Goal: Information Seeking & Learning: Compare options

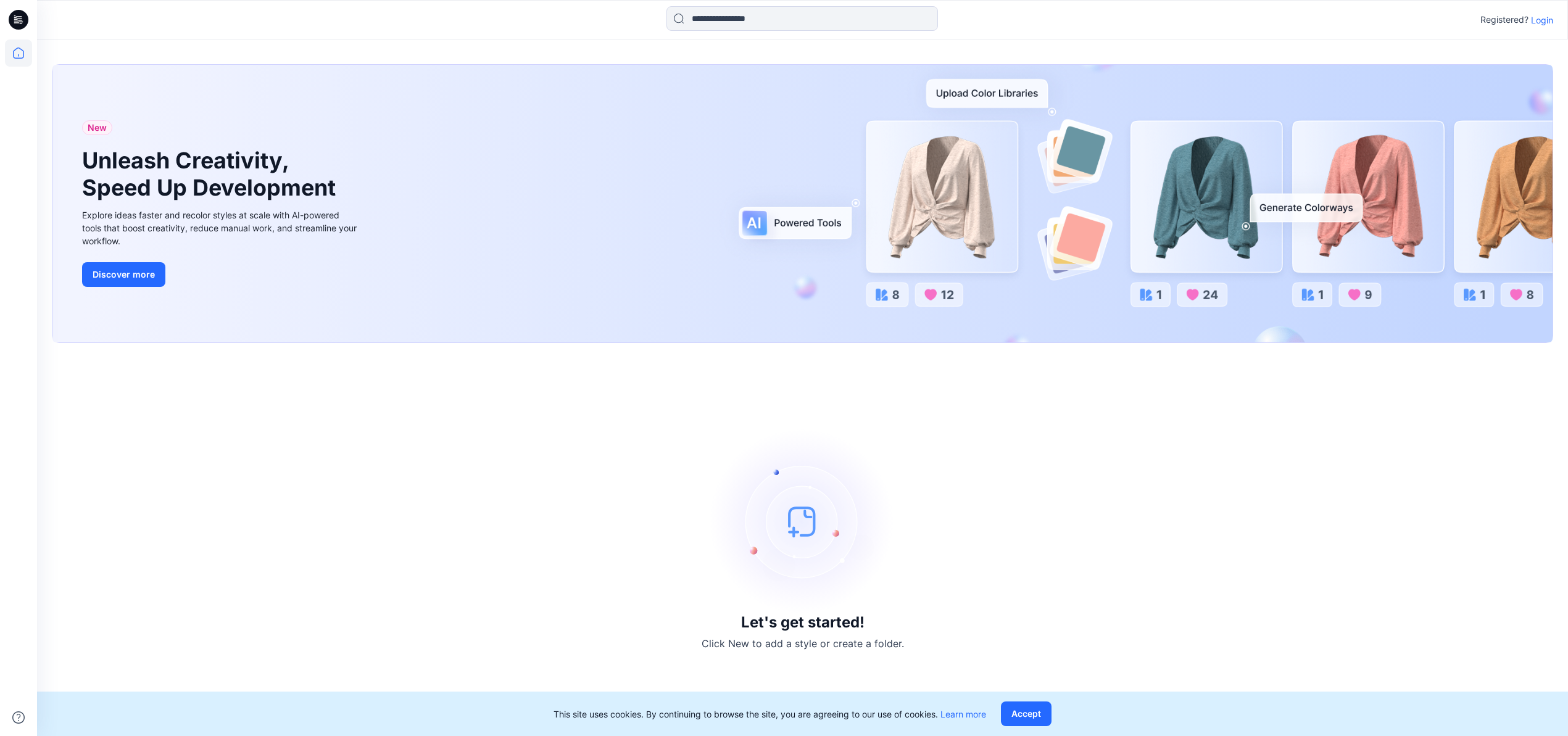
drag, startPoint x: 1548, startPoint y: 24, endPoint x: 1541, endPoint y: 26, distance: 7.3
click at [1548, 24] on p "Login" at bounding box center [1542, 20] width 23 height 13
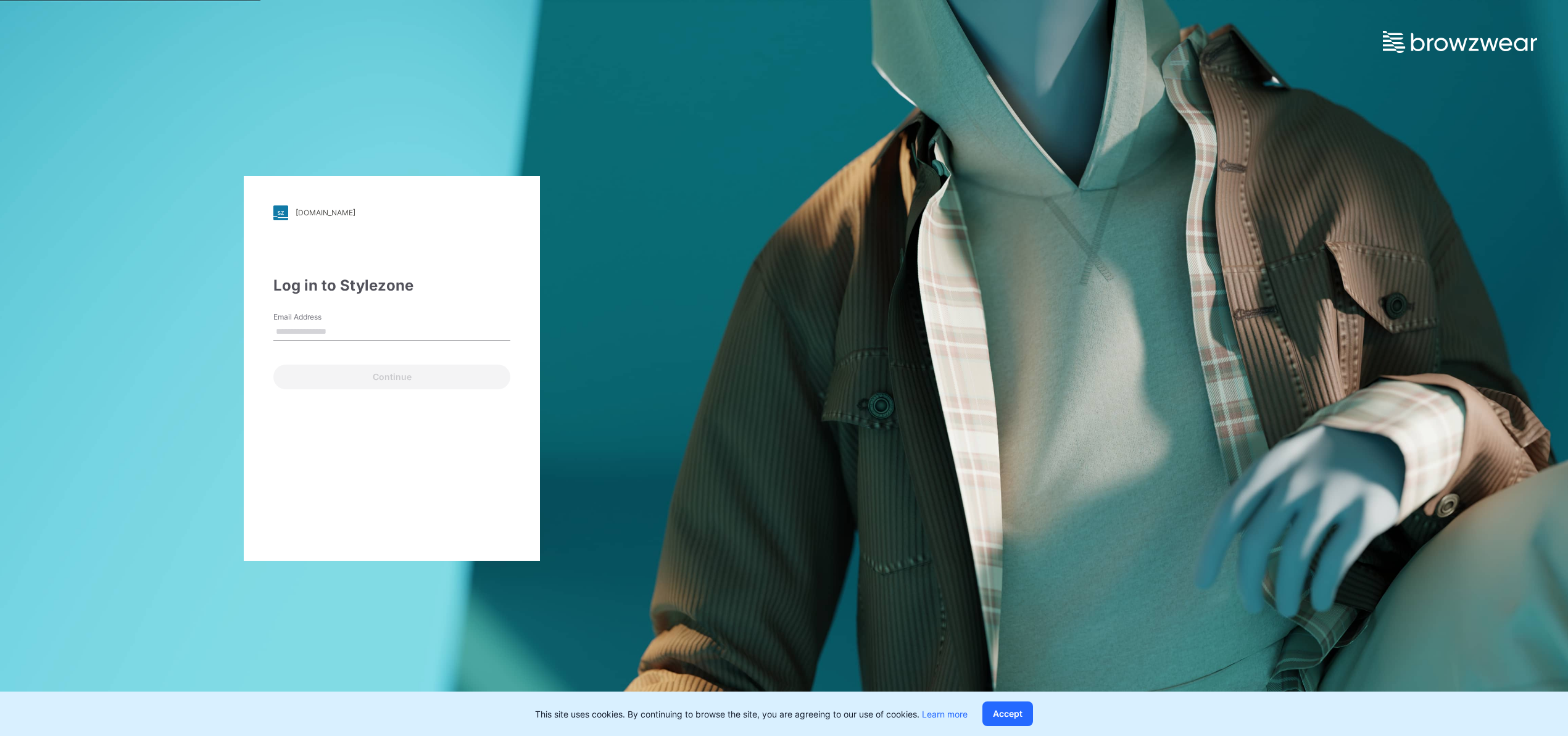
type input "**********"
click at [367, 377] on button "Continue" at bounding box center [392, 376] width 237 height 24
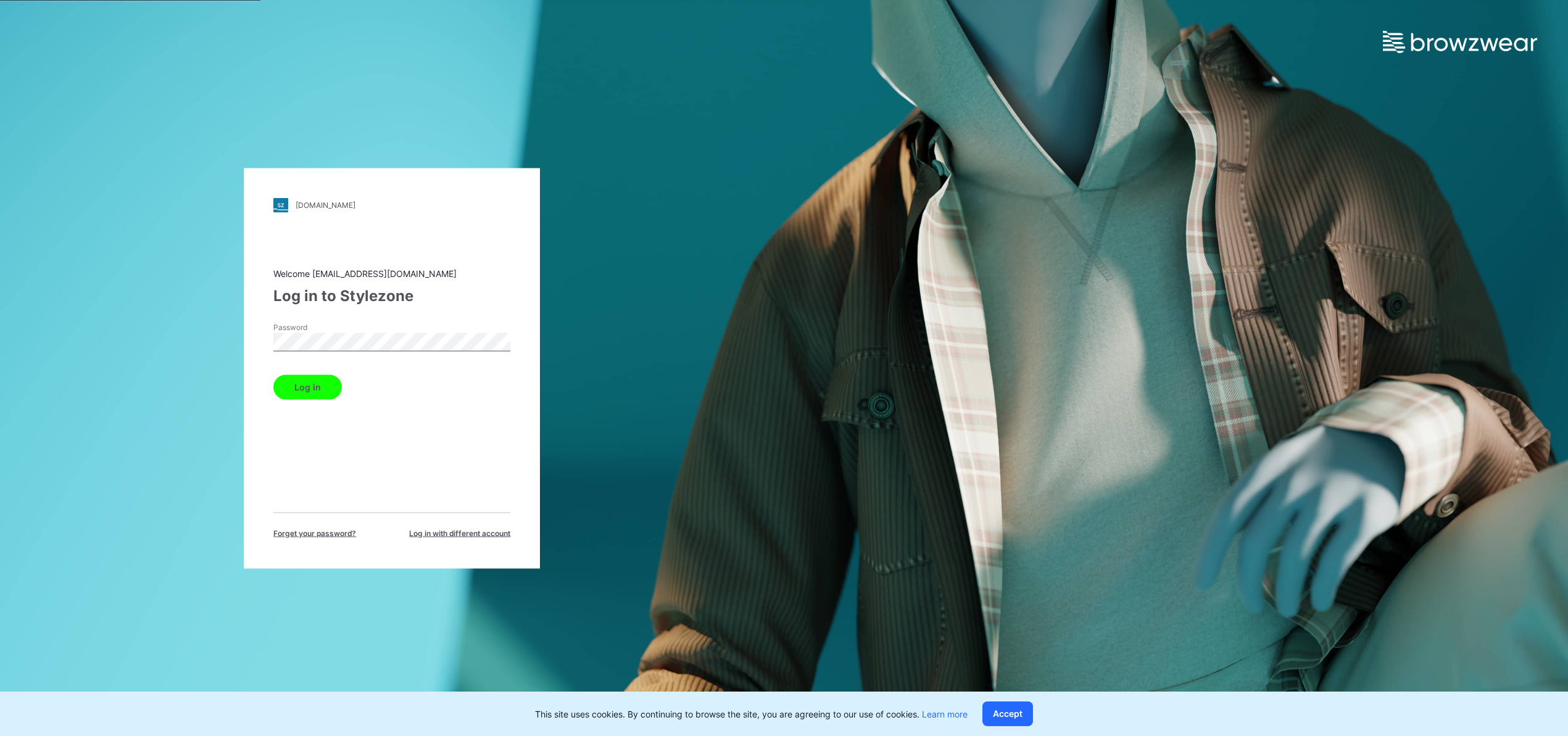
click at [311, 382] on button "Log in" at bounding box center [308, 386] width 69 height 24
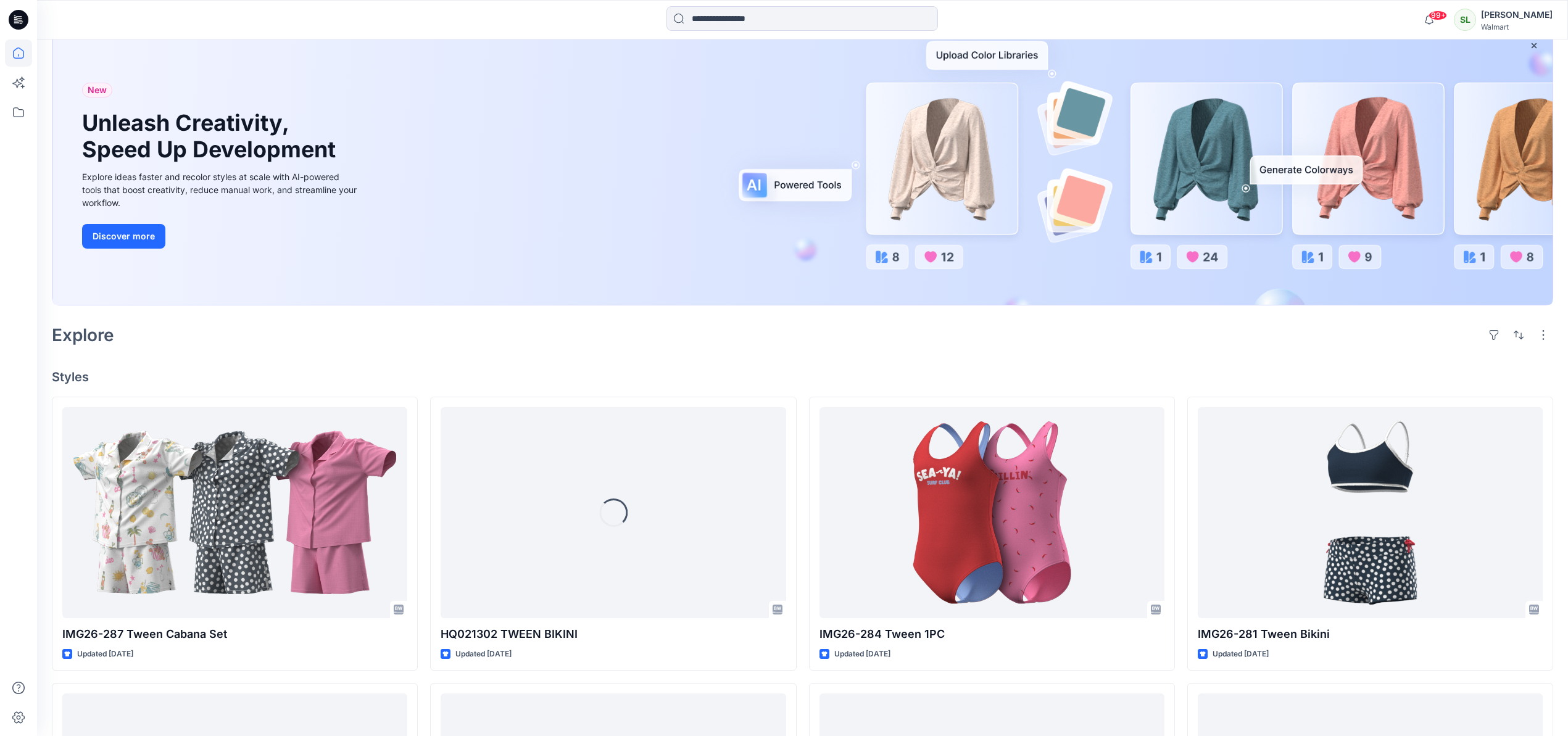
scroll to position [145, 0]
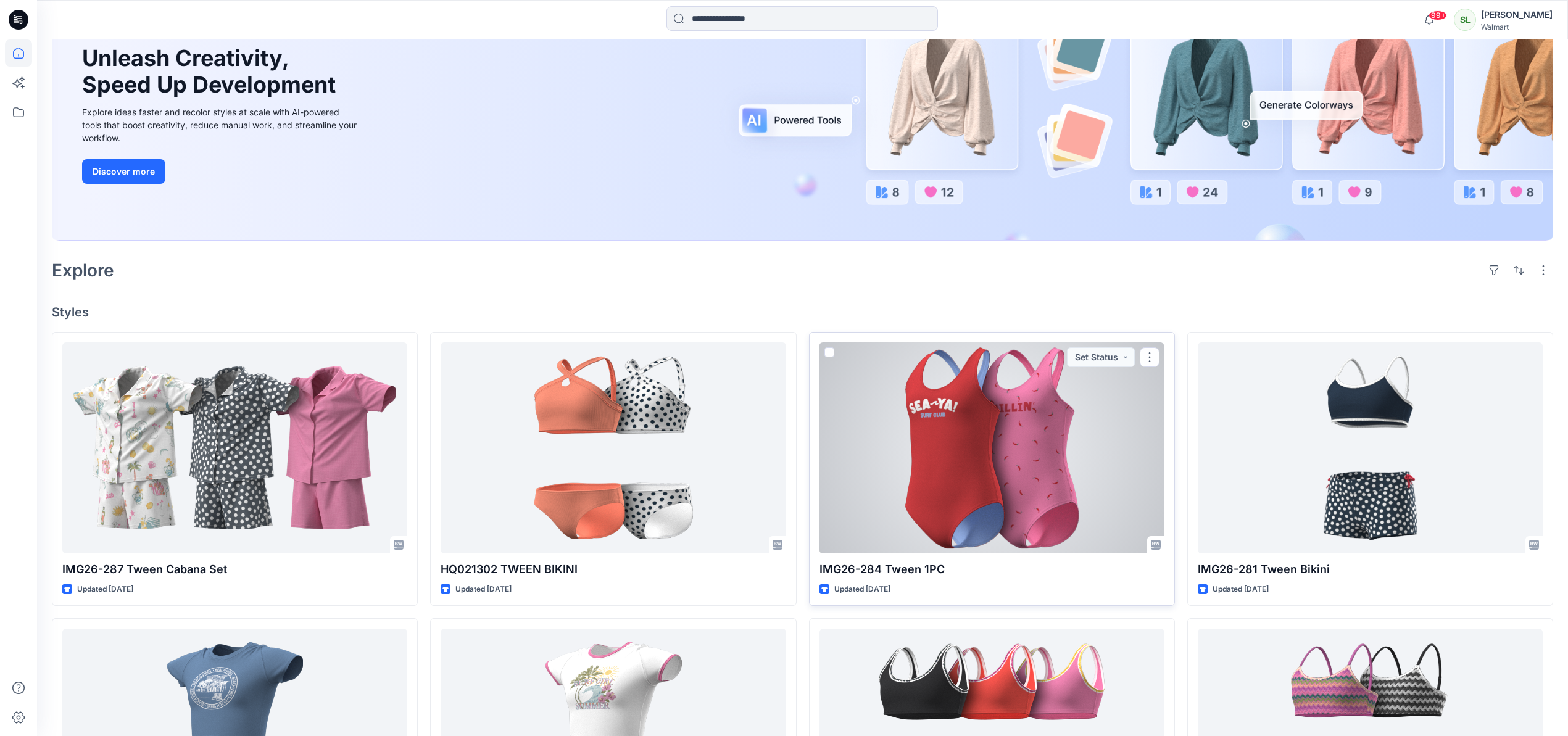
click at [999, 467] on div at bounding box center [992, 447] width 345 height 211
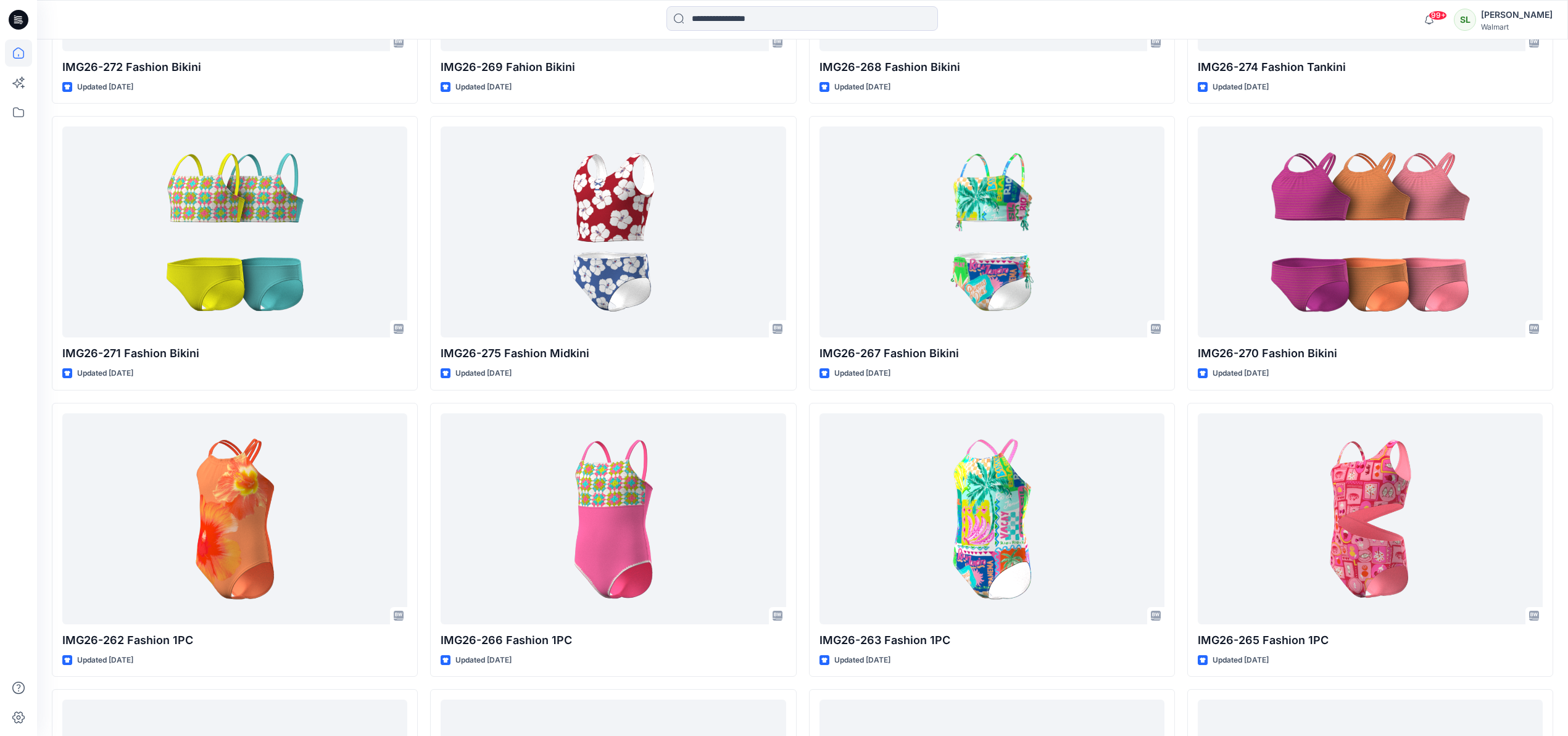
scroll to position [1510, 0]
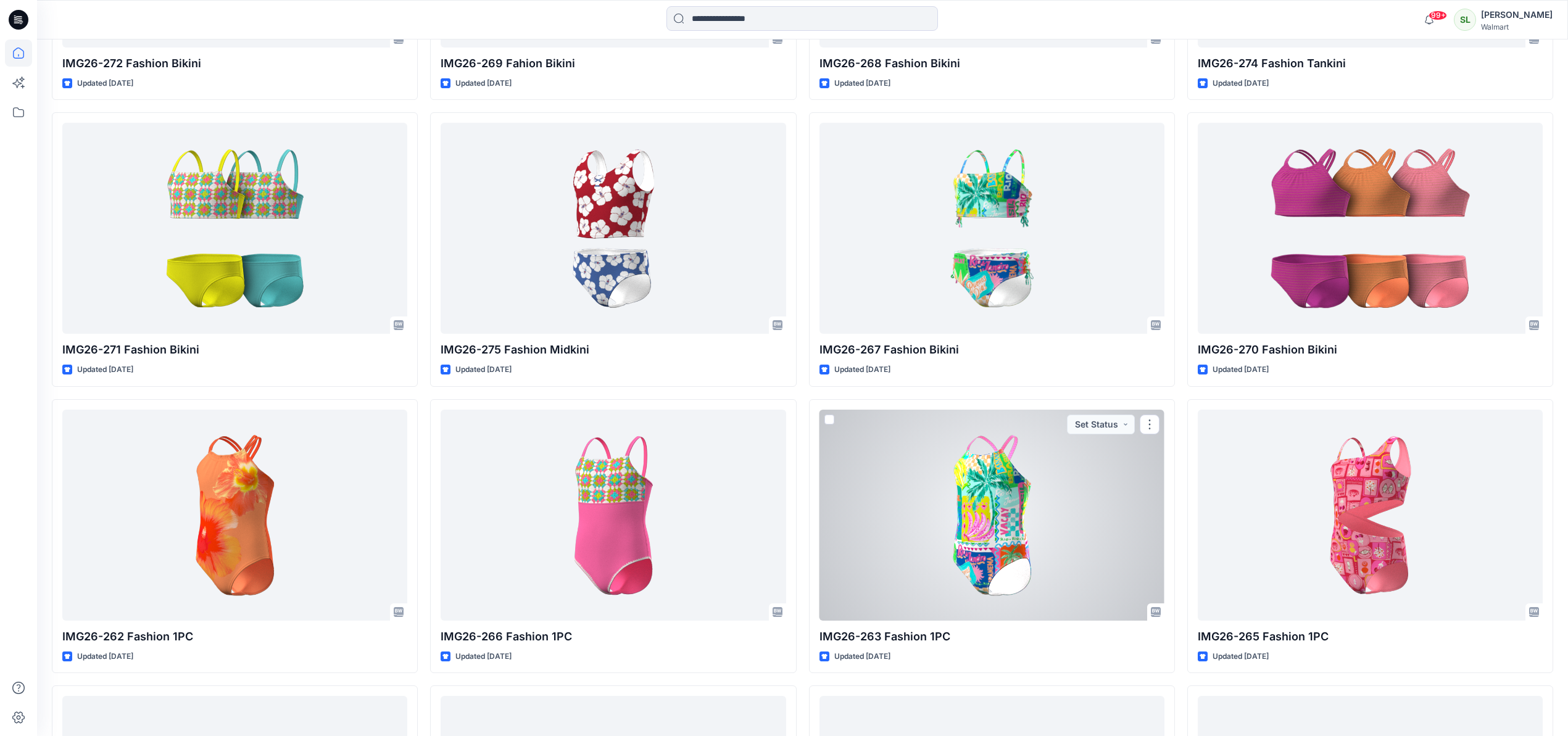
click at [1062, 505] on div at bounding box center [992, 514] width 345 height 211
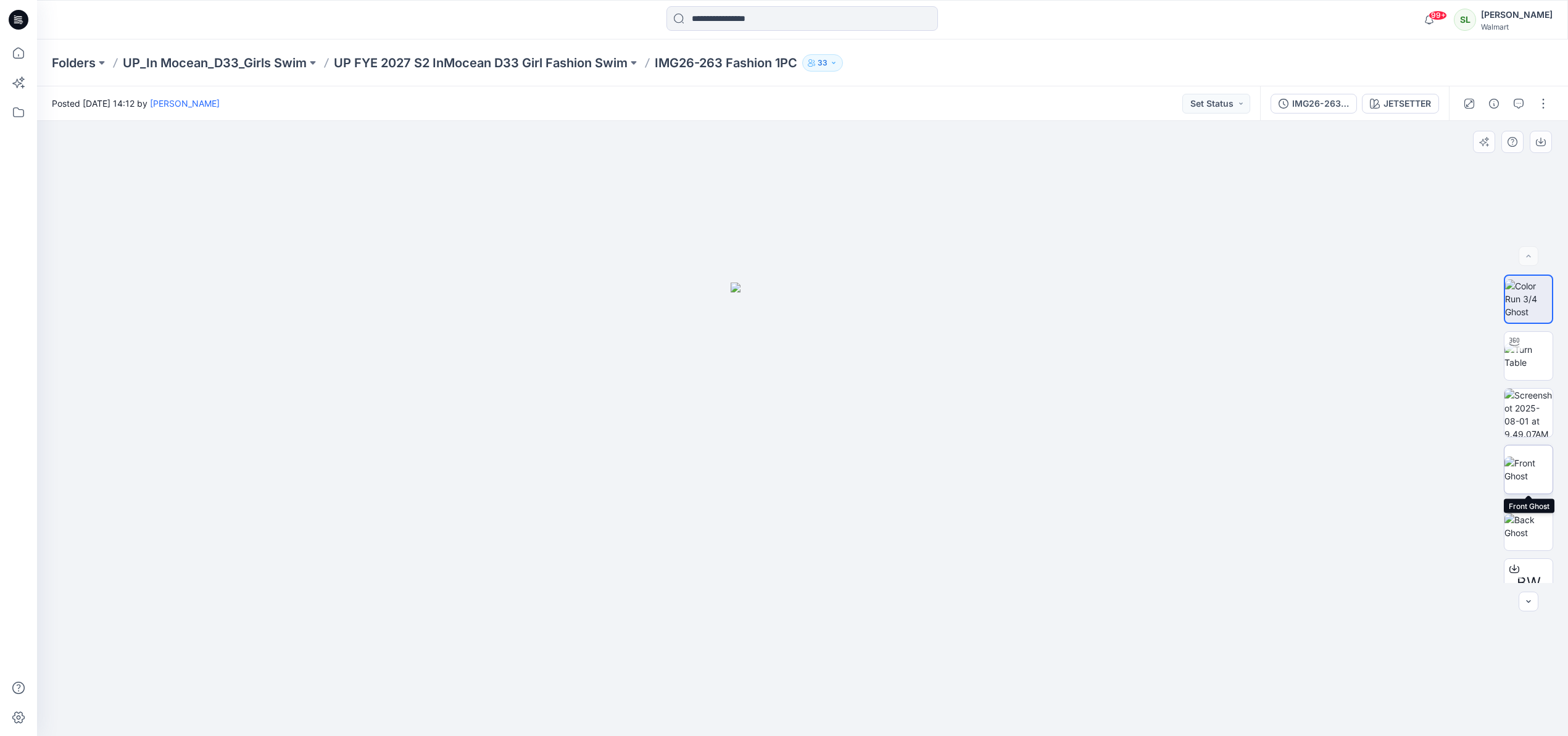
click at [1532, 466] on img at bounding box center [1527, 469] width 48 height 26
click at [1540, 143] on icon "button" at bounding box center [1540, 140] width 5 height 6
click at [16, 52] on icon at bounding box center [18, 53] width 27 height 27
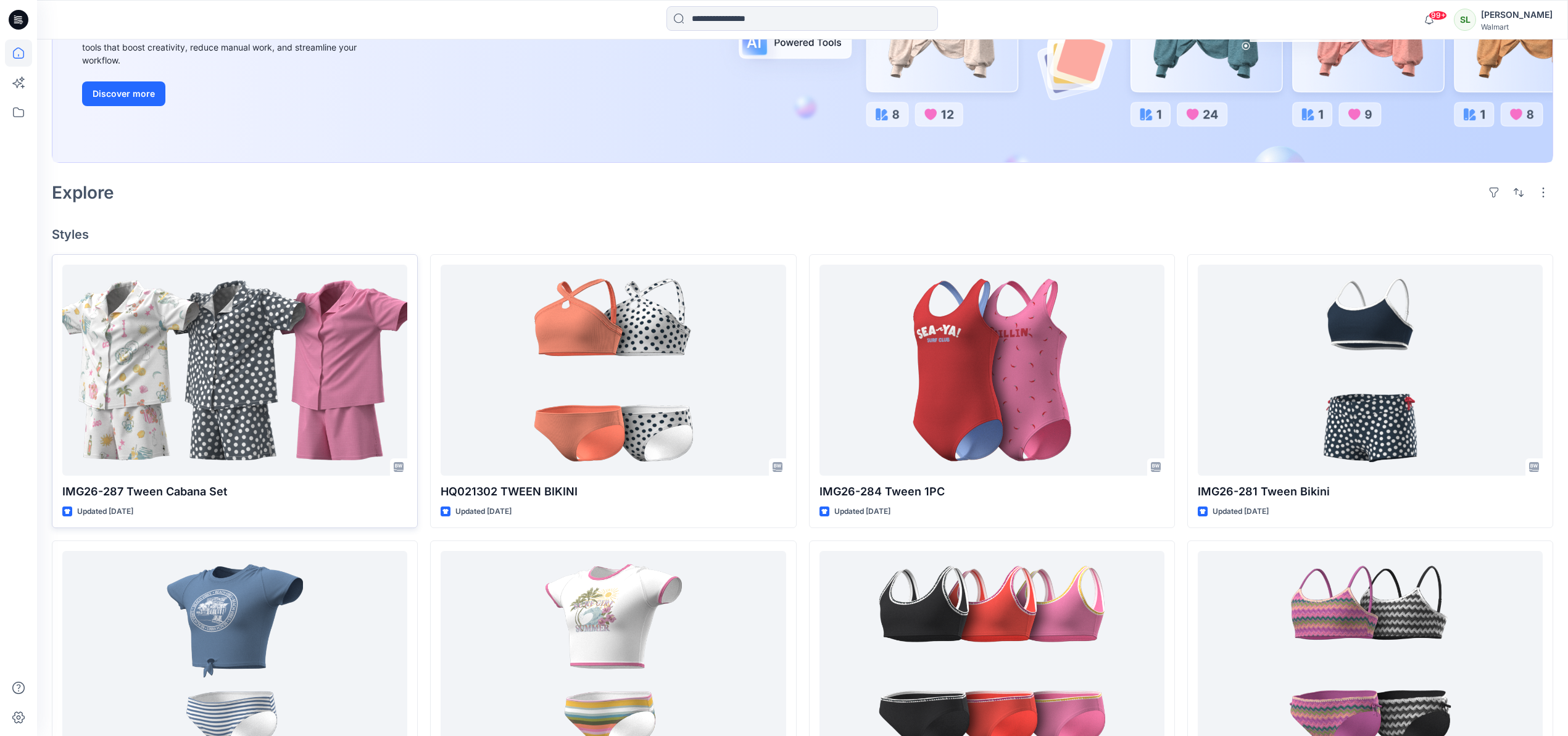
scroll to position [231, 0]
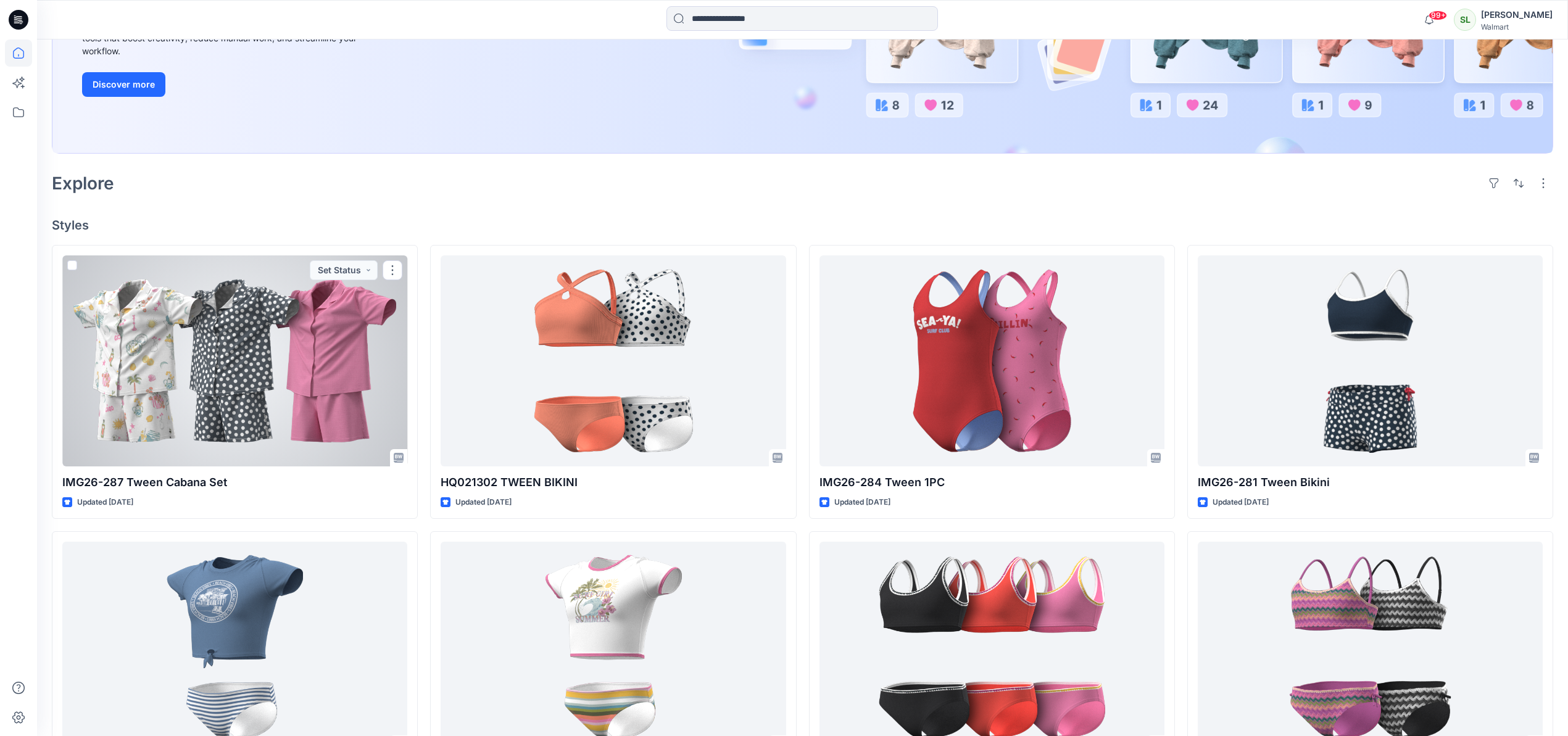
click at [239, 350] on div at bounding box center [234, 360] width 345 height 211
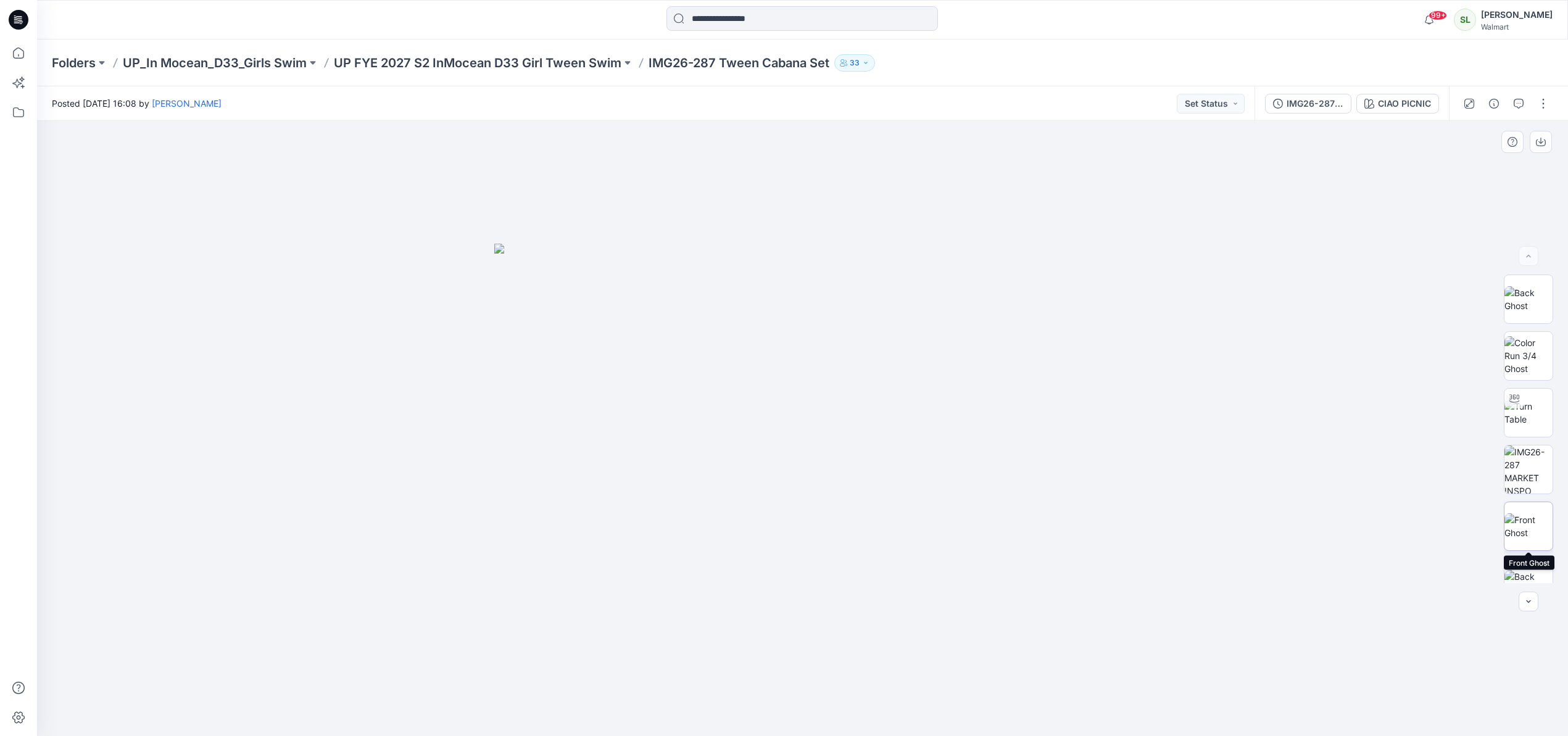
drag, startPoint x: 1534, startPoint y: 507, endPoint x: 1495, endPoint y: 323, distance: 188.1
click at [1534, 513] on img at bounding box center [1527, 525] width 48 height 26
click at [1537, 144] on icon "button" at bounding box center [1540, 141] width 10 height 10
click at [1404, 105] on div "CIAO PICNIC" at bounding box center [1404, 103] width 53 height 14
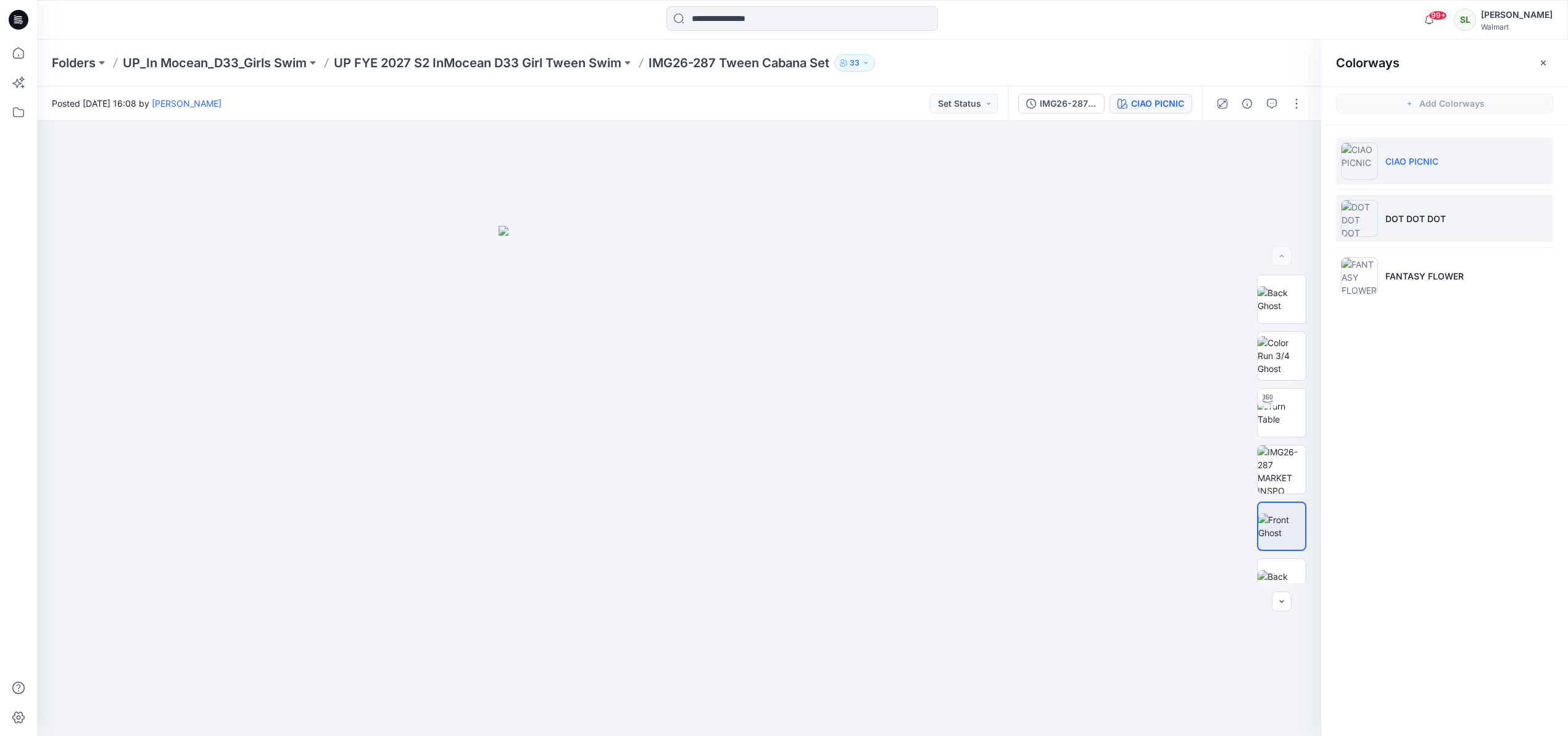
click at [1415, 213] on p "DOT DOT DOT" at bounding box center [1415, 219] width 61 height 13
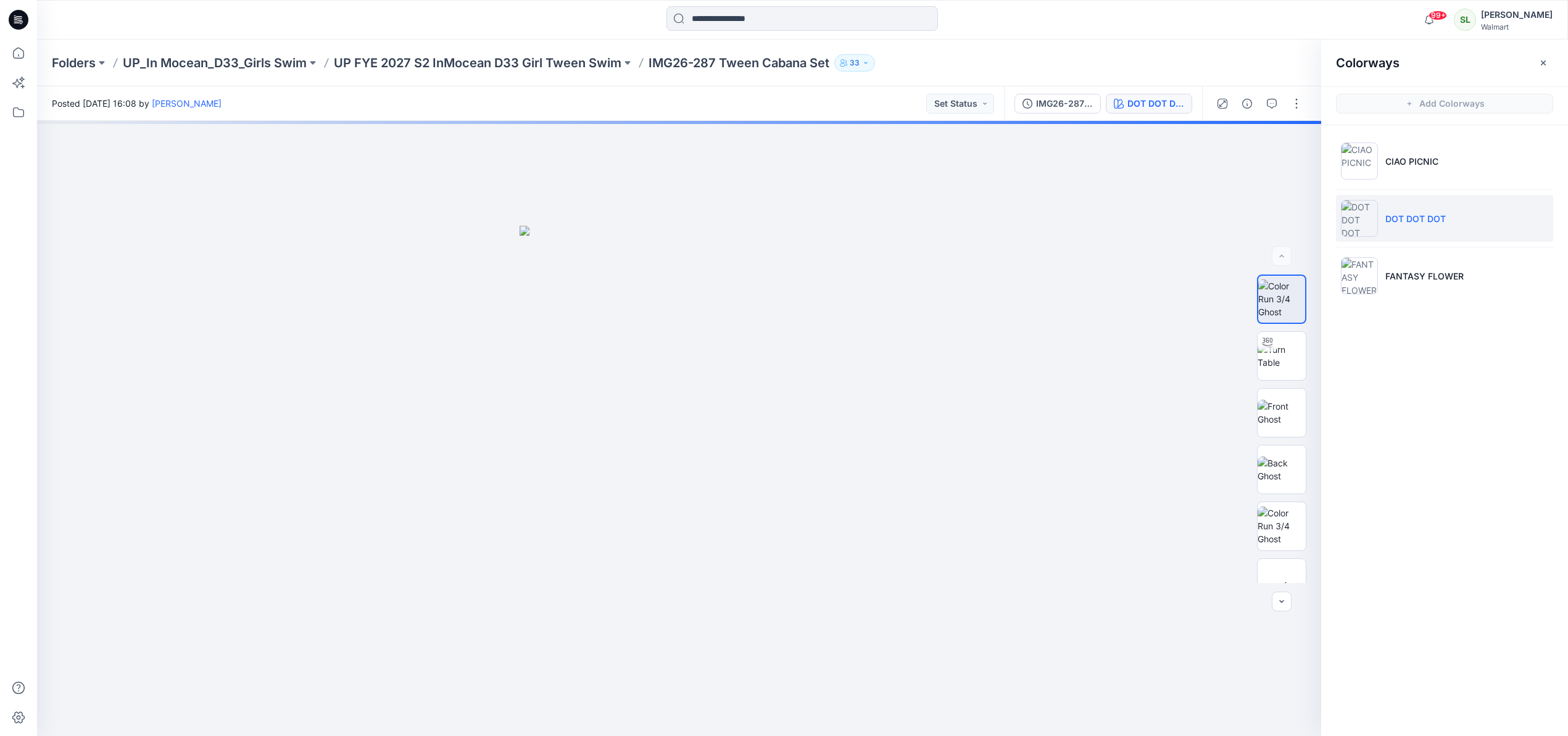
drag, startPoint x: 1477, startPoint y: 216, endPoint x: 1495, endPoint y: 190, distance: 31.6
click at [1477, 216] on li "DOT DOT DOT" at bounding box center [1444, 218] width 217 height 47
click at [1547, 59] on icon "button" at bounding box center [1543, 62] width 10 height 10
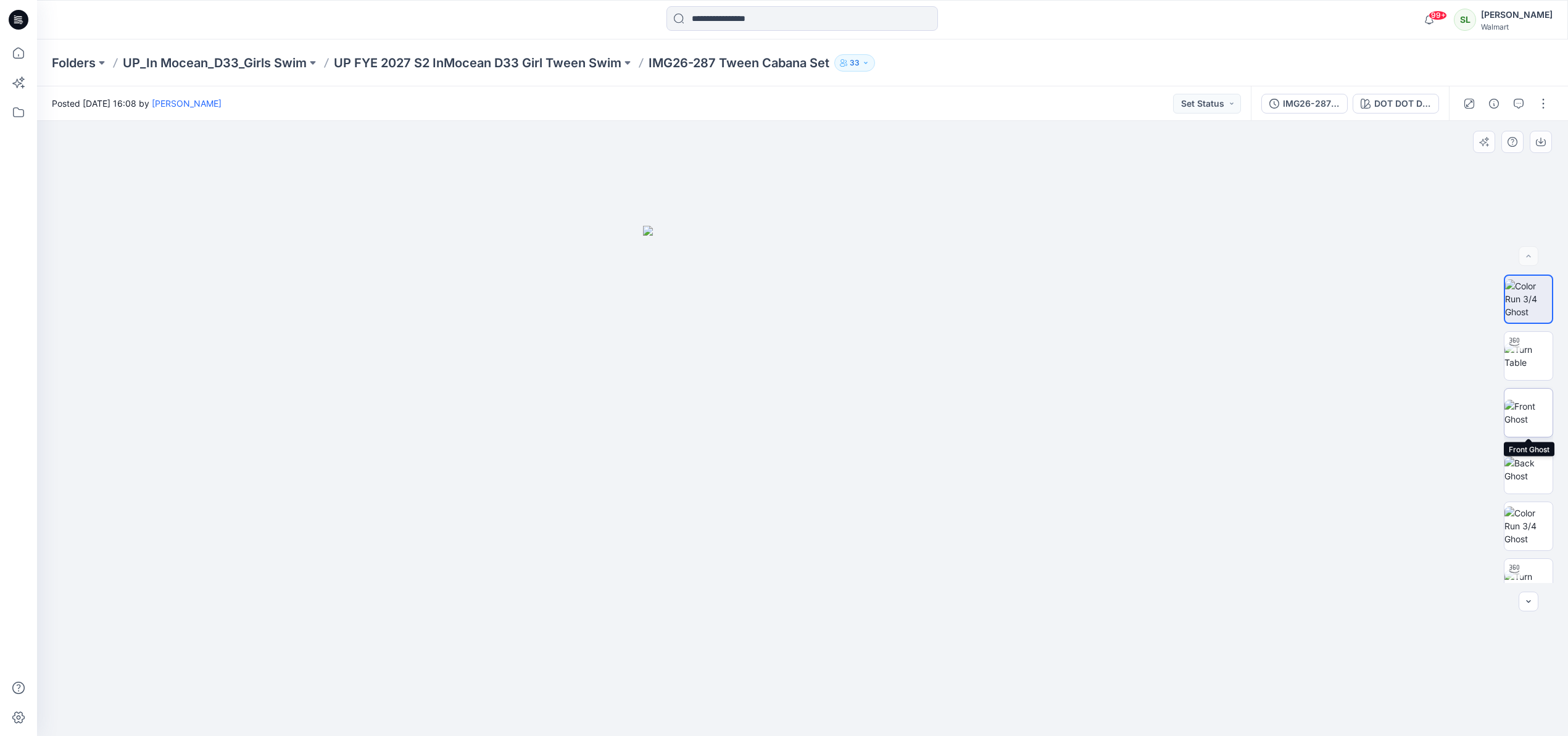
click at [1526, 402] on img at bounding box center [1527, 412] width 48 height 26
click at [1541, 146] on icon "button" at bounding box center [1540, 143] width 10 height 7
click at [1541, 102] on button "button" at bounding box center [1544, 104] width 20 height 20
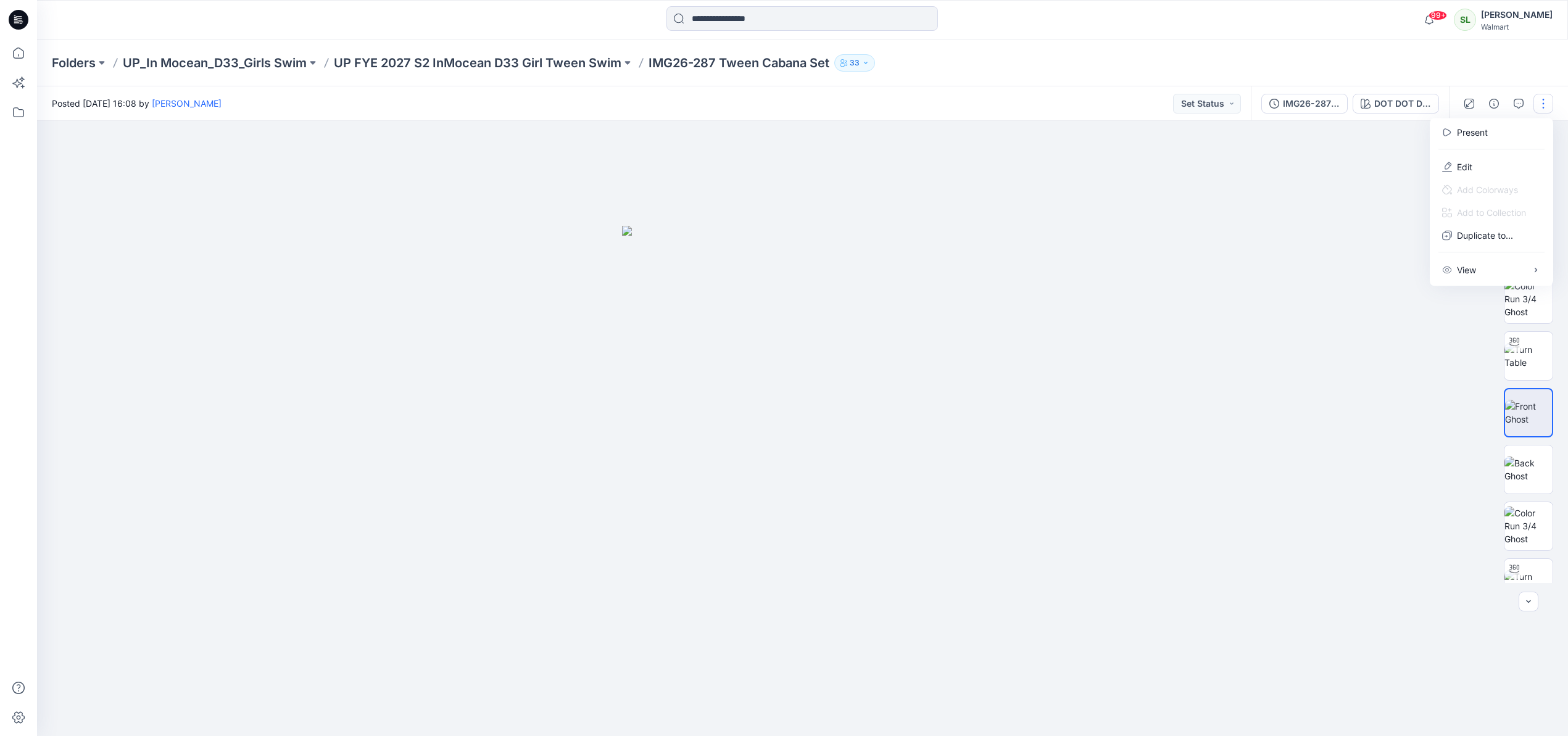
click at [1338, 194] on div at bounding box center [803, 429] width 1531 height 615
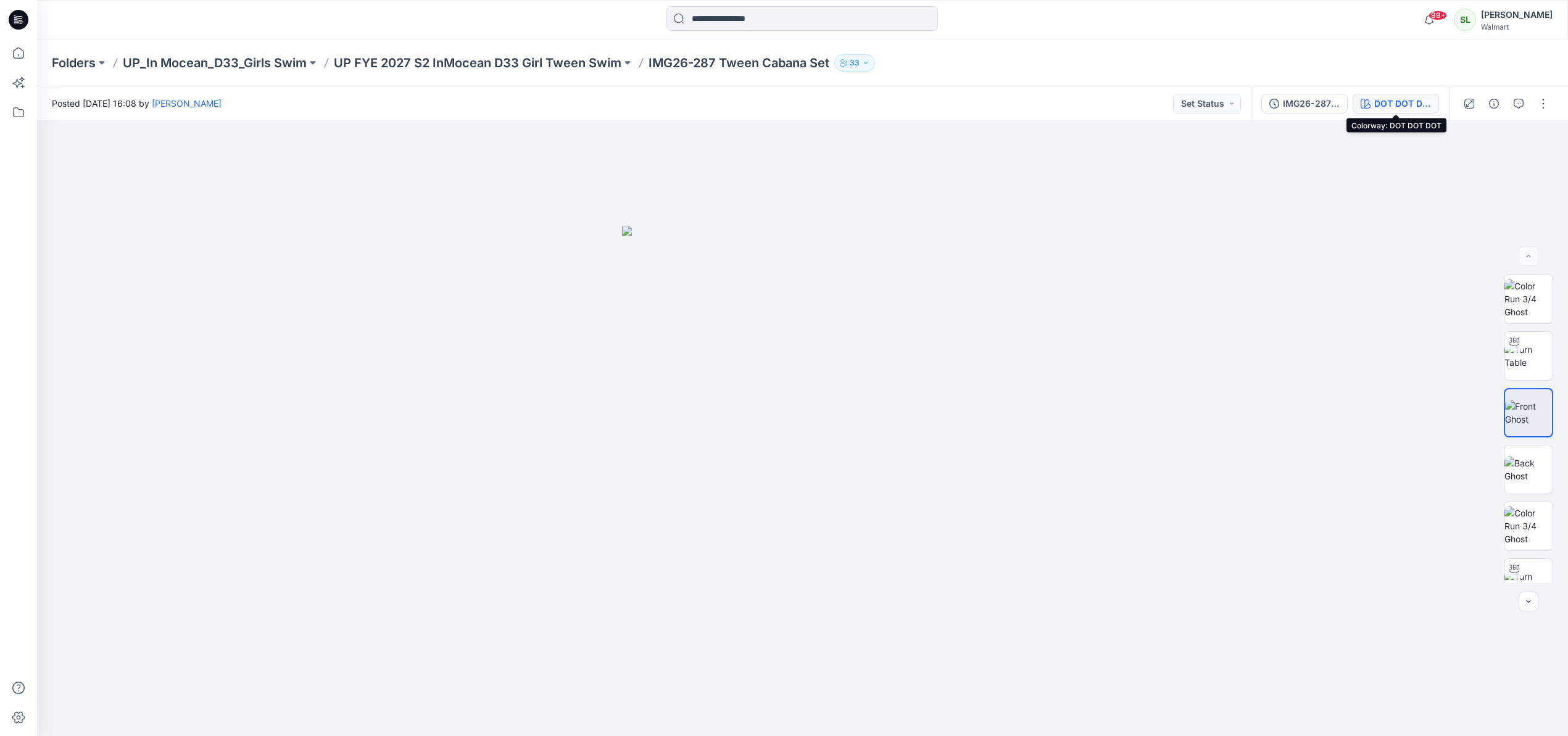
click at [1411, 102] on div "DOT DOT DOT" at bounding box center [1402, 103] width 57 height 14
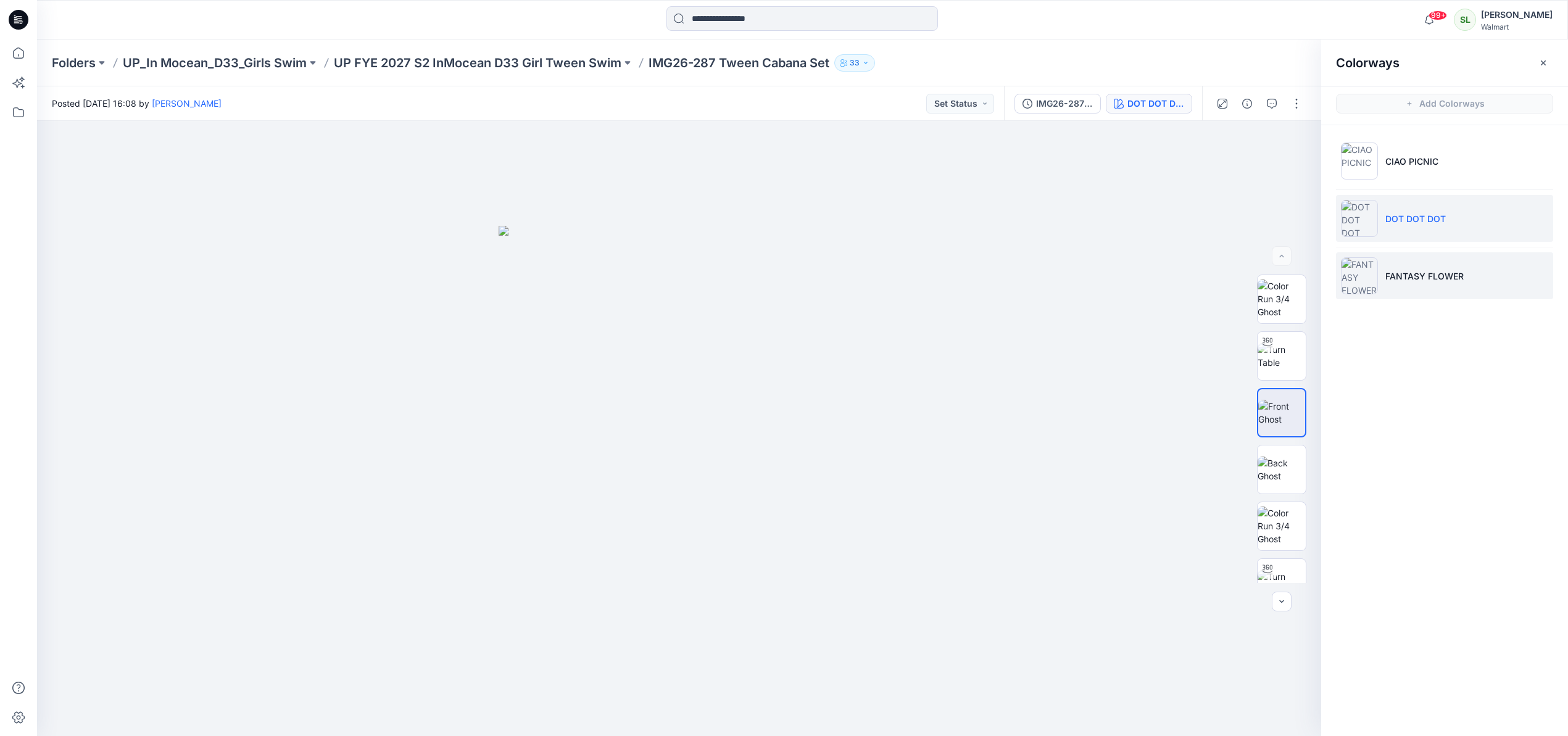
click at [1411, 287] on li "FANTASY FLOWER" at bounding box center [1444, 276] width 217 height 47
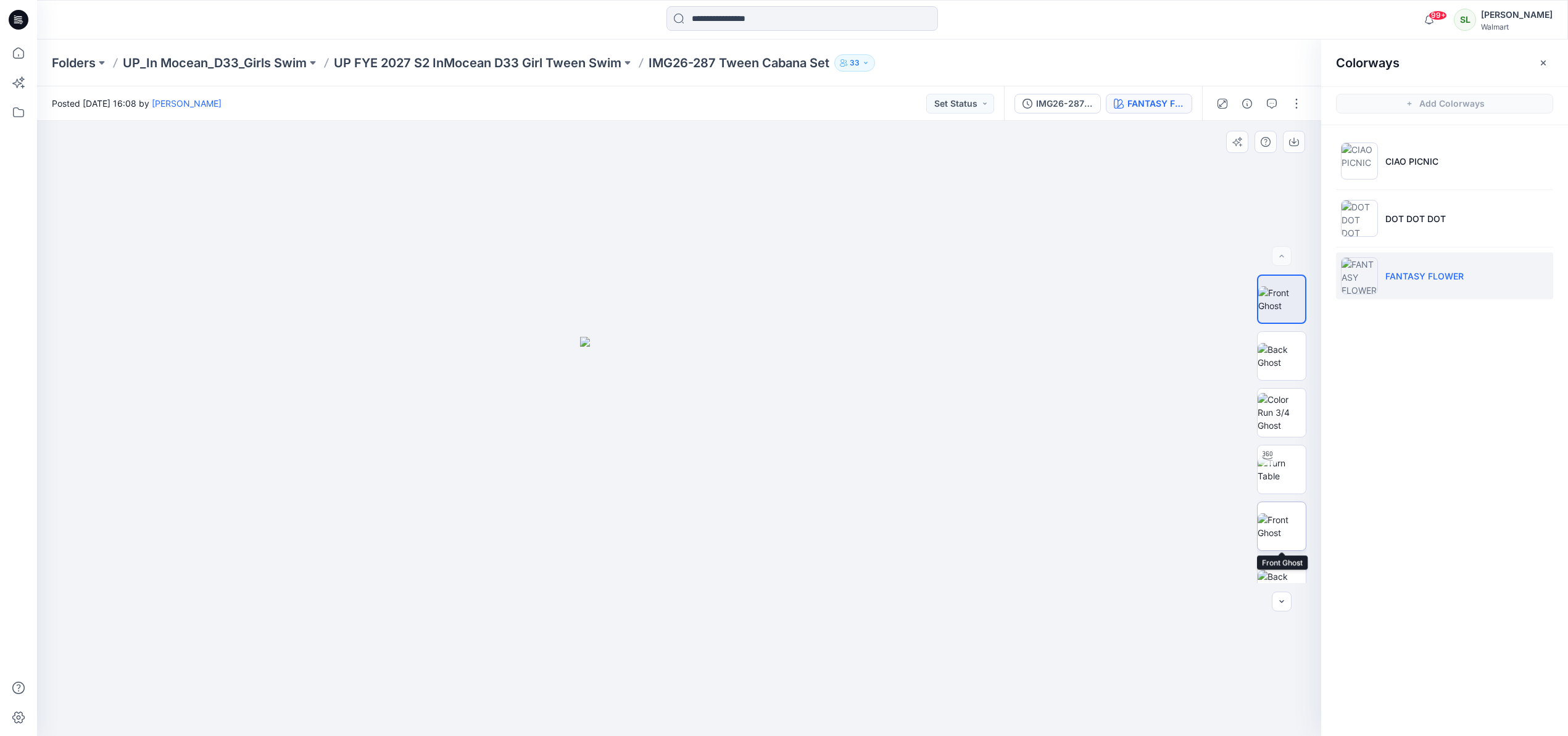
click at [1278, 534] on img at bounding box center [1281, 525] width 48 height 26
click at [1545, 55] on button "button" at bounding box center [1544, 63] width 20 height 20
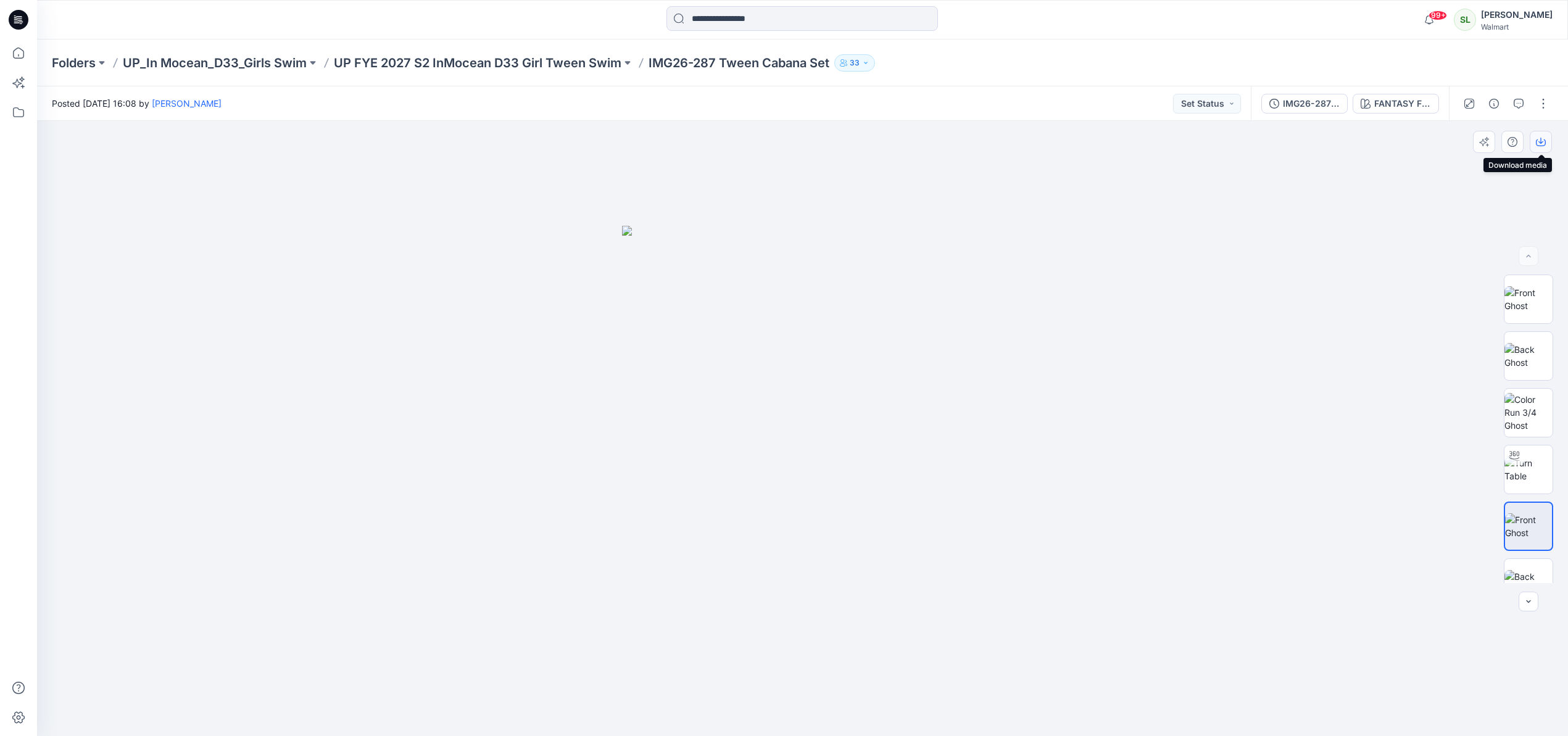
click at [1537, 142] on icon "button" at bounding box center [1540, 141] width 10 height 10
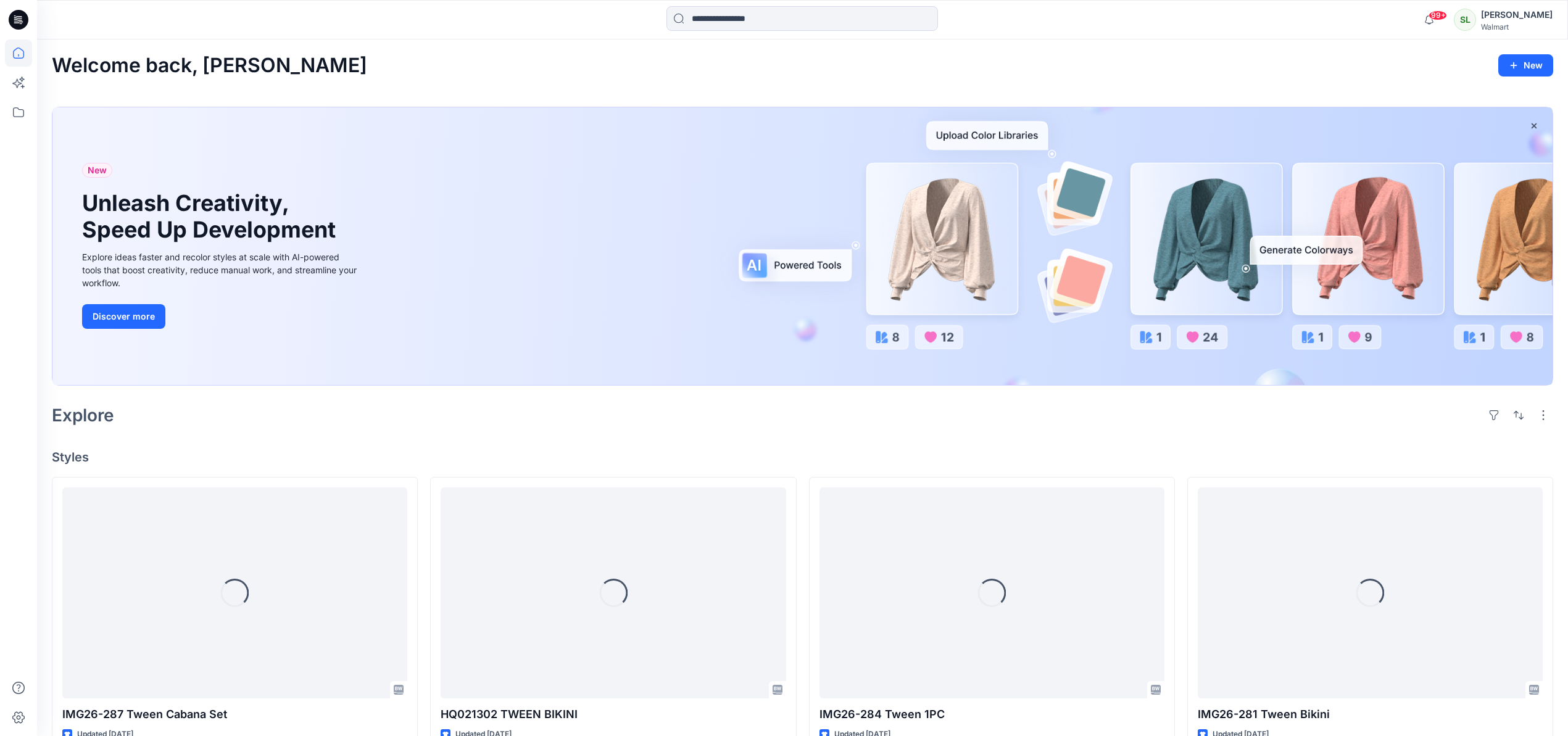
scroll to position [231, 0]
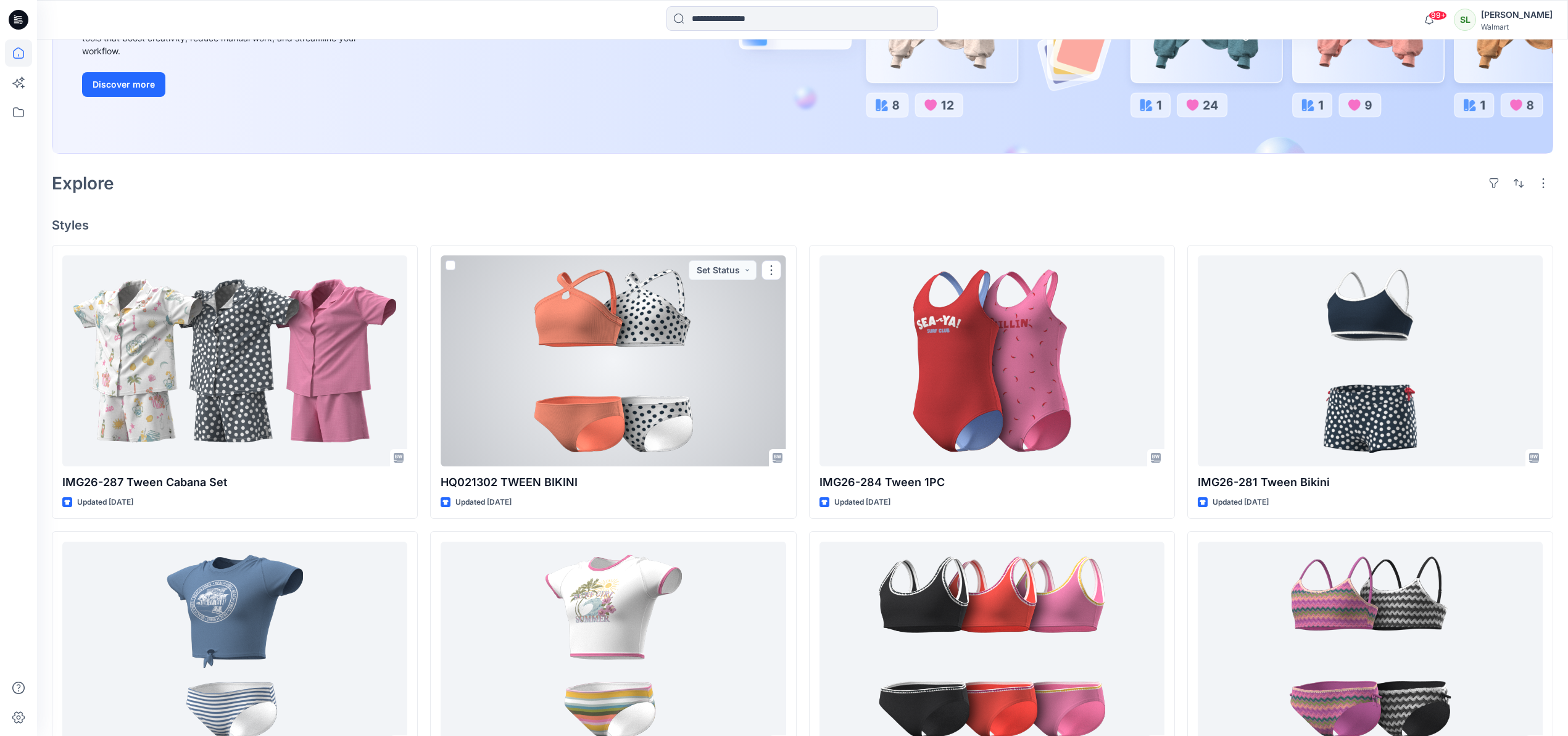
click at [594, 441] on div at bounding box center [613, 360] width 345 height 211
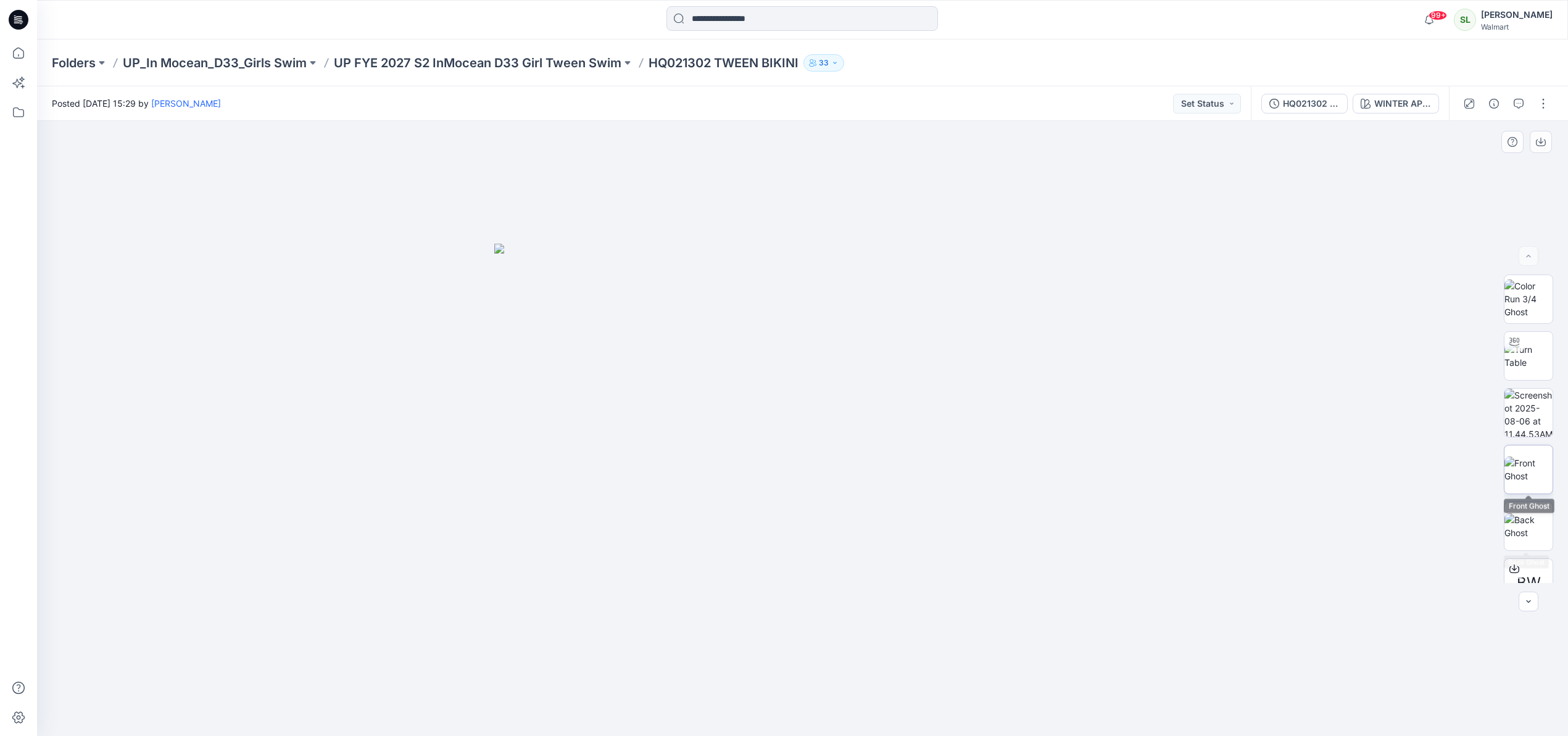
click at [1535, 473] on img at bounding box center [1527, 469] width 48 height 26
click at [1543, 139] on icon "button" at bounding box center [1540, 141] width 10 height 10
click at [1397, 106] on div "WINTER APRICOT" at bounding box center [1402, 103] width 57 height 14
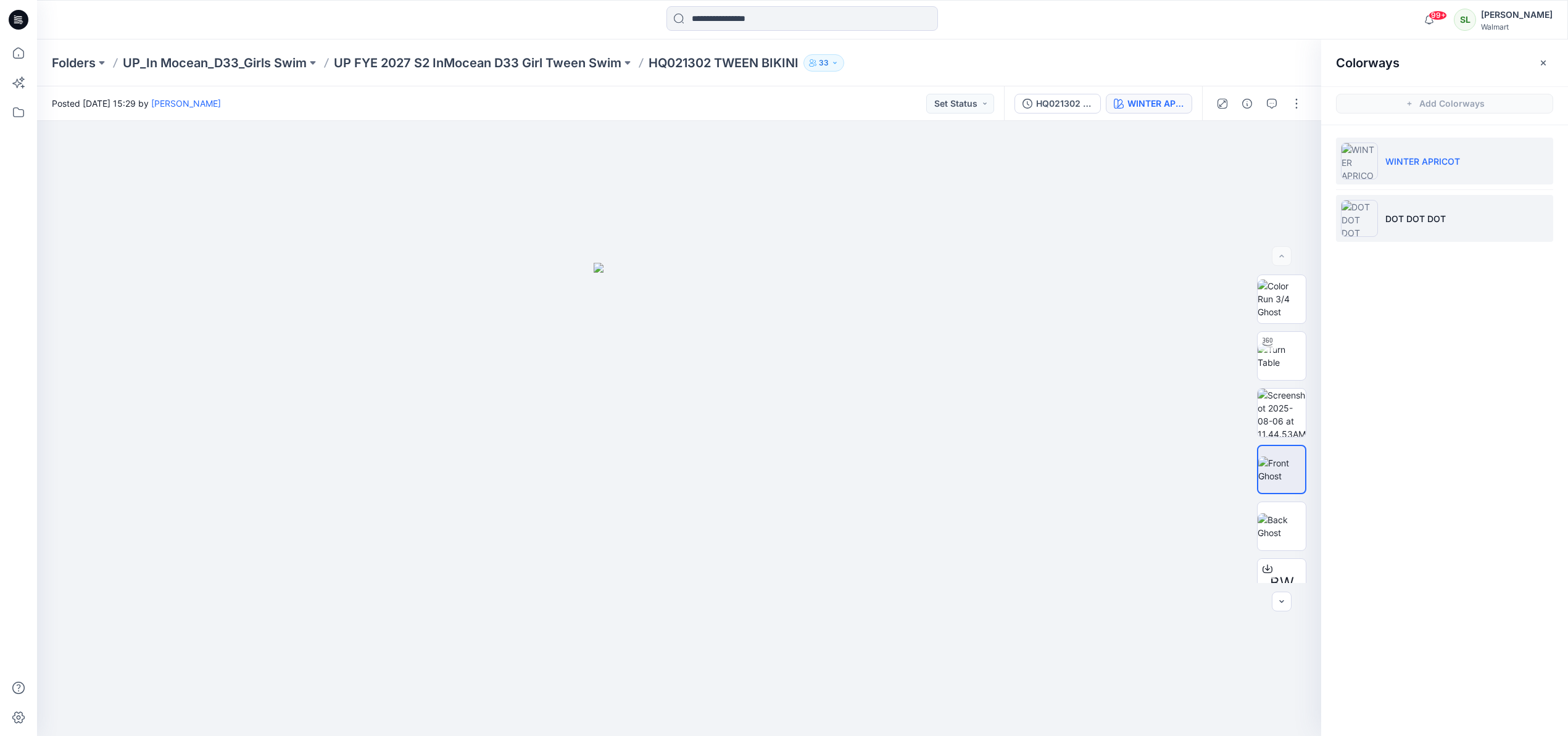
click at [1410, 212] on p "DOT DOT DOT" at bounding box center [1415, 219] width 61 height 13
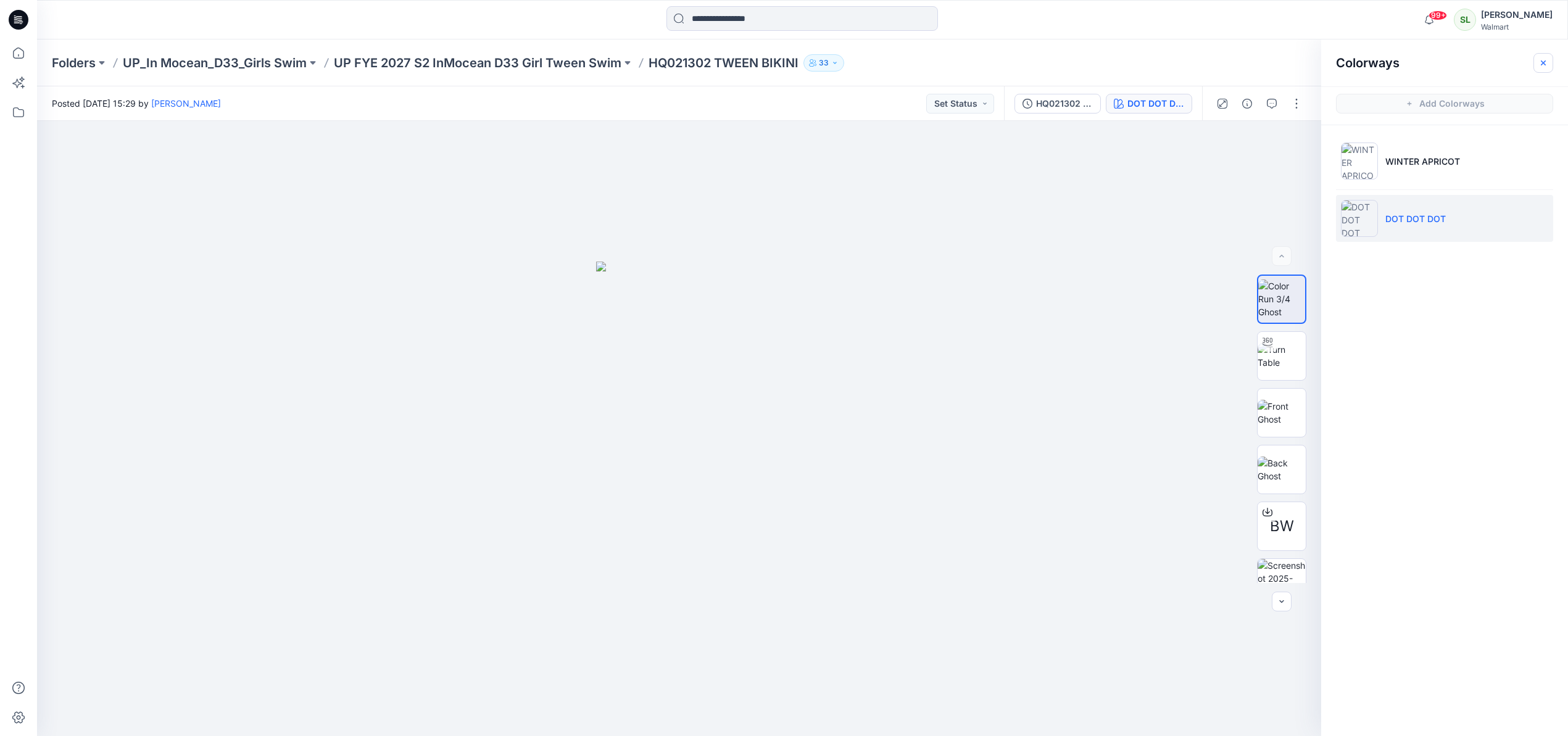
click at [1543, 64] on icon "button" at bounding box center [1543, 62] width 10 height 10
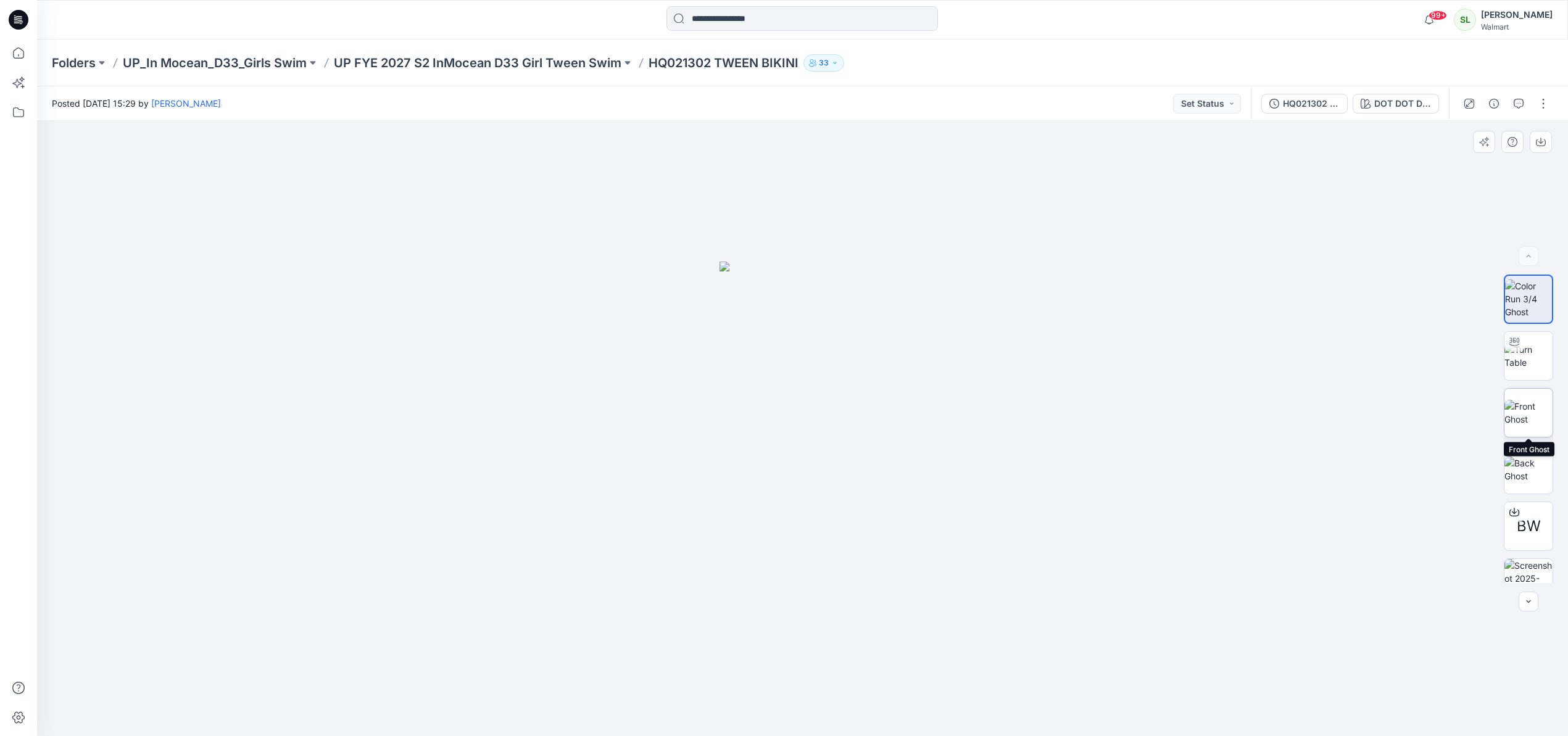
click at [1535, 423] on img at bounding box center [1527, 412] width 48 height 26
click at [1540, 146] on icon "button" at bounding box center [1540, 141] width 10 height 10
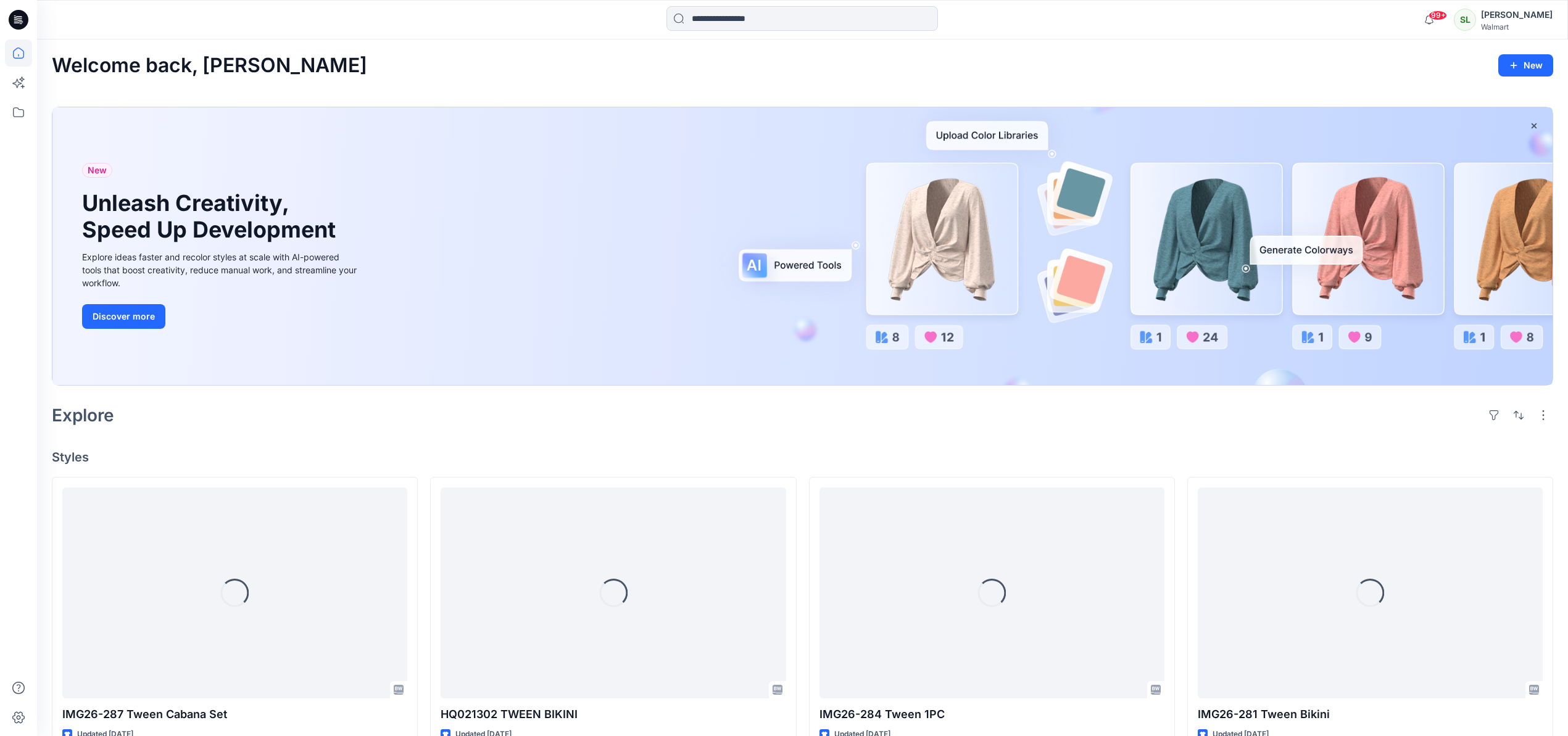
scroll to position [231, 0]
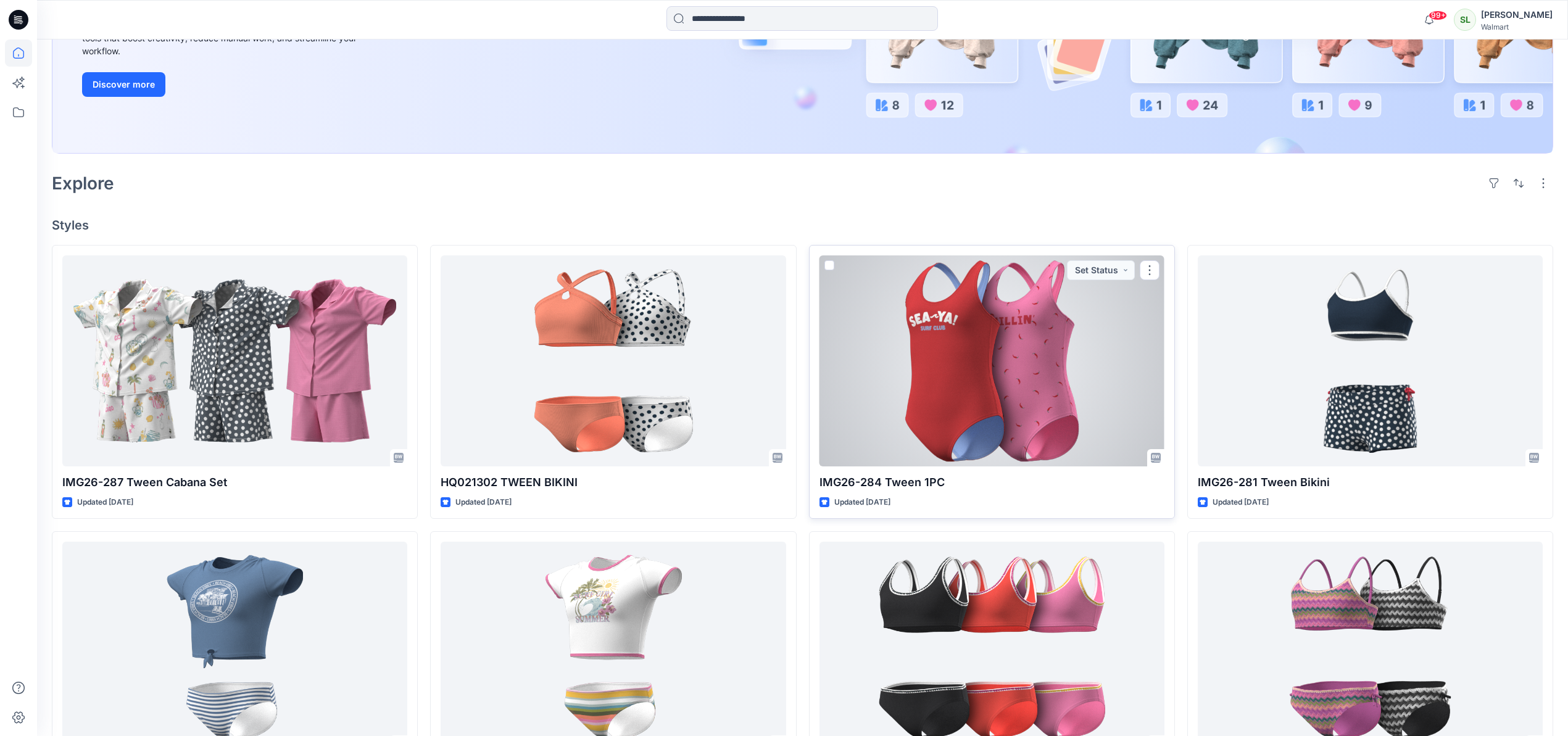
click at [881, 412] on div at bounding box center [992, 360] width 345 height 211
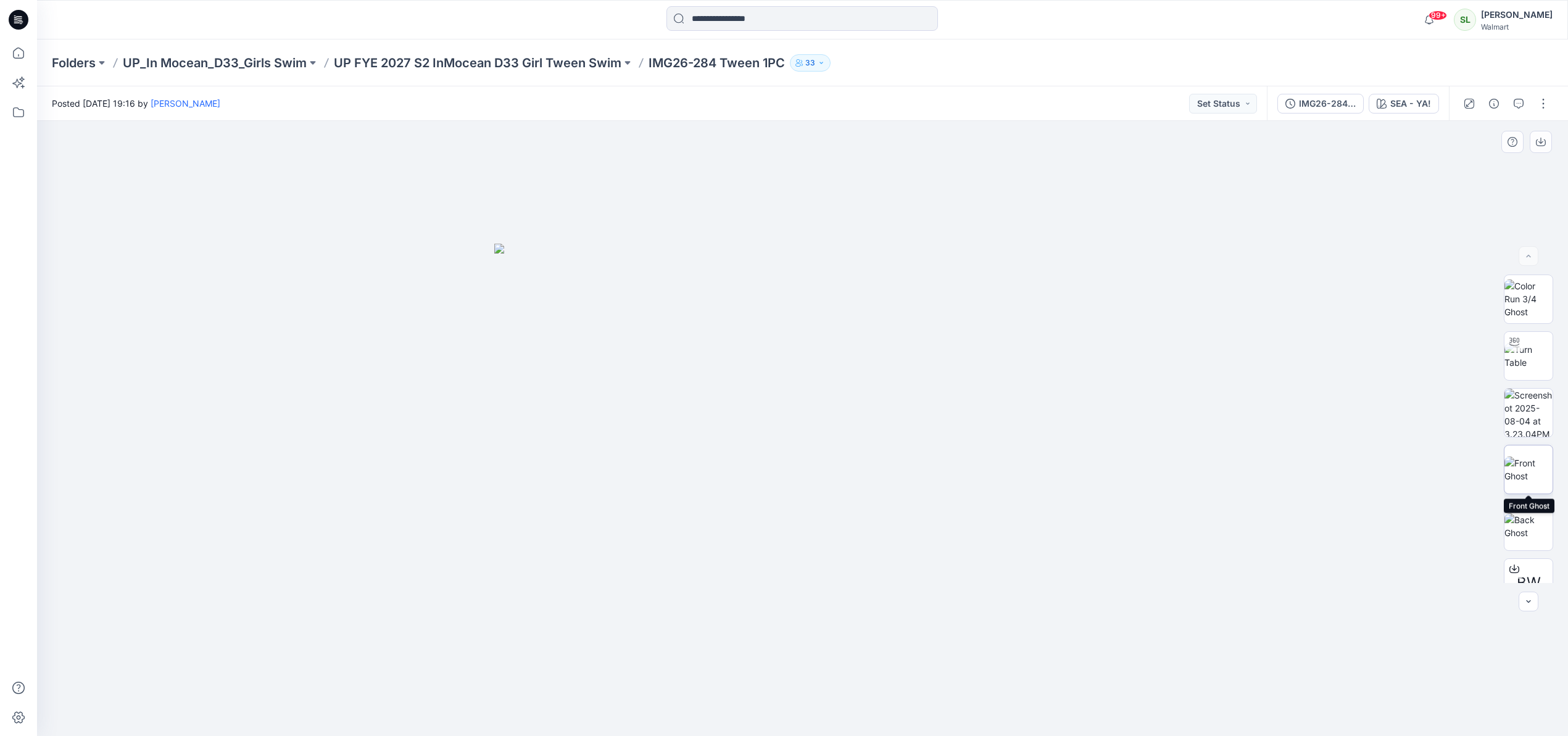
click at [1516, 476] on img at bounding box center [1527, 469] width 48 height 26
click at [1544, 145] on icon "button" at bounding box center [1540, 141] width 10 height 10
click at [1401, 98] on div "SEA - YA!" at bounding box center [1410, 103] width 41 height 14
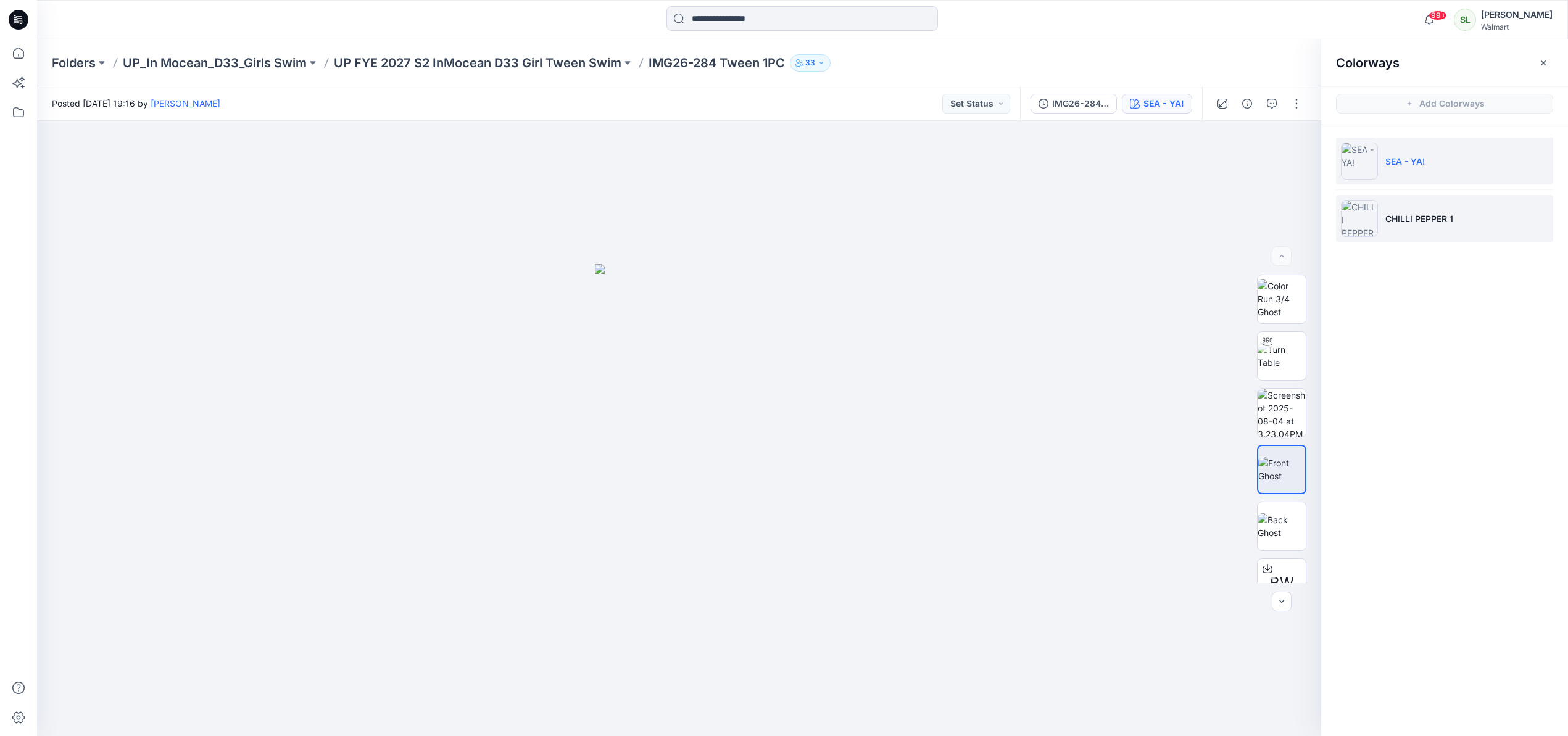
click at [1415, 224] on p "CHILLI PEPPER 1" at bounding box center [1419, 219] width 68 height 13
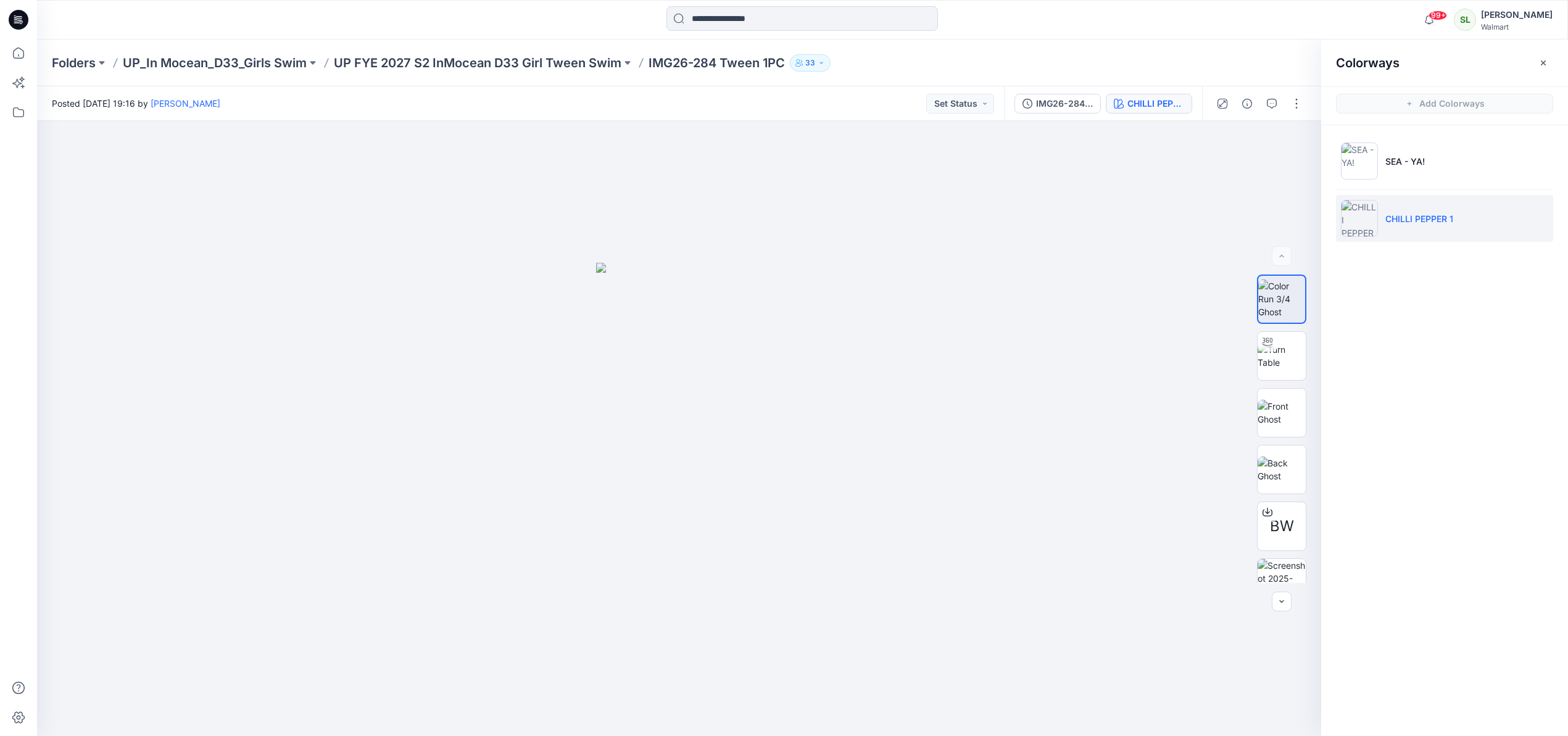
drag, startPoint x: 1544, startPoint y: 59, endPoint x: 1535, endPoint y: 77, distance: 20.1
click at [1544, 60] on icon "button" at bounding box center [1543, 62] width 10 height 10
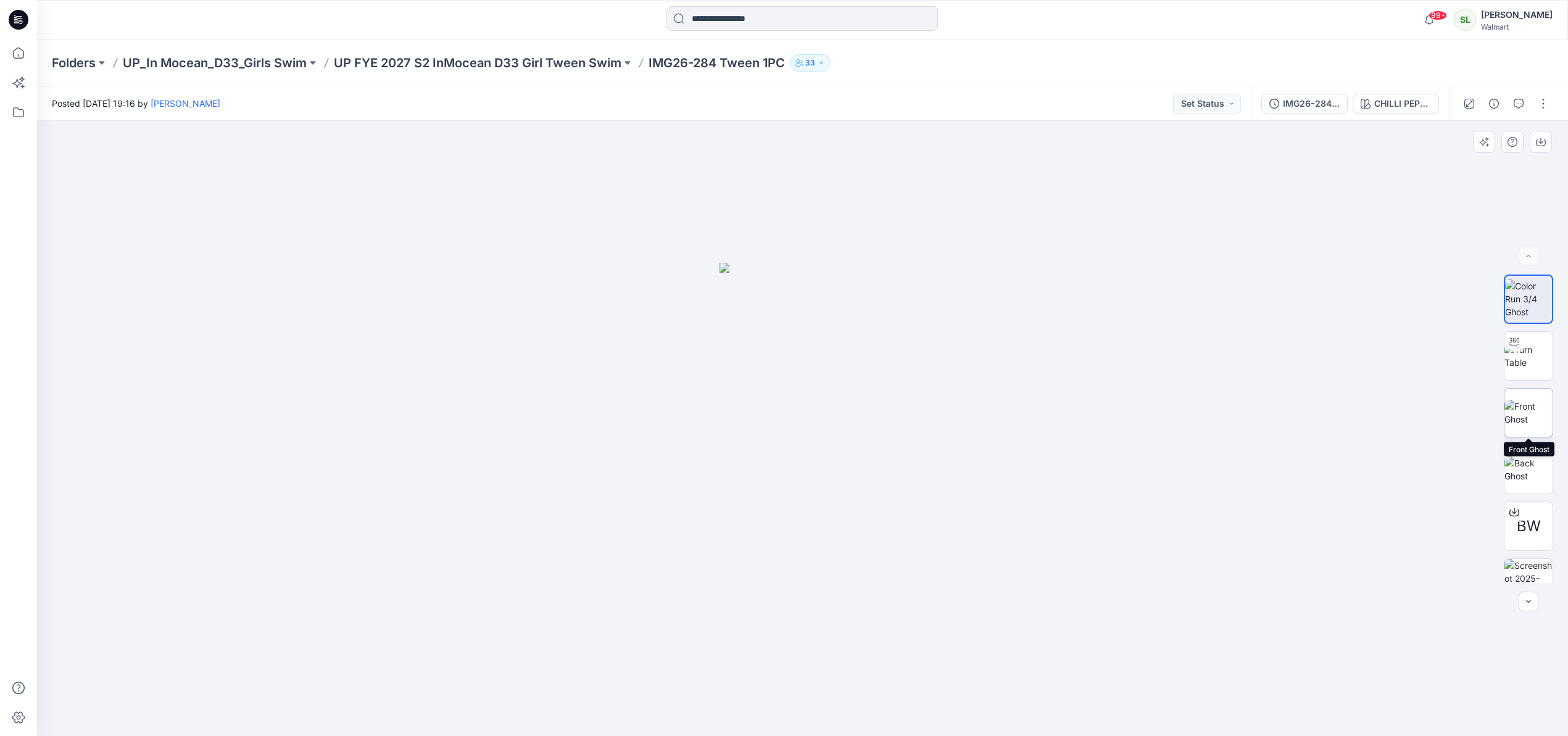
click at [1534, 409] on img at bounding box center [1527, 412] width 48 height 26
click at [1541, 141] on icon "button" at bounding box center [1540, 141] width 10 height 10
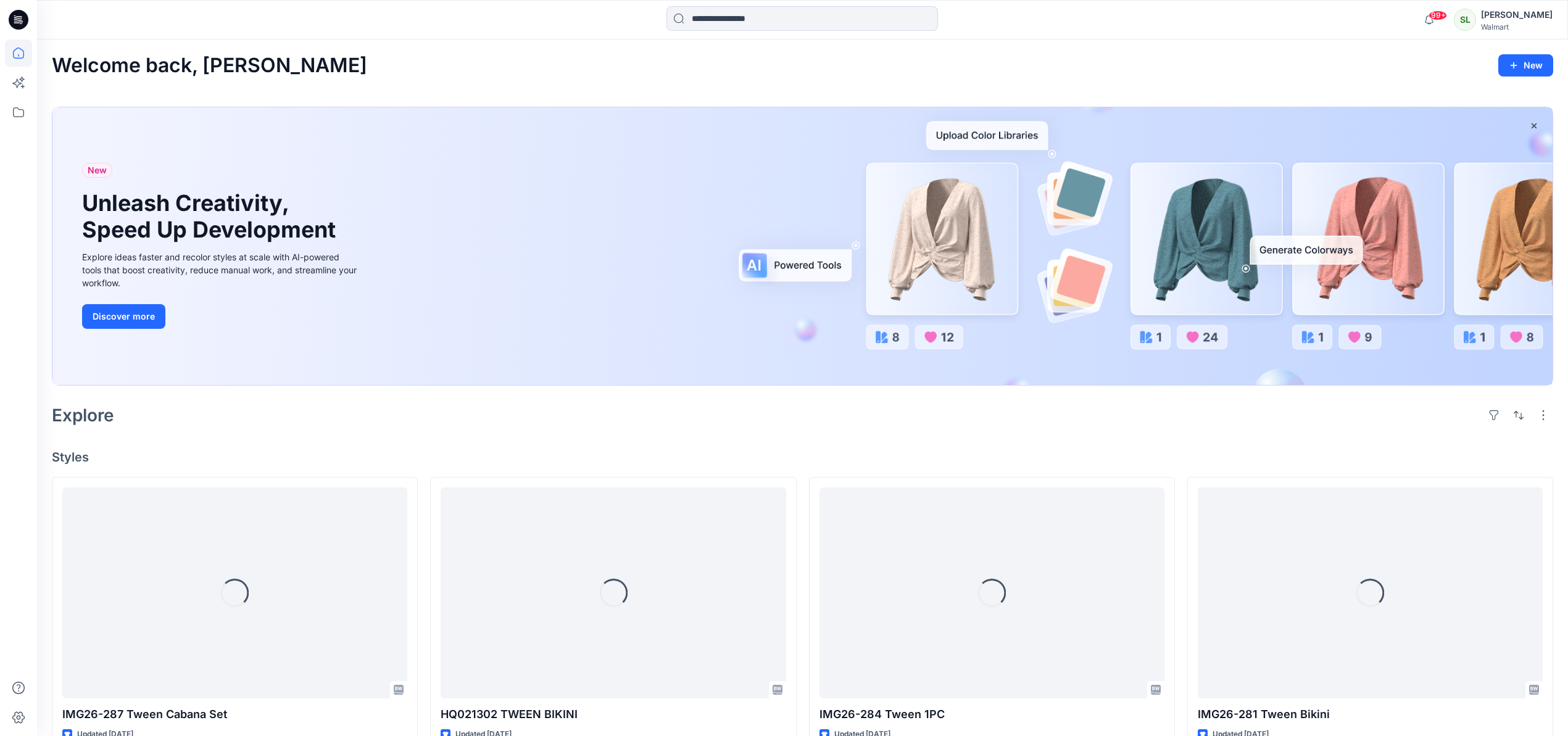
scroll to position [231, 0]
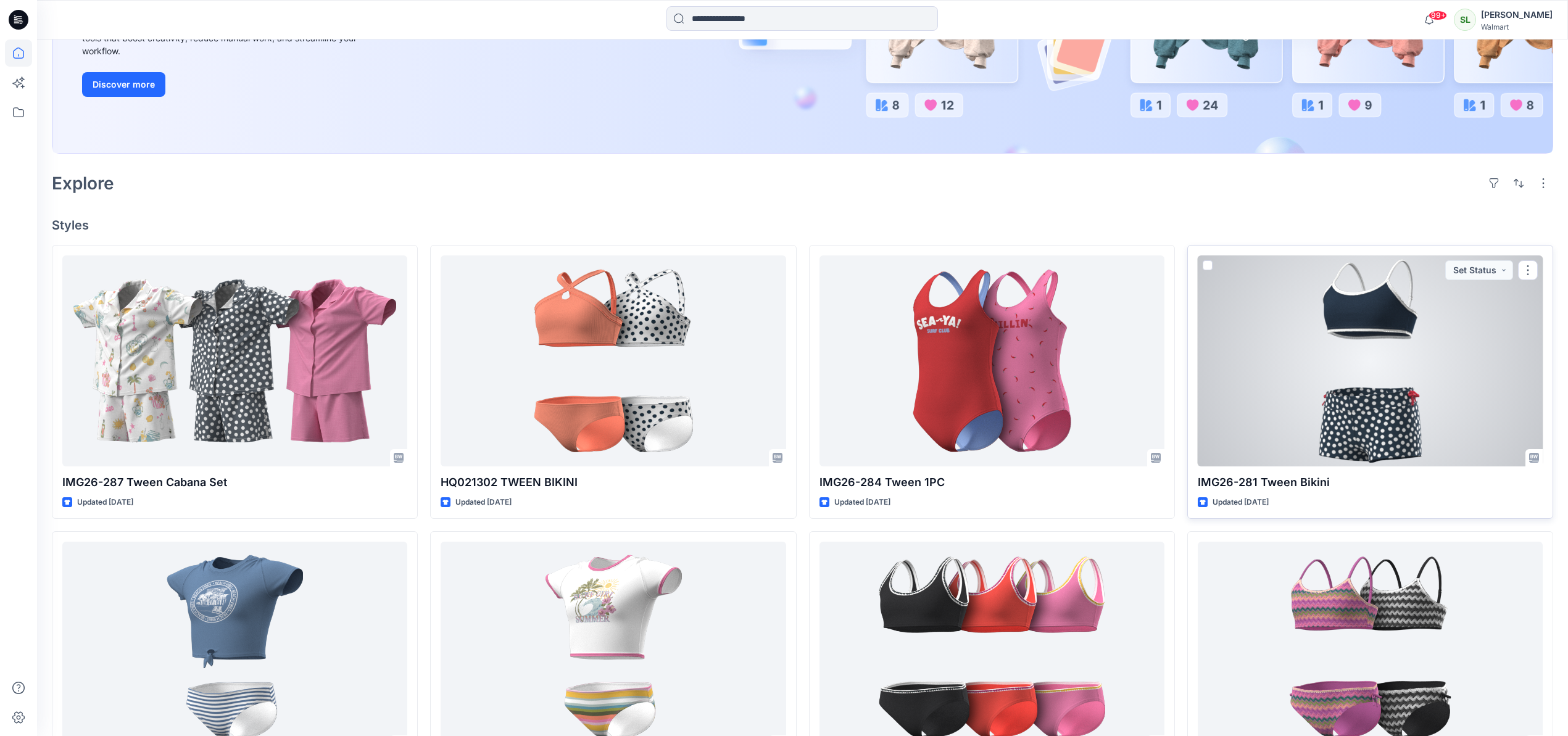
click at [1353, 354] on div at bounding box center [1370, 360] width 345 height 211
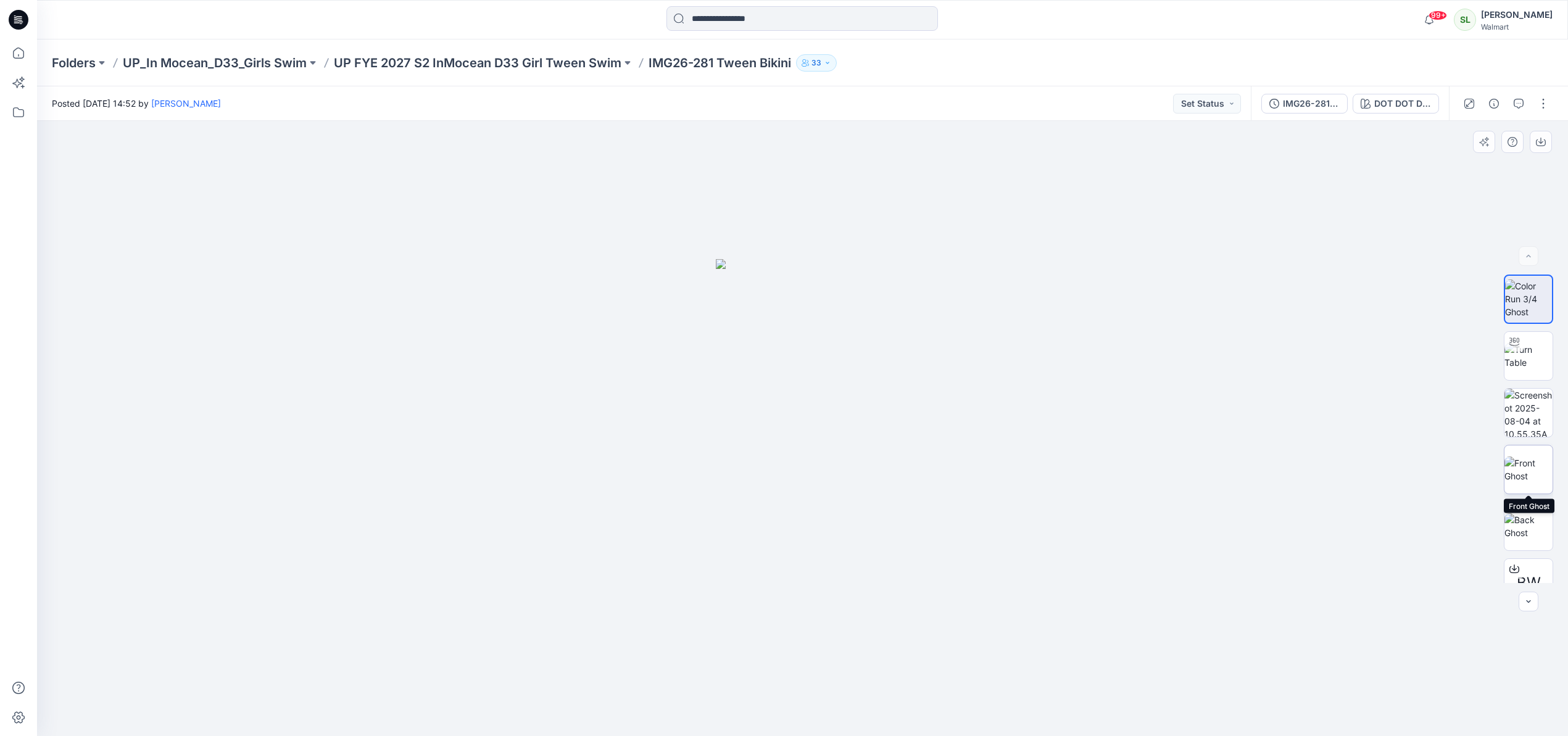
click at [1526, 468] on img at bounding box center [1527, 469] width 48 height 26
click at [1544, 141] on icon "button" at bounding box center [1540, 143] width 10 height 7
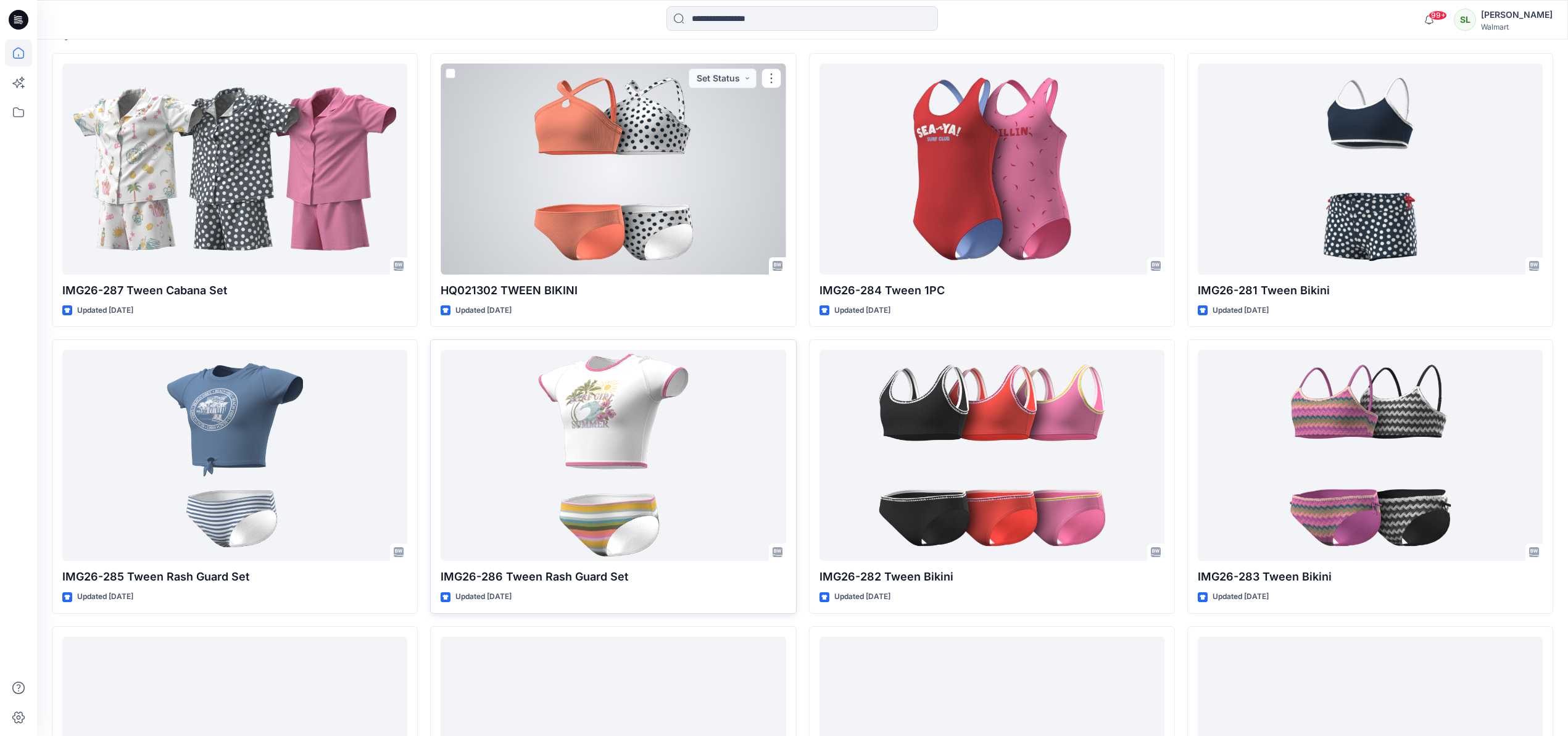
scroll to position [458, 0]
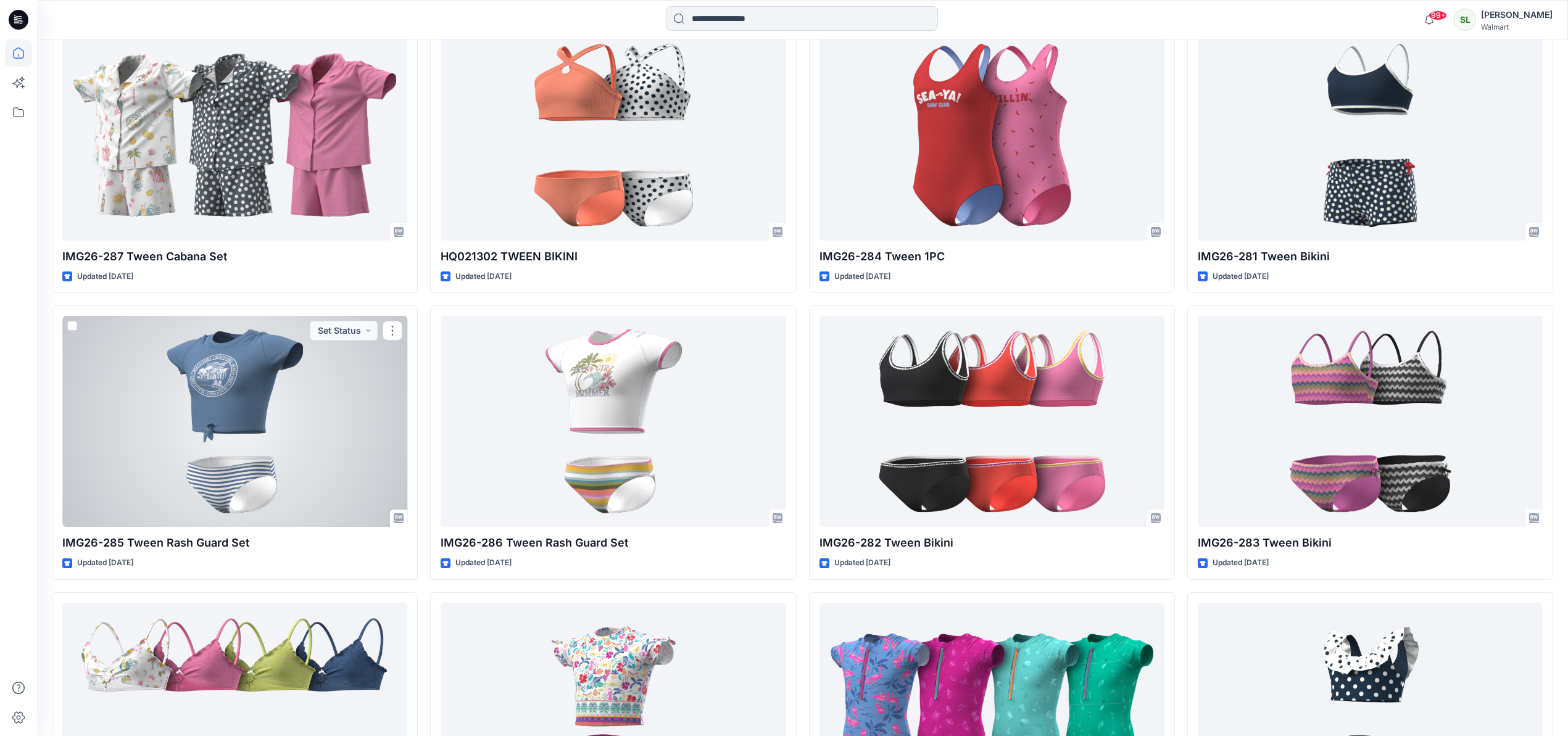
click at [273, 464] on div at bounding box center [234, 420] width 345 height 211
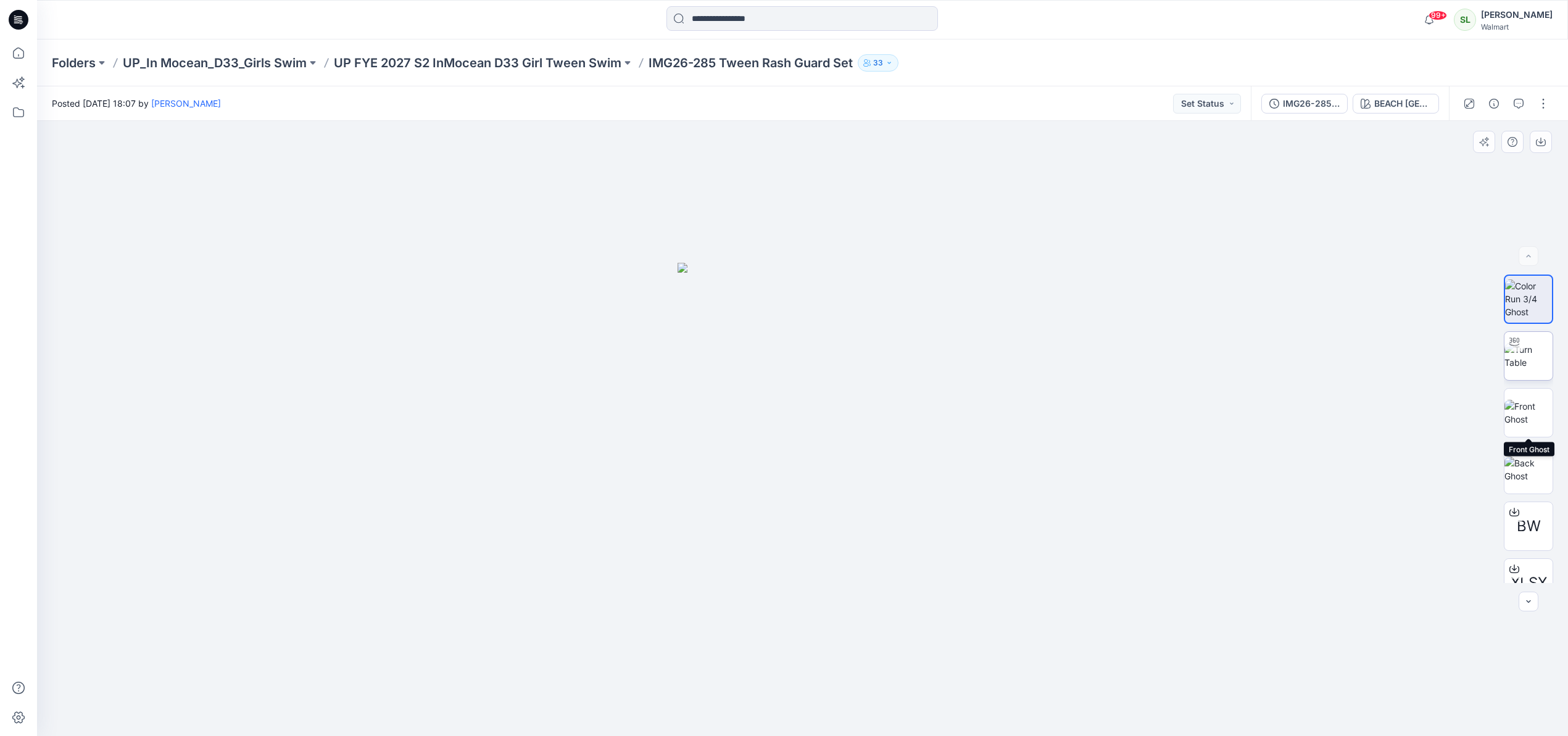
drag, startPoint x: 1530, startPoint y: 420, endPoint x: 1522, endPoint y: 364, distance: 56.6
click at [1530, 420] on img at bounding box center [1527, 412] width 48 height 26
click at [1542, 148] on button "button" at bounding box center [1540, 142] width 23 height 23
click at [1410, 101] on div "BEACH [GEOGRAPHIC_DATA]" at bounding box center [1402, 103] width 57 height 14
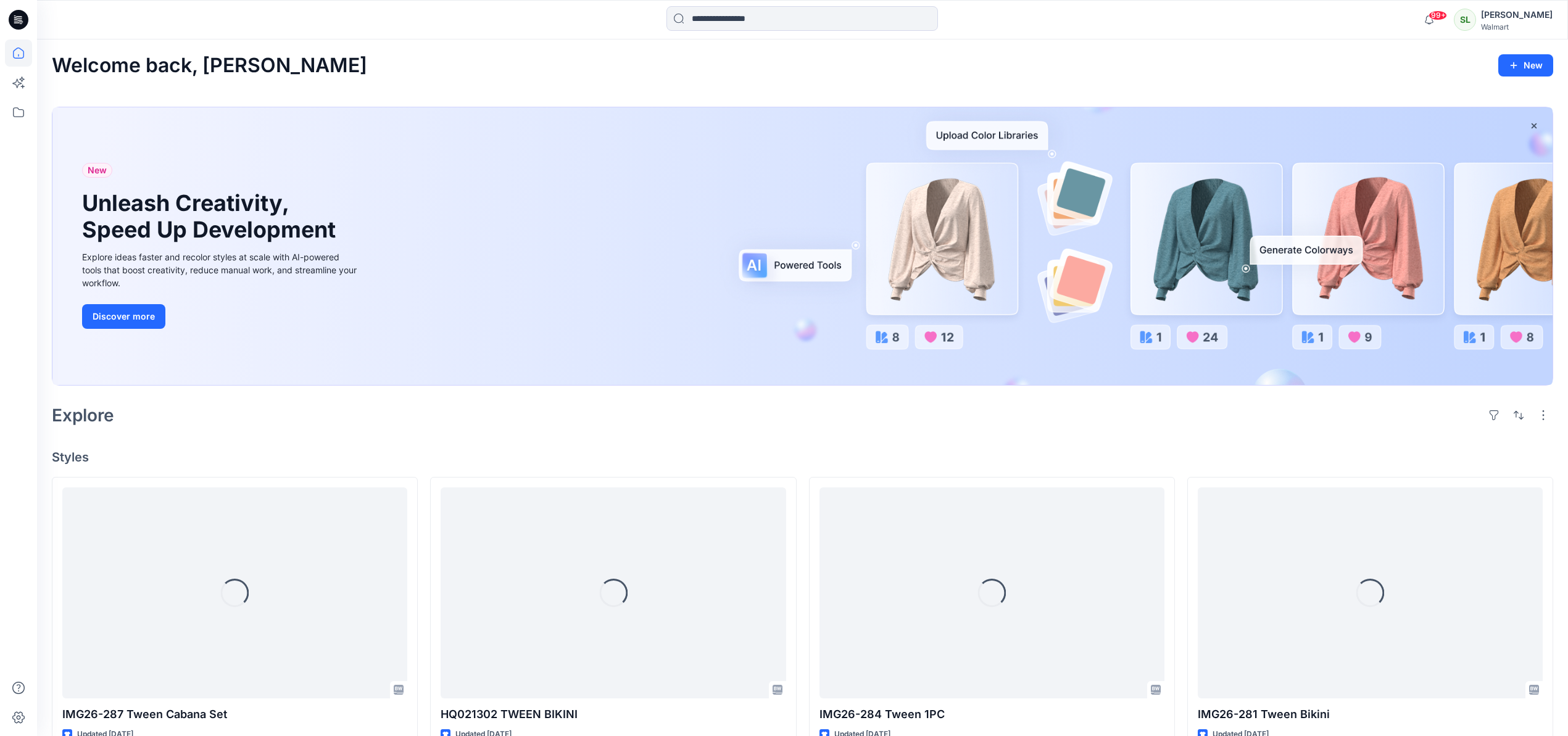
scroll to position [458, 0]
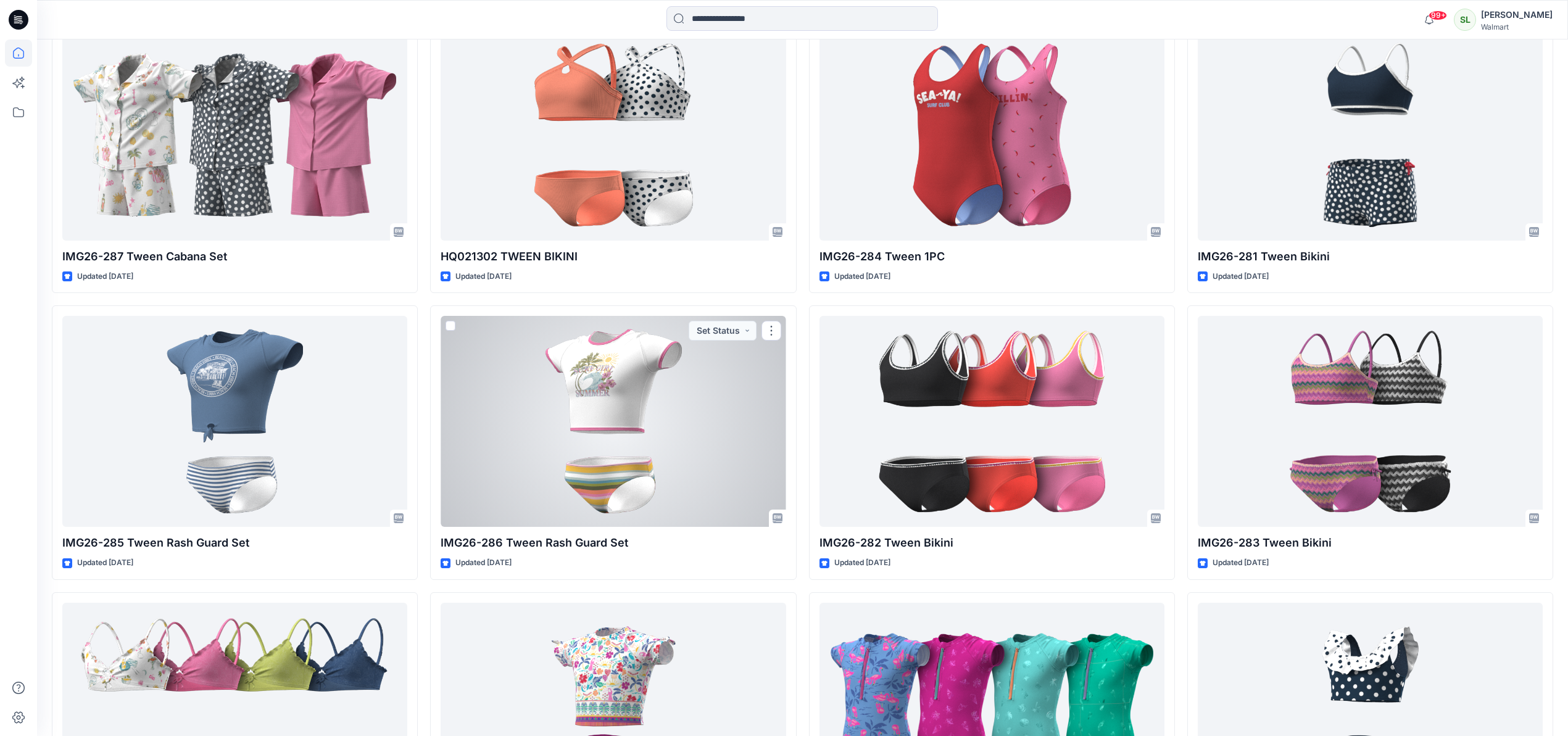
click at [494, 424] on div at bounding box center [613, 420] width 345 height 211
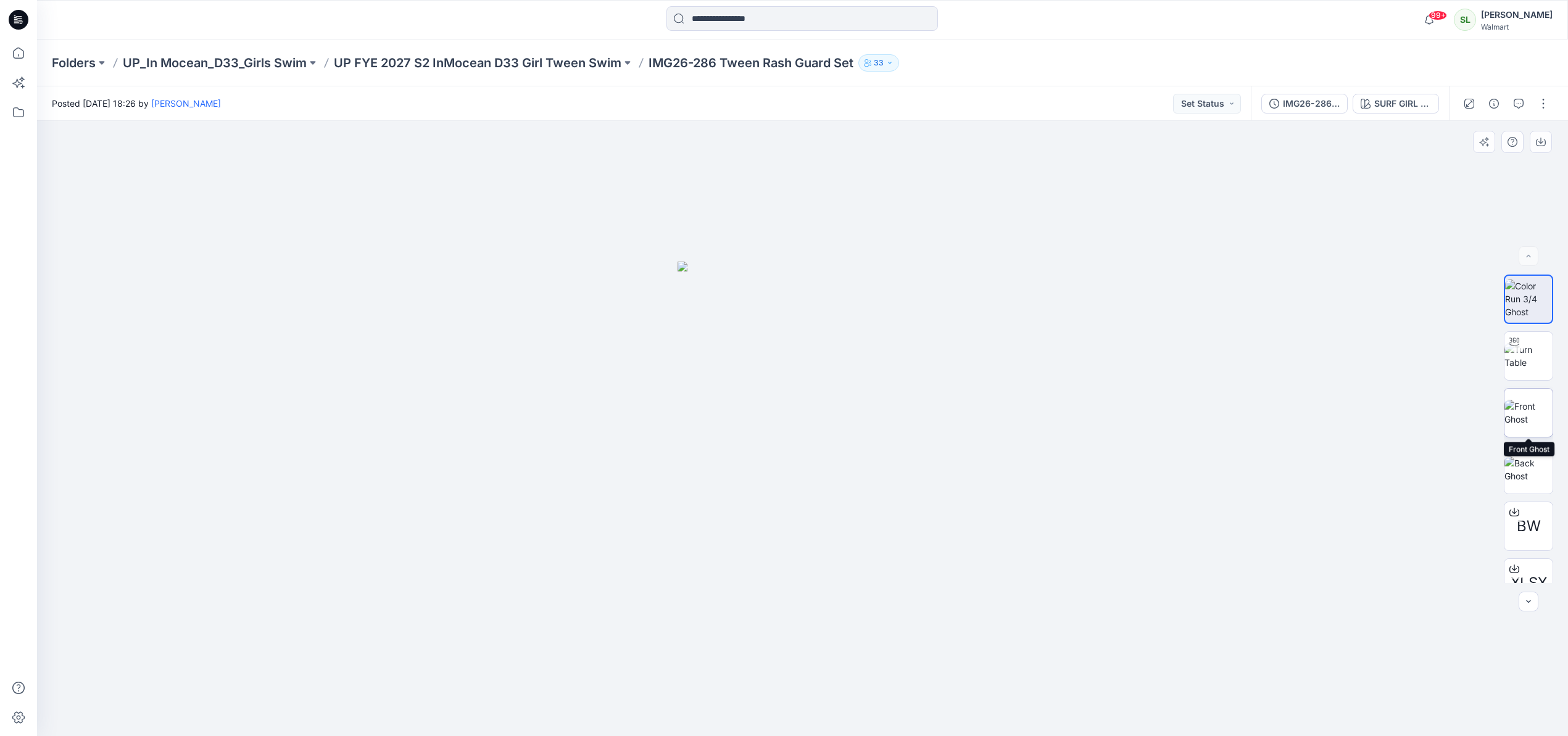
drag, startPoint x: 1542, startPoint y: 423, endPoint x: 1539, endPoint y: 414, distance: 9.5
click at [1542, 423] on img at bounding box center [1527, 412] width 48 height 26
click at [1536, 148] on button "button" at bounding box center [1540, 142] width 23 height 23
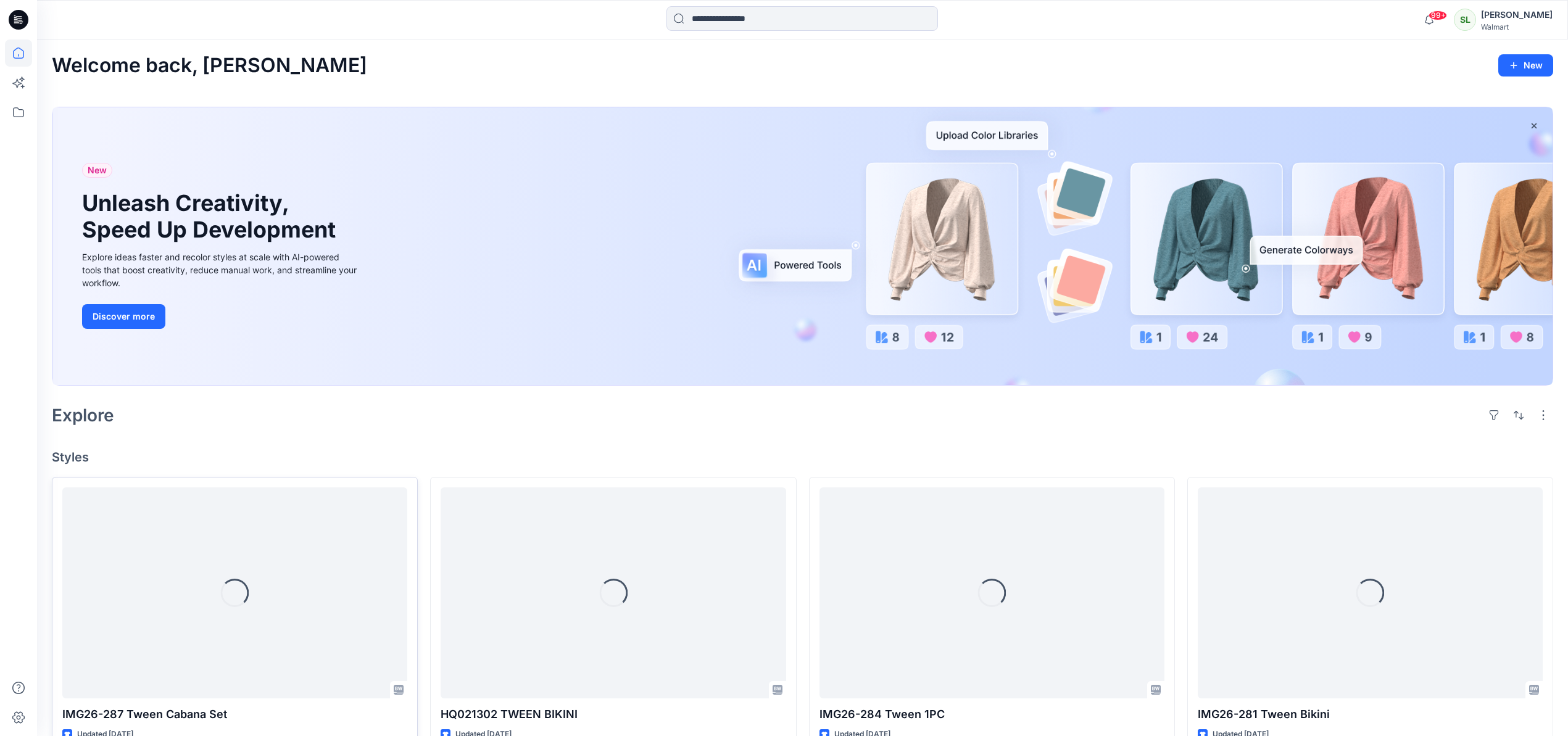
scroll to position [458, 0]
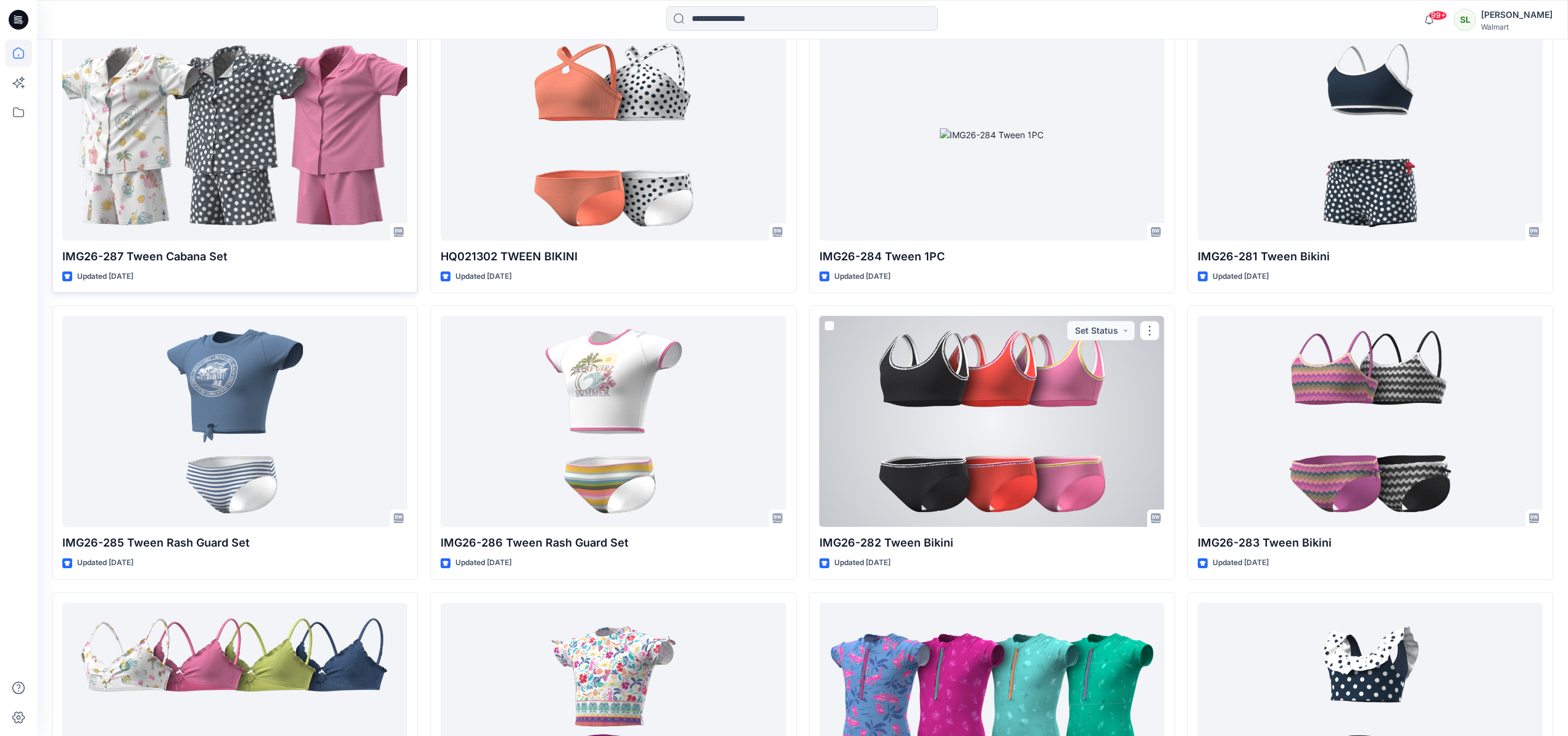
click at [996, 405] on div at bounding box center [992, 420] width 345 height 211
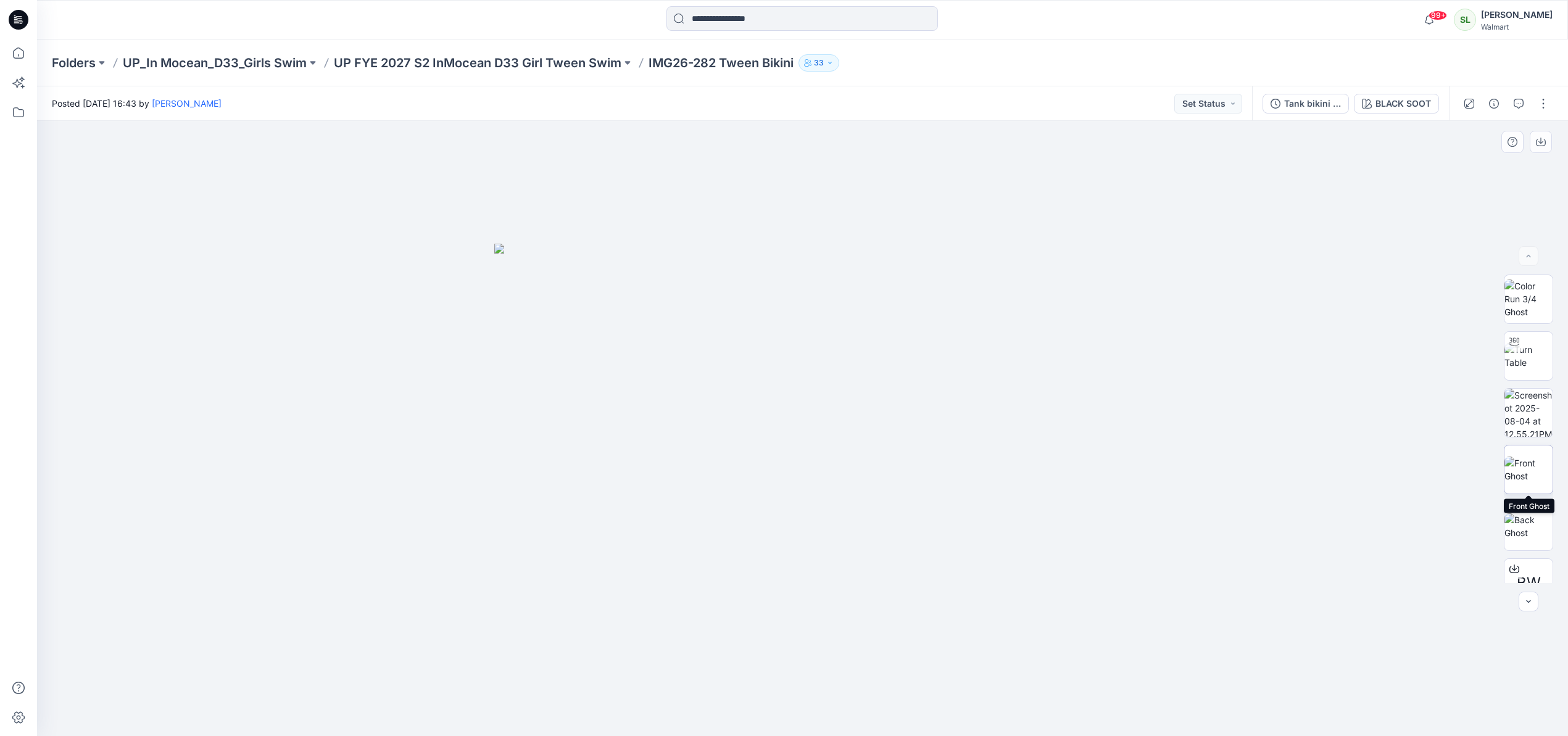
click at [1524, 465] on img at bounding box center [1527, 469] width 48 height 26
click at [1541, 141] on icon "button" at bounding box center [1540, 141] width 10 height 10
click at [1215, 189] on div at bounding box center [803, 429] width 1531 height 615
click at [1420, 102] on div "BLACK SOOT" at bounding box center [1402, 103] width 55 height 14
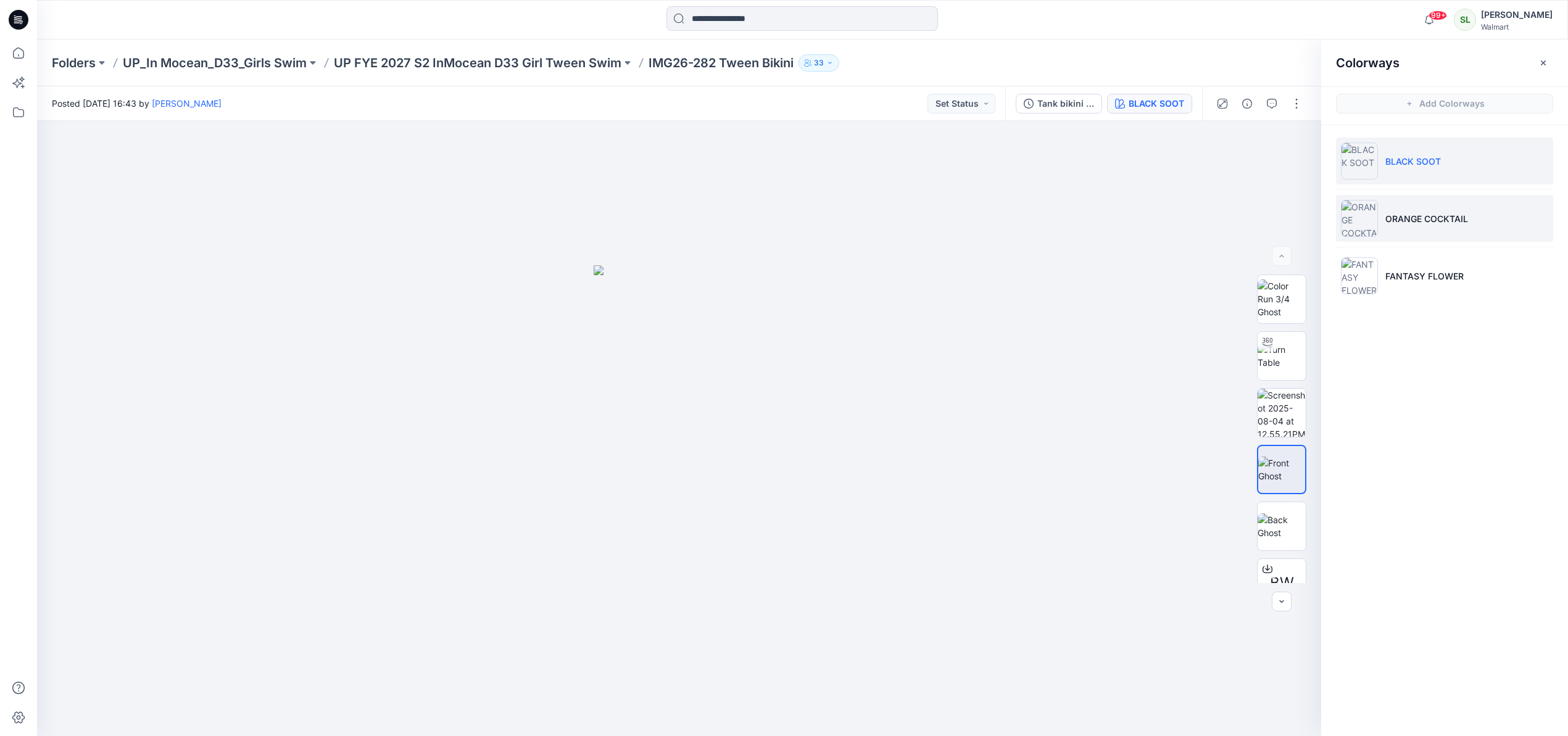
click at [1395, 202] on li "ORANGE COCKTAIL" at bounding box center [1444, 218] width 217 height 47
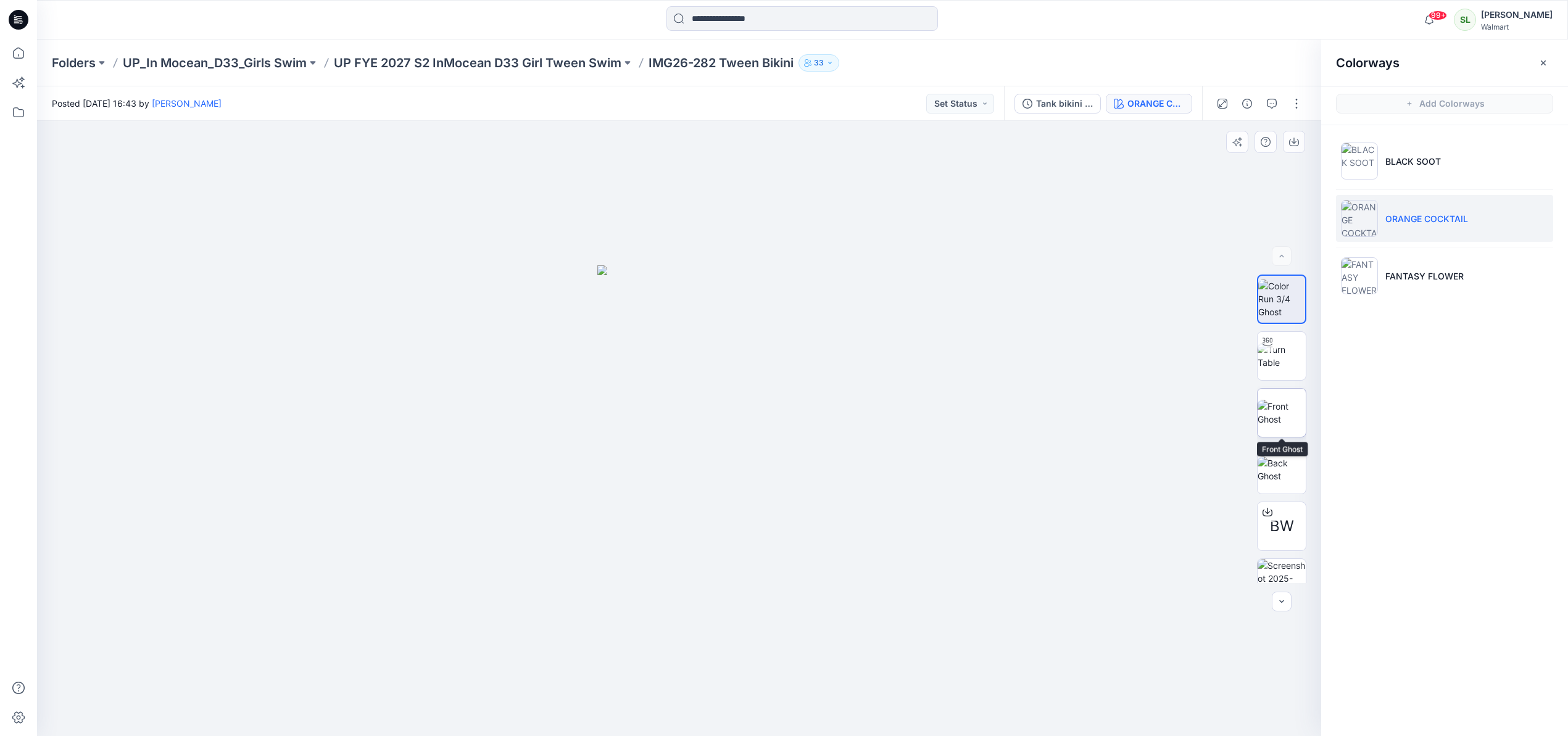
click at [1285, 418] on img at bounding box center [1281, 412] width 48 height 26
click at [1543, 63] on icon "button" at bounding box center [1543, 61] width 5 height 5
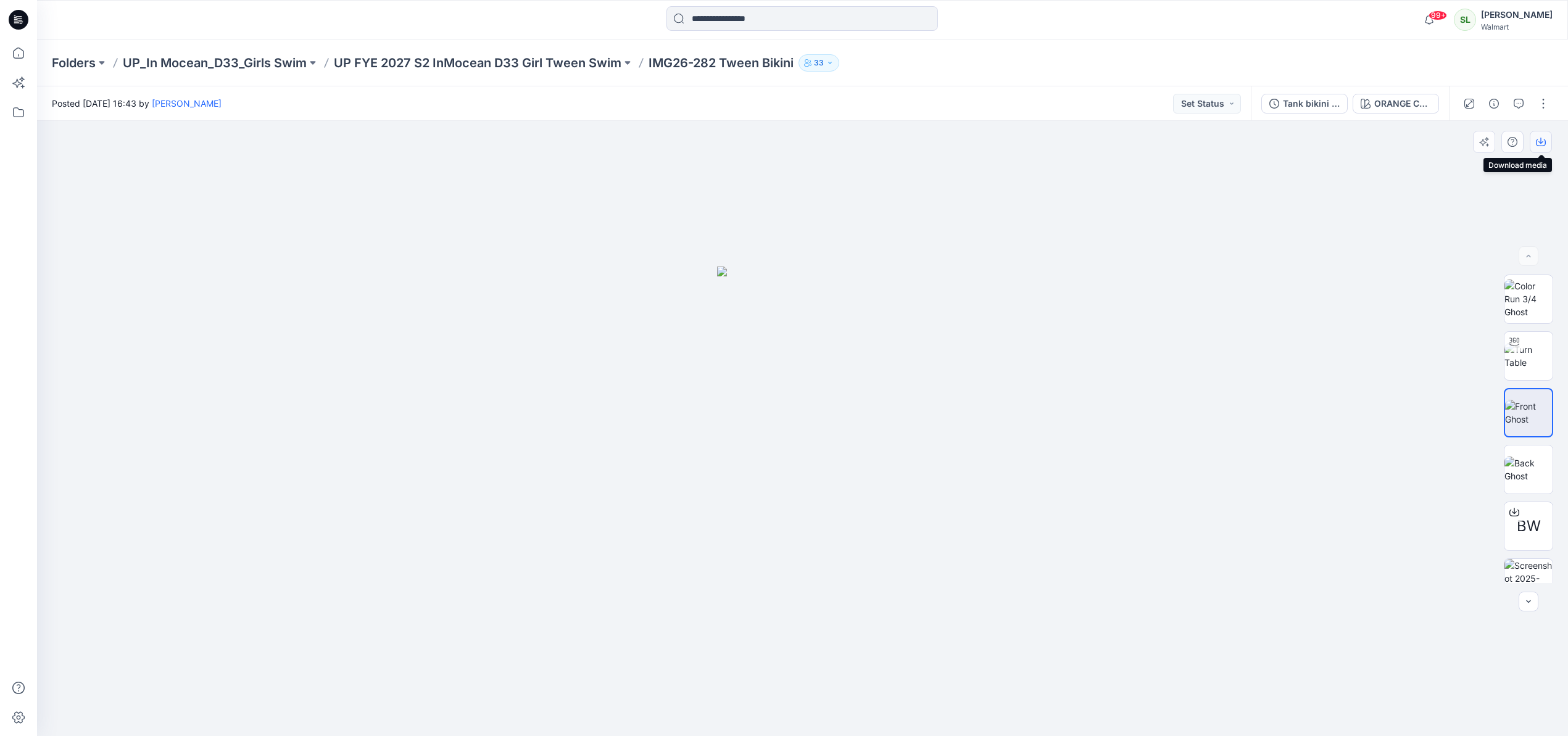
click at [1540, 138] on icon "button" at bounding box center [1540, 140] width 5 height 6
click at [1437, 99] on button "ORANGE COCKTAIL" at bounding box center [1395, 104] width 86 height 20
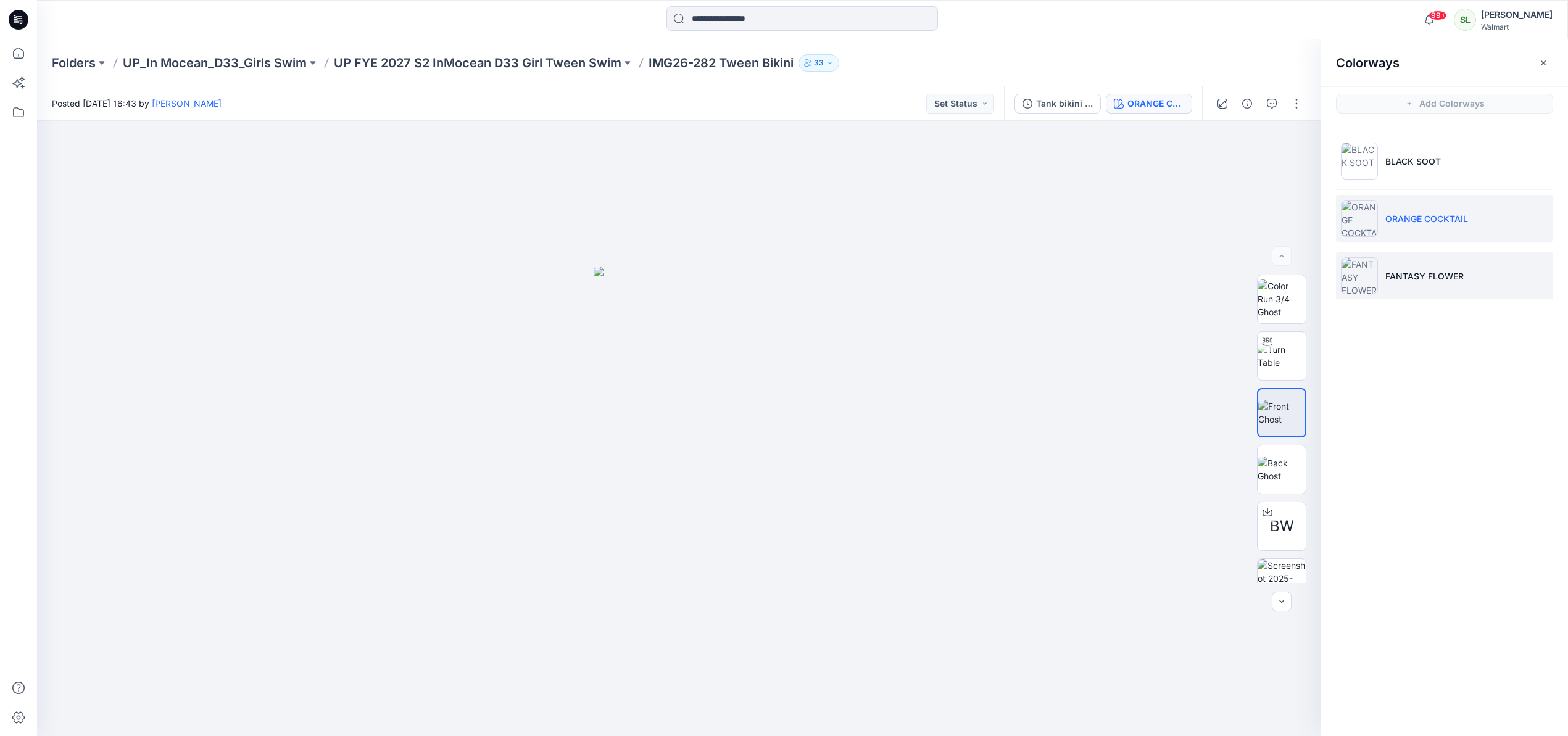
click at [1407, 269] on p "FANTASY FLOWER" at bounding box center [1424, 276] width 79 height 13
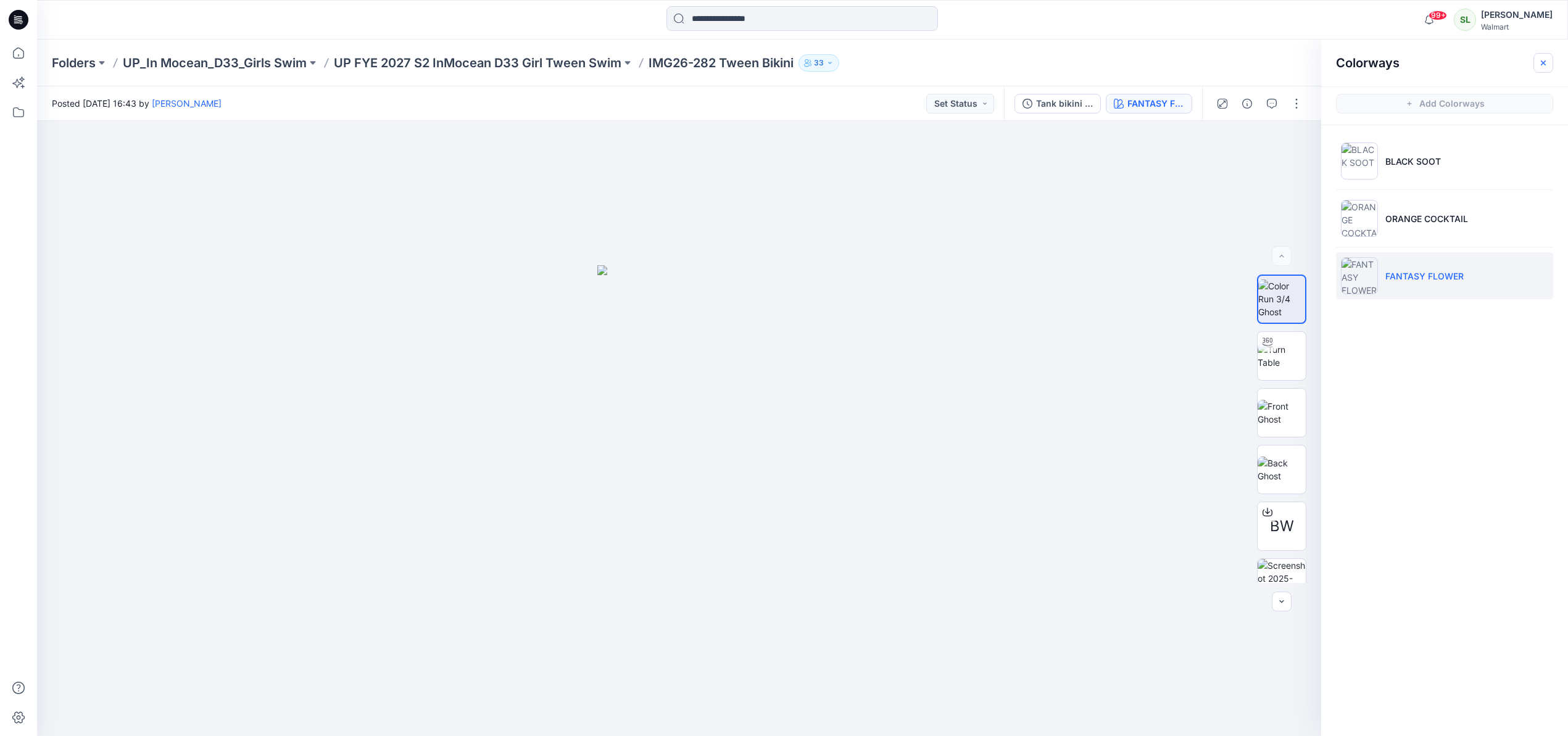
click at [1541, 65] on icon "button" at bounding box center [1543, 62] width 10 height 10
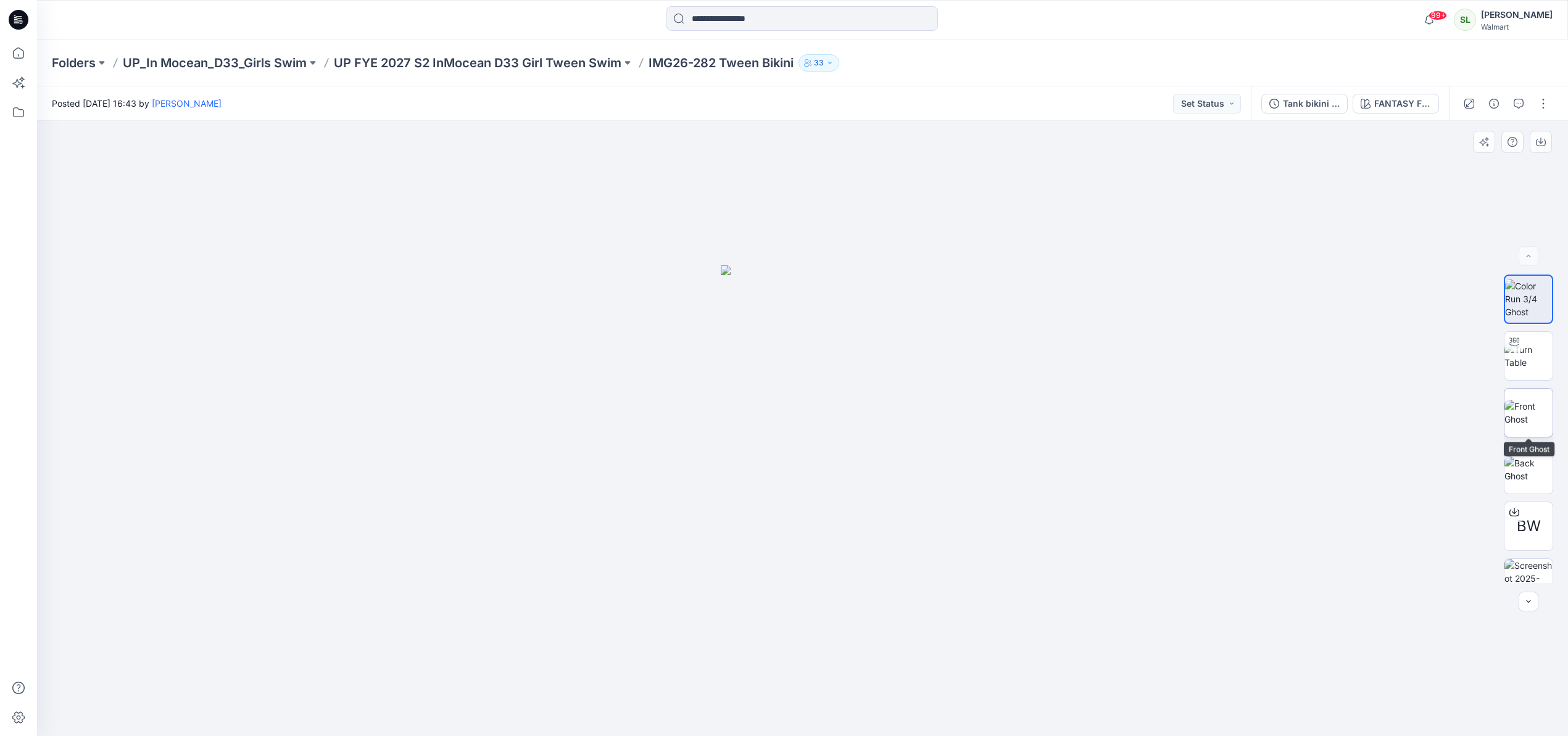
click at [1531, 423] on img at bounding box center [1527, 412] width 48 height 26
click at [1541, 139] on icon "button" at bounding box center [1540, 141] width 10 height 10
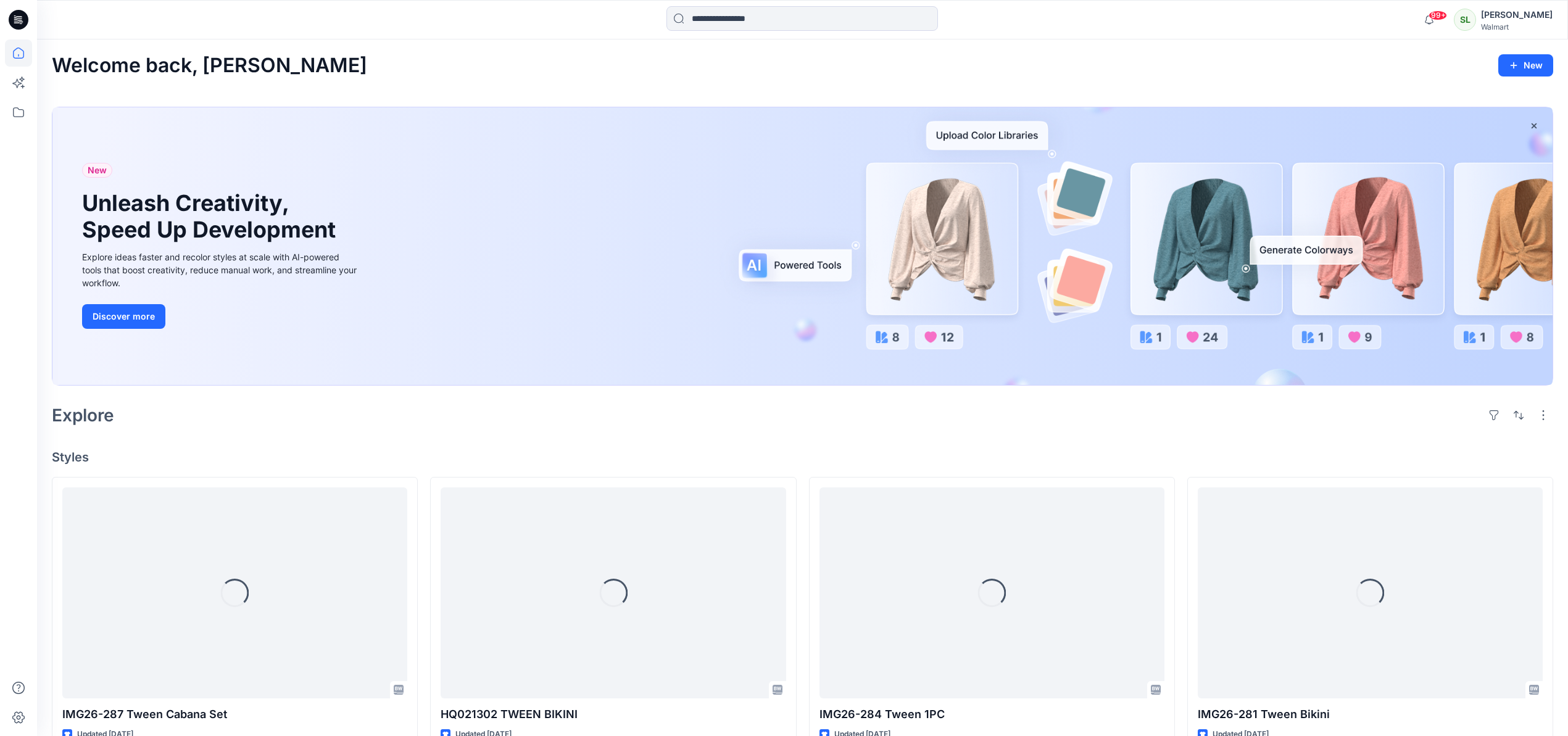
scroll to position [458, 0]
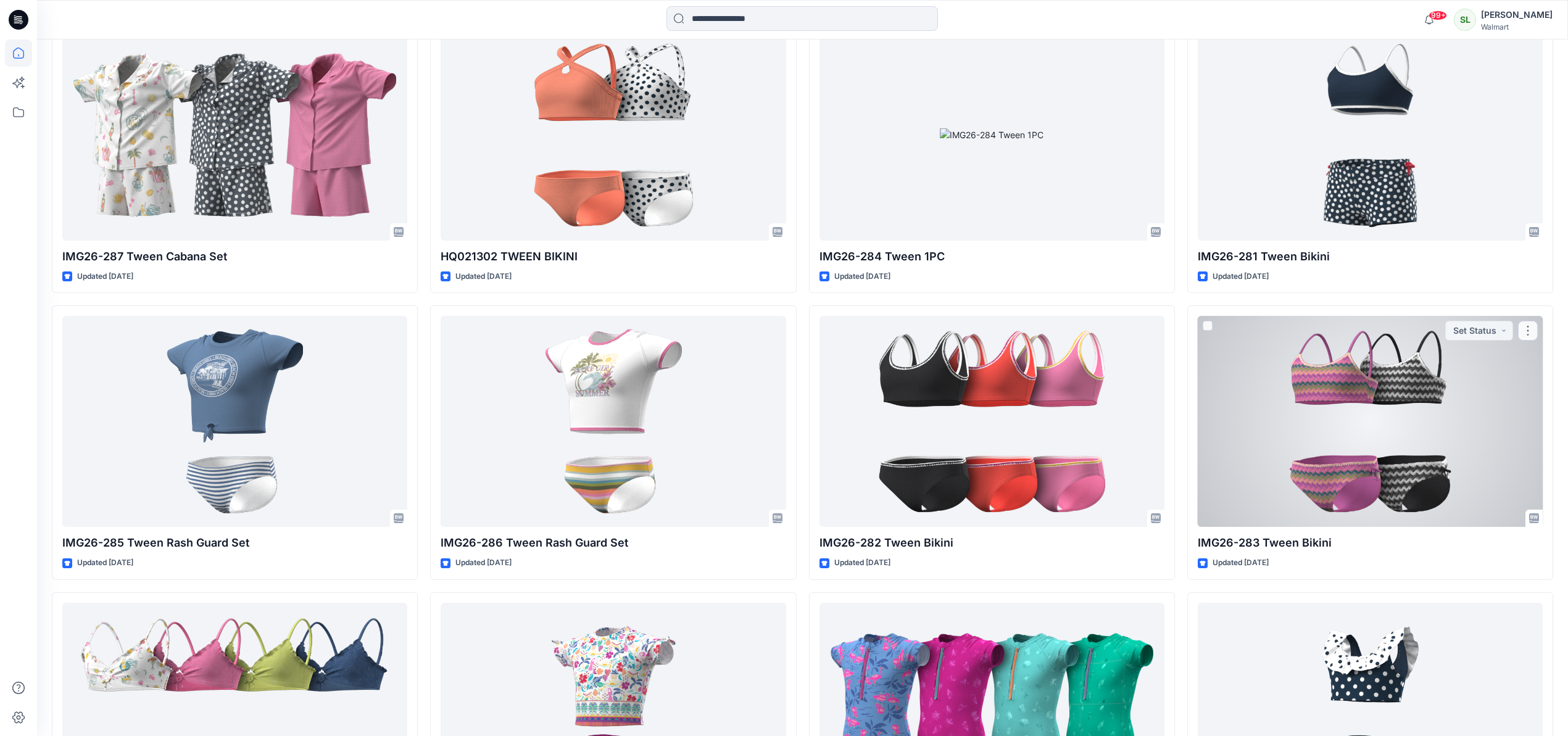
click at [1349, 414] on div at bounding box center [1370, 420] width 345 height 211
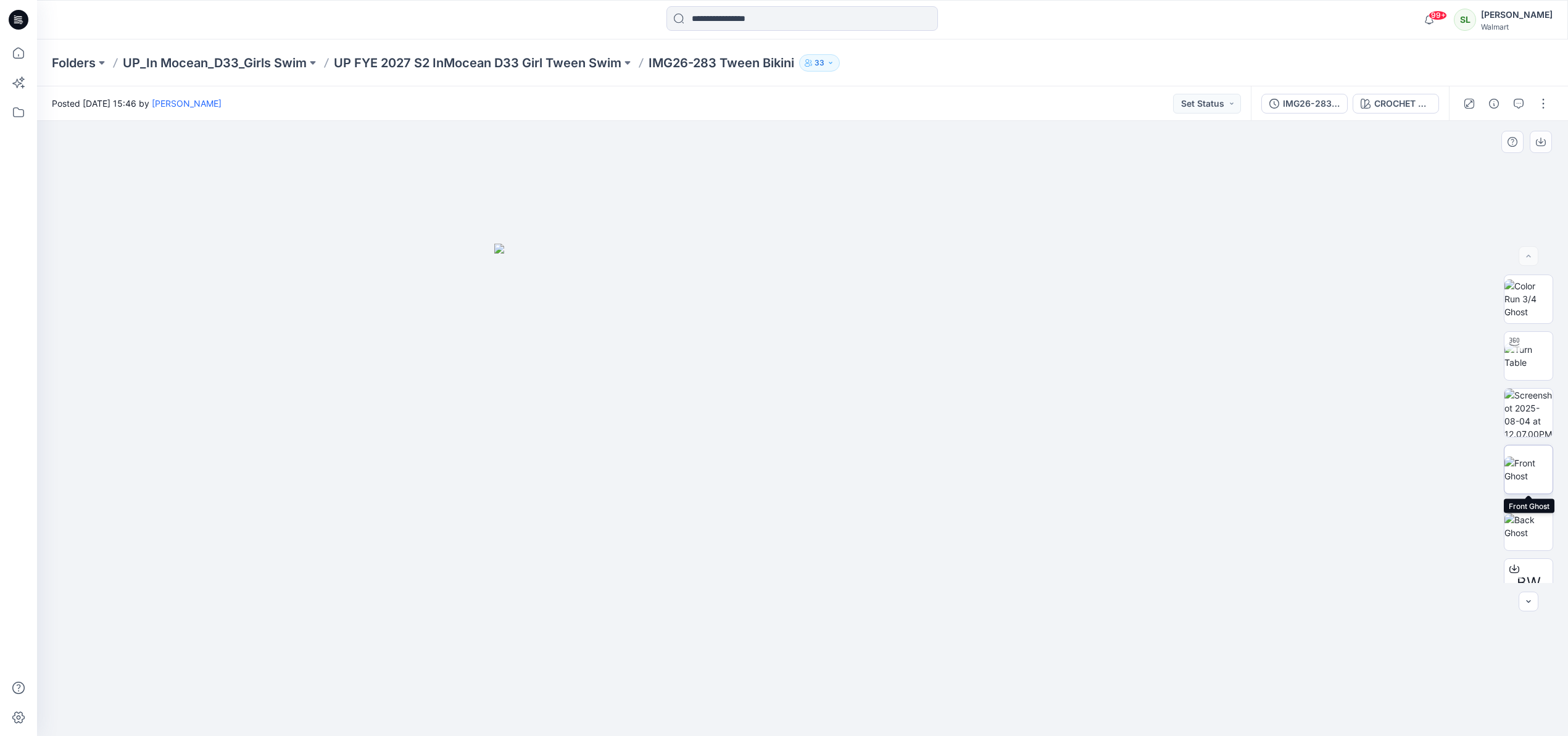
click at [1532, 474] on img at bounding box center [1527, 469] width 48 height 26
click at [1544, 144] on icon "button" at bounding box center [1540, 143] width 10 height 7
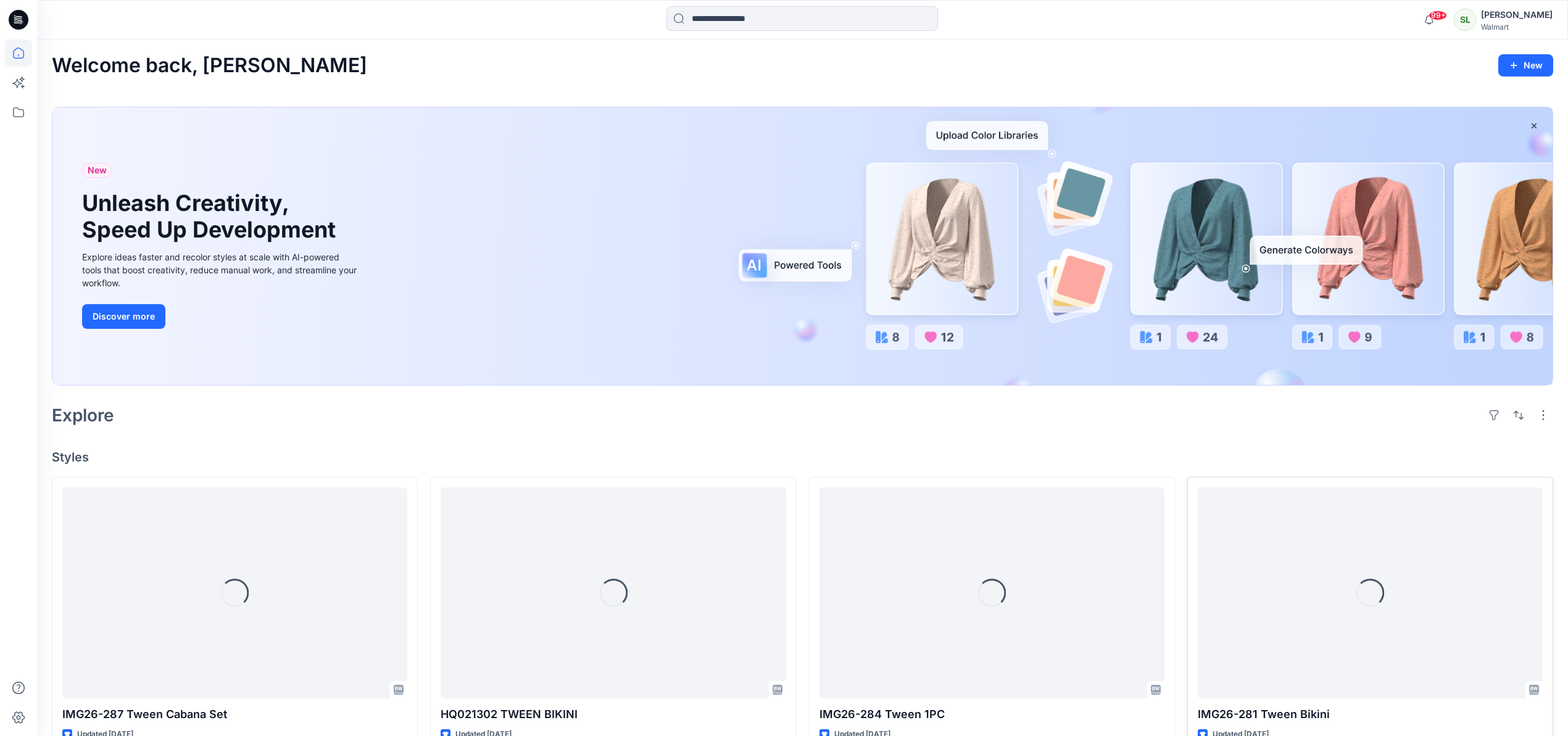
scroll to position [458, 0]
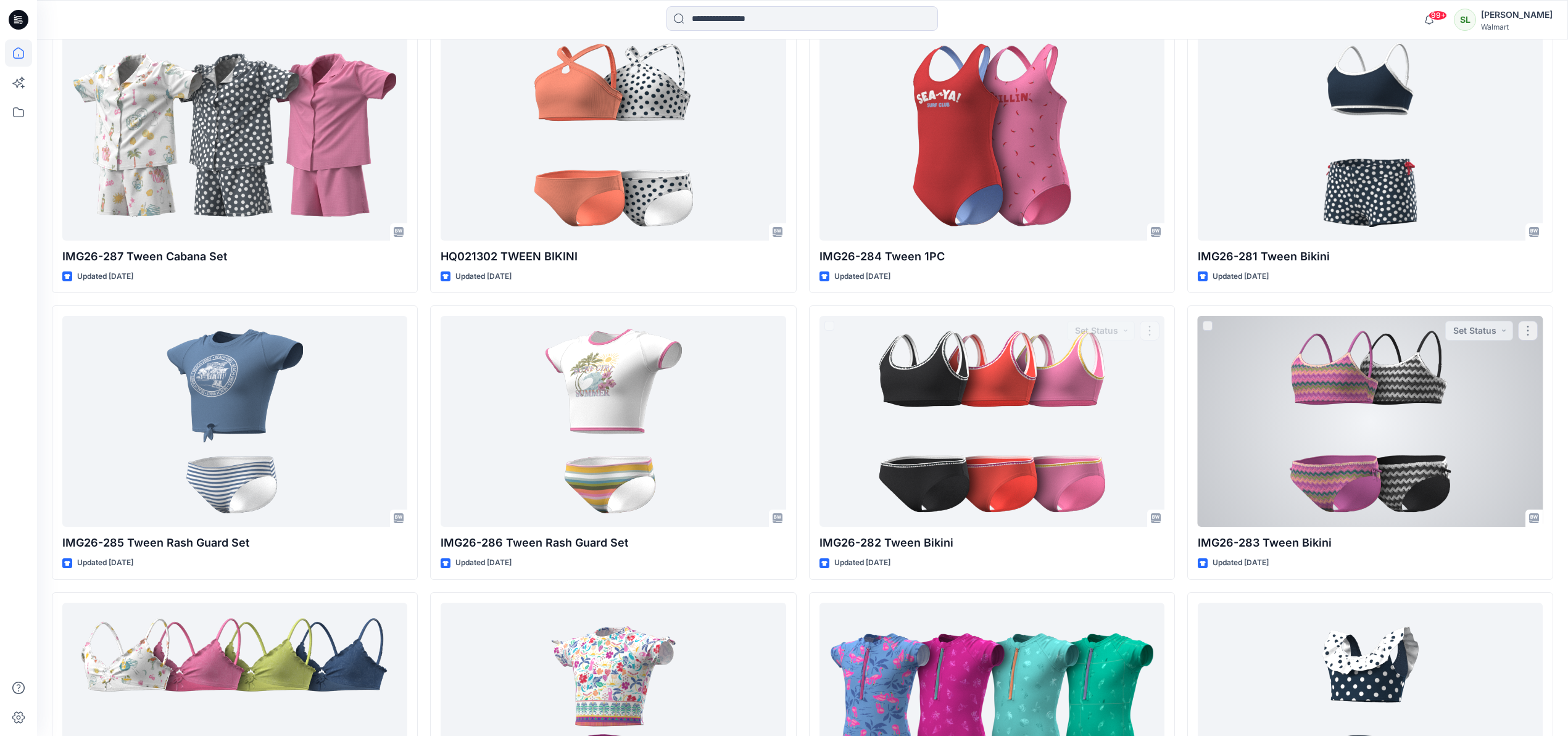
click at [1300, 385] on div at bounding box center [1370, 420] width 345 height 211
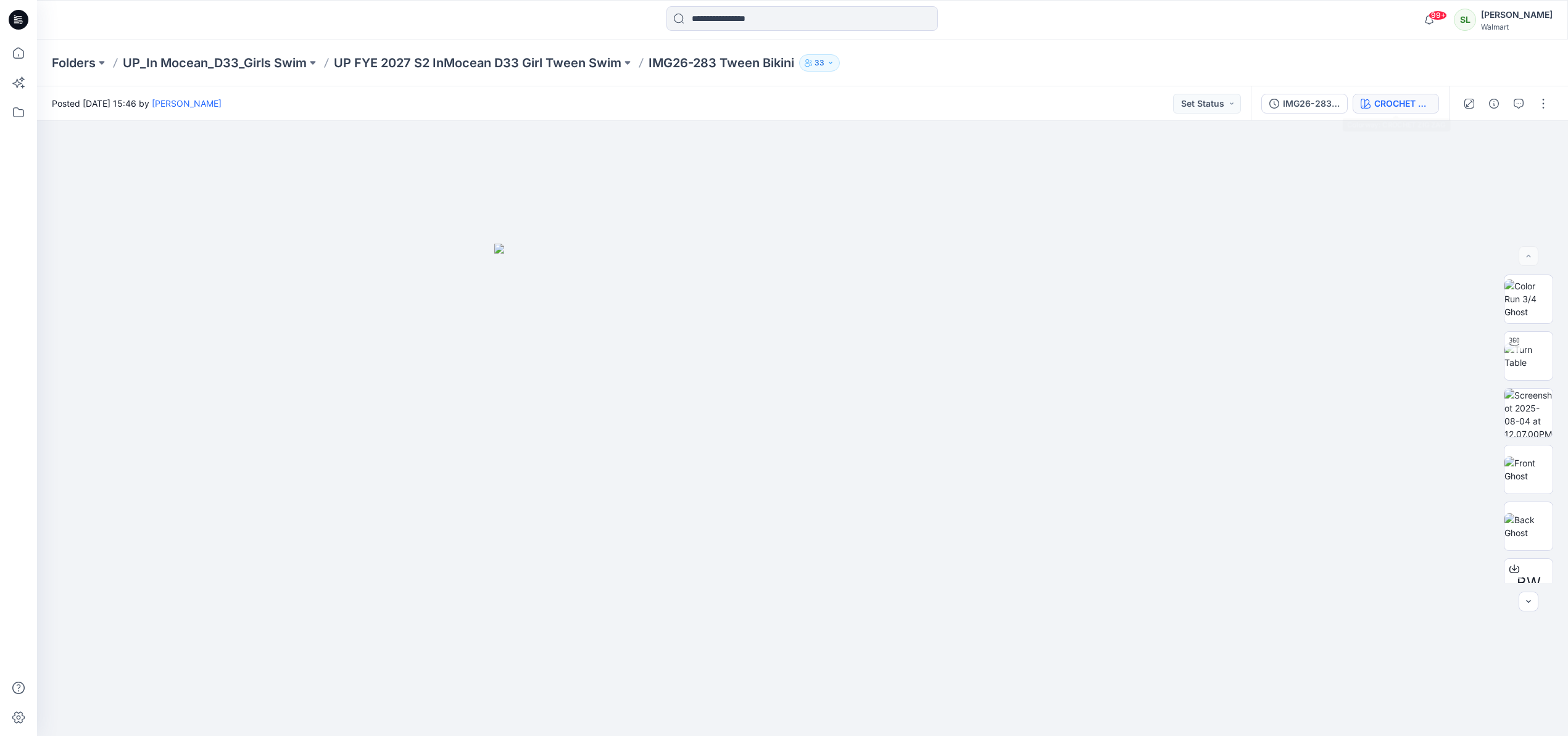
click at [1393, 101] on div "CROCHET ZIG ZAG" at bounding box center [1402, 103] width 57 height 14
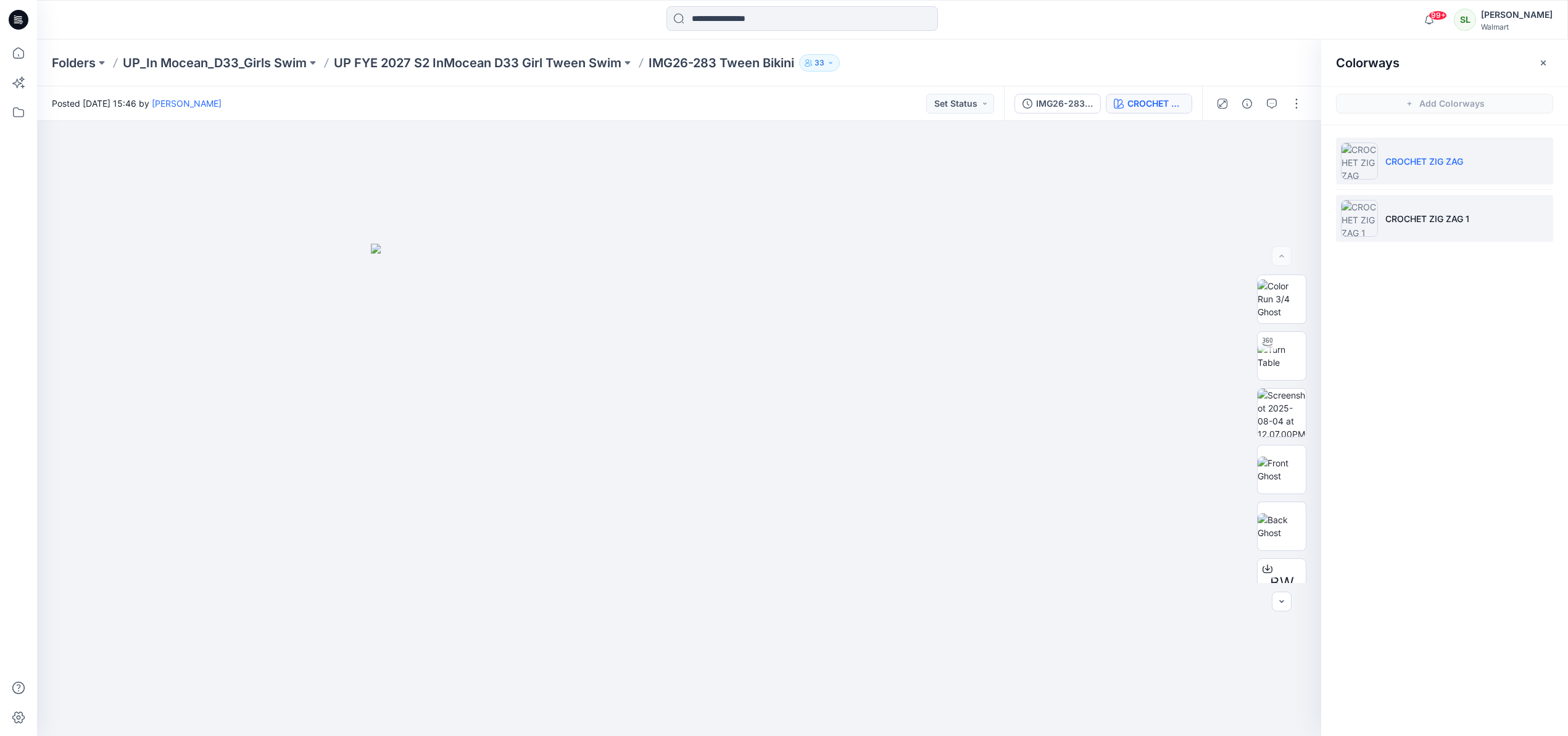
click at [1391, 215] on p "CROCHET ZIG ZAG 1" at bounding box center [1427, 219] width 84 height 13
click at [1541, 58] on icon "button" at bounding box center [1543, 62] width 10 height 10
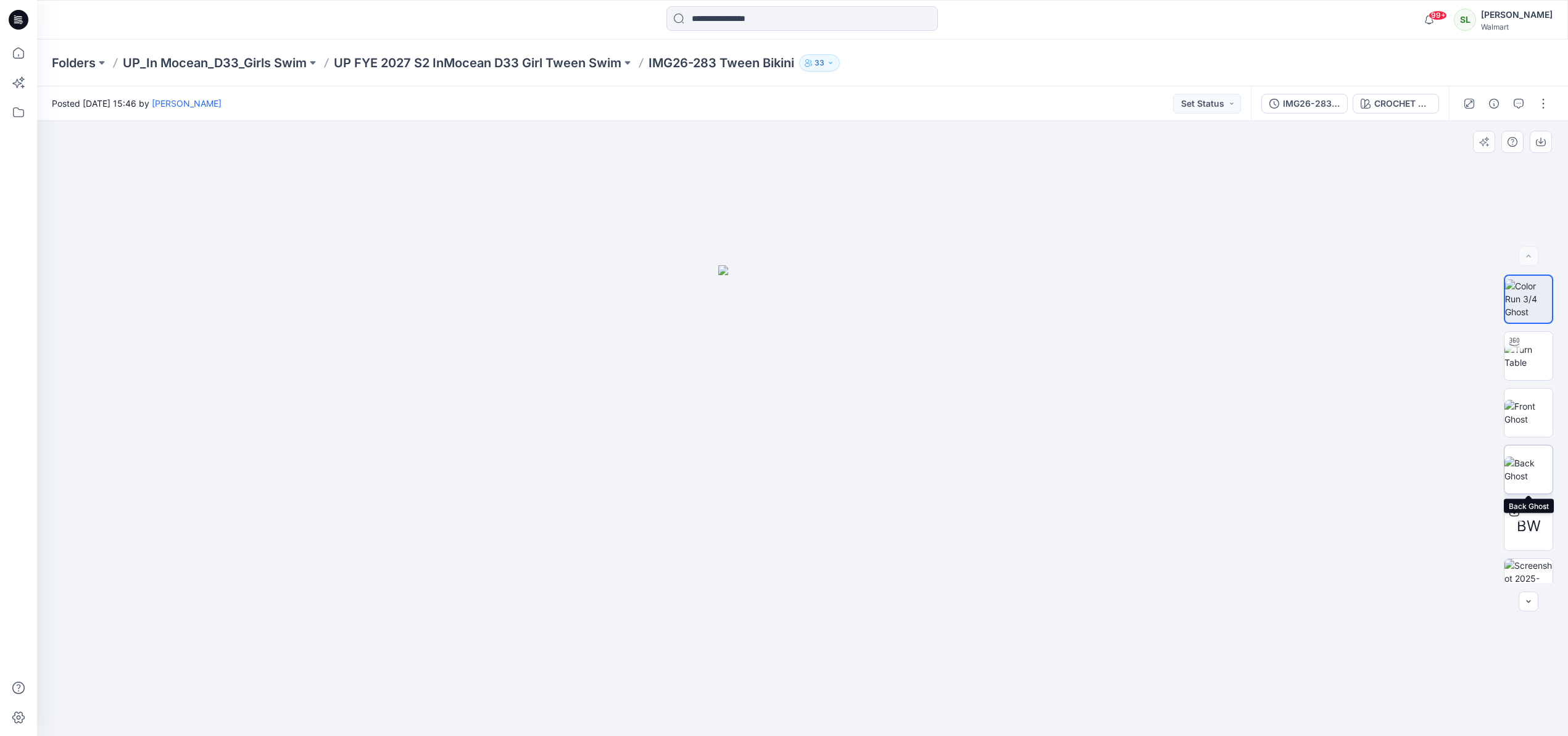
click at [1525, 469] on img at bounding box center [1527, 469] width 48 height 26
click at [1522, 410] on img at bounding box center [1527, 412] width 48 height 26
click at [1537, 144] on icon "button" at bounding box center [1540, 141] width 10 height 10
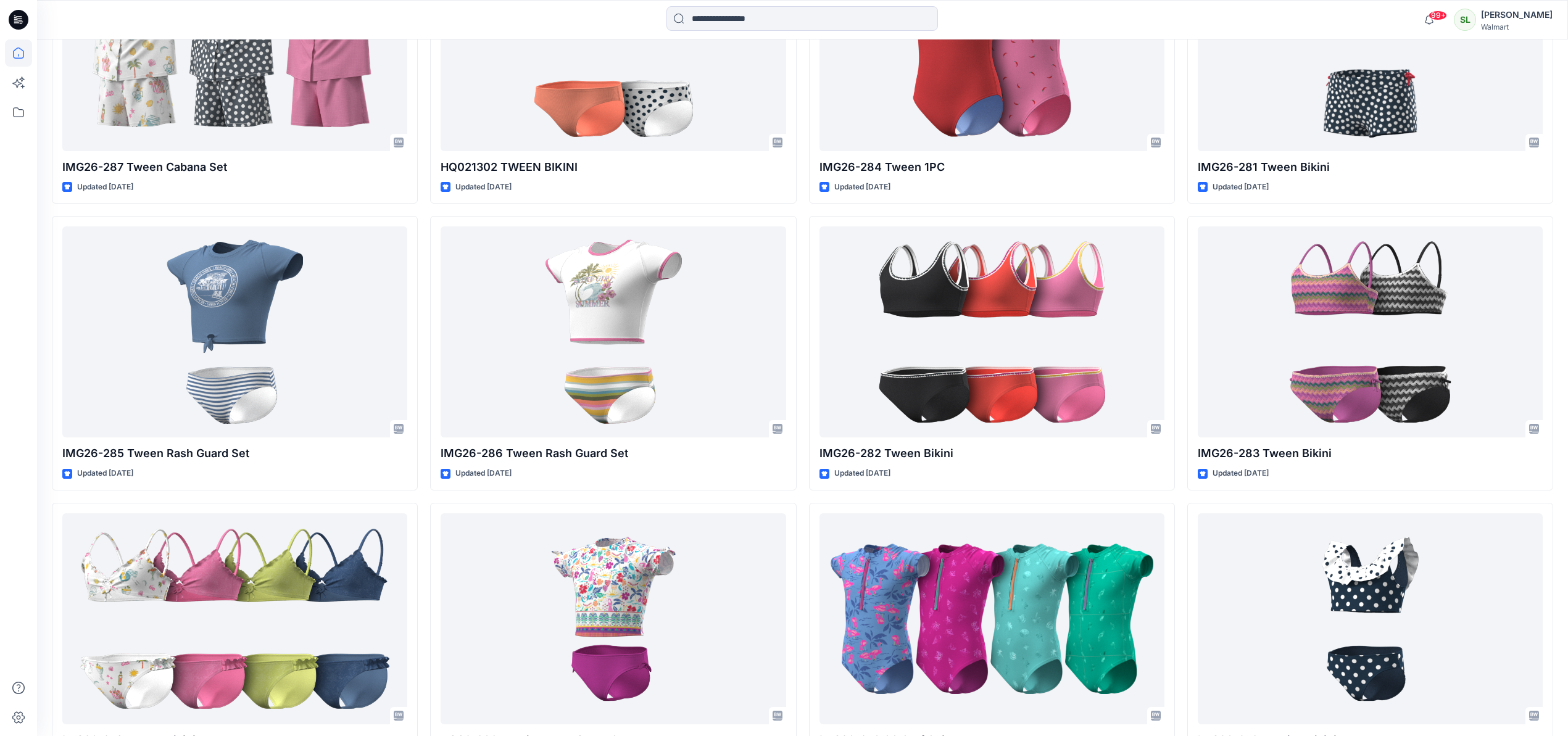
scroll to position [714, 0]
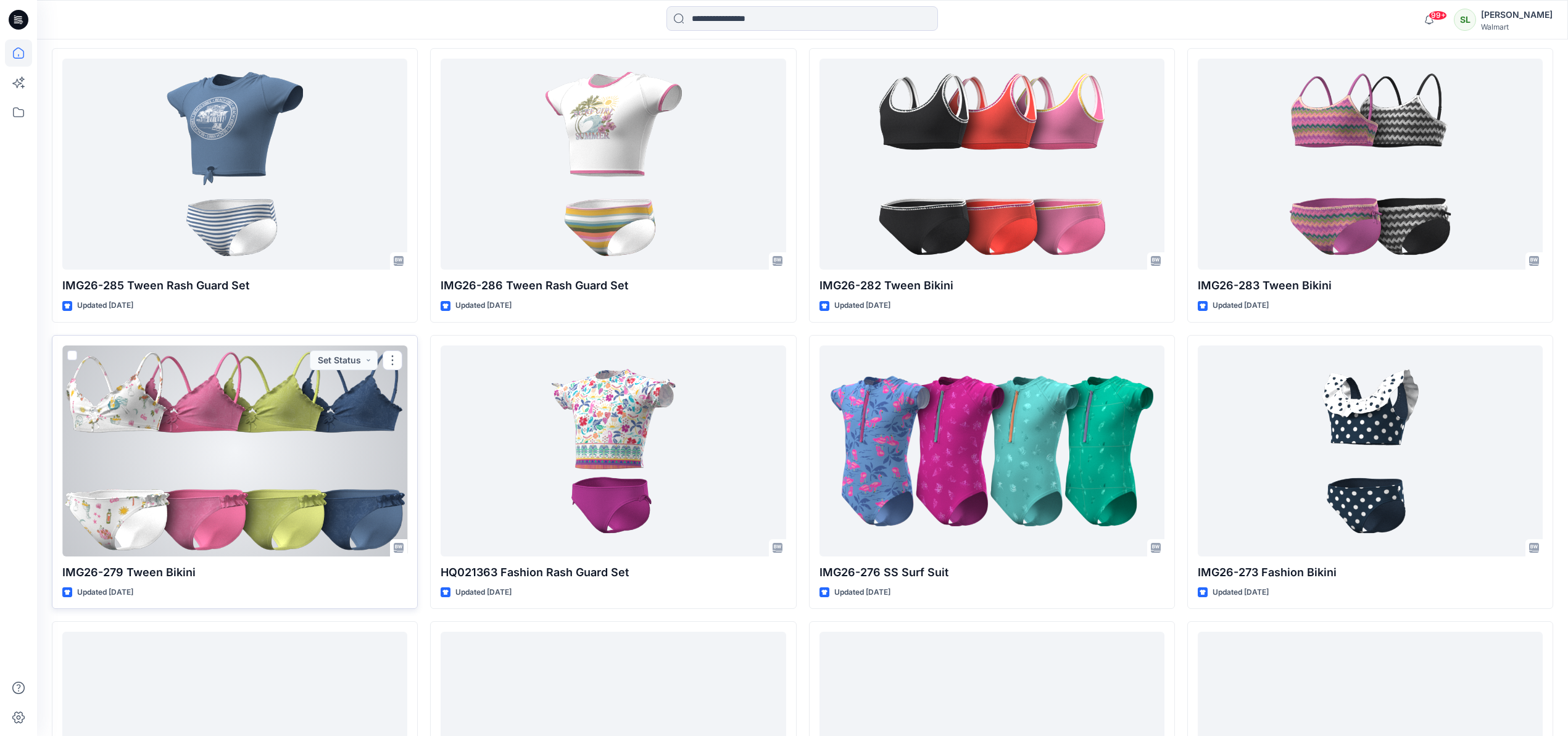
click at [104, 462] on div at bounding box center [234, 450] width 345 height 211
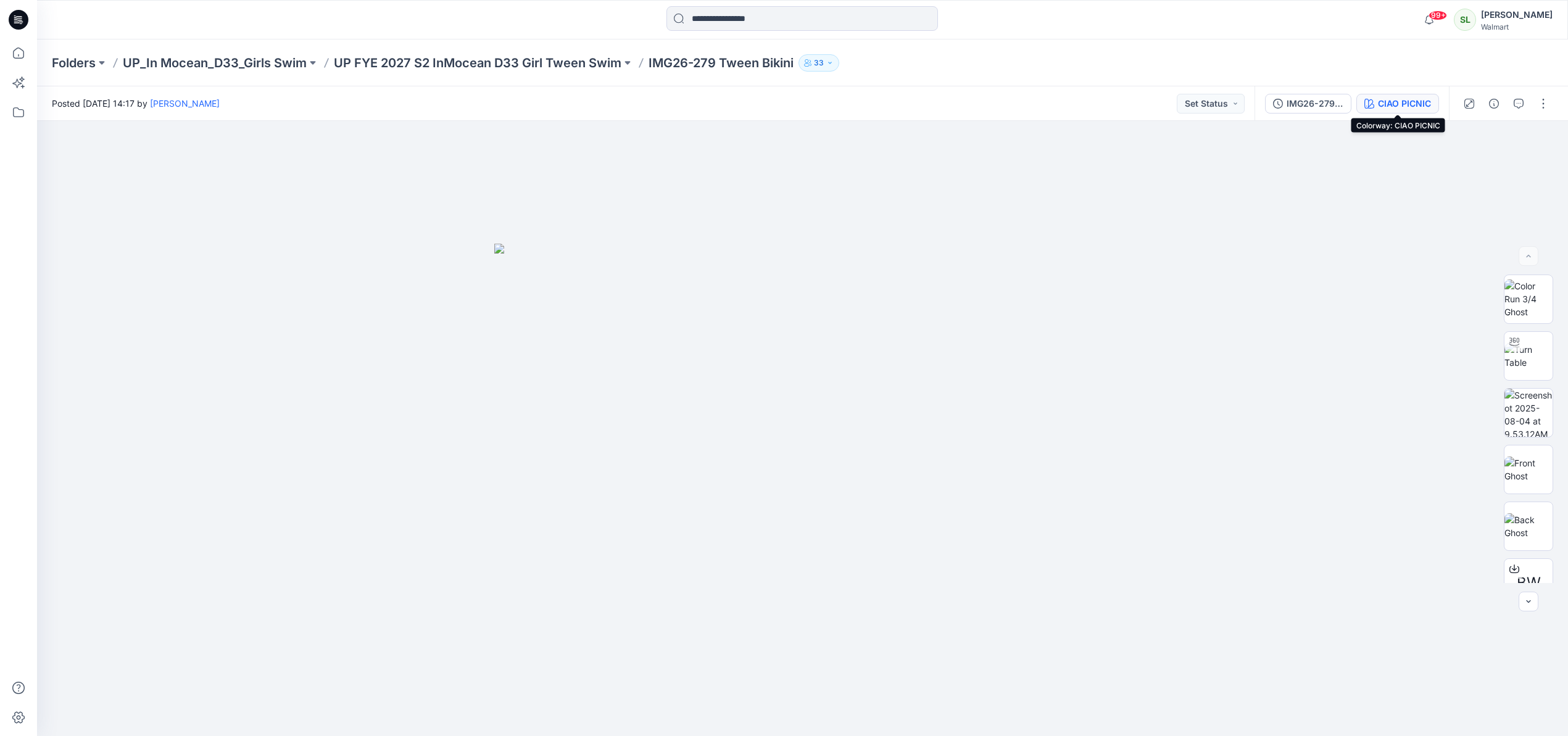
click at [1397, 107] on div "CIAO PICNIC" at bounding box center [1404, 103] width 53 height 14
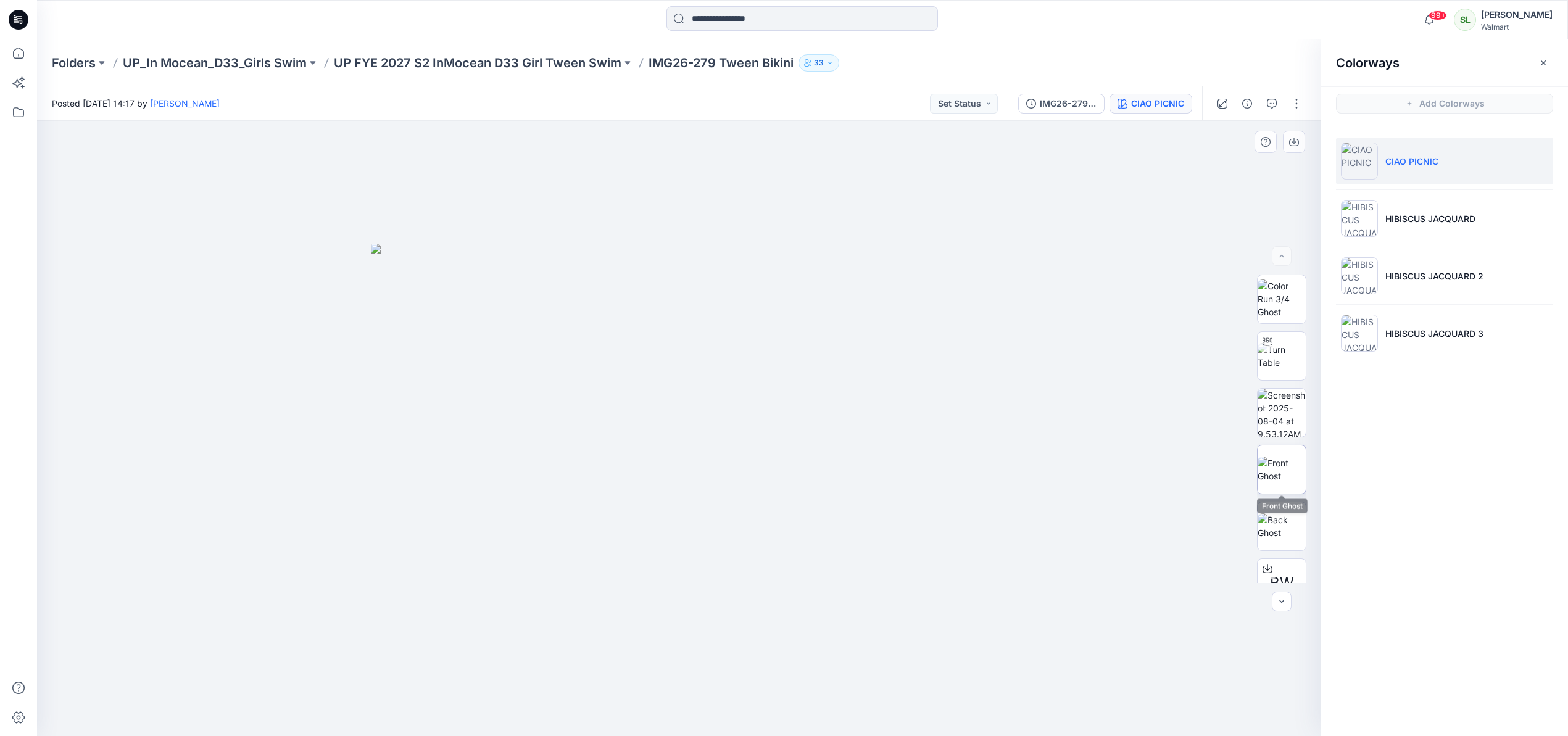
click at [1268, 464] on img at bounding box center [1281, 469] width 48 height 26
click at [1546, 61] on icon "button" at bounding box center [1543, 62] width 10 height 10
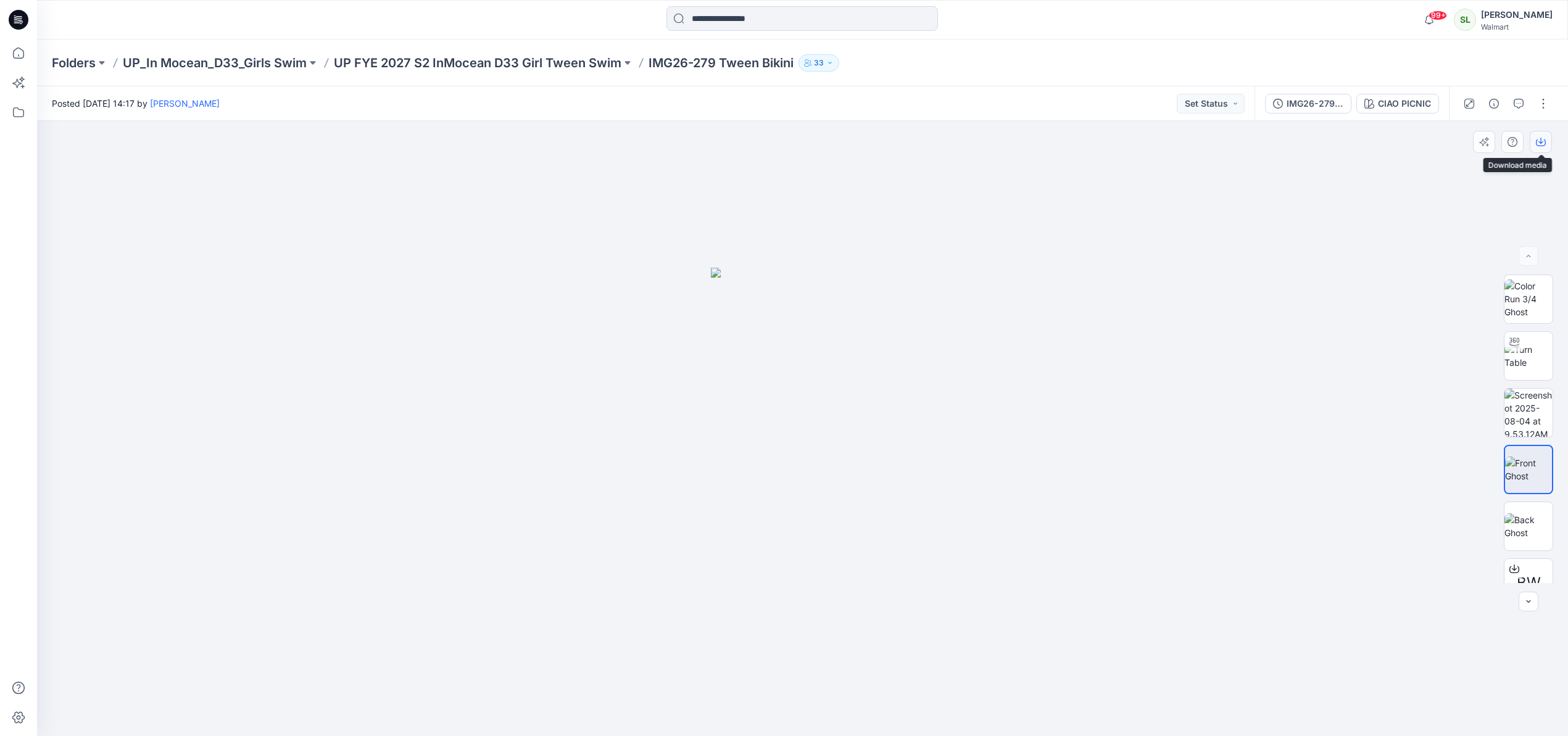
click at [1542, 144] on icon "button" at bounding box center [1540, 141] width 10 height 10
click at [1297, 365] on div at bounding box center [803, 429] width 1531 height 615
click at [1406, 108] on div "CIAO PICNIC" at bounding box center [1404, 103] width 53 height 14
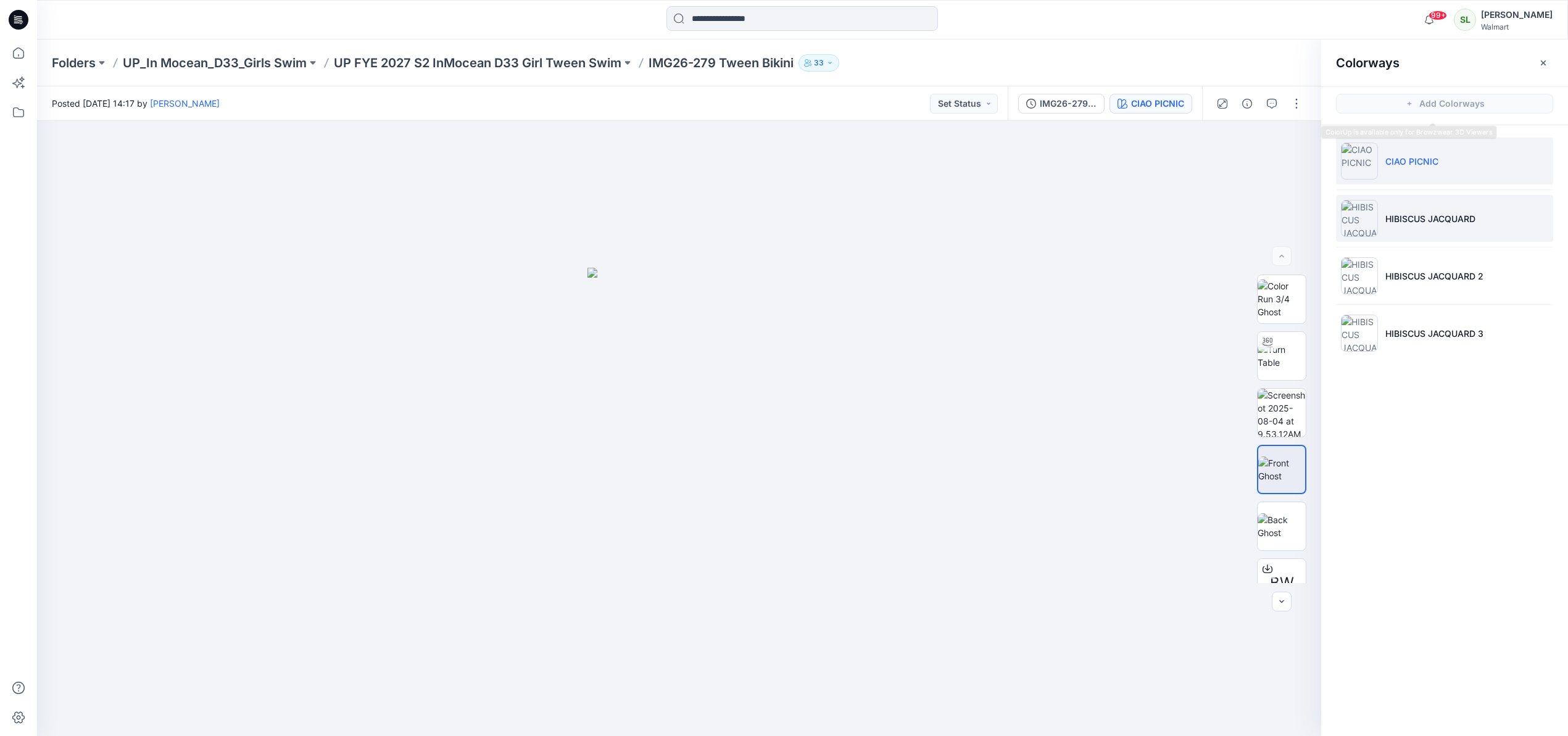
click at [1408, 213] on p "HIBISCUS JACQUARD" at bounding box center [1430, 219] width 90 height 13
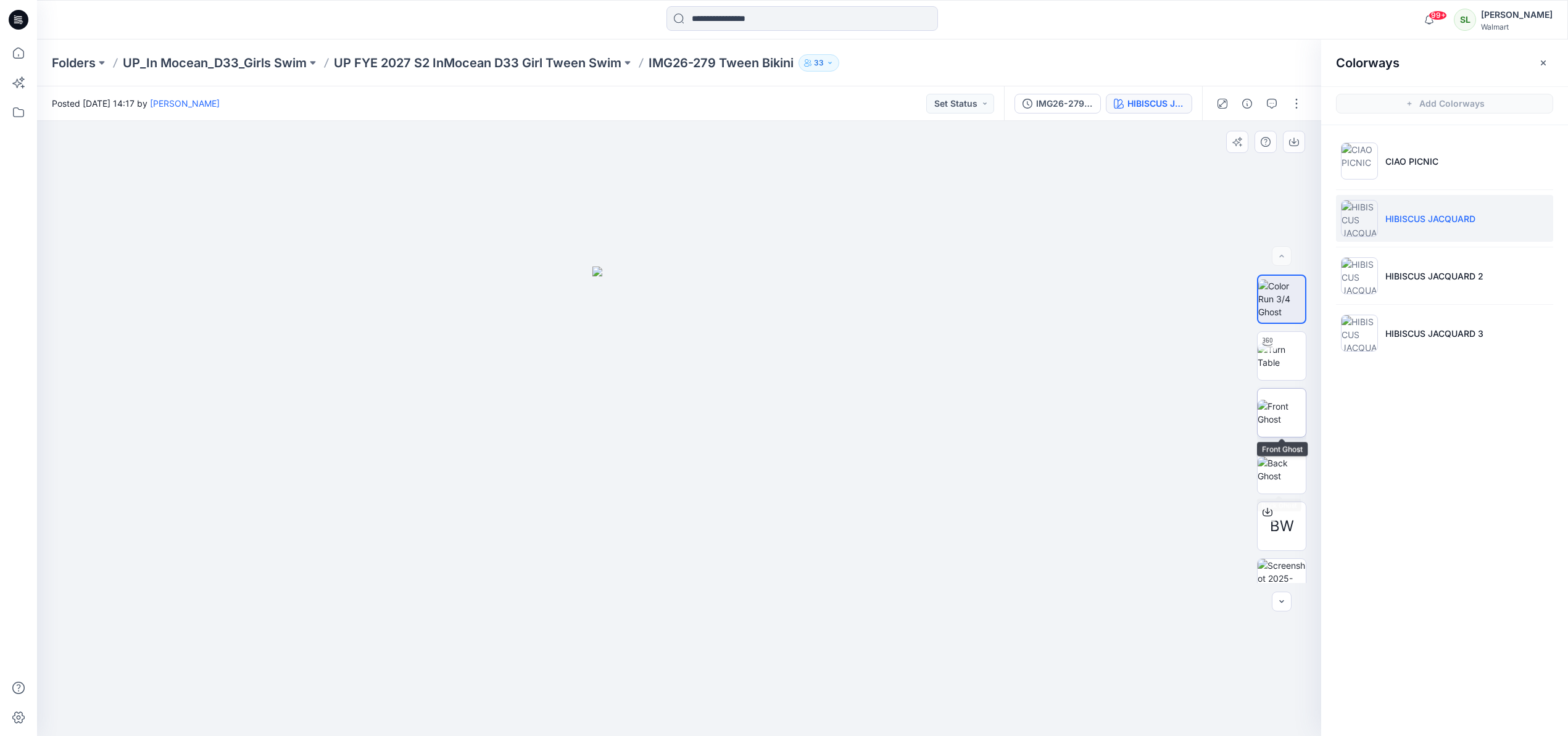
click at [1281, 410] on img at bounding box center [1281, 412] width 48 height 26
click at [1295, 146] on icon "button" at bounding box center [1293, 141] width 10 height 10
drag, startPoint x: 1393, startPoint y: 257, endPoint x: 1392, endPoint y: 272, distance: 15.0
click at [1393, 257] on li "HIBISCUS JACQUARD 2" at bounding box center [1444, 276] width 217 height 47
drag, startPoint x: 1276, startPoint y: 404, endPoint x: 1289, endPoint y: 301, distance: 103.8
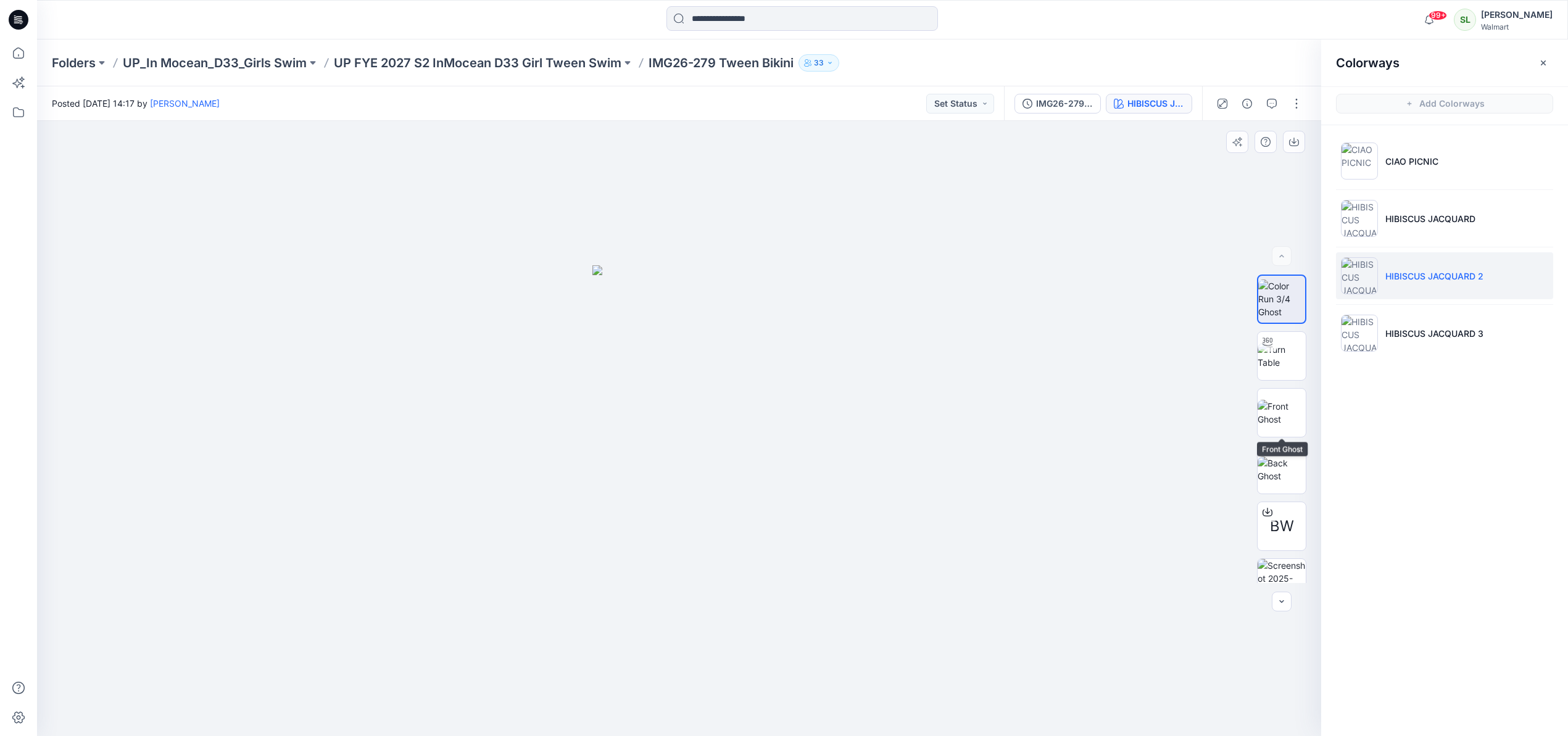
click at [1277, 404] on img at bounding box center [1281, 412] width 48 height 26
click at [1292, 137] on icon "button" at bounding box center [1293, 141] width 10 height 10
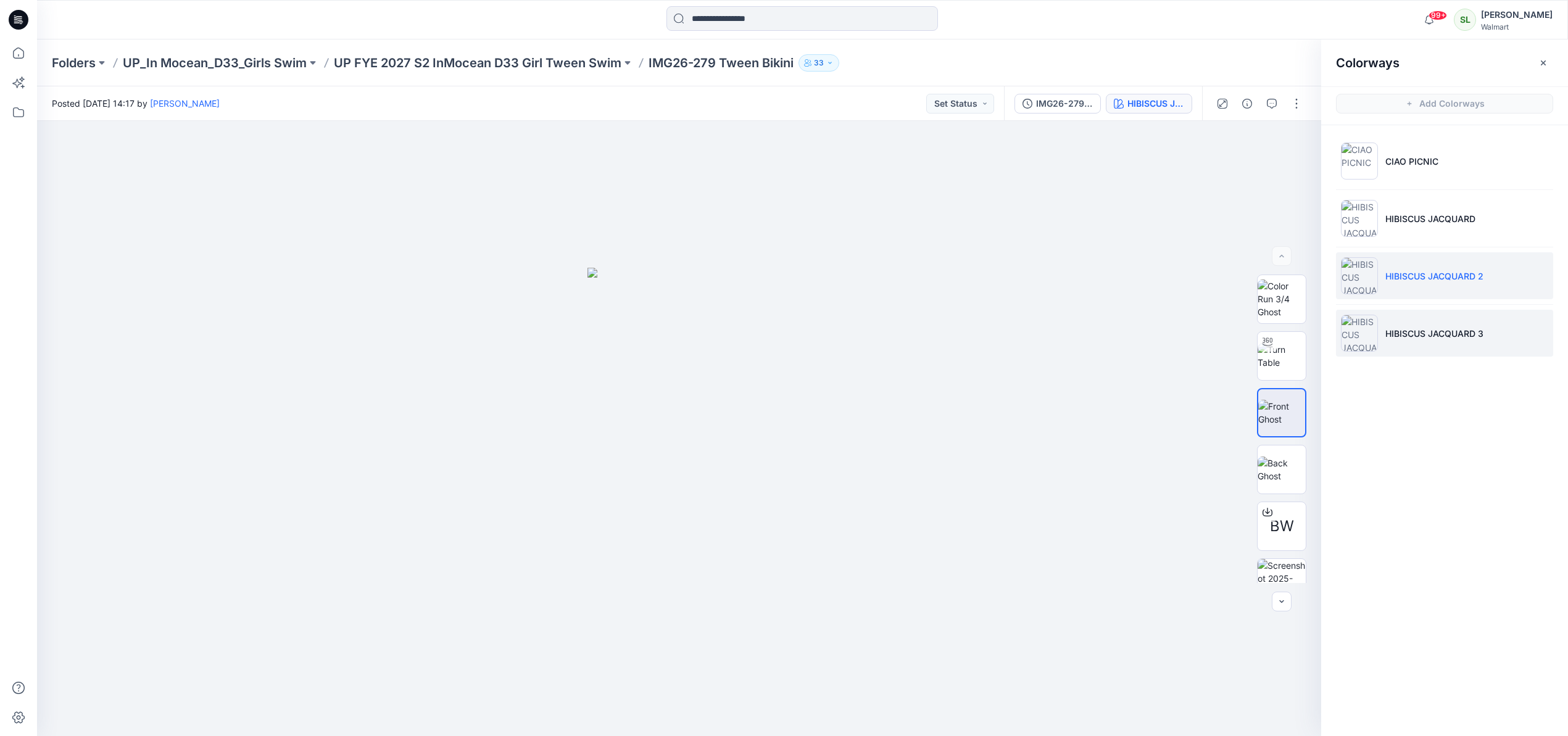
click at [1459, 338] on p "HIBISCUS JACQUARD 3" at bounding box center [1434, 333] width 98 height 13
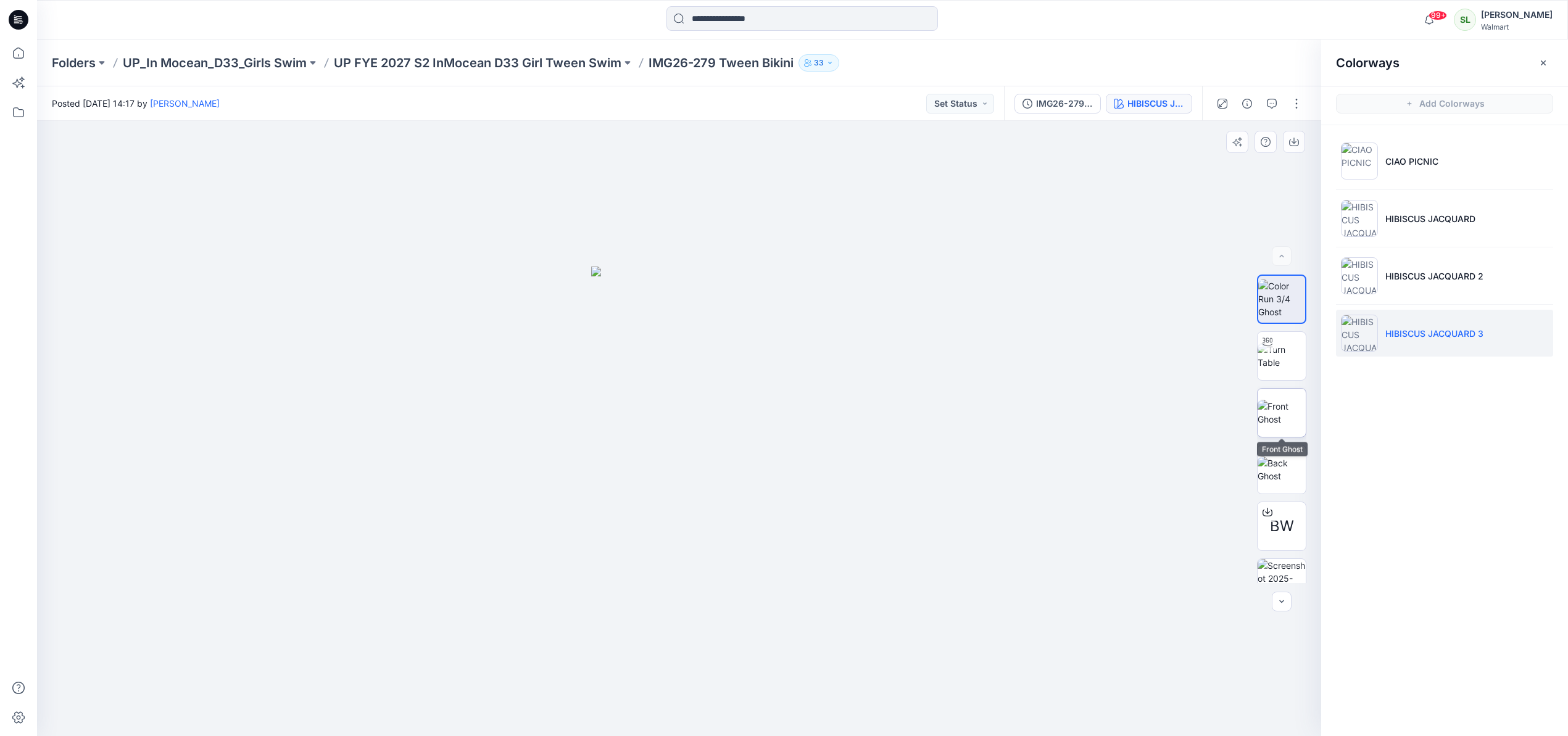
click at [1302, 408] on img at bounding box center [1281, 412] width 48 height 26
click at [1291, 135] on button "button" at bounding box center [1294, 142] width 23 height 23
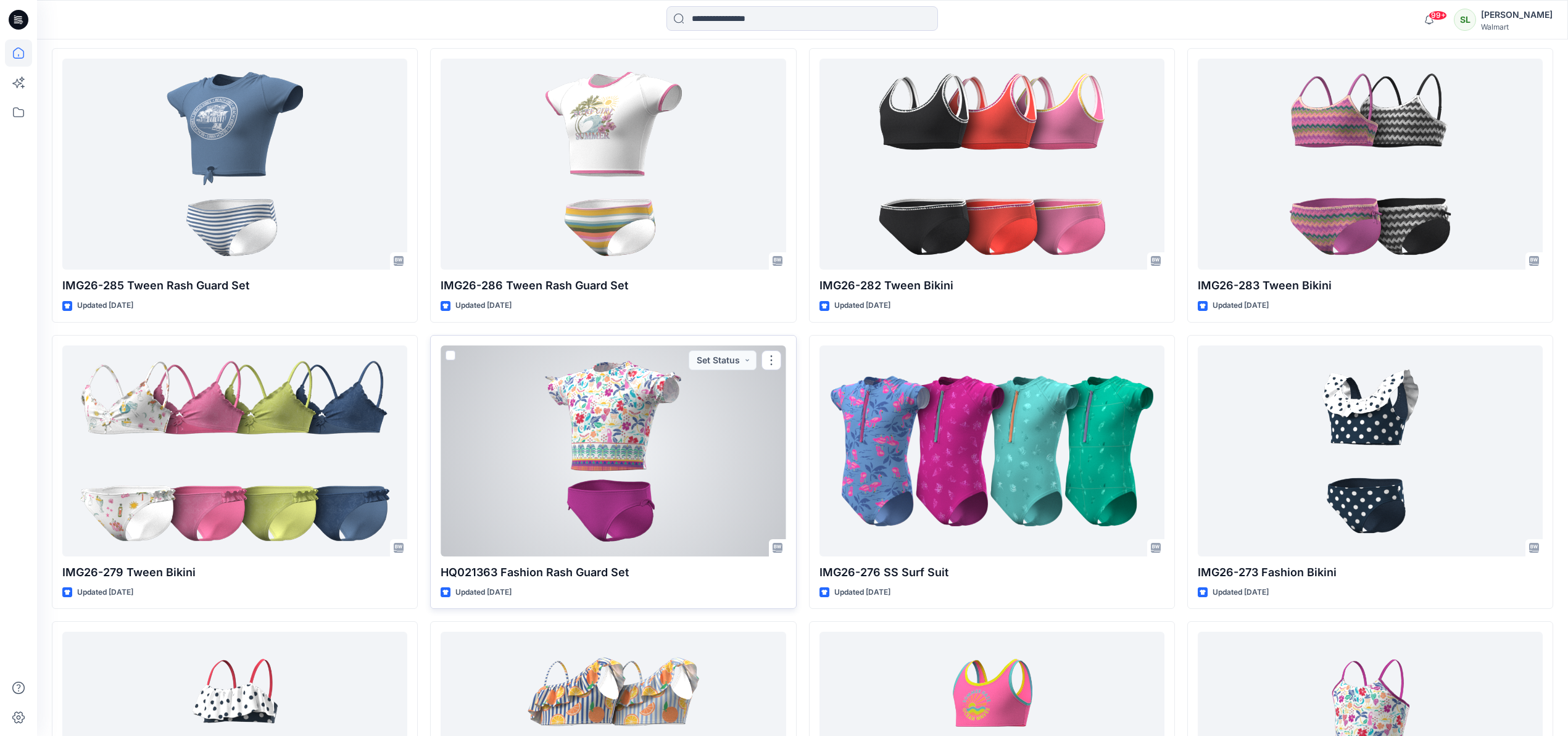
click at [575, 449] on div at bounding box center [613, 450] width 345 height 211
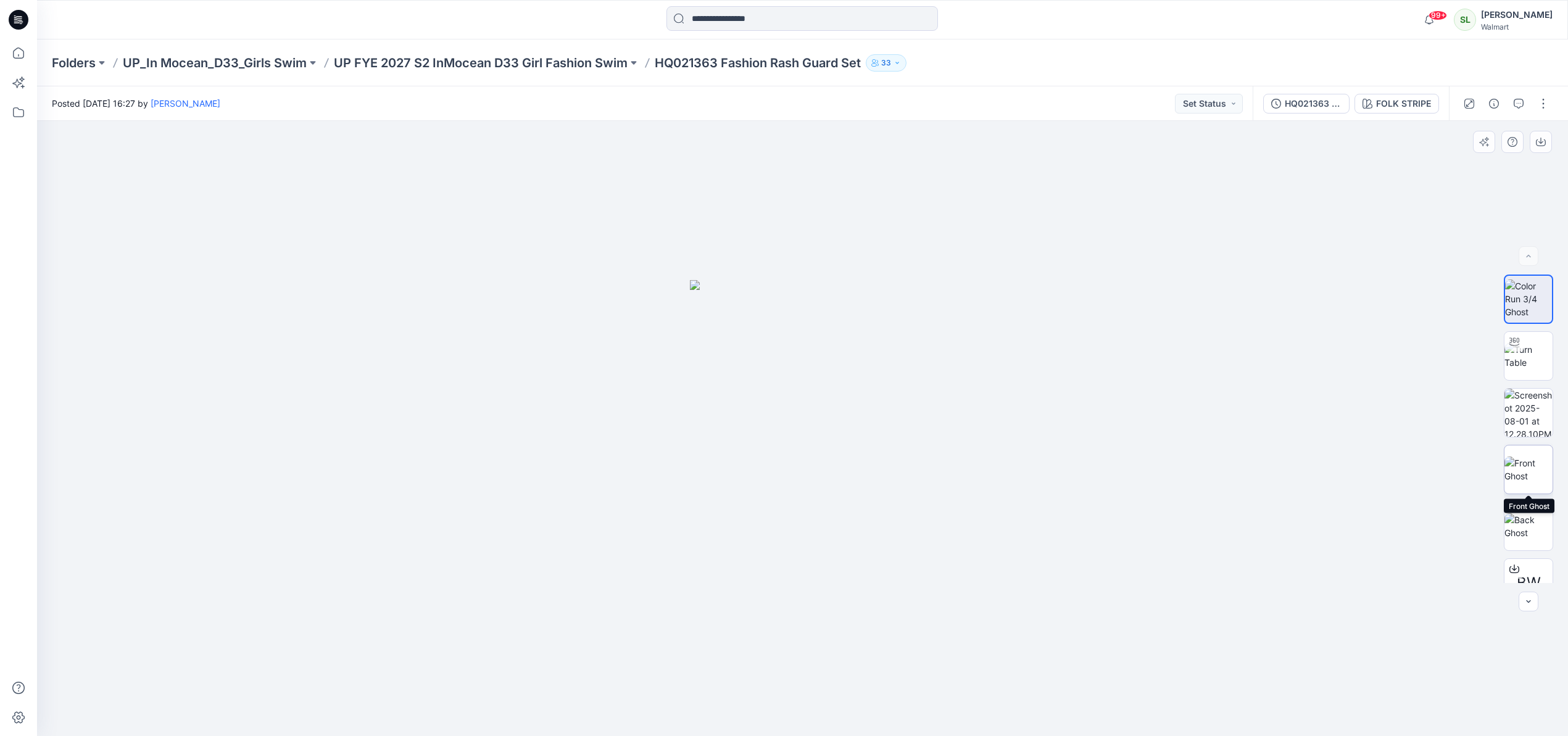
click at [1538, 468] on img at bounding box center [1527, 469] width 48 height 26
click at [1545, 143] on button "button" at bounding box center [1540, 142] width 23 height 23
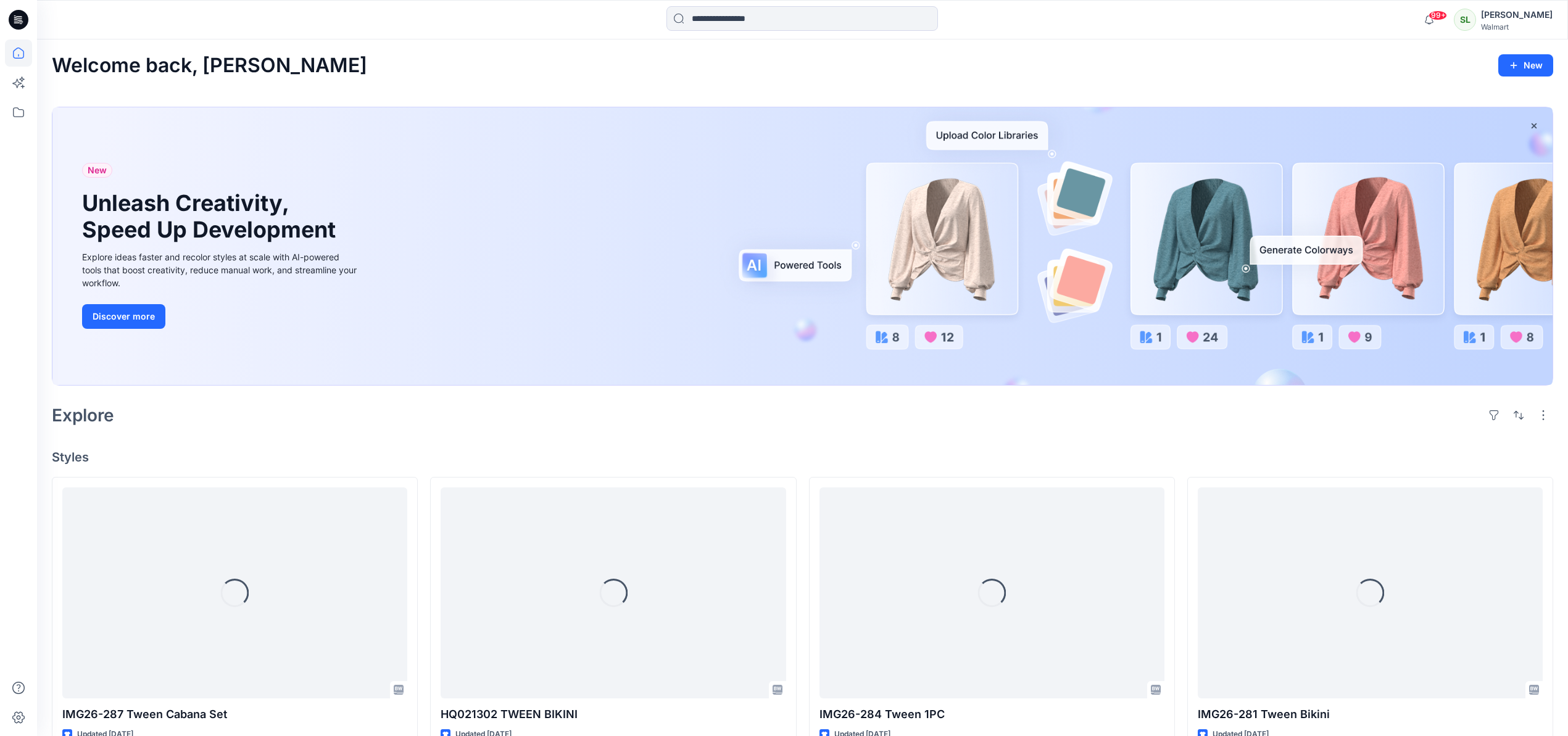
scroll to position [714, 0]
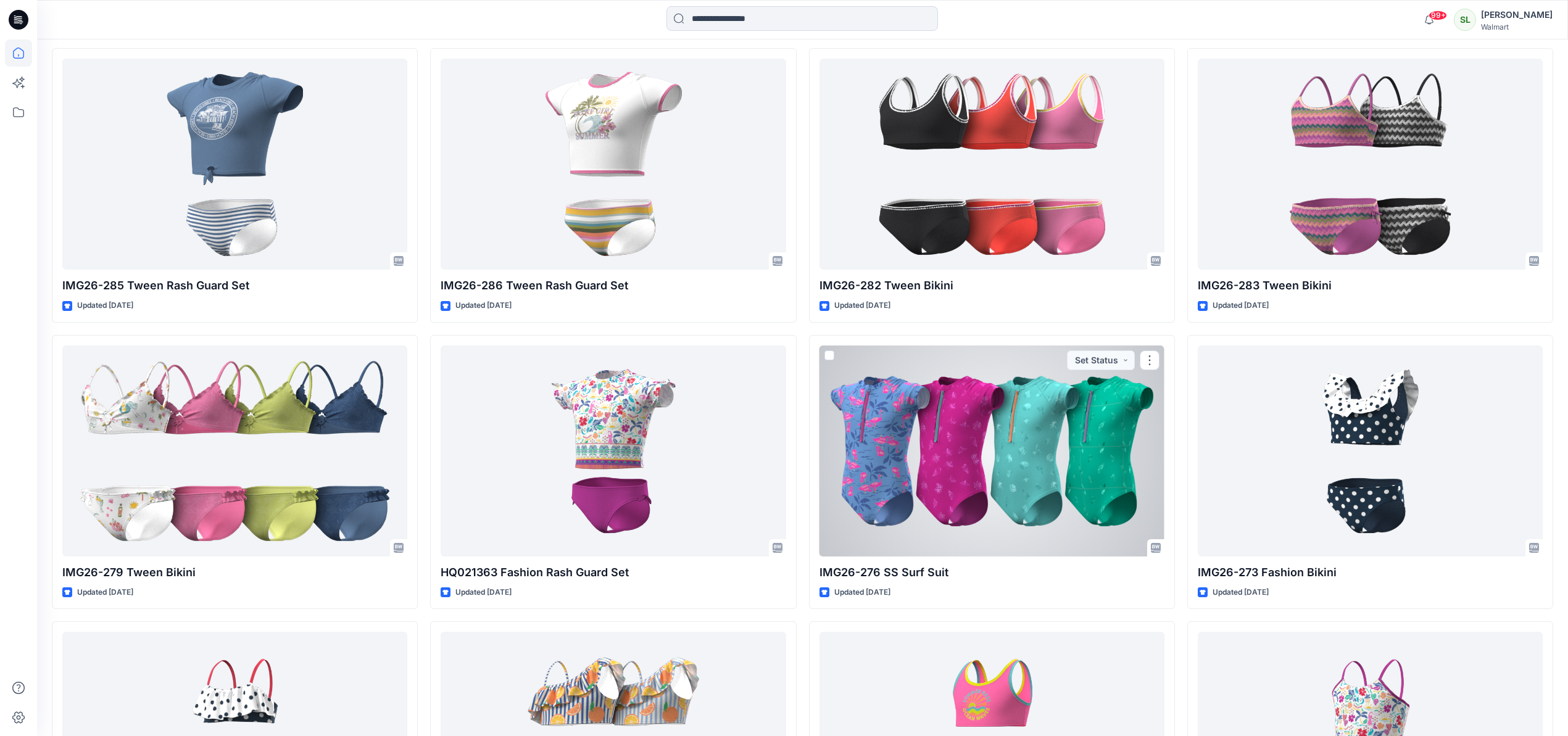
click at [959, 413] on div at bounding box center [992, 450] width 345 height 211
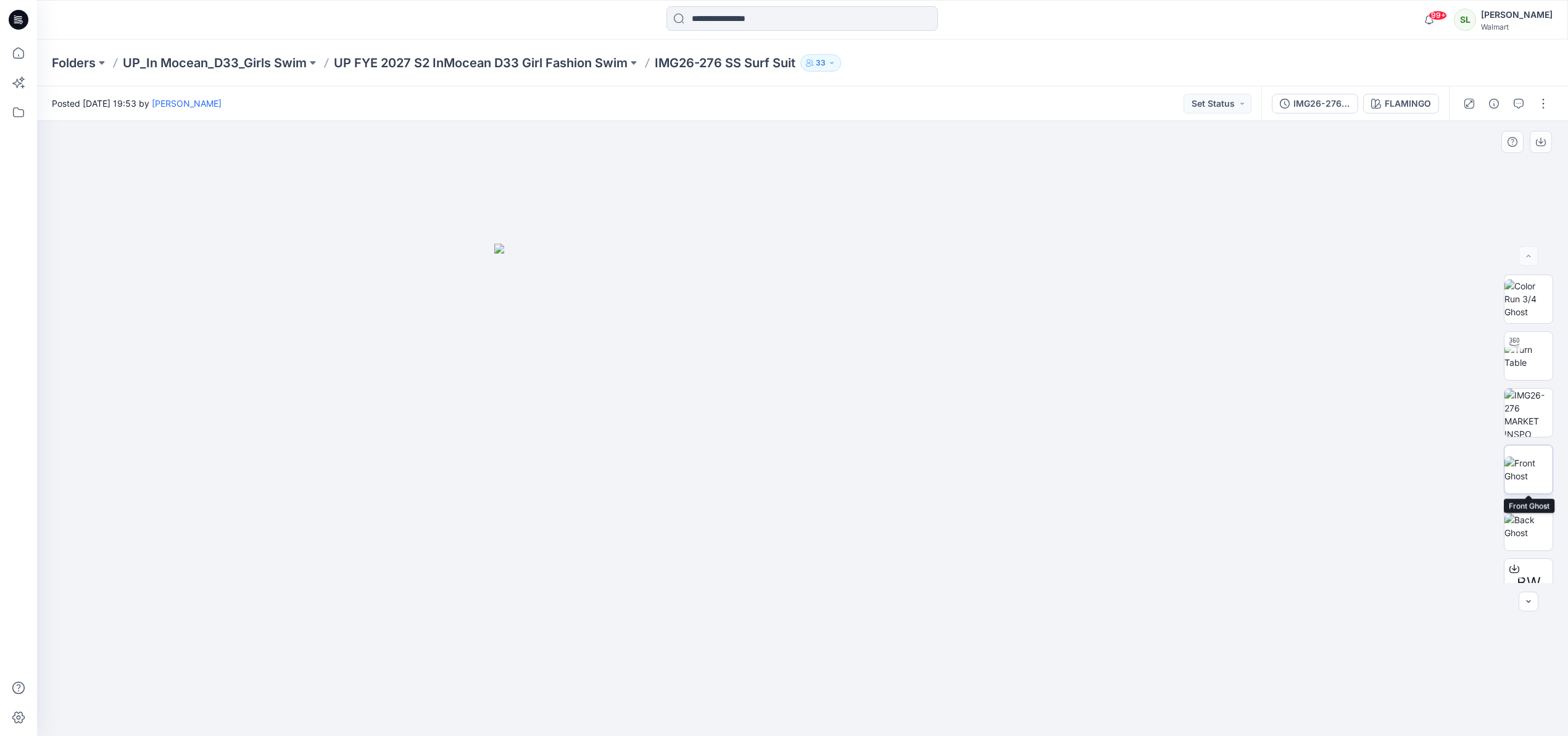
click at [1531, 457] on img at bounding box center [1527, 469] width 48 height 26
click at [1537, 141] on icon "button" at bounding box center [1540, 141] width 10 height 10
click at [1423, 106] on div "FLAMINGO" at bounding box center [1407, 103] width 46 height 14
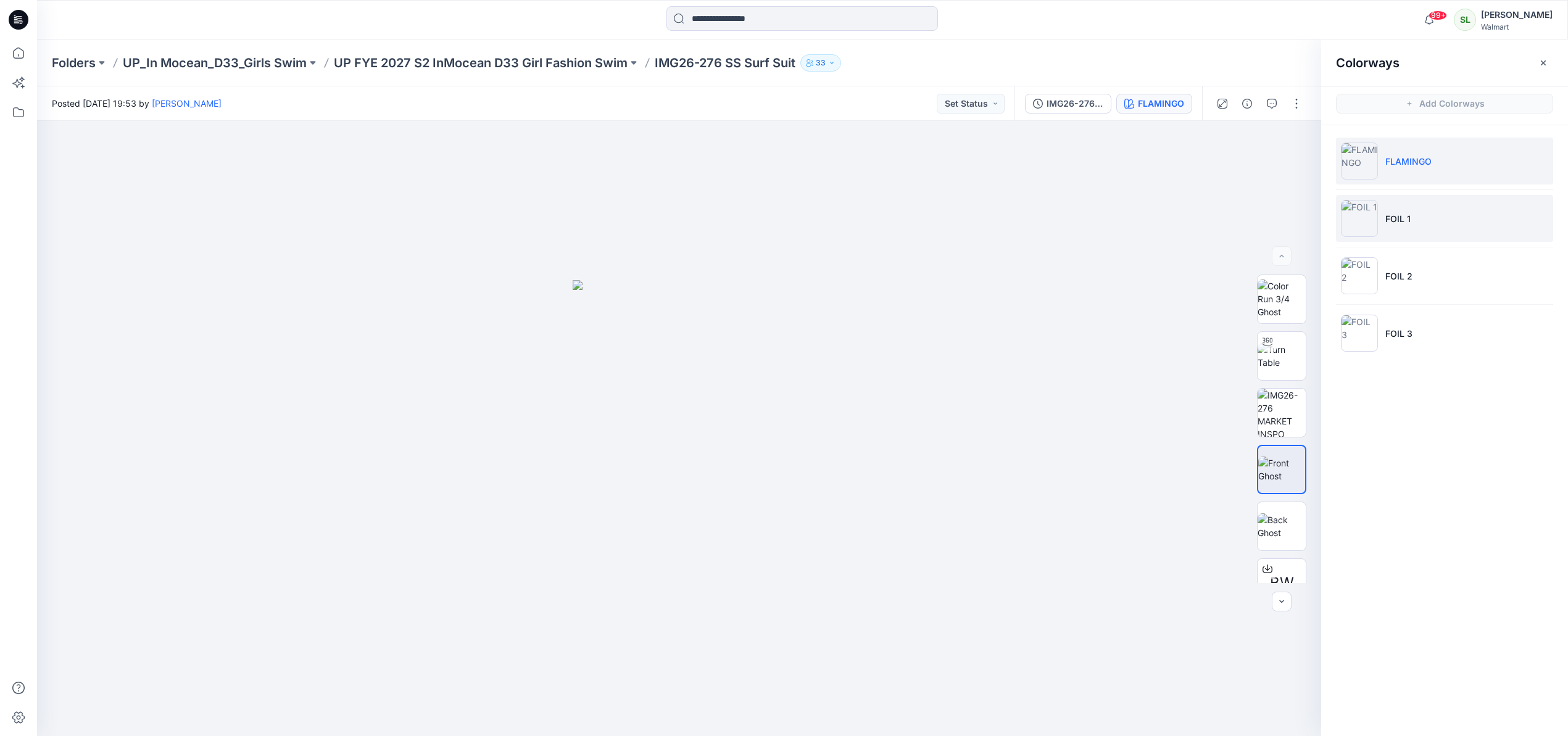
click at [1439, 208] on li "FOIL 1" at bounding box center [1444, 218] width 217 height 47
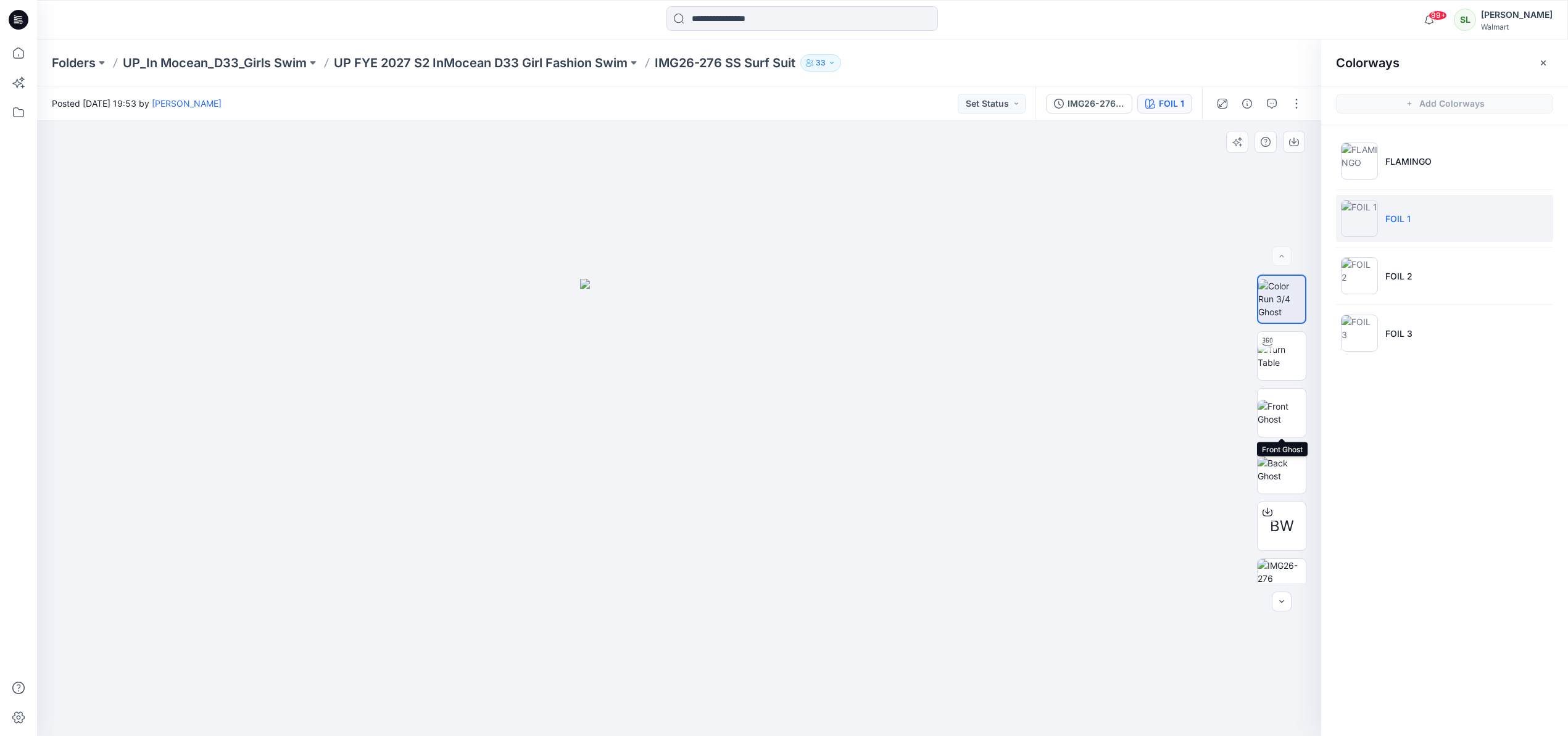
drag, startPoint x: 1290, startPoint y: 410, endPoint x: 1256, endPoint y: 289, distance: 125.7
click at [1290, 410] on img at bounding box center [1281, 412] width 48 height 26
click at [1289, 141] on icon "button" at bounding box center [1293, 141] width 10 height 10
click at [1445, 262] on li "FOIL 2" at bounding box center [1444, 276] width 217 height 47
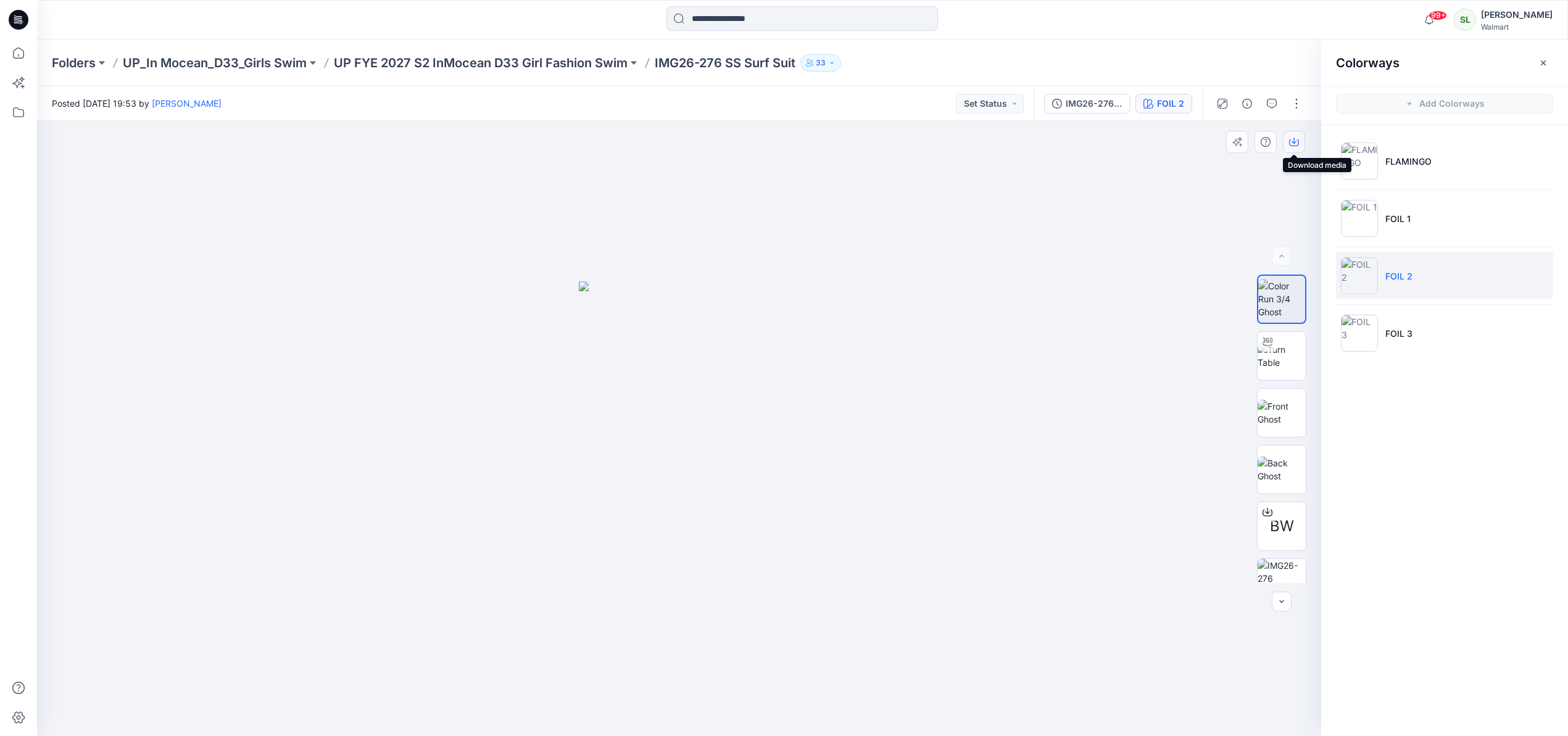
click at [1295, 140] on icon "button" at bounding box center [1293, 141] width 10 height 10
click at [1398, 337] on p "FOIL 3" at bounding box center [1399, 333] width 27 height 13
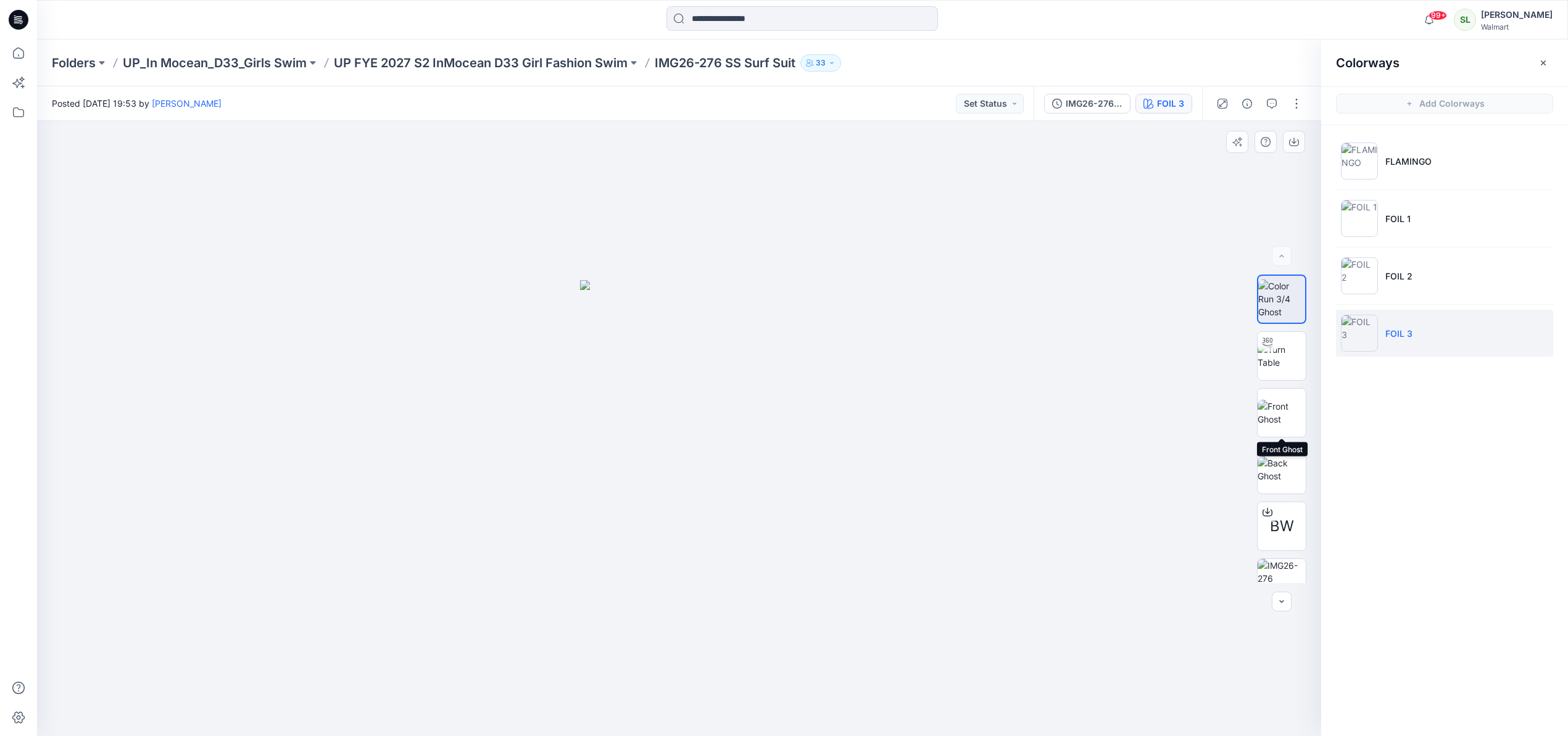
drag, startPoint x: 1264, startPoint y: 402, endPoint x: 1265, endPoint y: 382, distance: 20.0
click at [1264, 402] on img at bounding box center [1281, 412] width 48 height 26
click at [1287, 138] on button "button" at bounding box center [1294, 142] width 23 height 23
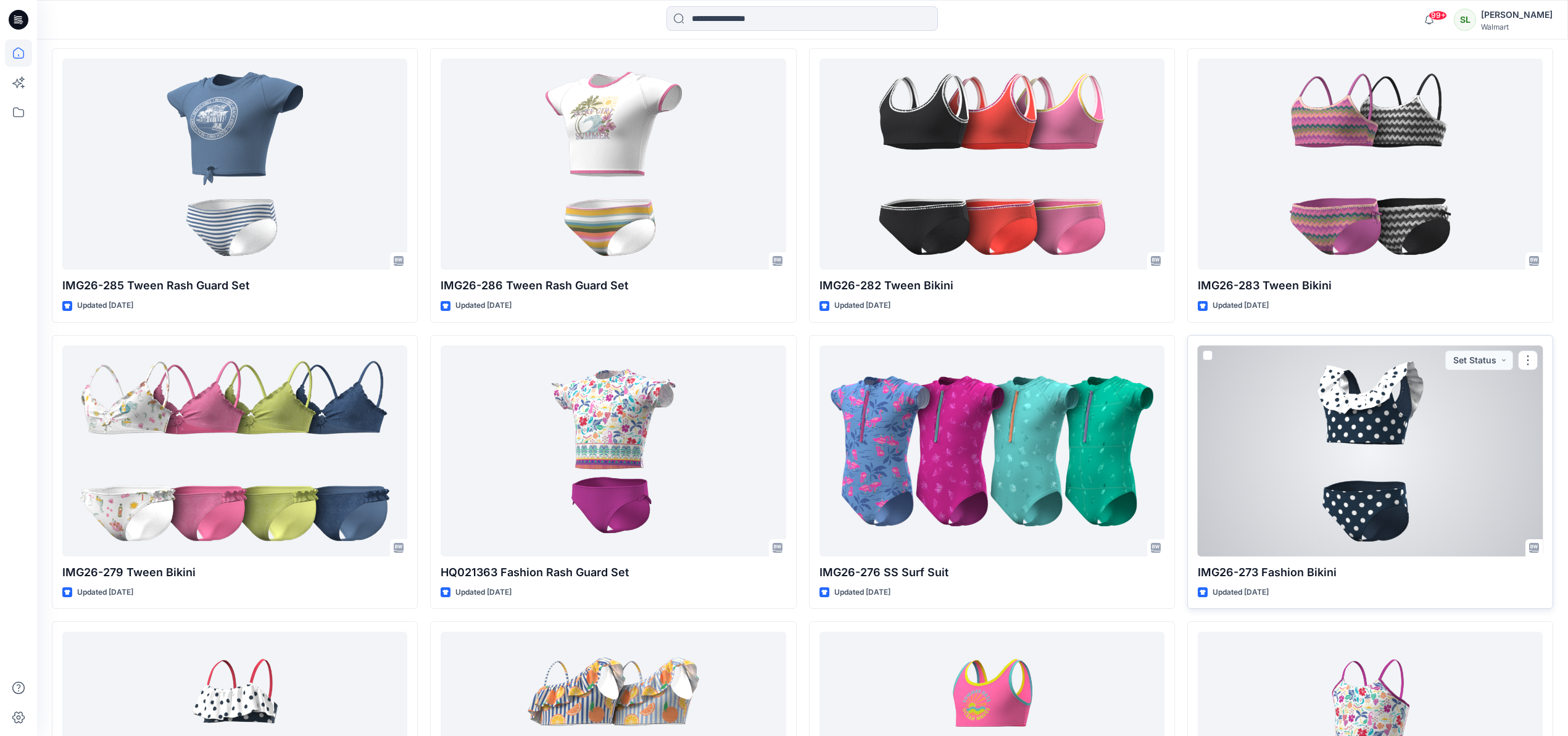
click at [1379, 424] on div at bounding box center [1370, 450] width 345 height 211
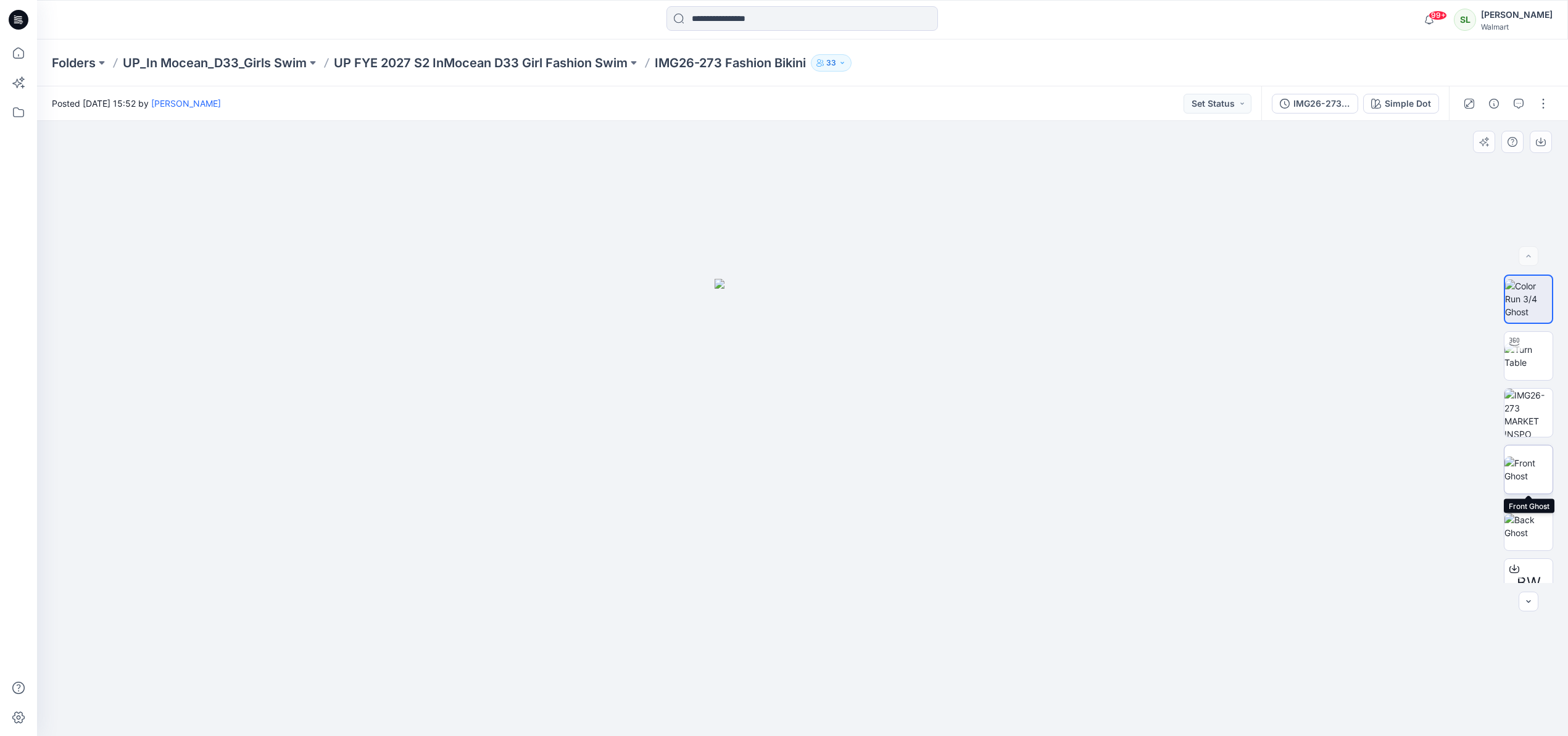
click at [1526, 468] on img at bounding box center [1527, 469] width 48 height 26
click at [1537, 143] on icon "button" at bounding box center [1540, 141] width 10 height 10
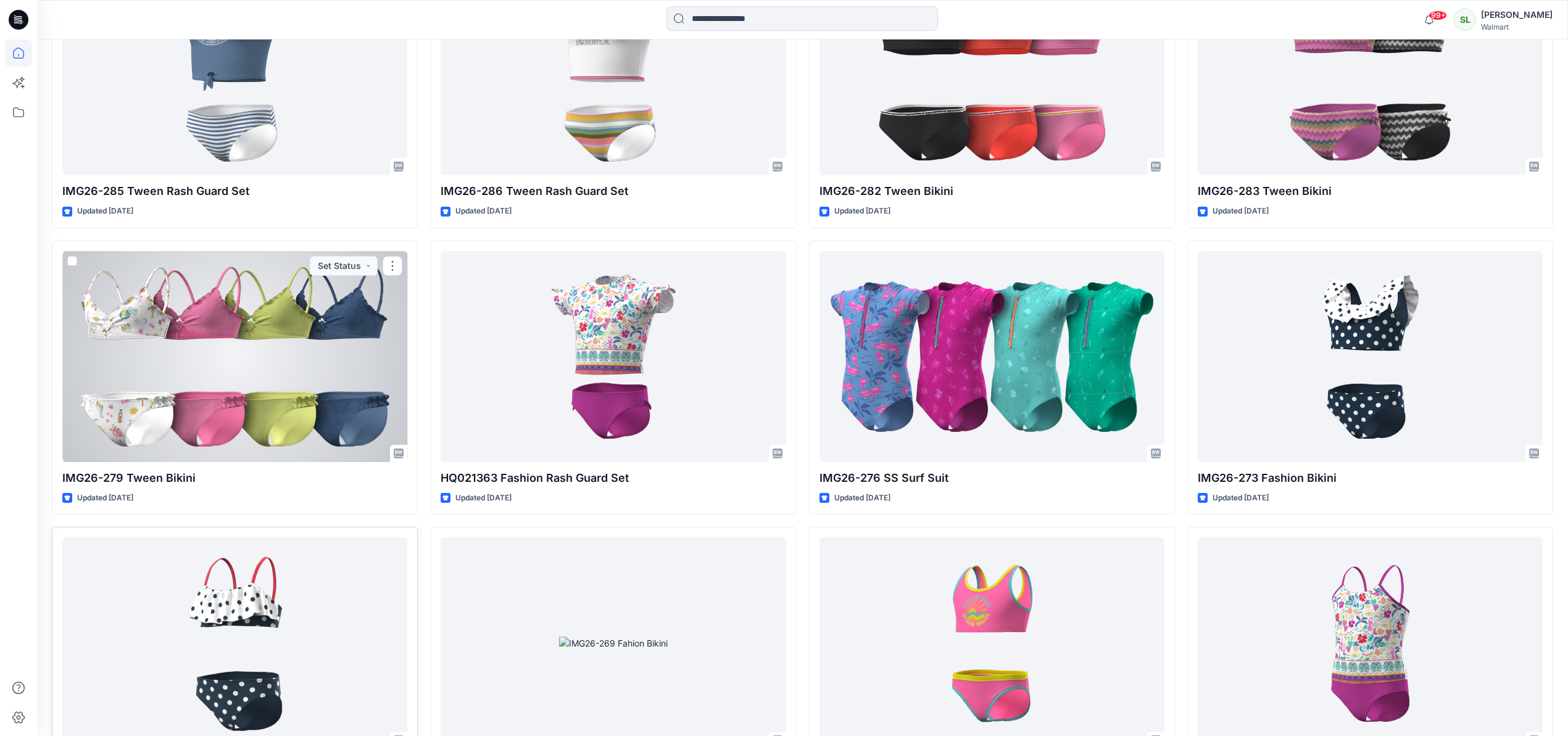
scroll to position [820, 0]
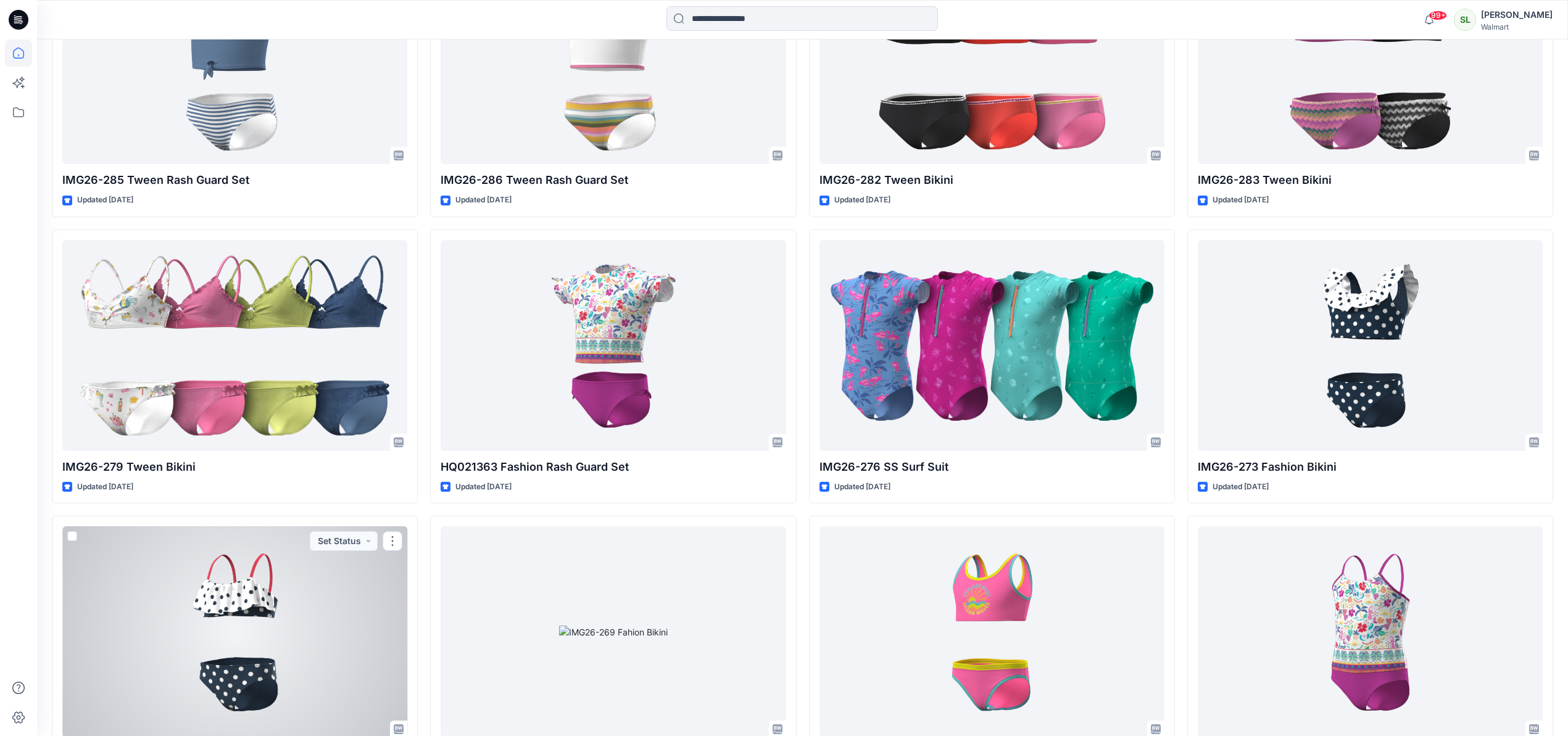
click at [231, 573] on div at bounding box center [234, 631] width 345 height 211
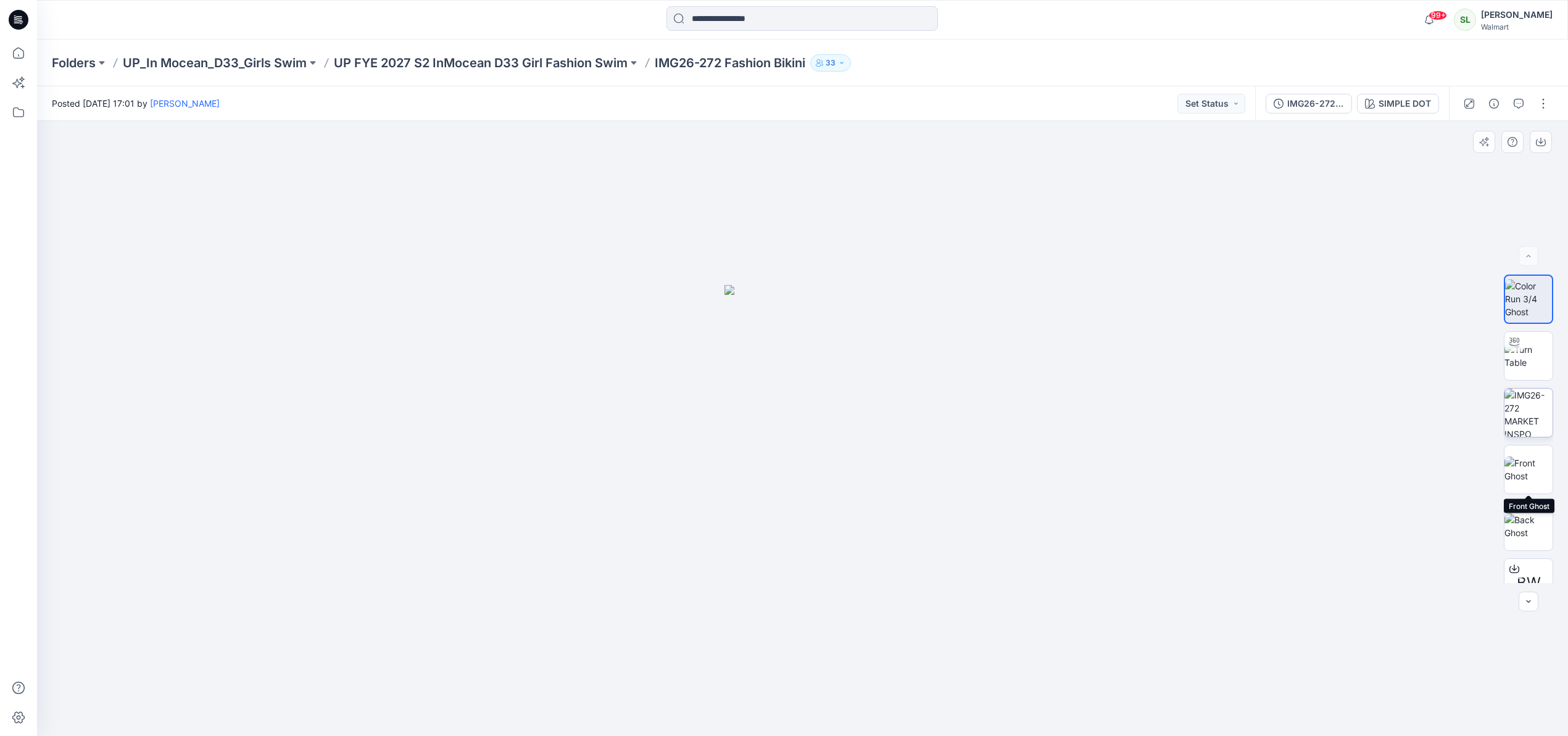
drag, startPoint x: 1531, startPoint y: 461, endPoint x: 1516, endPoint y: 427, distance: 37.2
click at [1531, 460] on img at bounding box center [1527, 469] width 48 height 26
click at [1538, 143] on icon "button" at bounding box center [1540, 141] width 10 height 10
click at [1543, 146] on button "button" at bounding box center [1540, 142] width 23 height 23
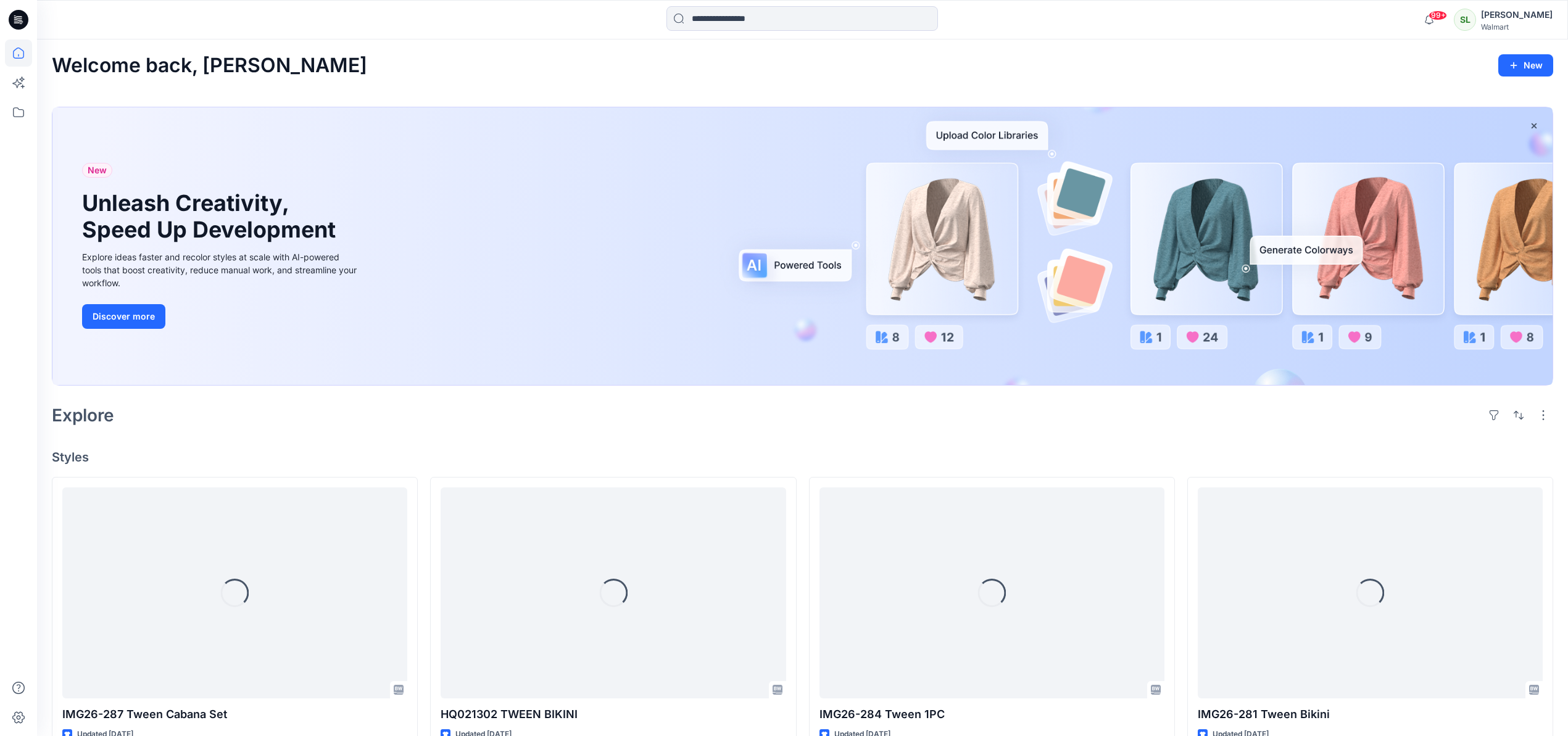
scroll to position [820, 0]
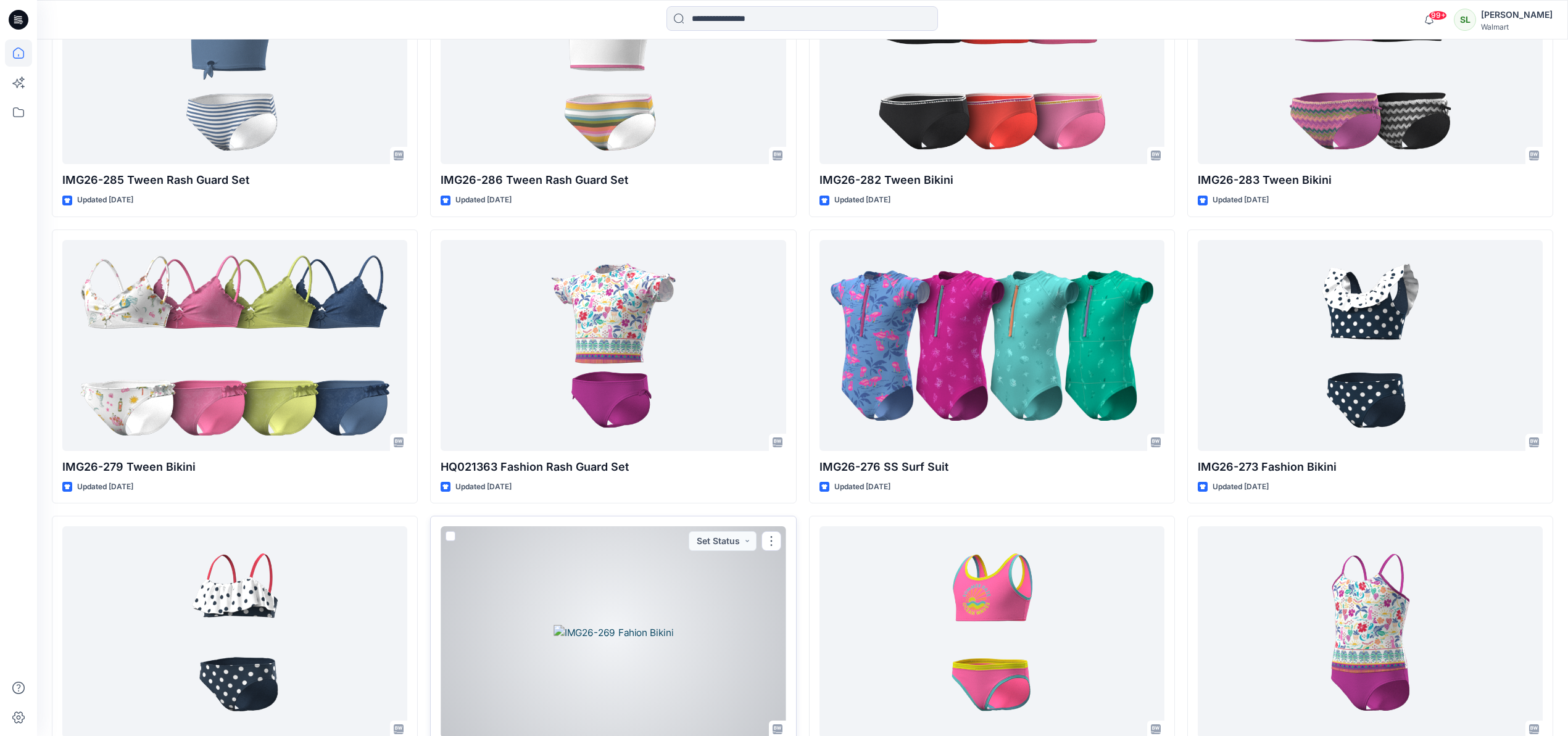
click at [599, 578] on div at bounding box center [613, 631] width 345 height 211
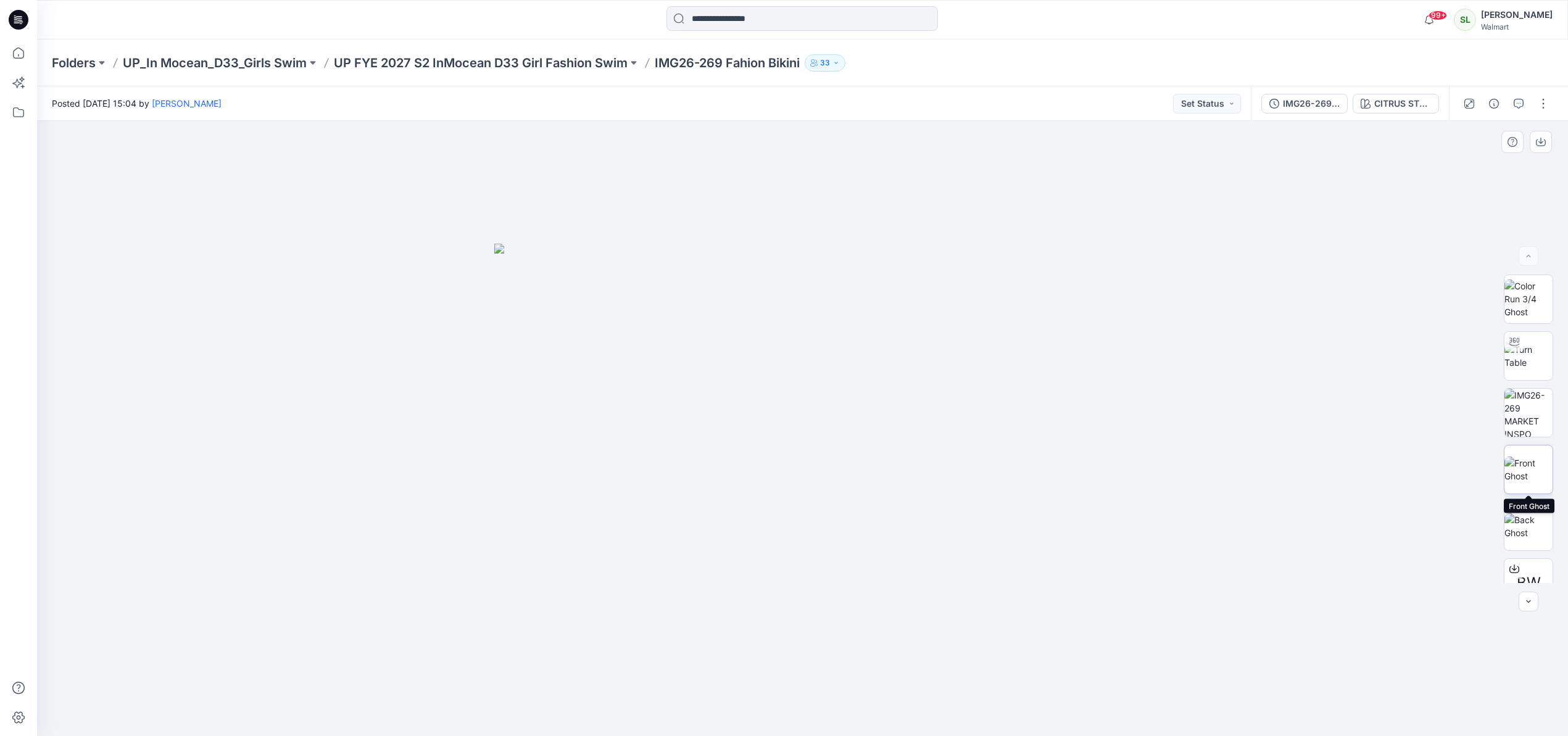
click at [1531, 470] on img at bounding box center [1527, 469] width 48 height 26
click at [1541, 141] on icon "button" at bounding box center [1540, 141] width 10 height 10
drag, startPoint x: 1237, startPoint y: 248, endPoint x: 1324, endPoint y: 145, distance: 134.8
click at [1237, 247] on div at bounding box center [803, 429] width 1531 height 615
click at [1388, 105] on div "CITRUS STRIPE 1" at bounding box center [1402, 103] width 57 height 14
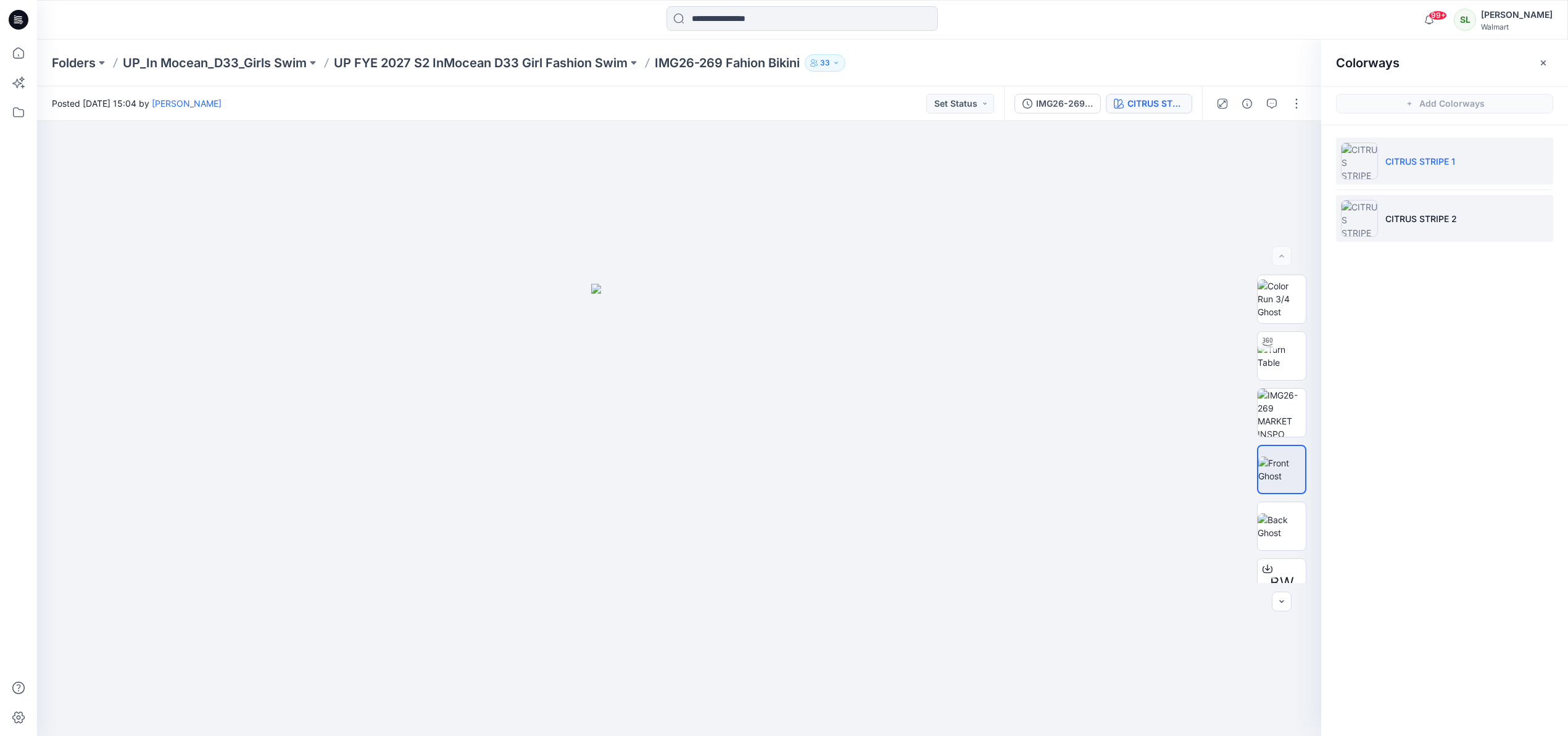
click at [1407, 220] on p "CITRUS STRIPE 2" at bounding box center [1421, 219] width 71 height 13
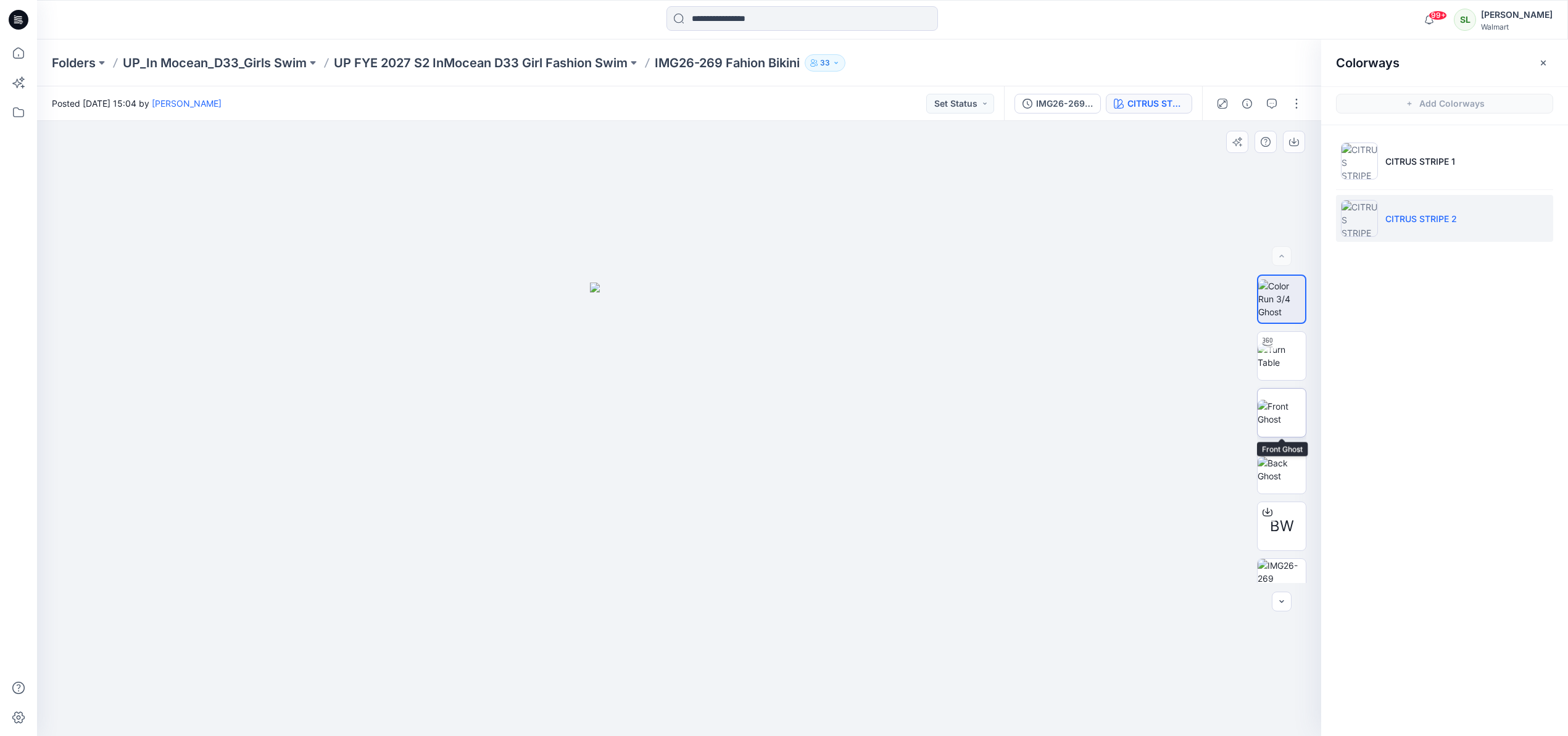
click at [1288, 419] on img at bounding box center [1281, 412] width 48 height 26
click at [1544, 66] on icon "button" at bounding box center [1543, 62] width 10 height 10
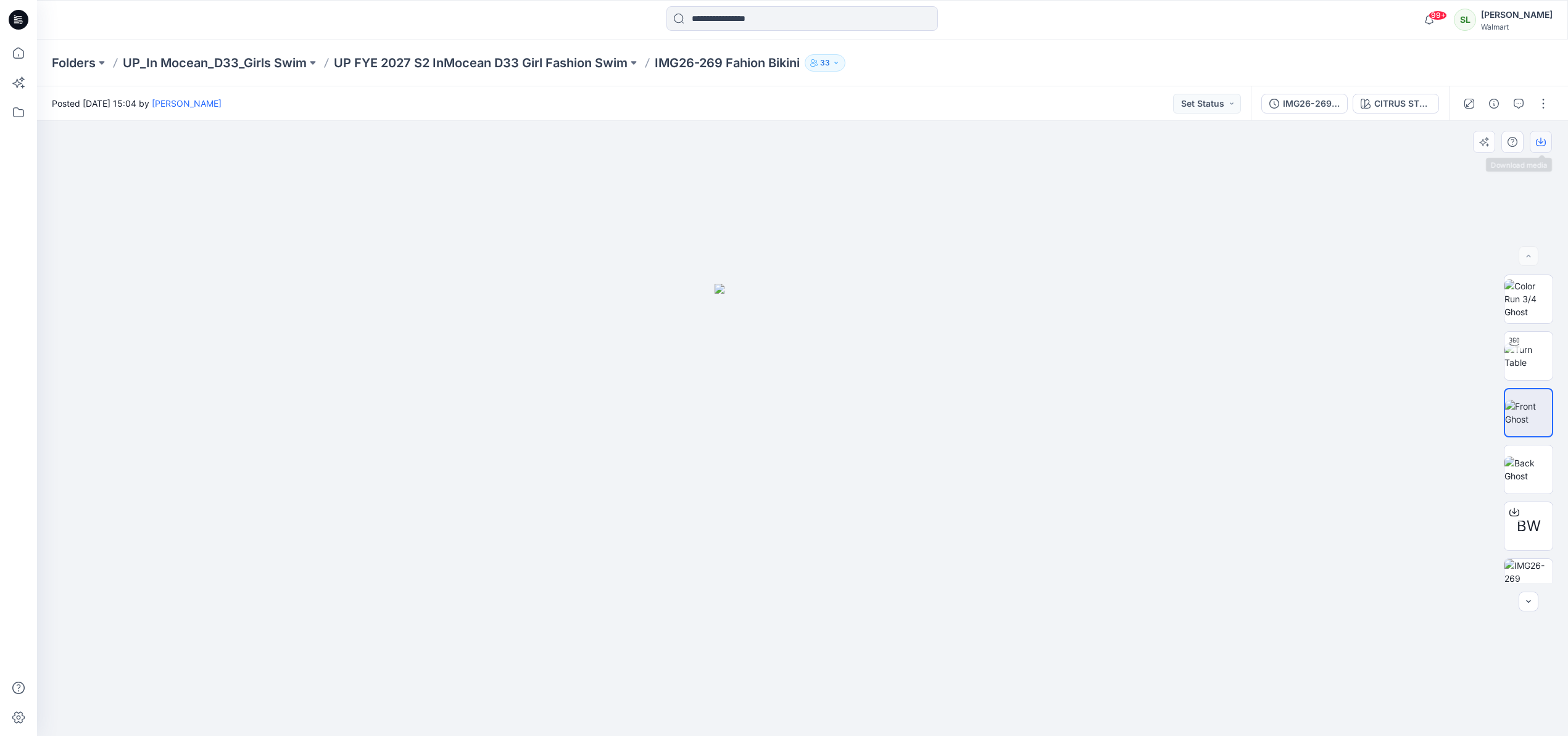
click at [1540, 145] on icon "button" at bounding box center [1540, 141] width 10 height 10
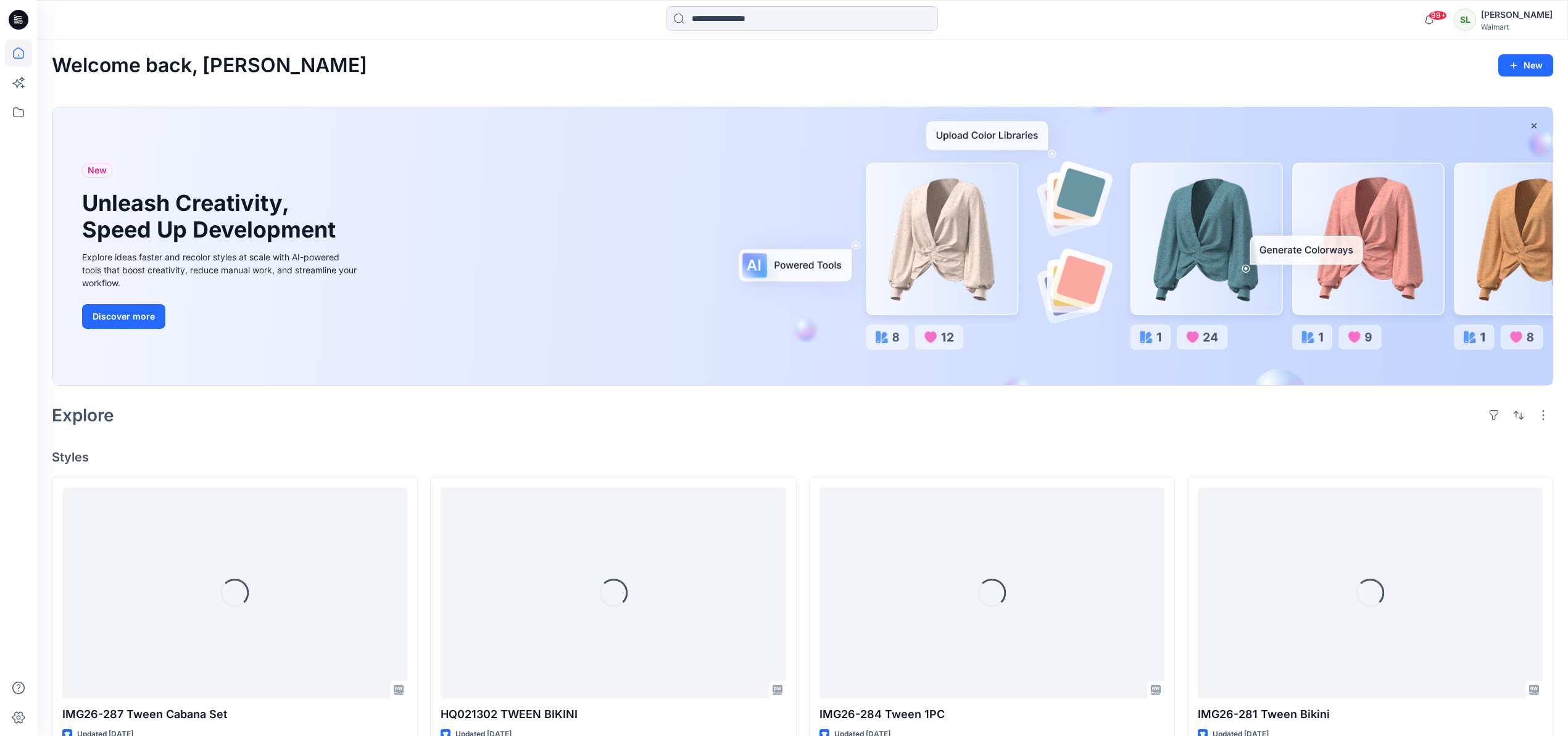
scroll to position [820, 0]
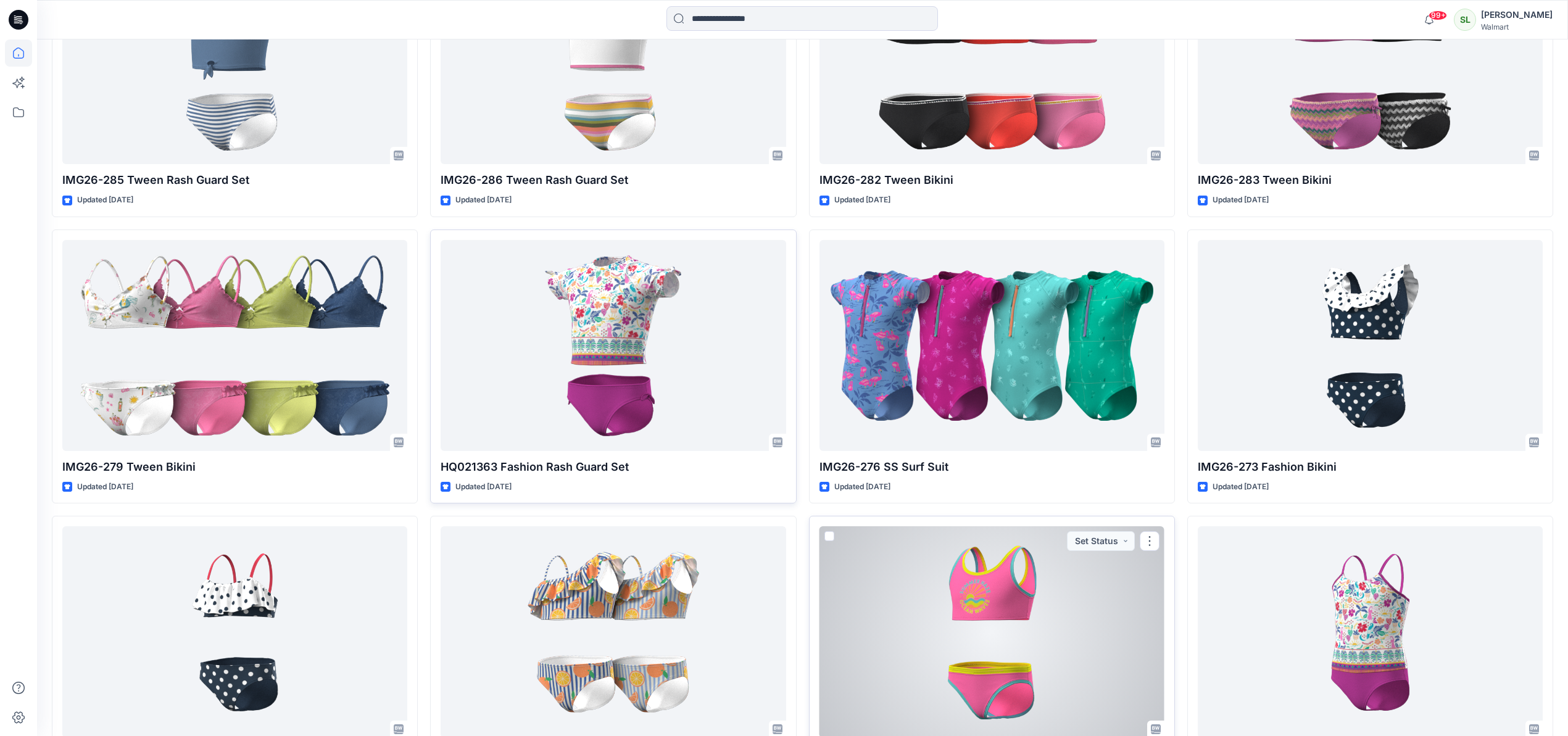
click at [978, 642] on div at bounding box center [992, 631] width 345 height 211
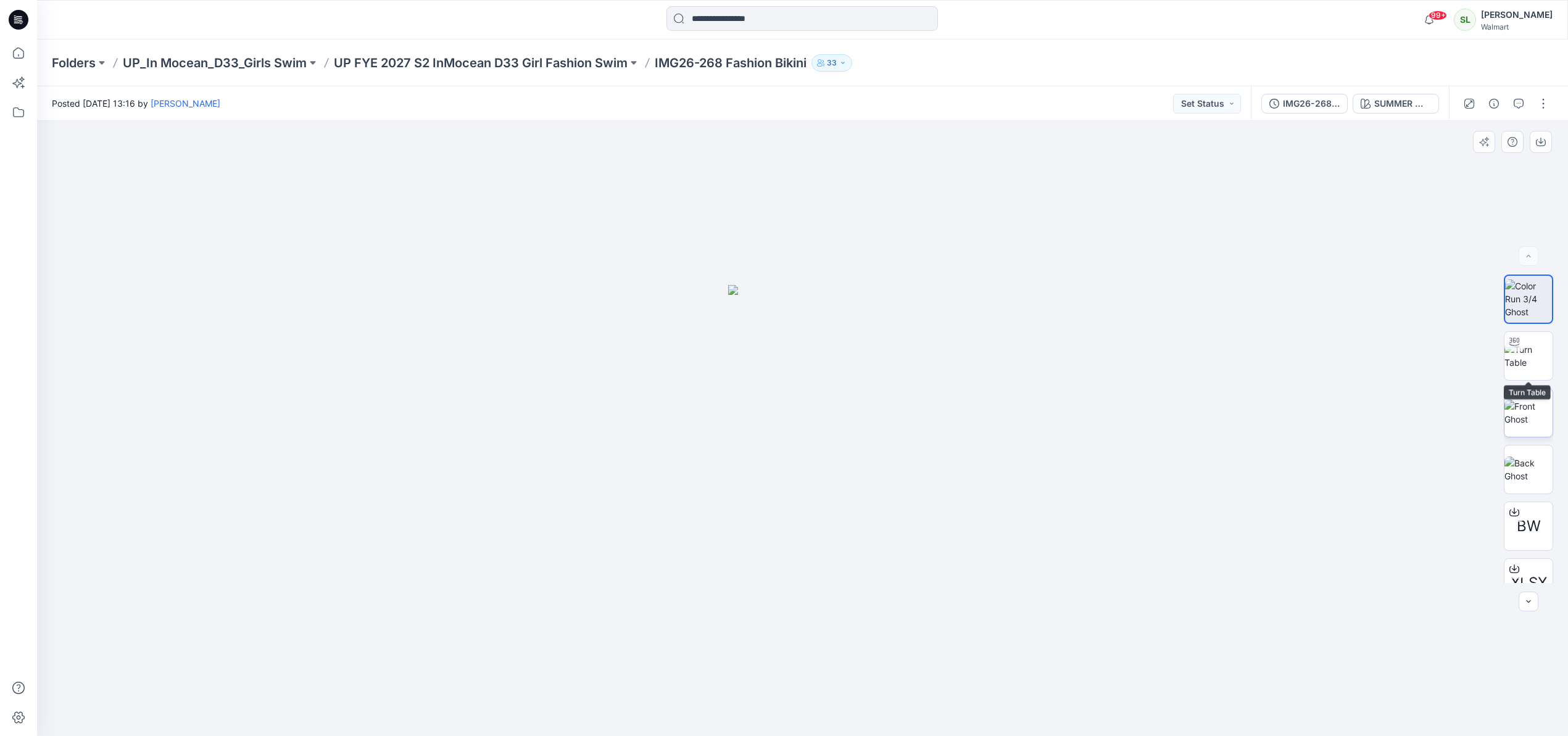
click at [1531, 400] on img at bounding box center [1527, 412] width 48 height 26
click at [1545, 152] on button "button" at bounding box center [1540, 142] width 23 height 23
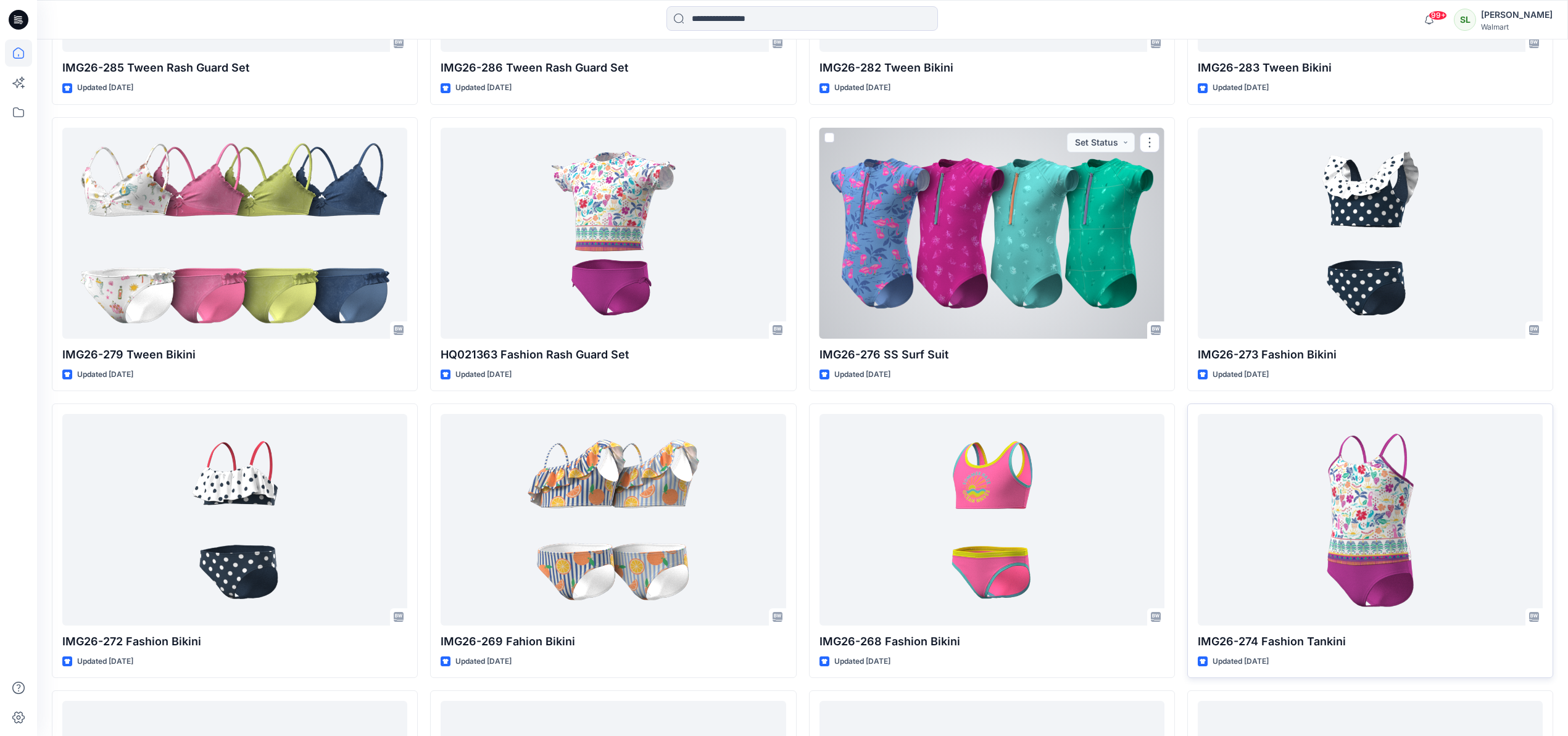
scroll to position [947, 0]
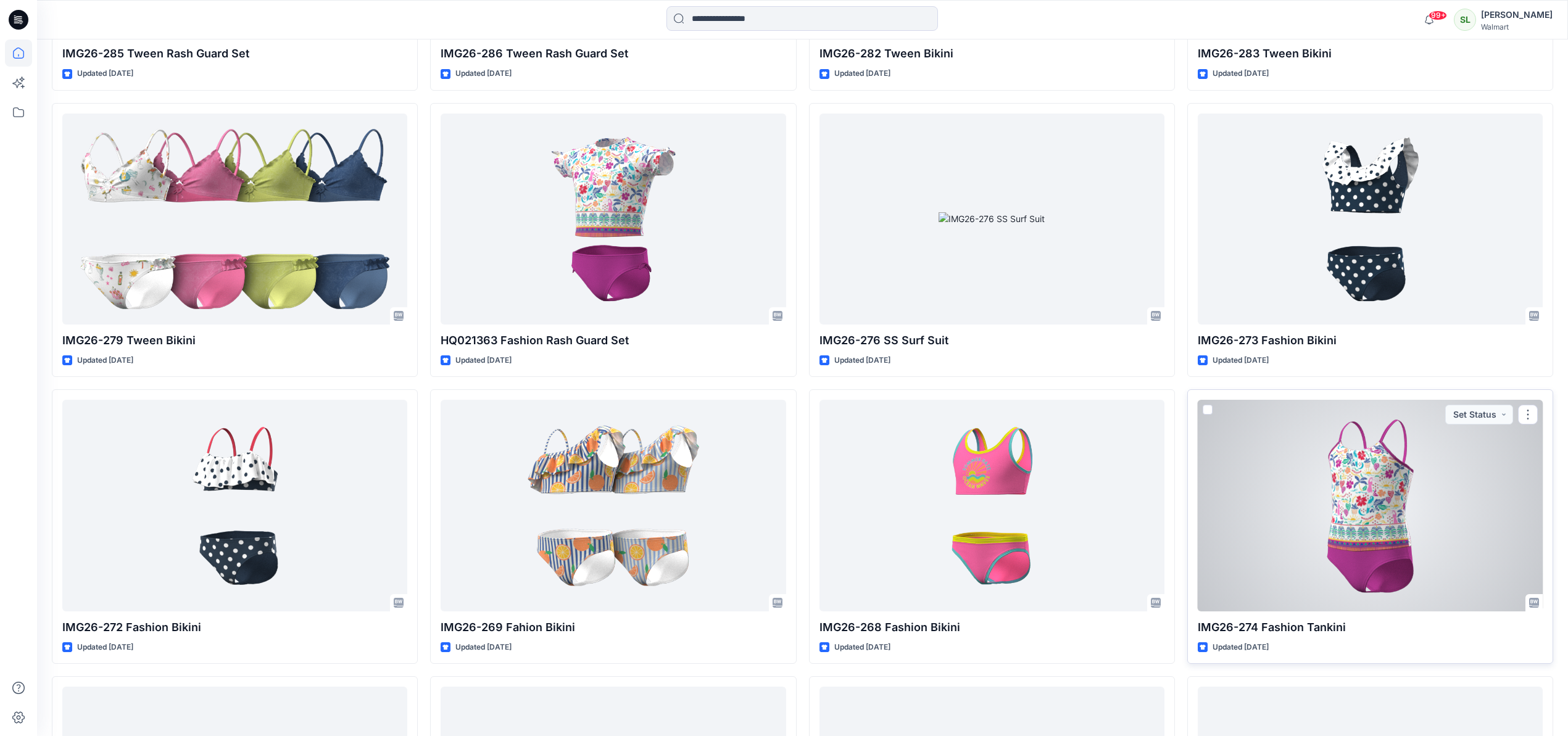
click at [1414, 553] on div at bounding box center [1370, 505] width 345 height 211
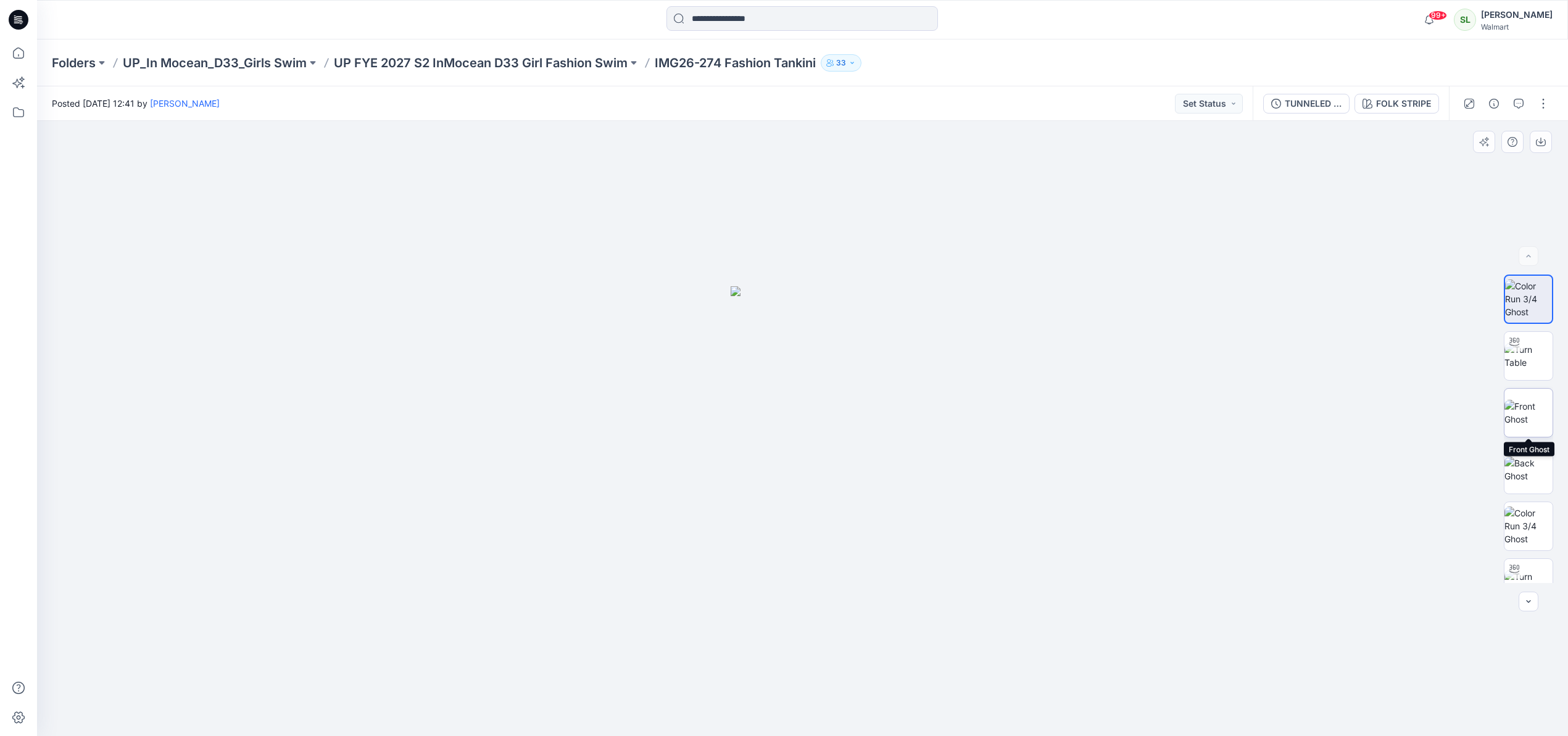
click at [1514, 412] on img at bounding box center [1527, 412] width 48 height 26
drag, startPoint x: 1542, startPoint y: 142, endPoint x: 1346, endPoint y: 97, distance: 201.1
click at [0, 0] on icon "button" at bounding box center [0, 0] width 0 height 0
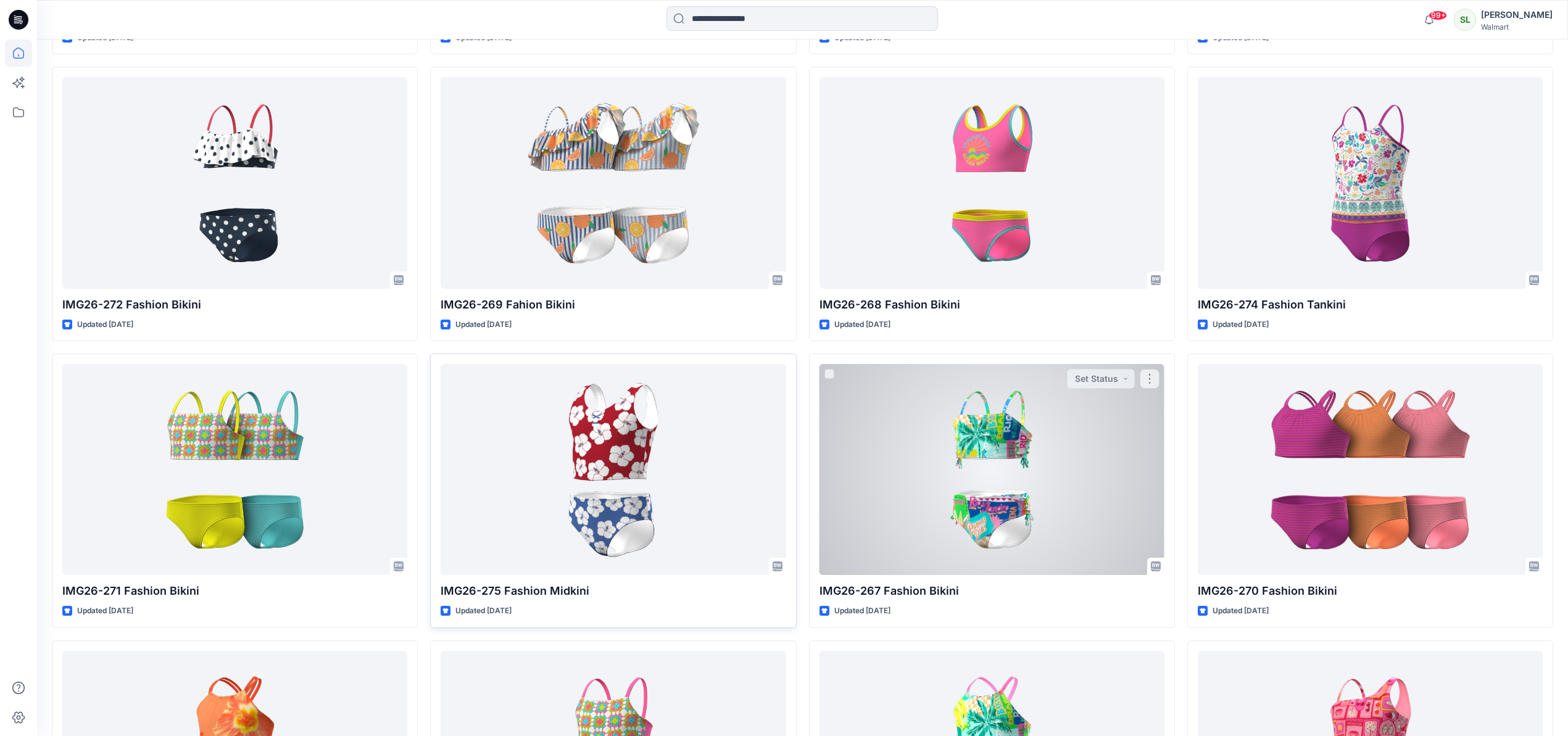
scroll to position [1289, 0]
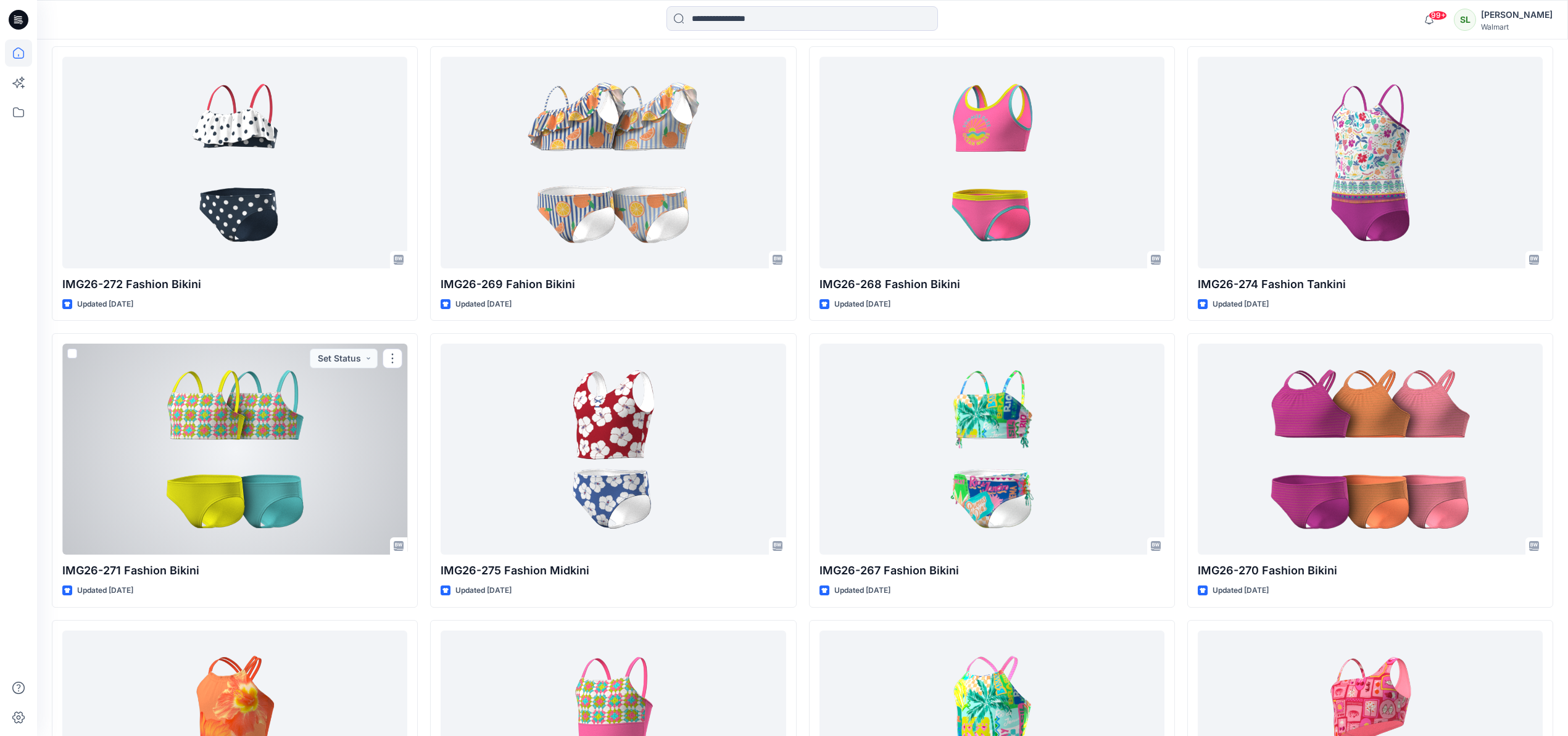
click at [183, 462] on div at bounding box center [234, 448] width 345 height 211
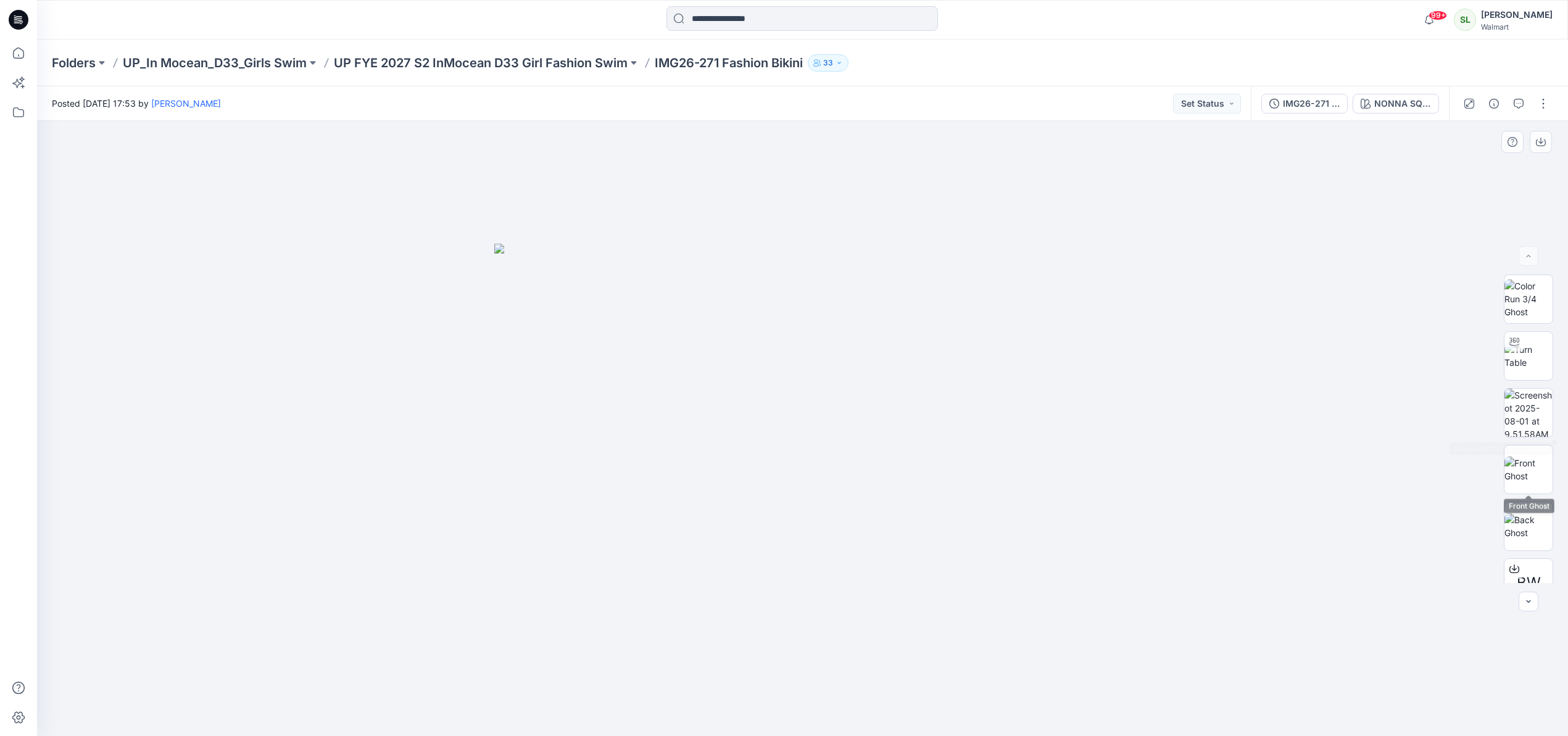
drag, startPoint x: 1528, startPoint y: 450, endPoint x: 1496, endPoint y: 383, distance: 74.2
click at [1528, 457] on img at bounding box center [1527, 469] width 48 height 26
click at [1537, 145] on icon "button" at bounding box center [1540, 141] width 10 height 10
click at [1384, 104] on div "NONNA SQUARES" at bounding box center [1402, 103] width 57 height 14
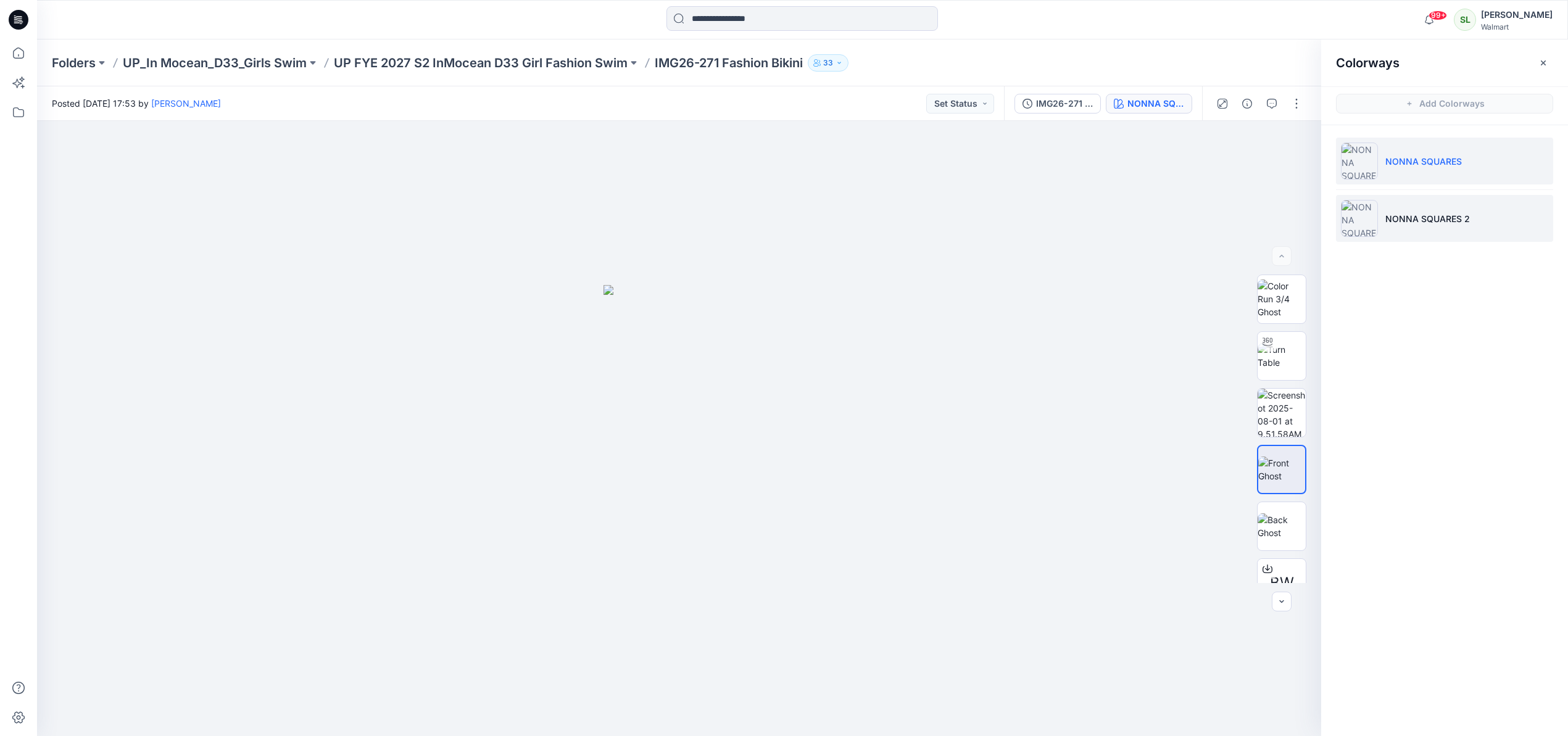
click at [1400, 230] on li "NONNA SQUARES 2" at bounding box center [1444, 218] width 217 height 47
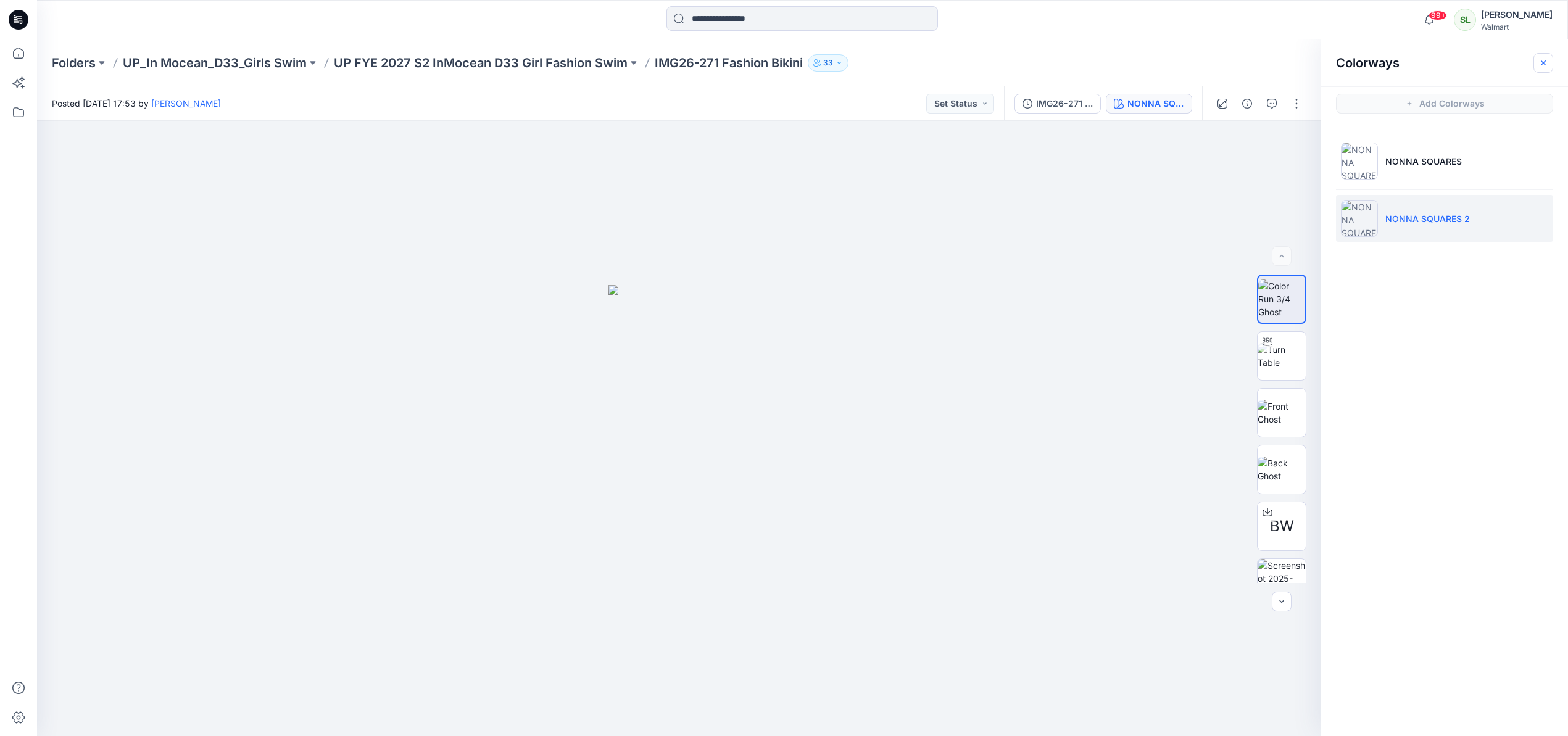
click at [1538, 65] on icon "button" at bounding box center [1543, 62] width 10 height 10
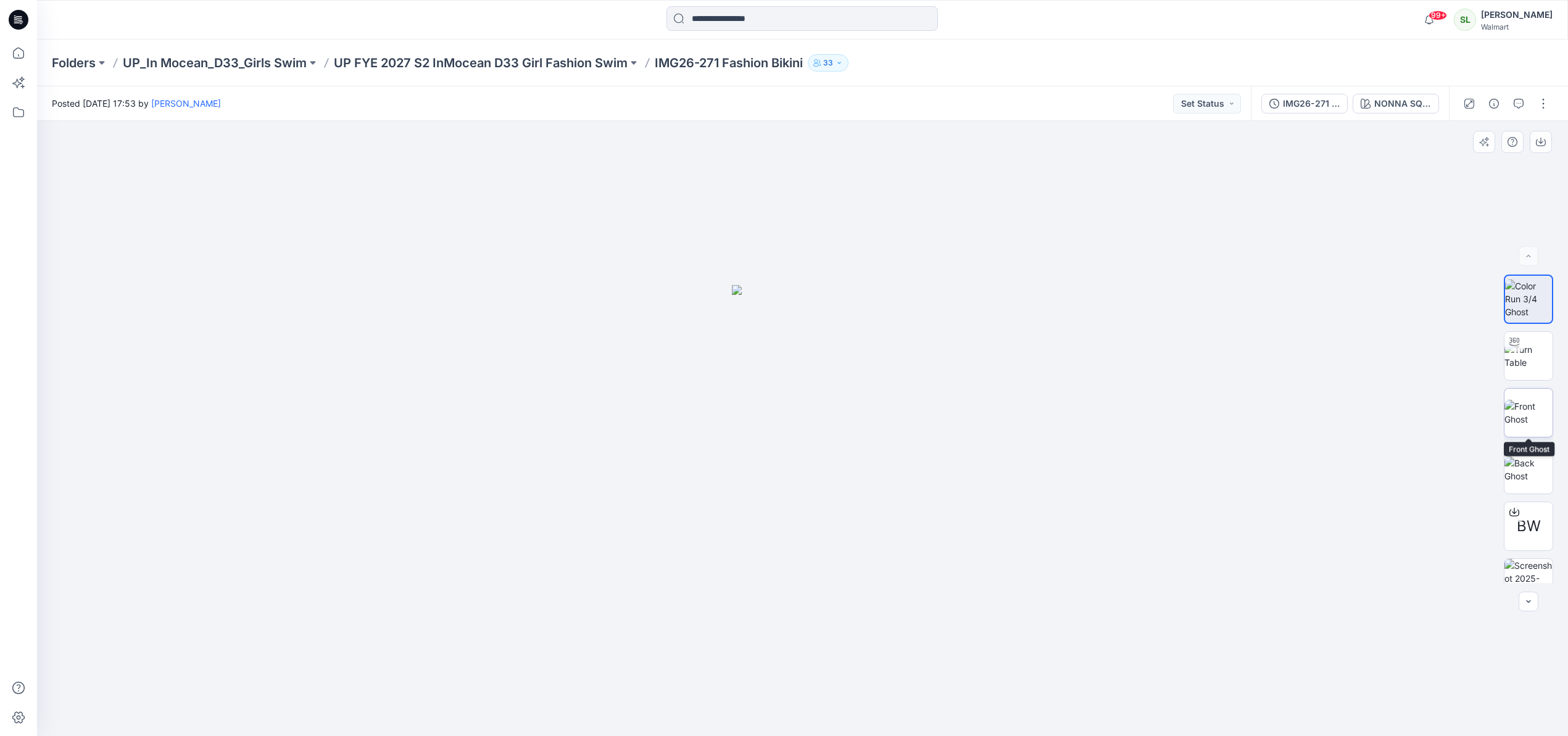
click at [1524, 414] on img at bounding box center [1527, 412] width 48 height 26
click at [1534, 145] on button "button" at bounding box center [1540, 142] width 23 height 23
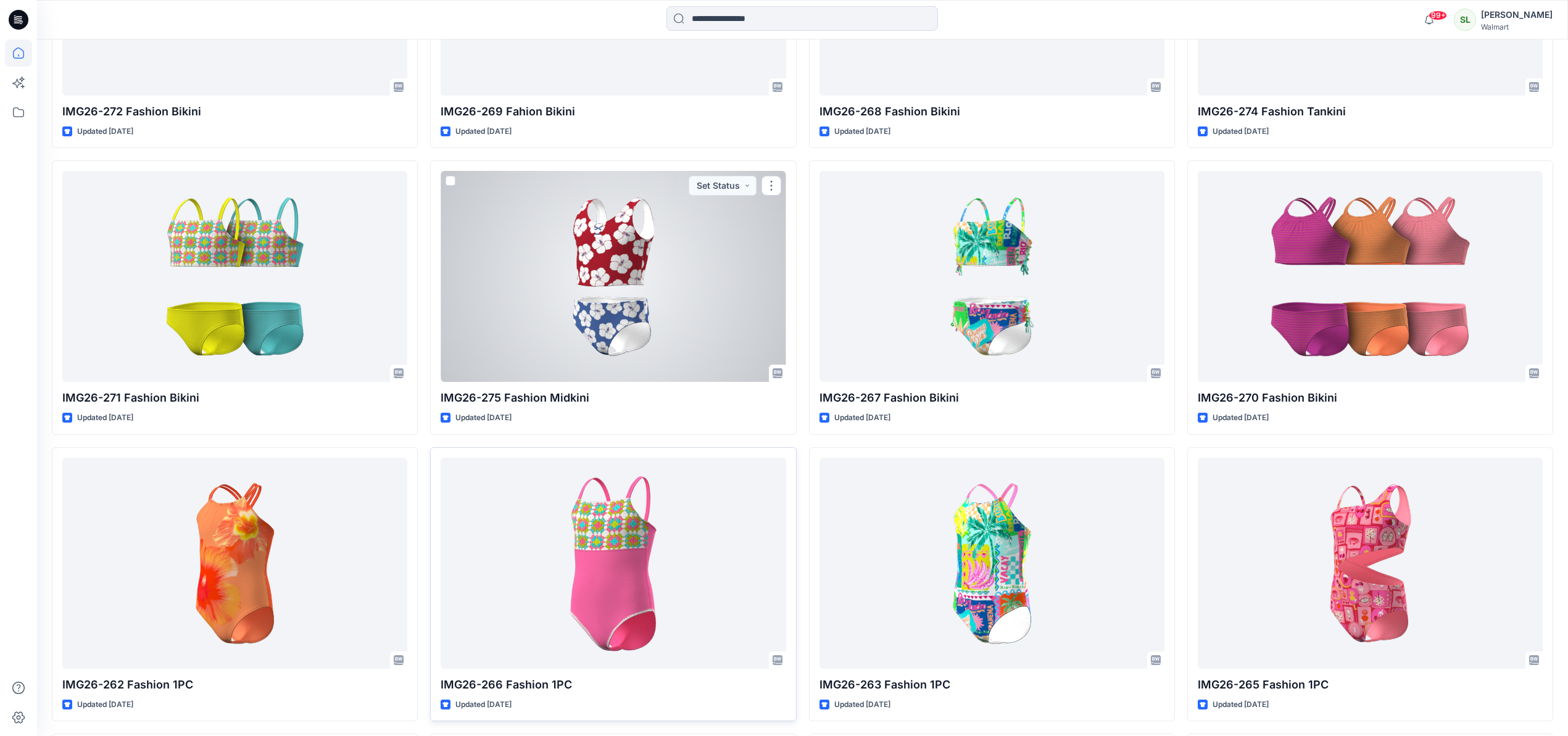
scroll to position [1482, 0]
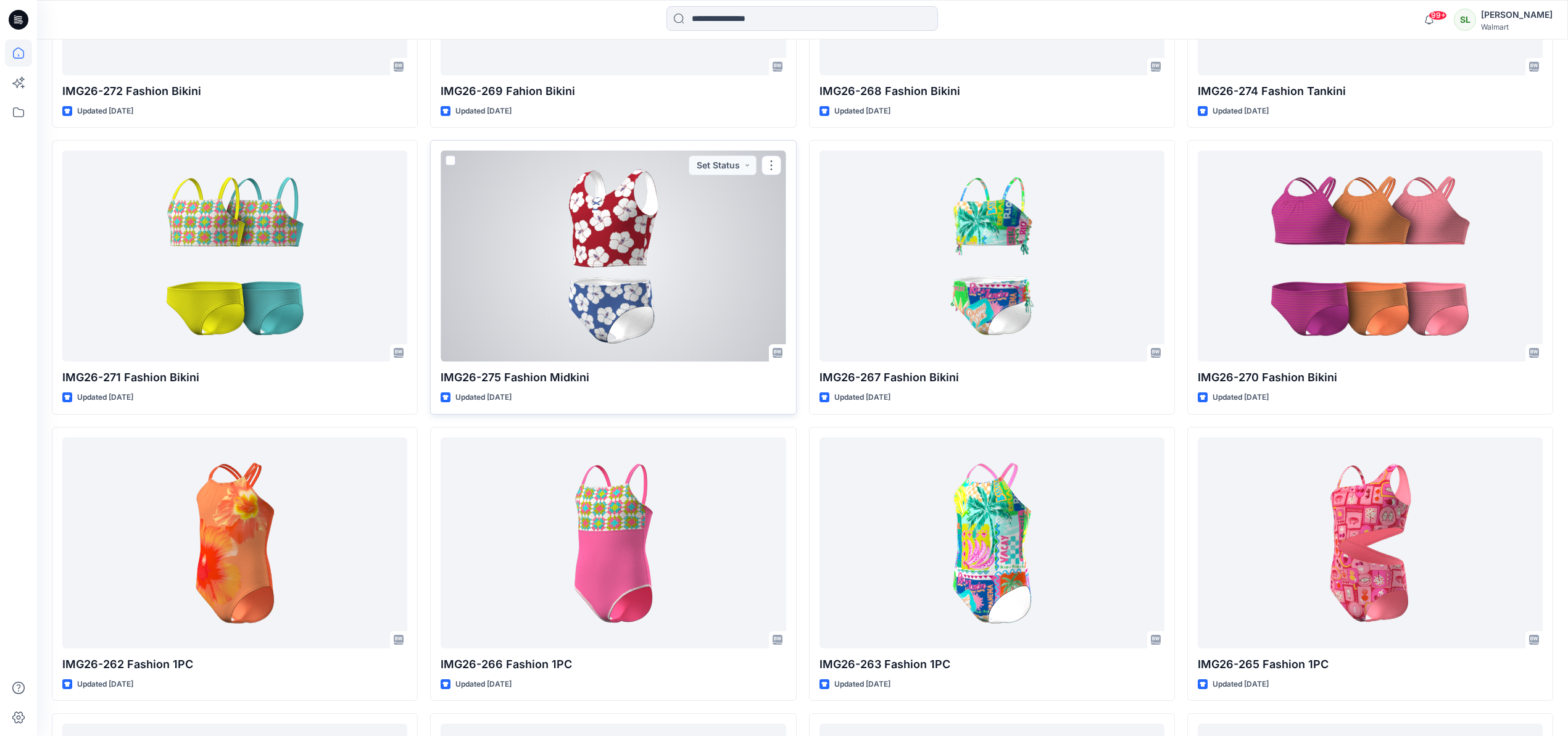
click at [610, 275] on div at bounding box center [613, 255] width 345 height 211
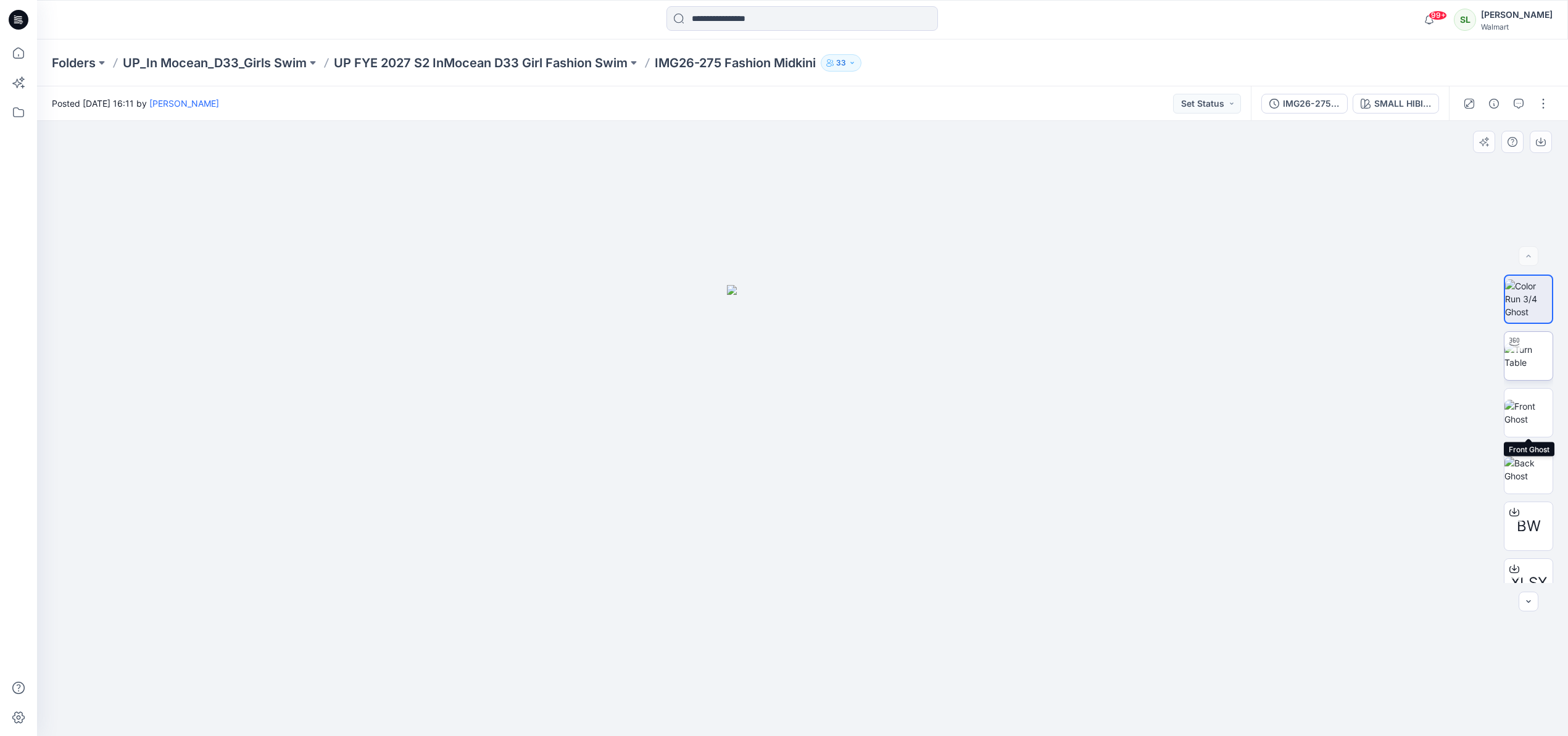
drag, startPoint x: 1530, startPoint y: 397, endPoint x: 1509, endPoint y: 373, distance: 31.9
click at [1530, 400] on img at bounding box center [1527, 412] width 48 height 26
click at [1548, 143] on button "button" at bounding box center [1540, 142] width 23 height 23
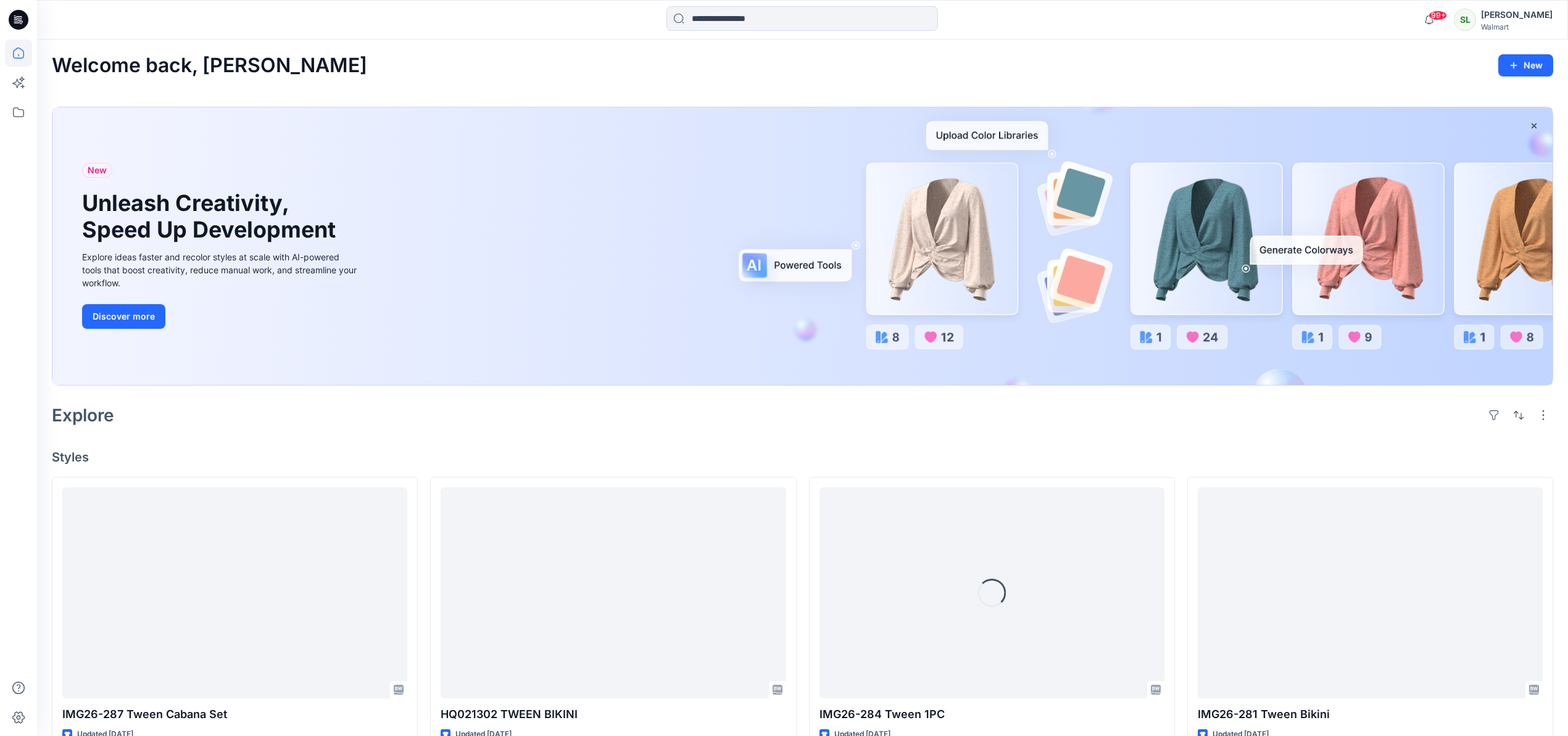
scroll to position [1482, 0]
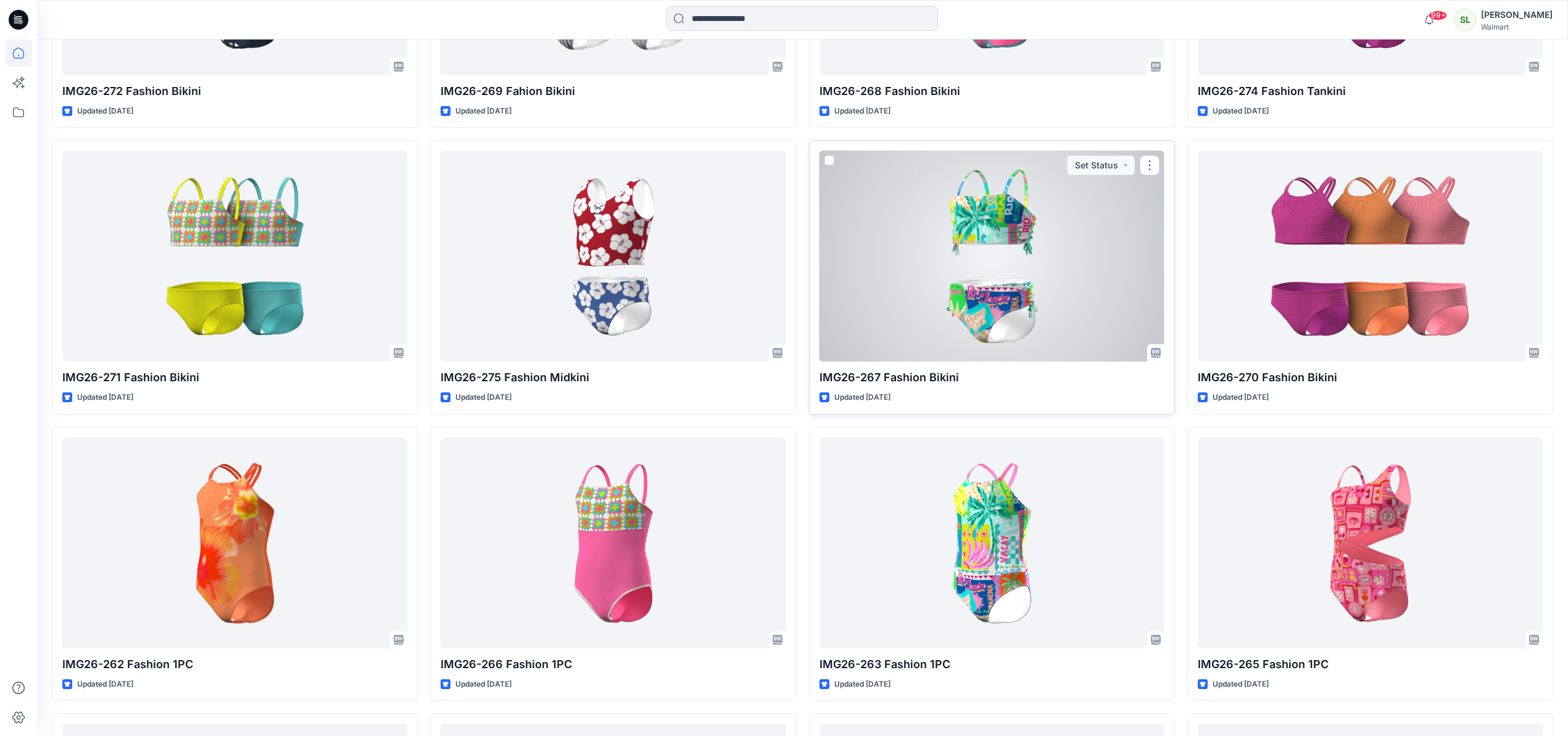
click at [958, 278] on div at bounding box center [992, 255] width 345 height 211
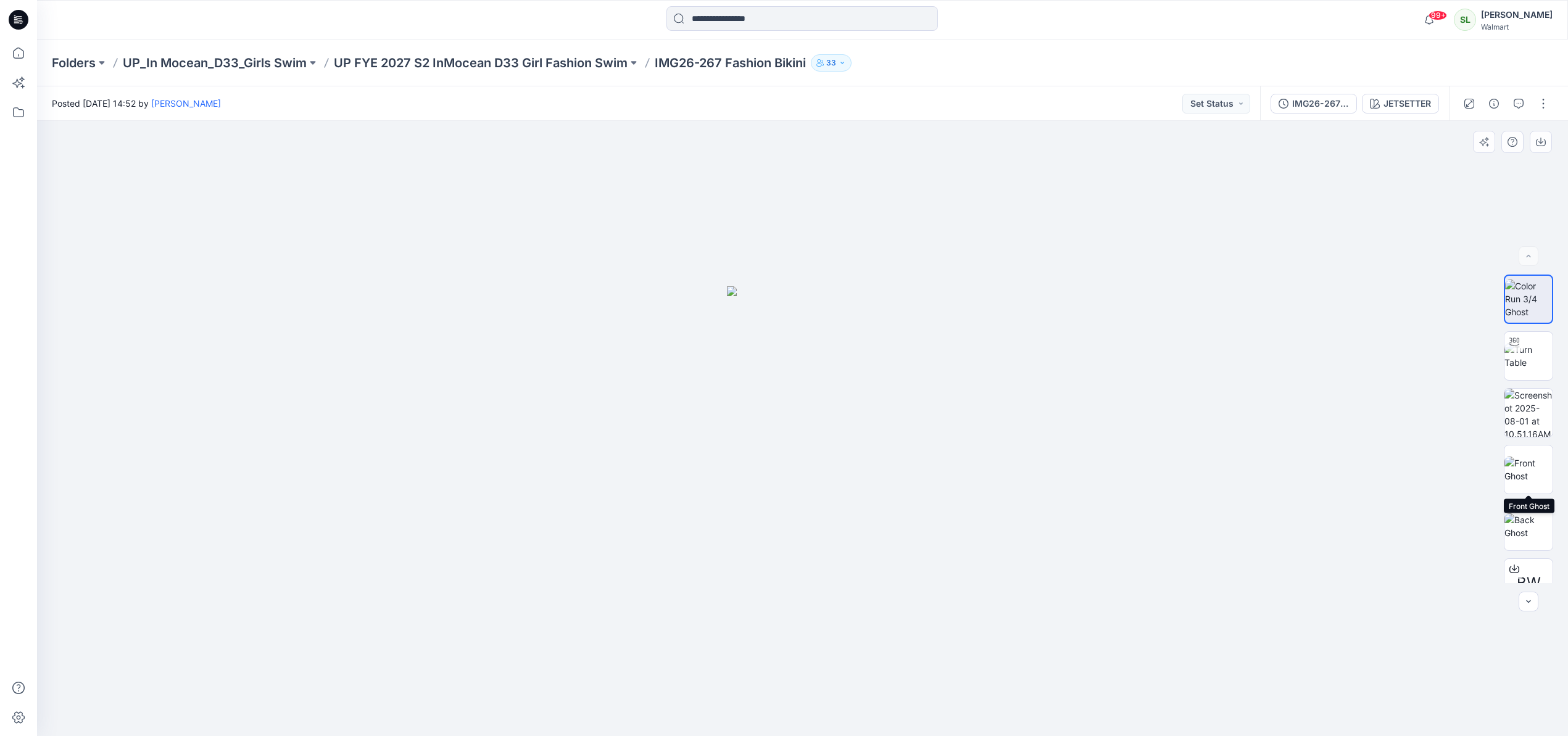
drag, startPoint x: 1534, startPoint y: 462, endPoint x: 1498, endPoint y: 394, distance: 76.9
click at [1533, 460] on img at bounding box center [1527, 469] width 48 height 26
click at [1543, 138] on icon "button" at bounding box center [1540, 141] width 10 height 10
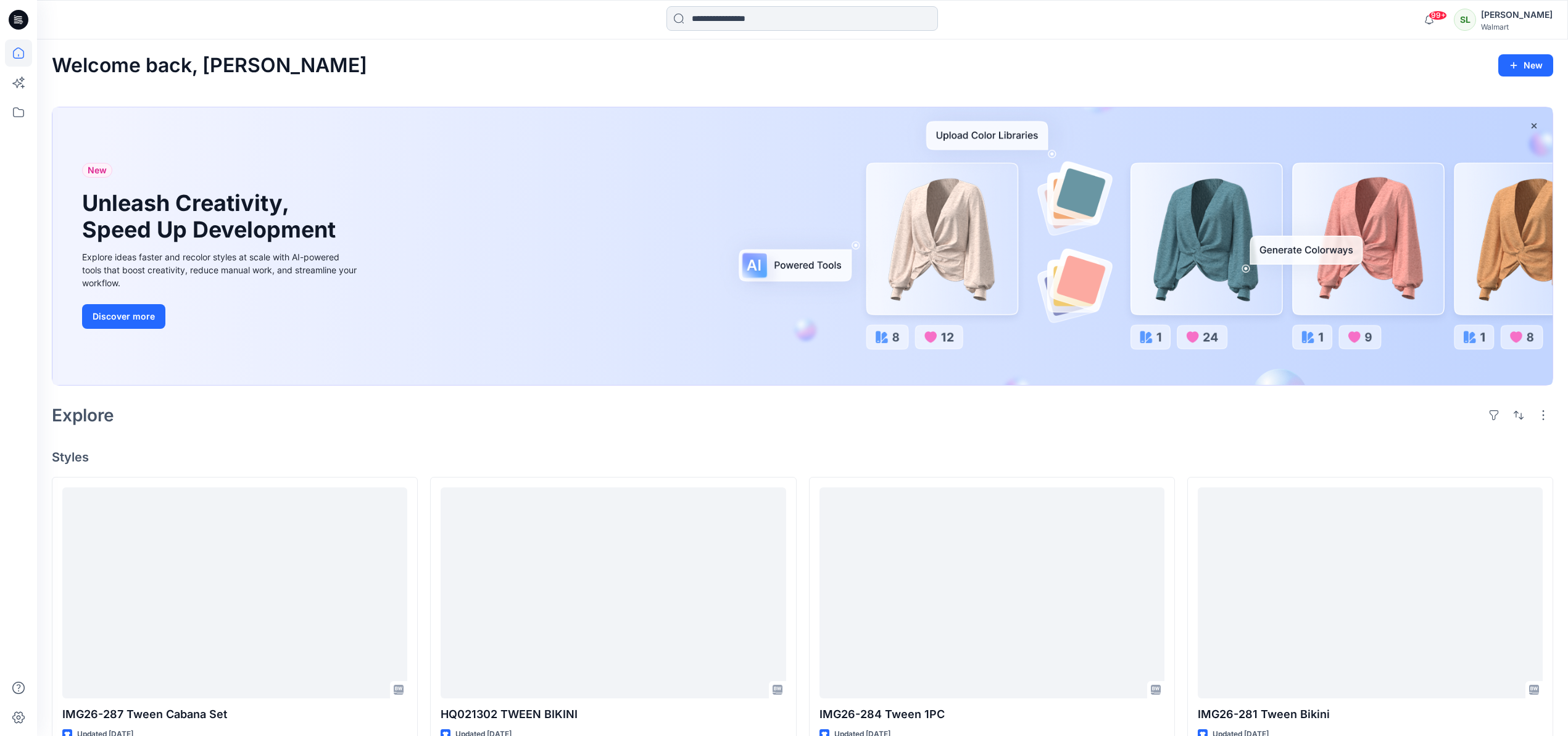
scroll to position [1482, 0]
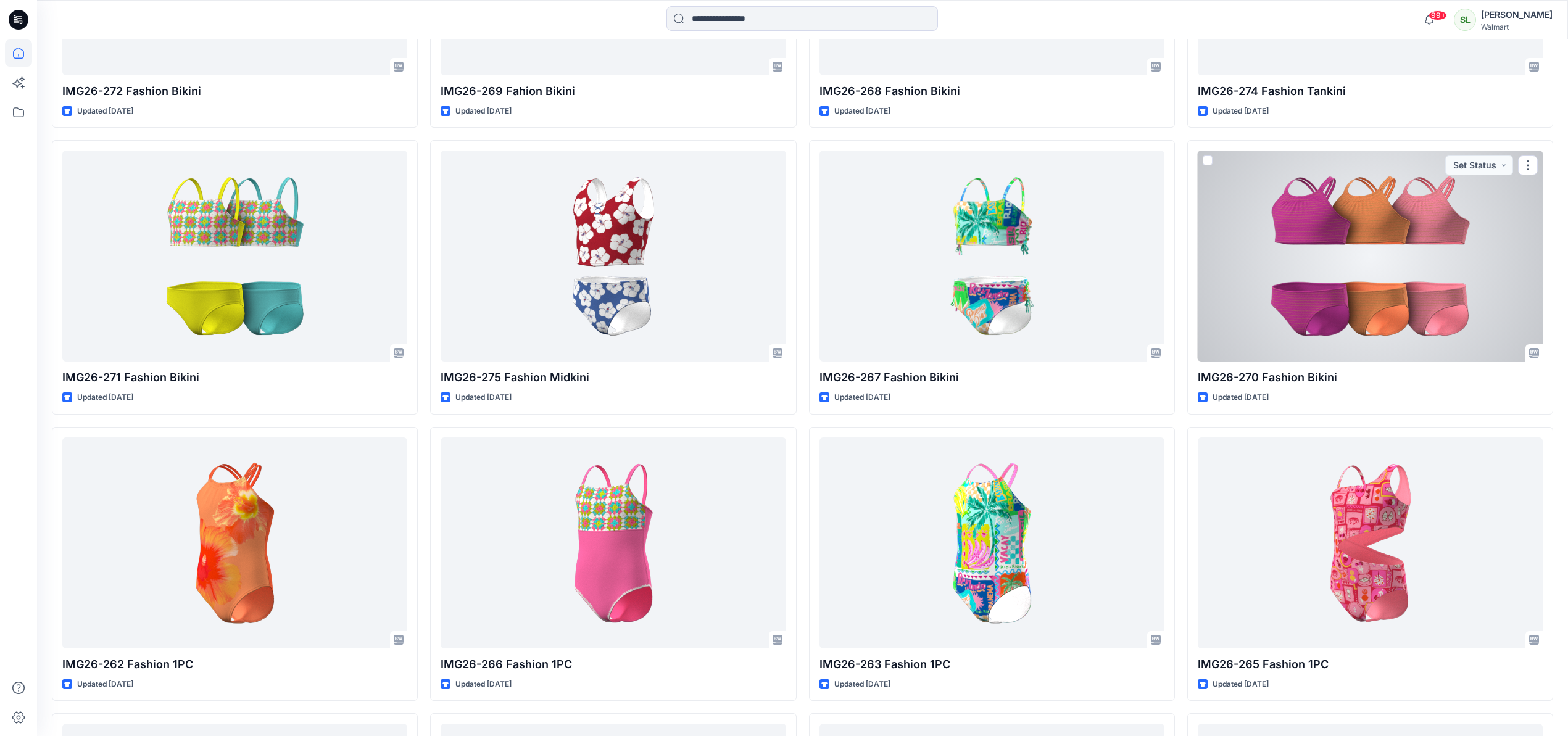
click at [1231, 219] on div at bounding box center [1370, 255] width 345 height 211
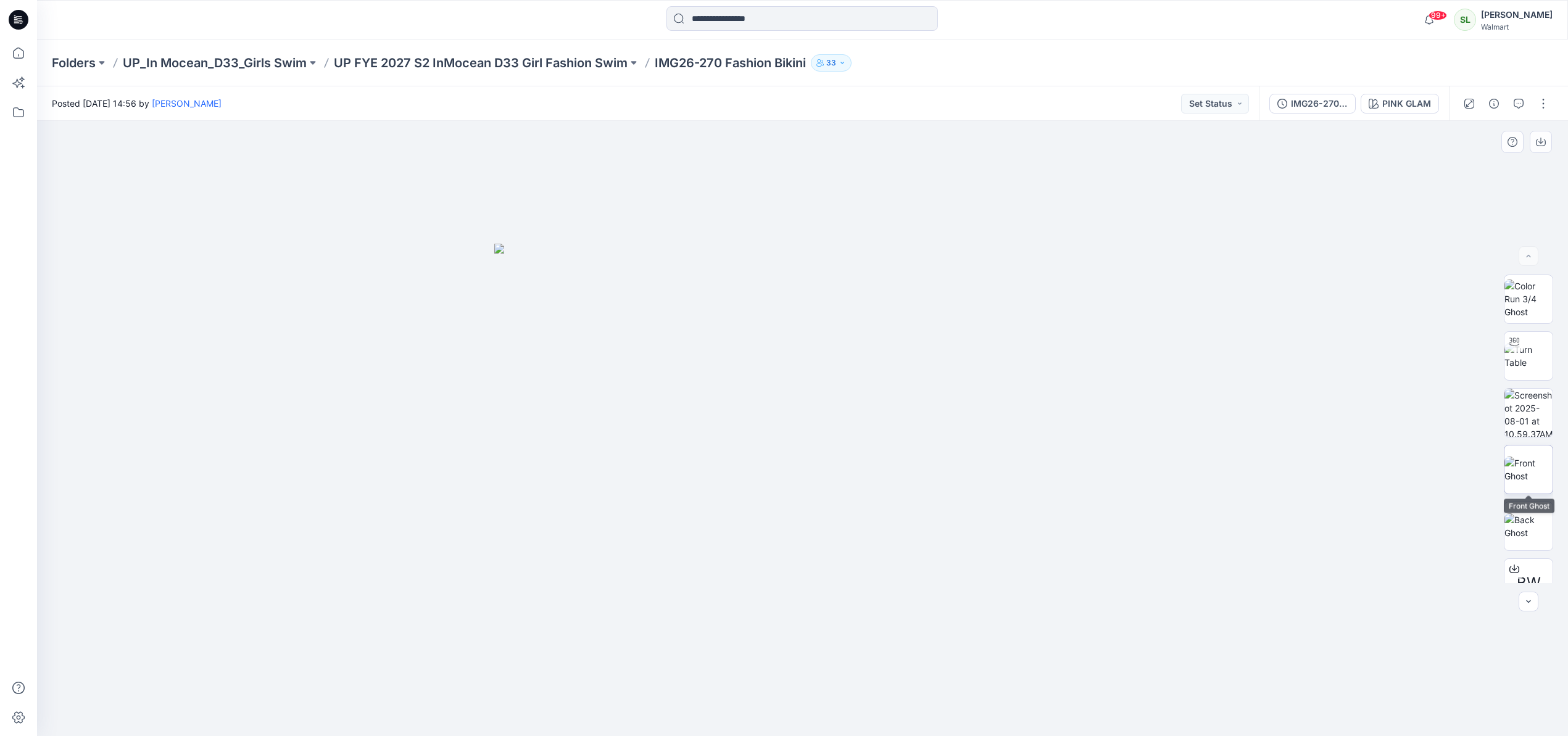
click at [1529, 475] on img at bounding box center [1527, 469] width 48 height 26
click at [1541, 147] on button "button" at bounding box center [1540, 142] width 23 height 23
click at [1385, 106] on div "PINK GLAM" at bounding box center [1406, 103] width 49 height 14
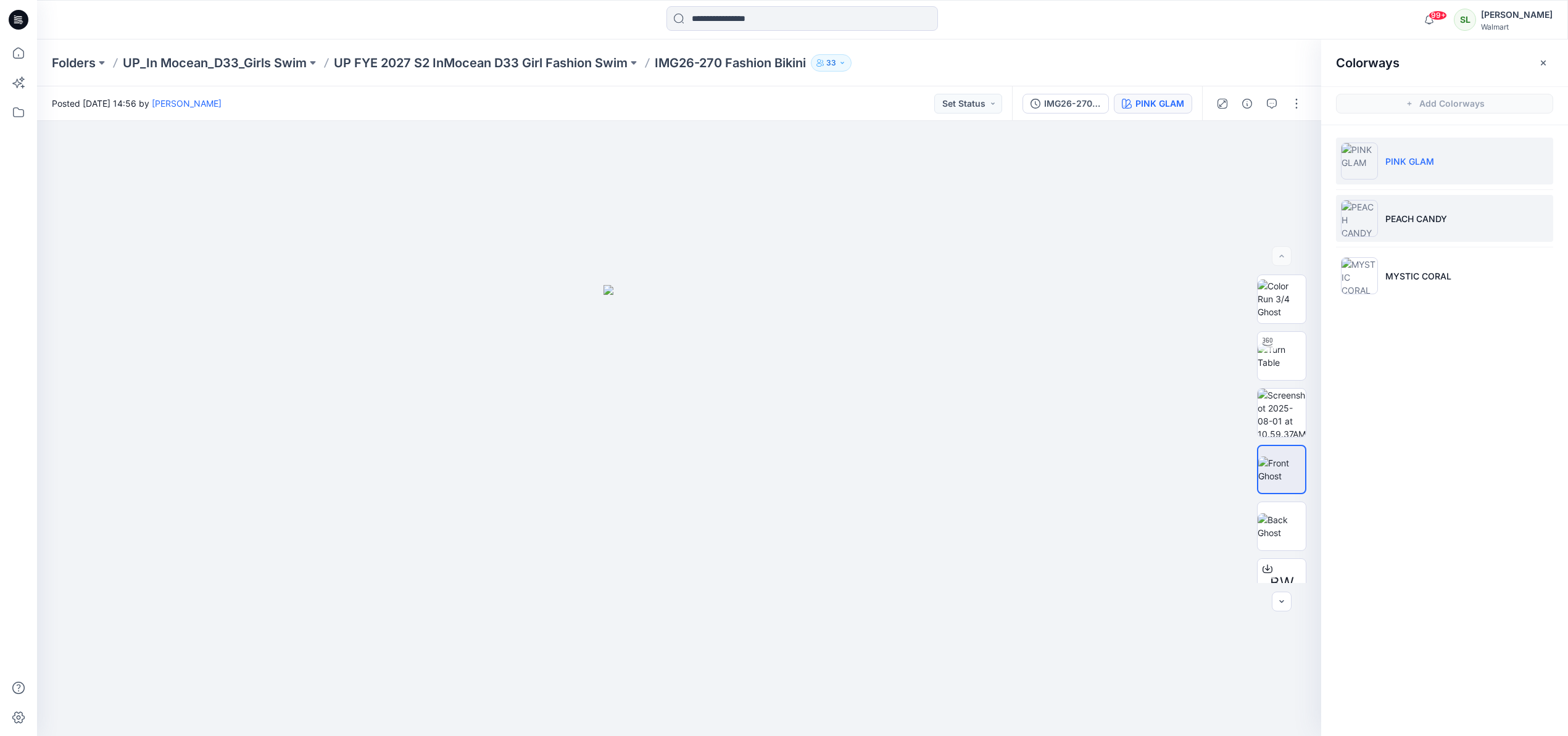
click at [1430, 212] on p "PEACH CANDY" at bounding box center [1416, 219] width 62 height 13
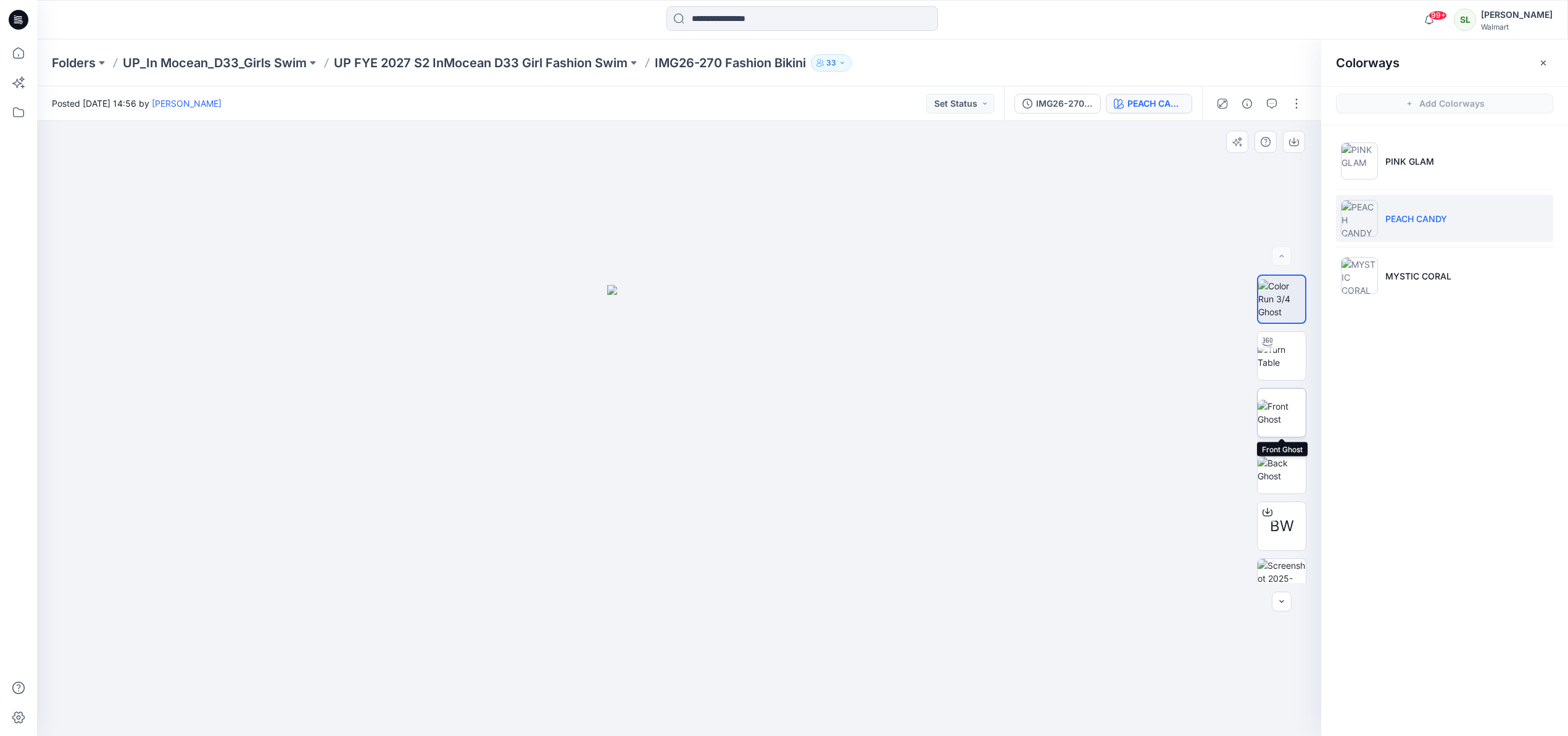
drag, startPoint x: 1273, startPoint y: 401, endPoint x: 1273, endPoint y: 382, distance: 19.0
click at [1273, 401] on img at bounding box center [1281, 412] width 48 height 26
click at [1292, 138] on icon "button" at bounding box center [1293, 141] width 10 height 10
click at [1423, 282] on li "MYSTIC CORAL" at bounding box center [1444, 276] width 217 height 47
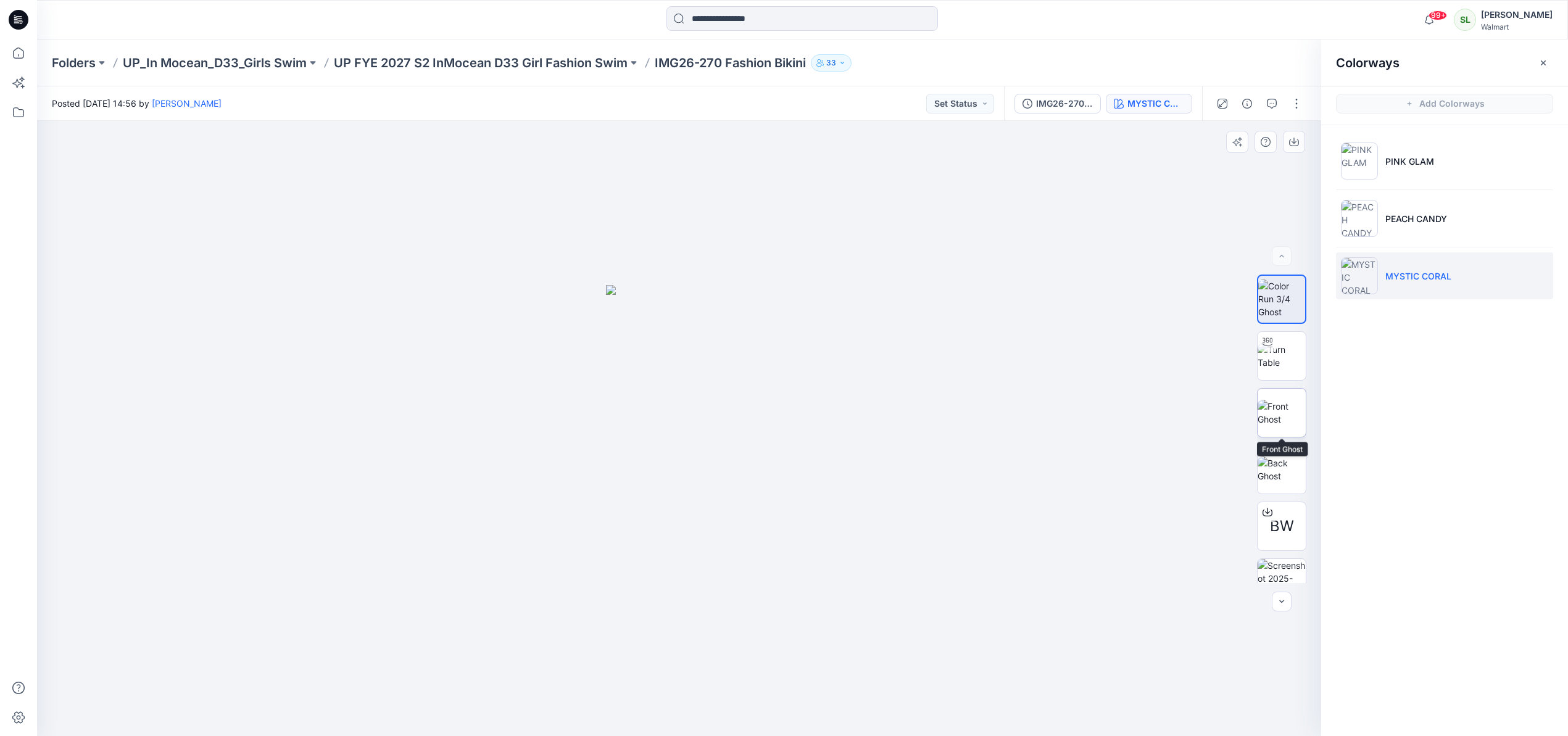
click at [1278, 412] on img at bounding box center [1281, 412] width 48 height 26
click at [1298, 146] on button "button" at bounding box center [1294, 142] width 23 height 23
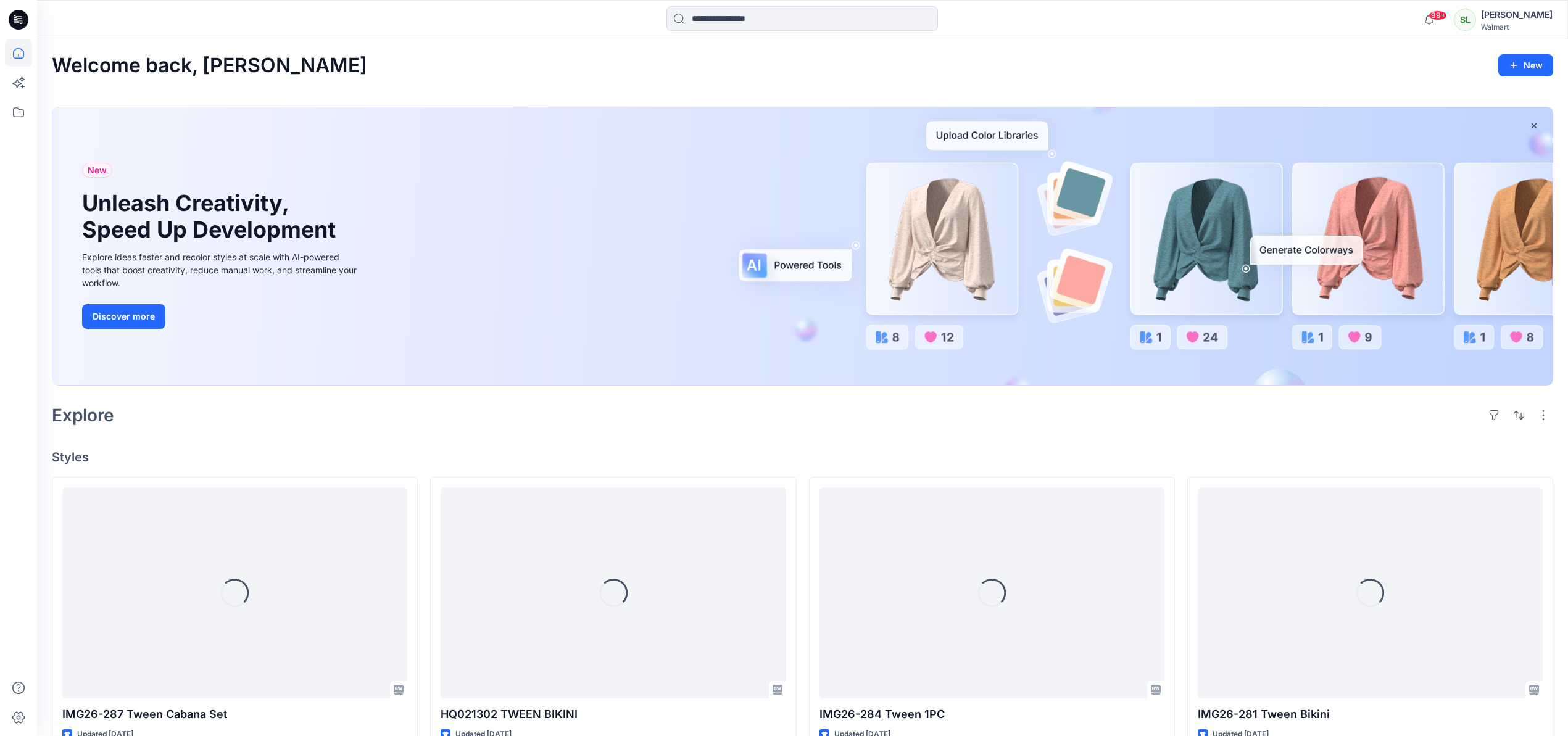
scroll to position [1482, 0]
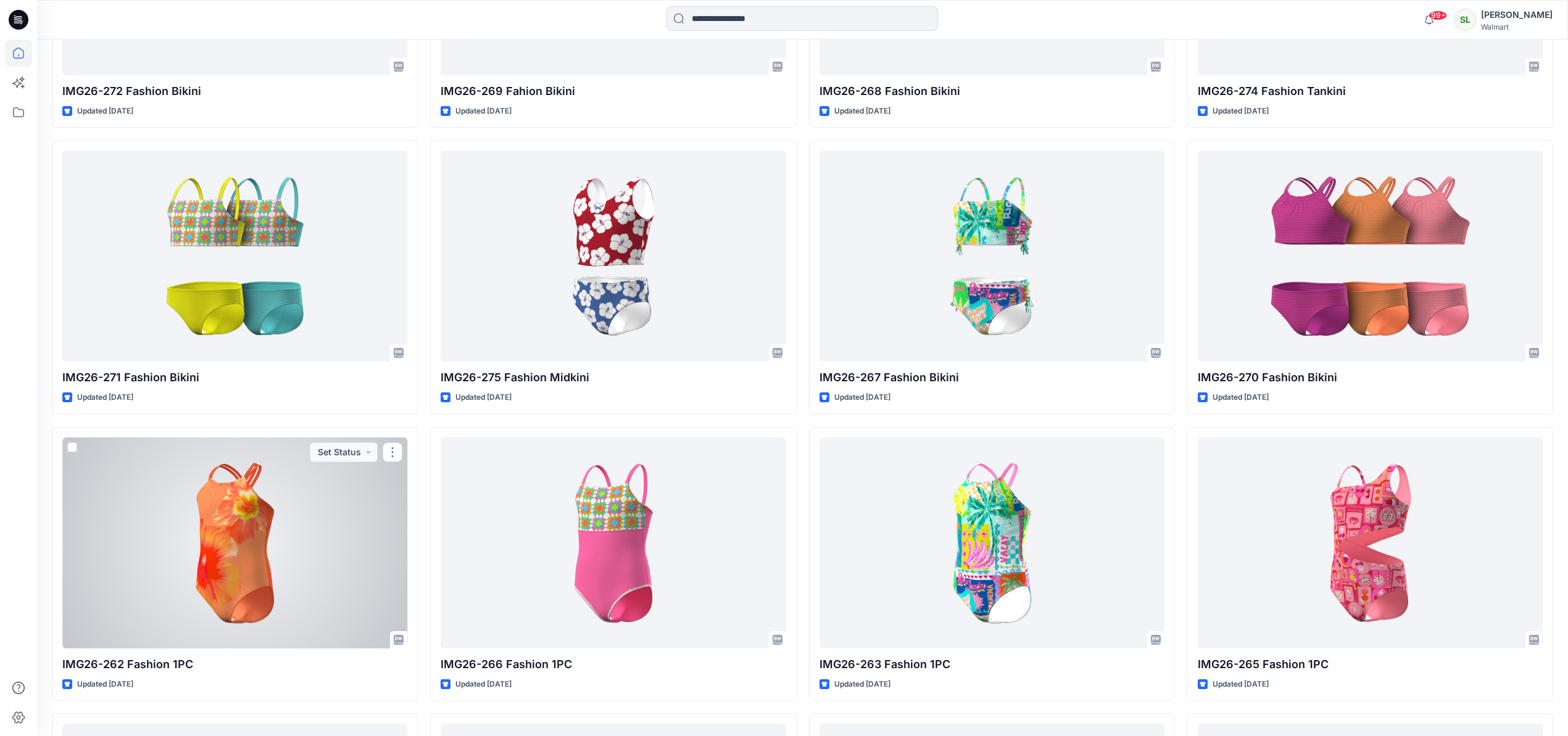
click at [189, 494] on div at bounding box center [234, 542] width 345 height 211
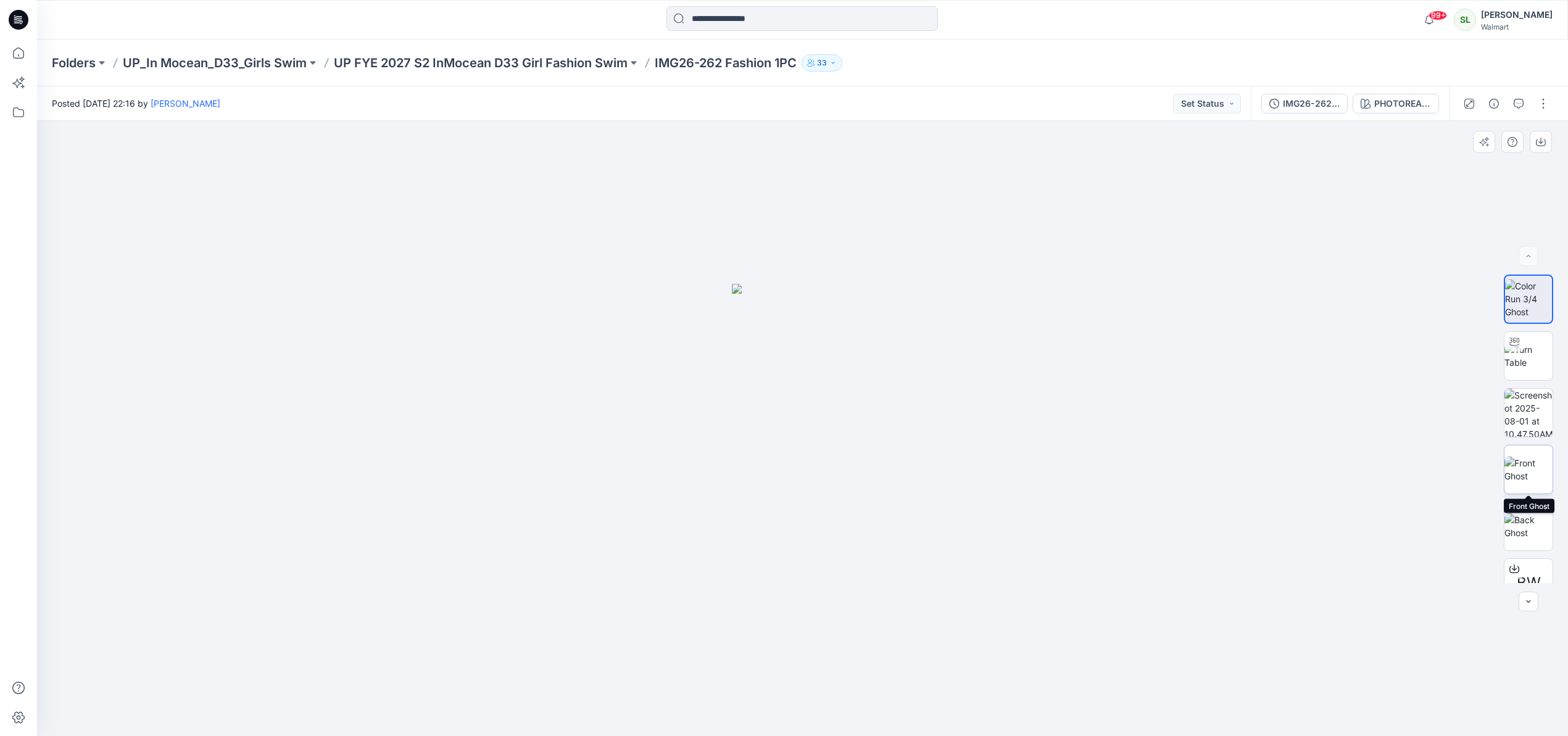
drag, startPoint x: 1534, startPoint y: 468, endPoint x: 1511, endPoint y: 446, distance: 31.8
click at [1534, 468] on img at bounding box center [1527, 469] width 48 height 26
click at [1541, 145] on icon "button" at bounding box center [1540, 143] width 10 height 7
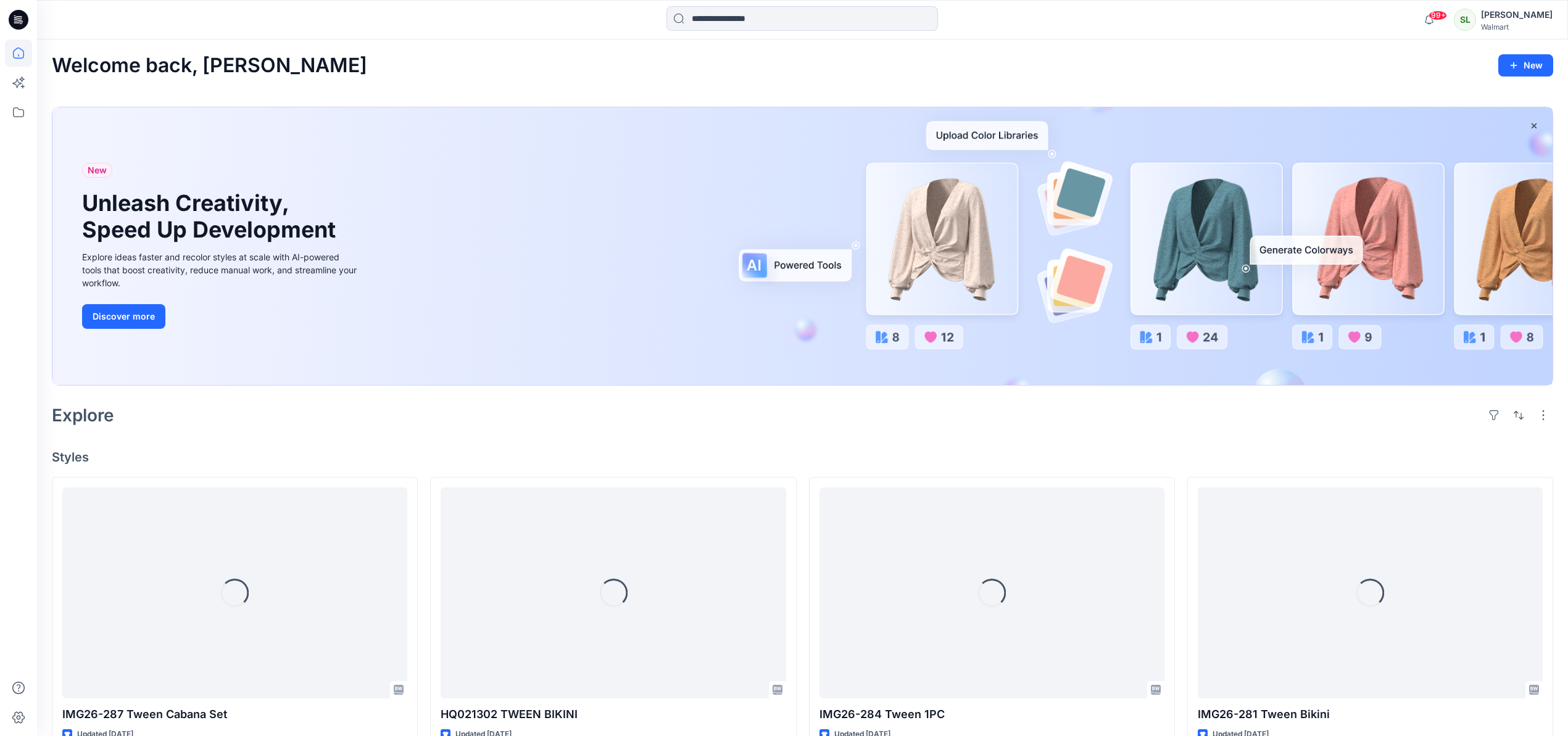
scroll to position [1482, 0]
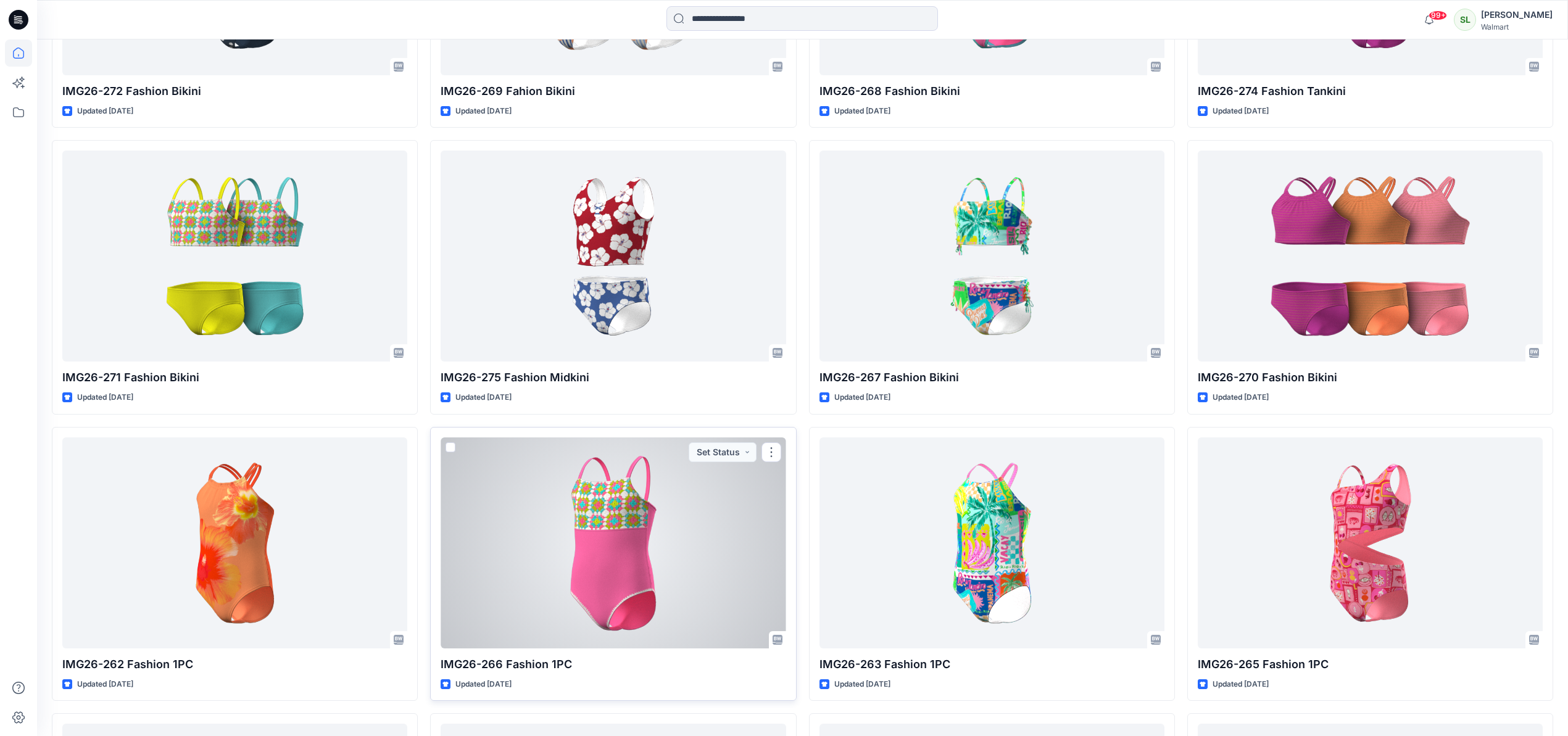
click at [535, 507] on div at bounding box center [613, 542] width 345 height 211
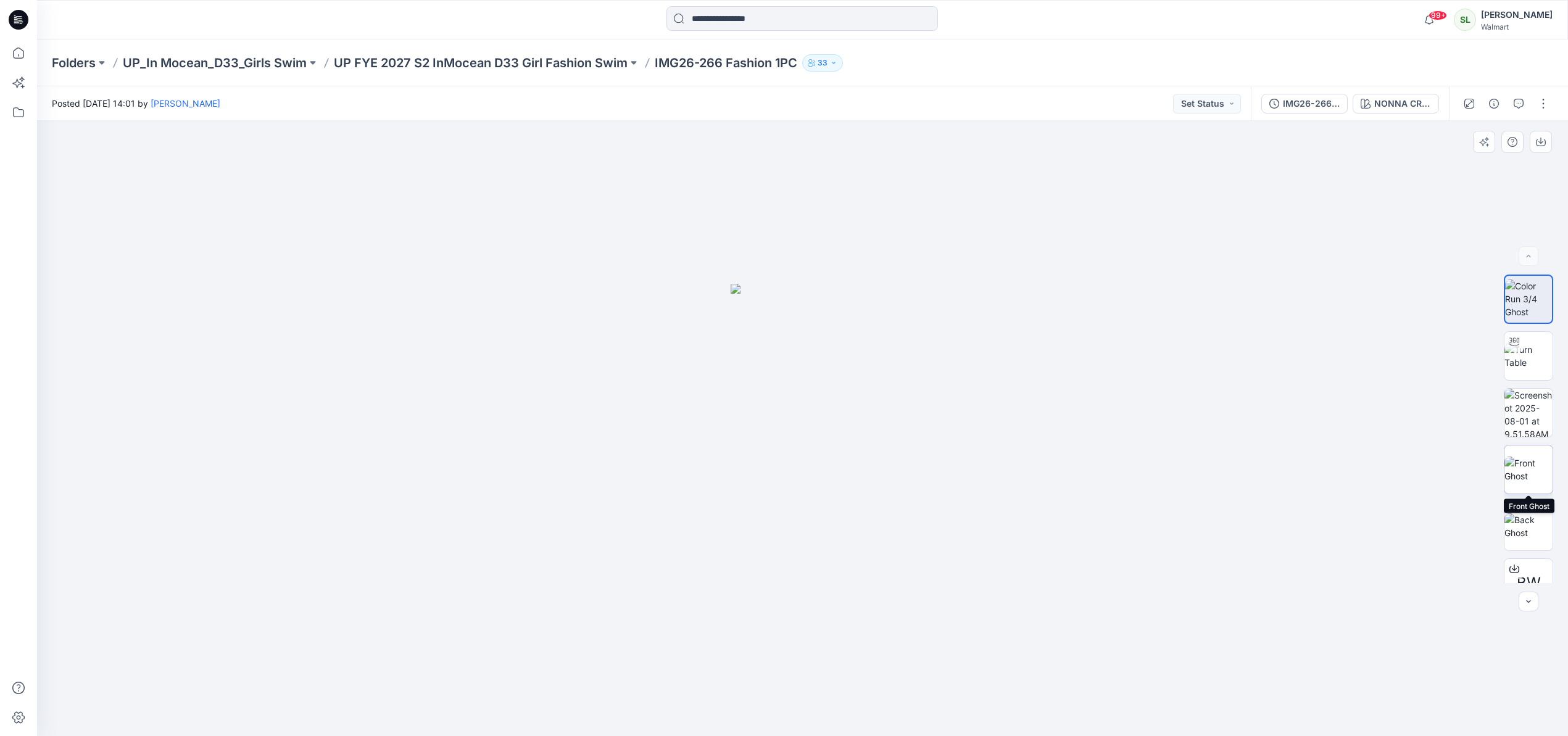
click at [1537, 467] on img at bounding box center [1527, 469] width 48 height 26
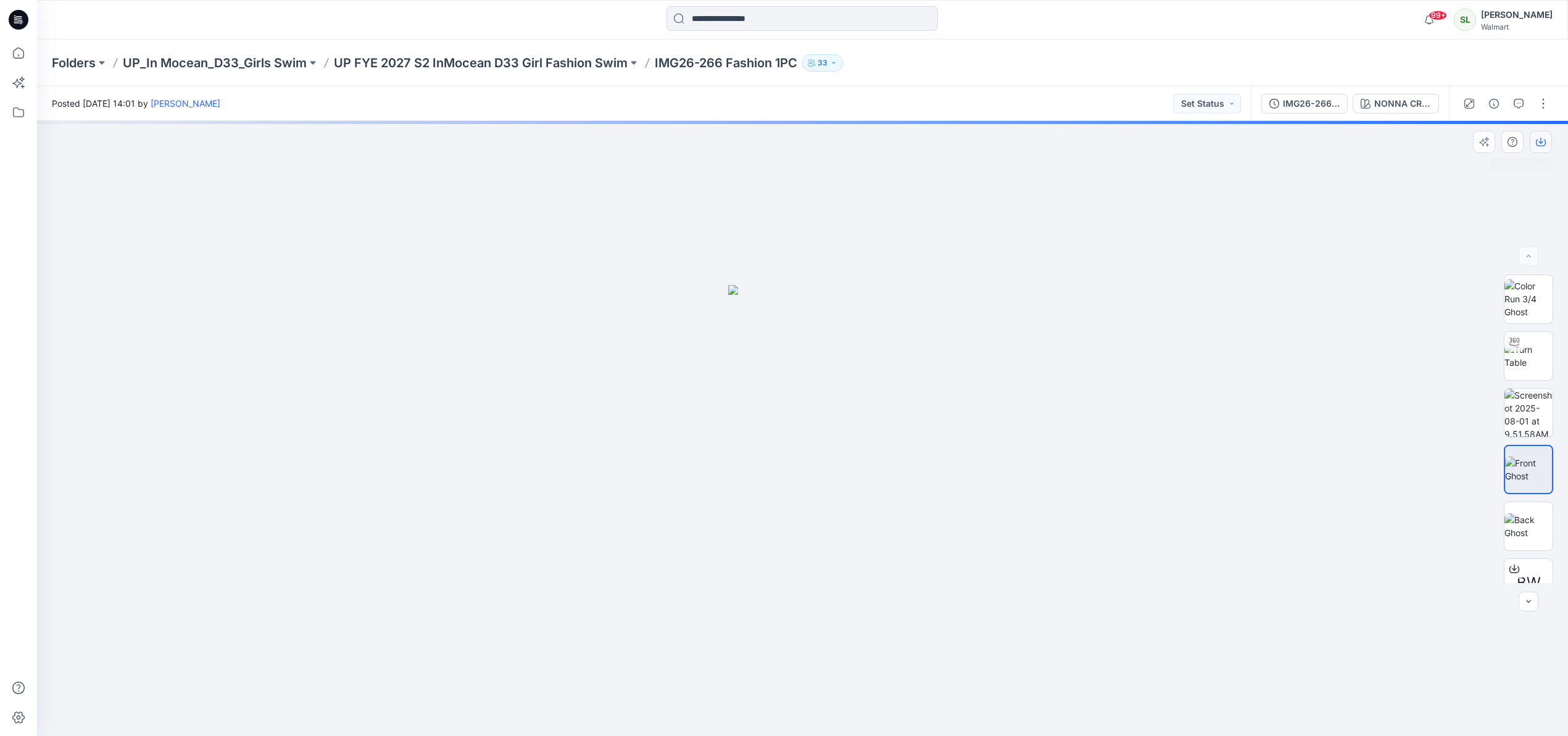
click at [1530, 143] on button "button" at bounding box center [1540, 142] width 23 height 23
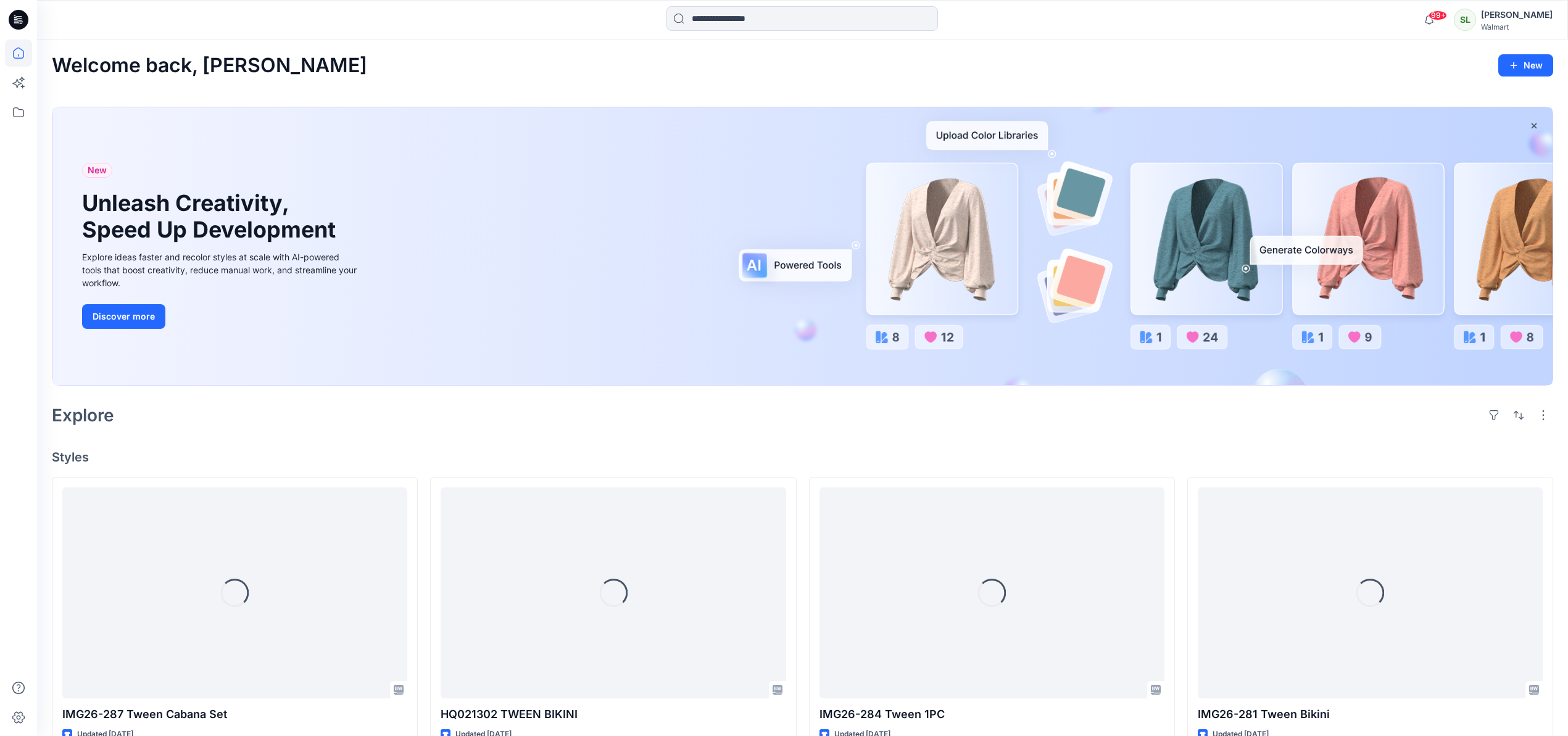
scroll to position [1482, 0]
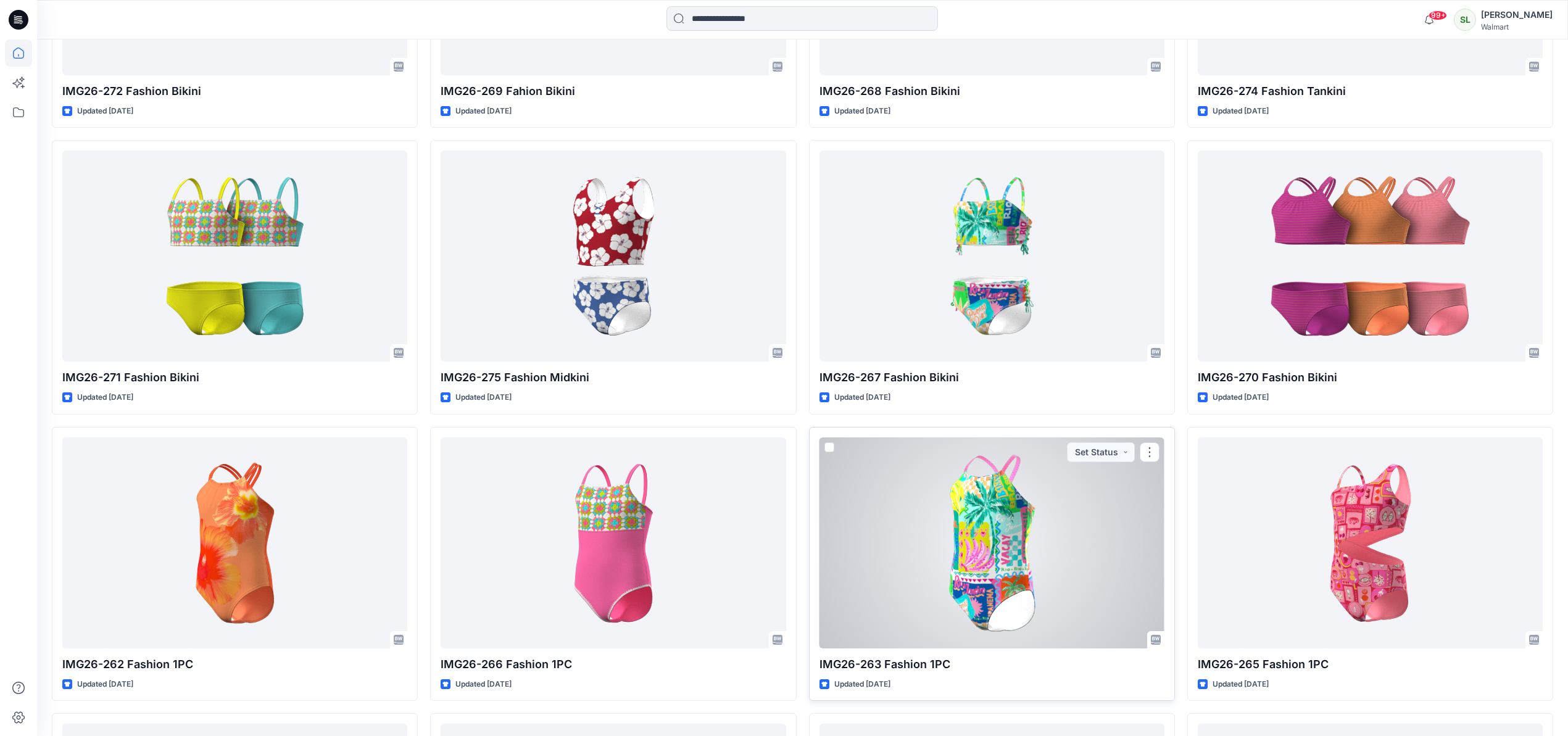
click at [992, 526] on div at bounding box center [992, 542] width 345 height 211
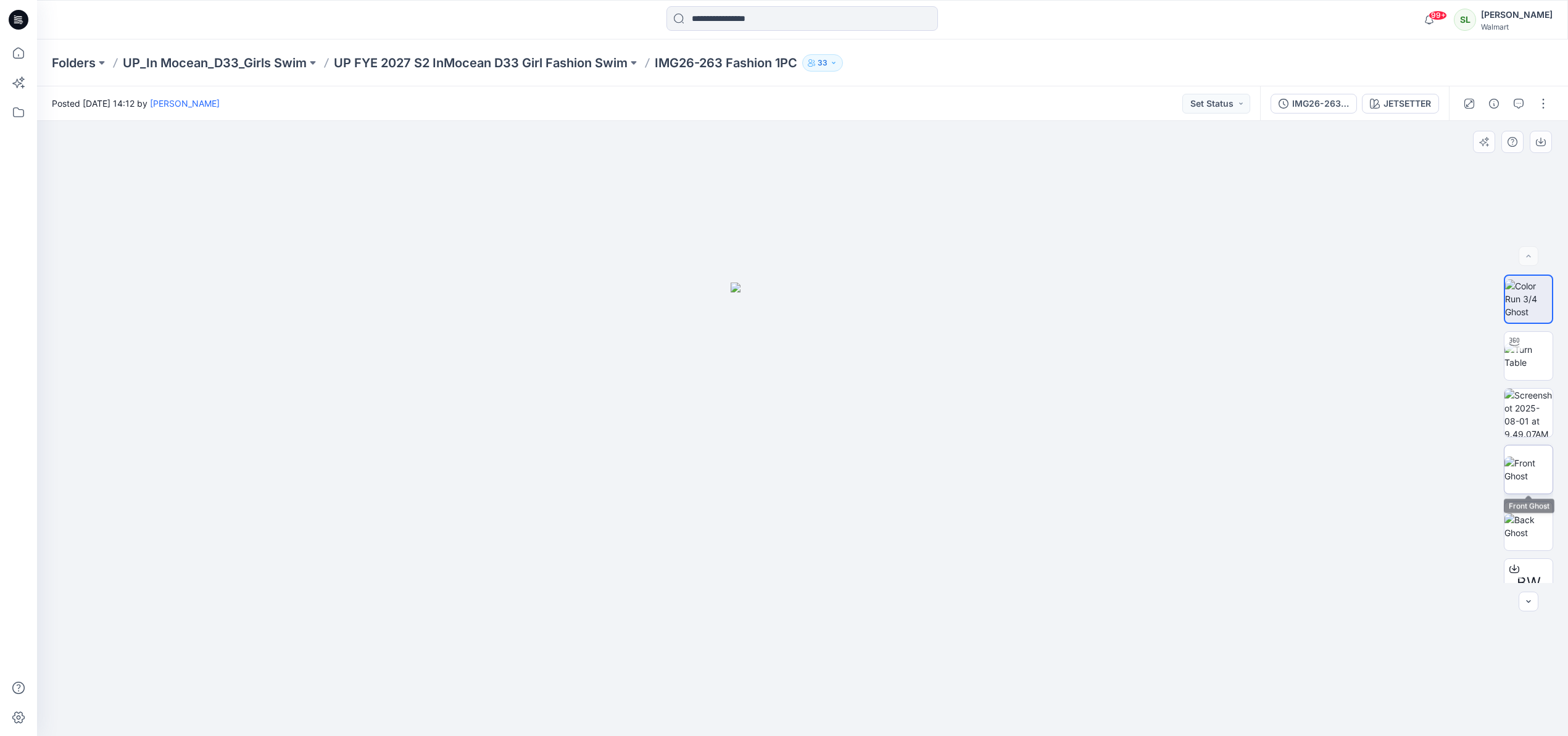
click at [1531, 473] on img at bounding box center [1527, 469] width 48 height 26
click at [1544, 140] on icon "button" at bounding box center [1540, 143] width 10 height 7
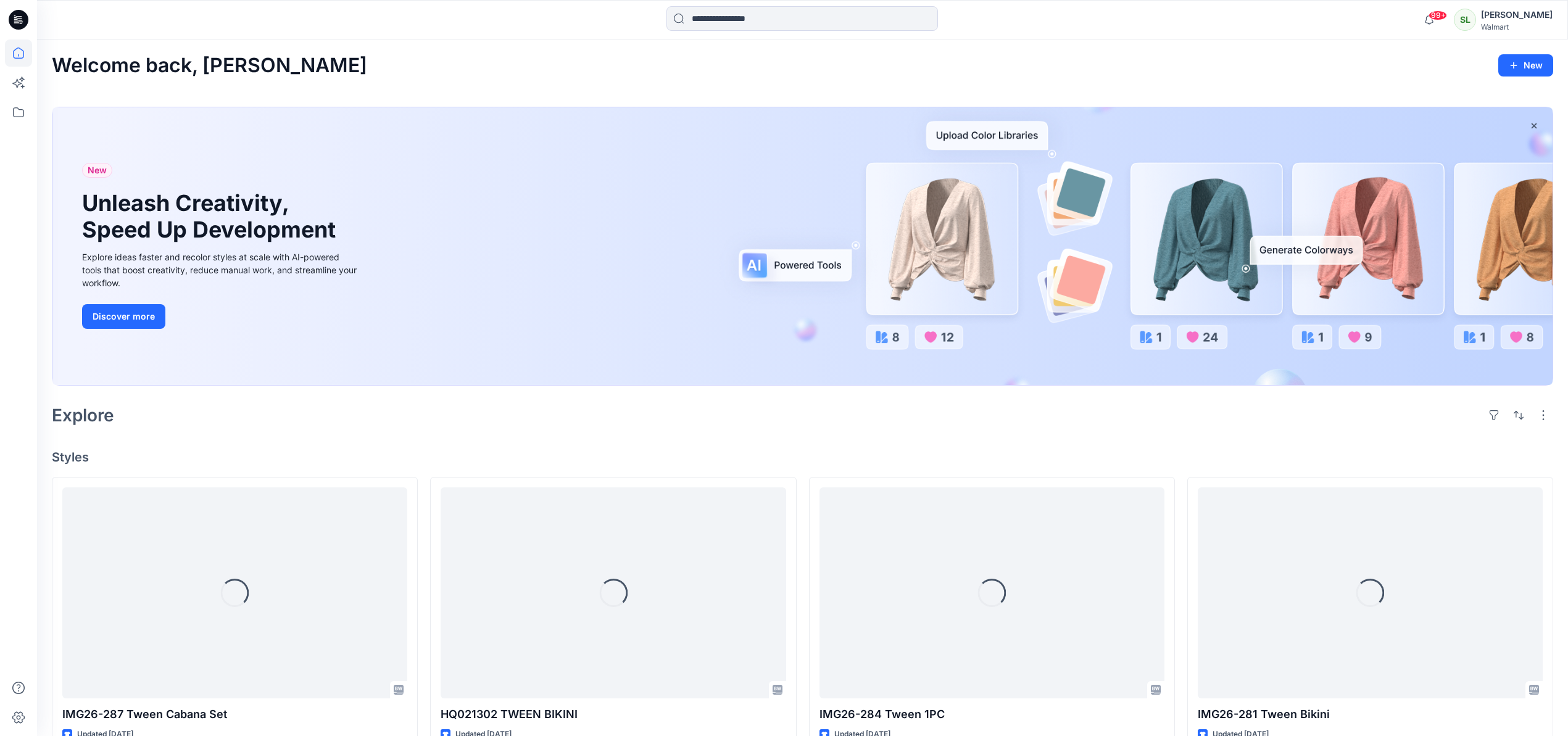
scroll to position [1482, 0]
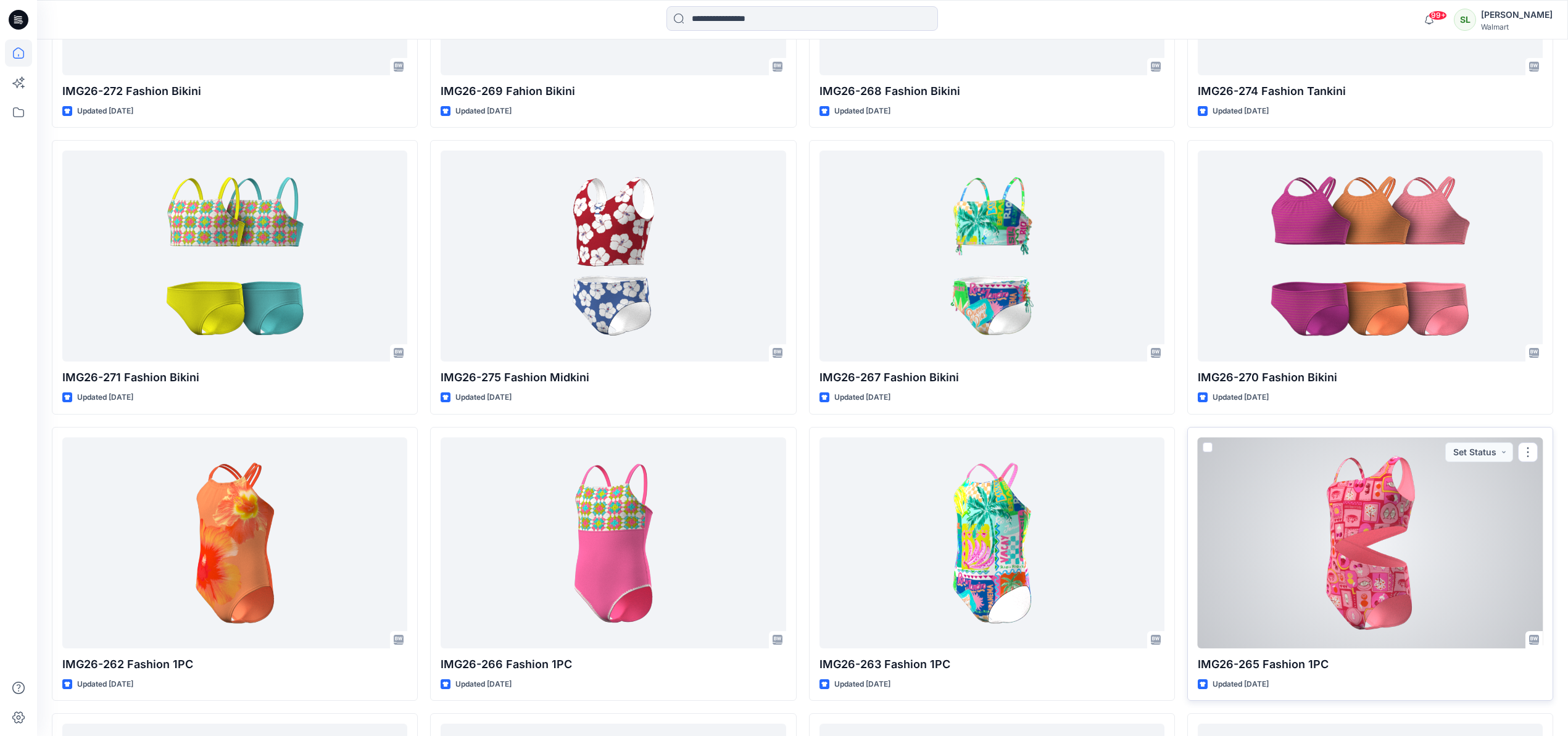
click at [1382, 518] on div at bounding box center [1370, 542] width 345 height 211
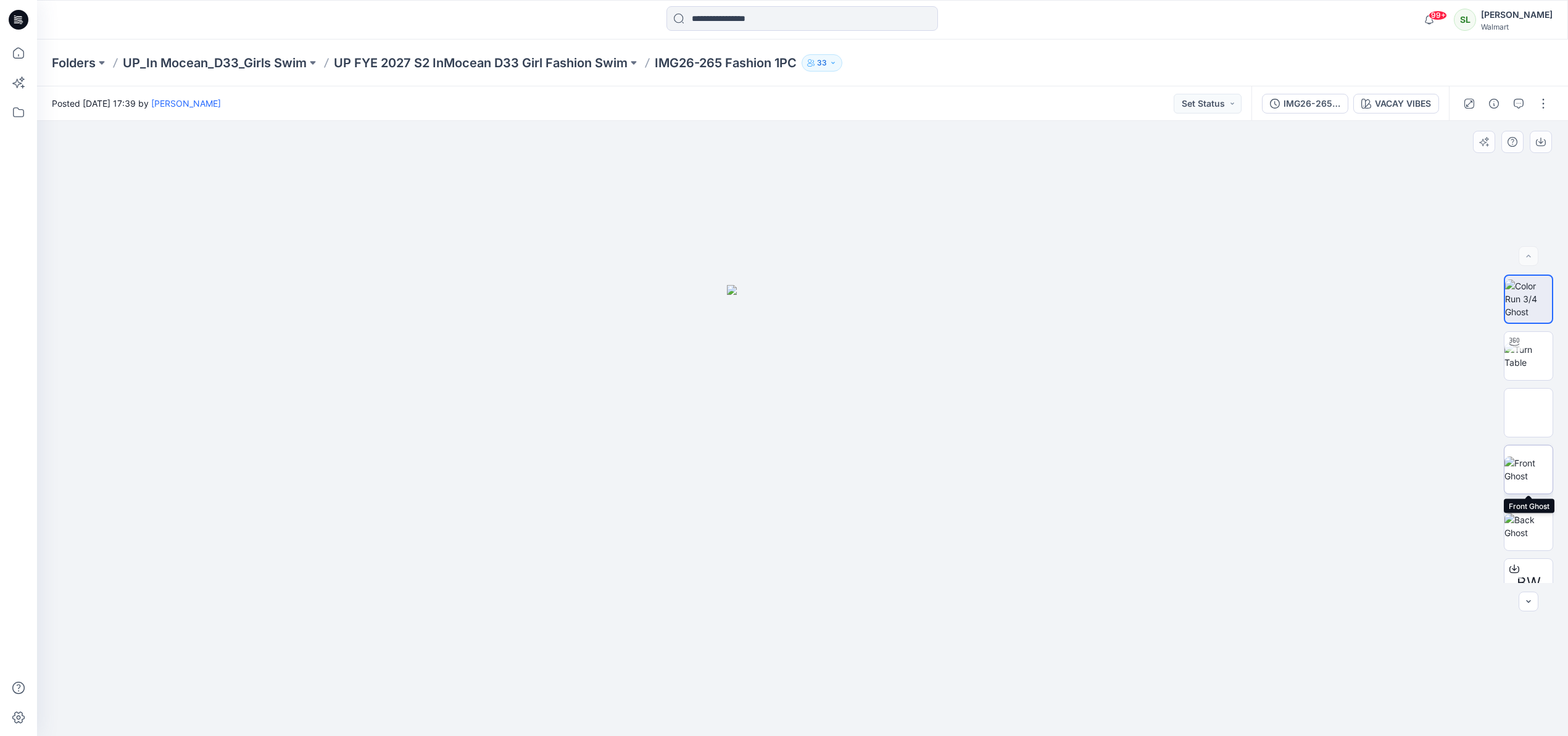
click at [1530, 467] on img at bounding box center [1527, 469] width 48 height 26
drag, startPoint x: 1544, startPoint y: 140, endPoint x: 1357, endPoint y: 124, distance: 187.7
click at [1544, 140] on icon "button" at bounding box center [1540, 141] width 10 height 10
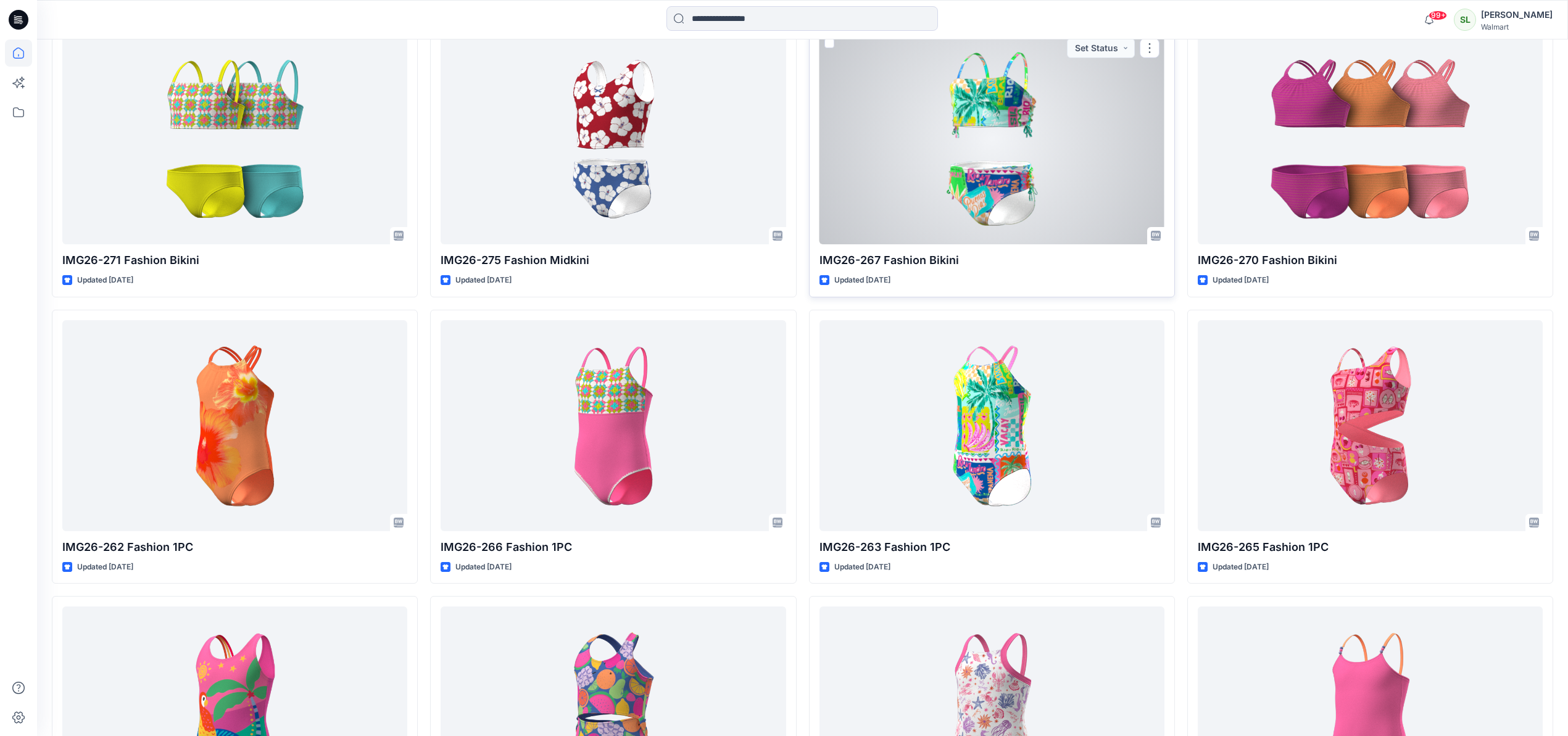
scroll to position [1741, 0]
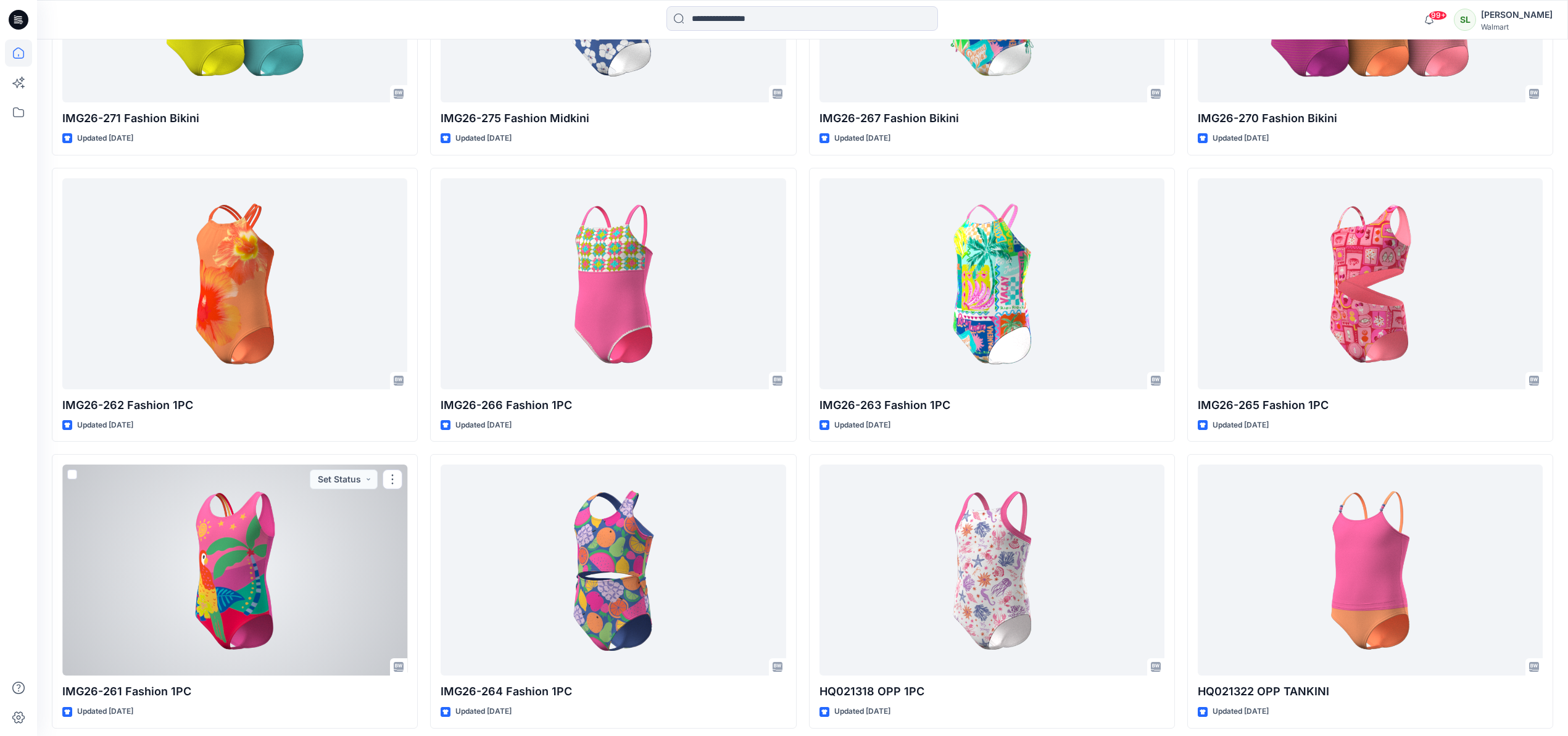
drag, startPoint x: 224, startPoint y: 552, endPoint x: 216, endPoint y: 553, distance: 8.1
click at [224, 552] on div at bounding box center [234, 569] width 345 height 211
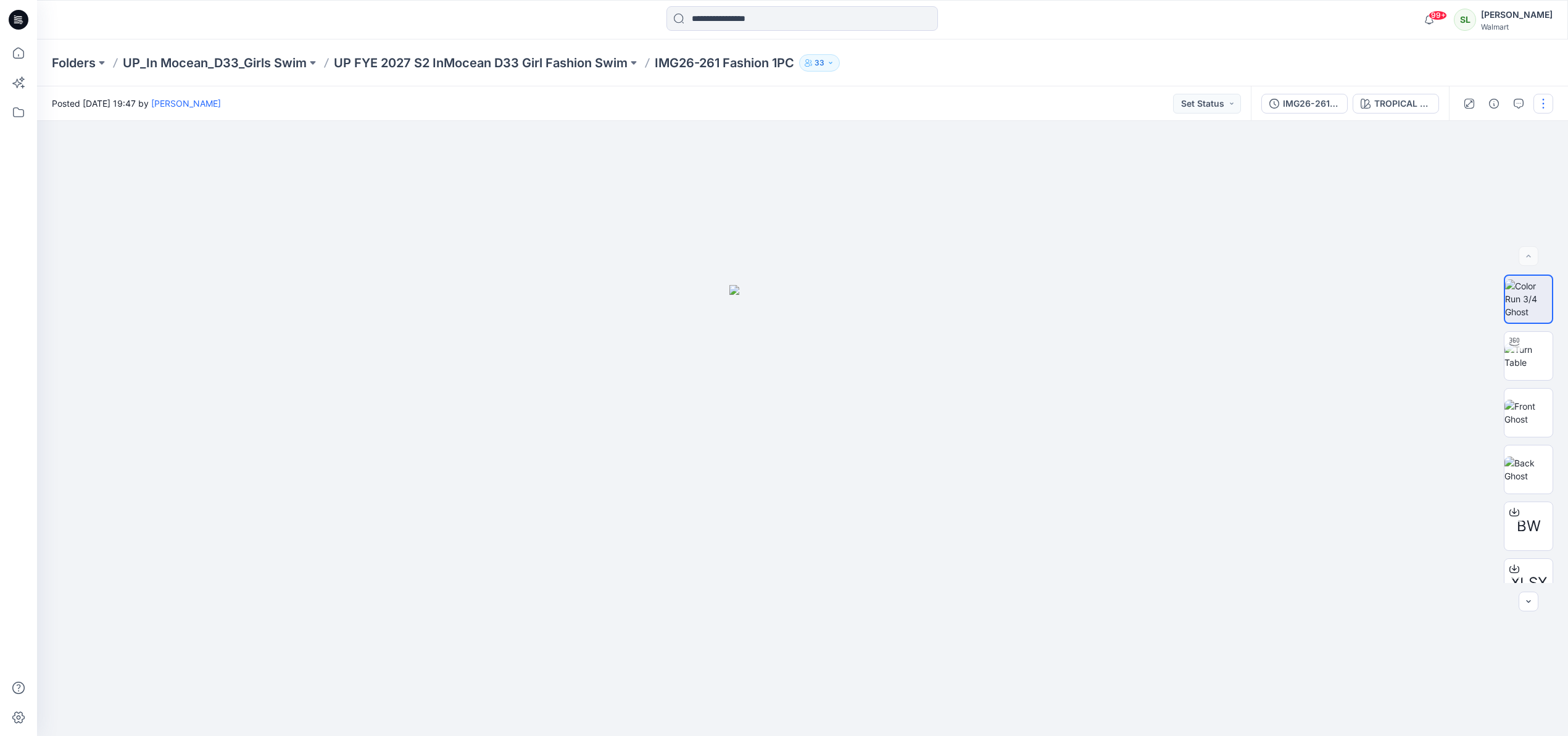
click at [1546, 99] on button "button" at bounding box center [1544, 104] width 20 height 20
drag, startPoint x: 1318, startPoint y: 307, endPoint x: 1495, endPoint y: 320, distance: 177.5
click at [1318, 307] on div at bounding box center [803, 429] width 1531 height 615
click at [1535, 404] on img at bounding box center [1527, 412] width 48 height 26
click at [1538, 139] on icon "button" at bounding box center [1540, 141] width 10 height 10
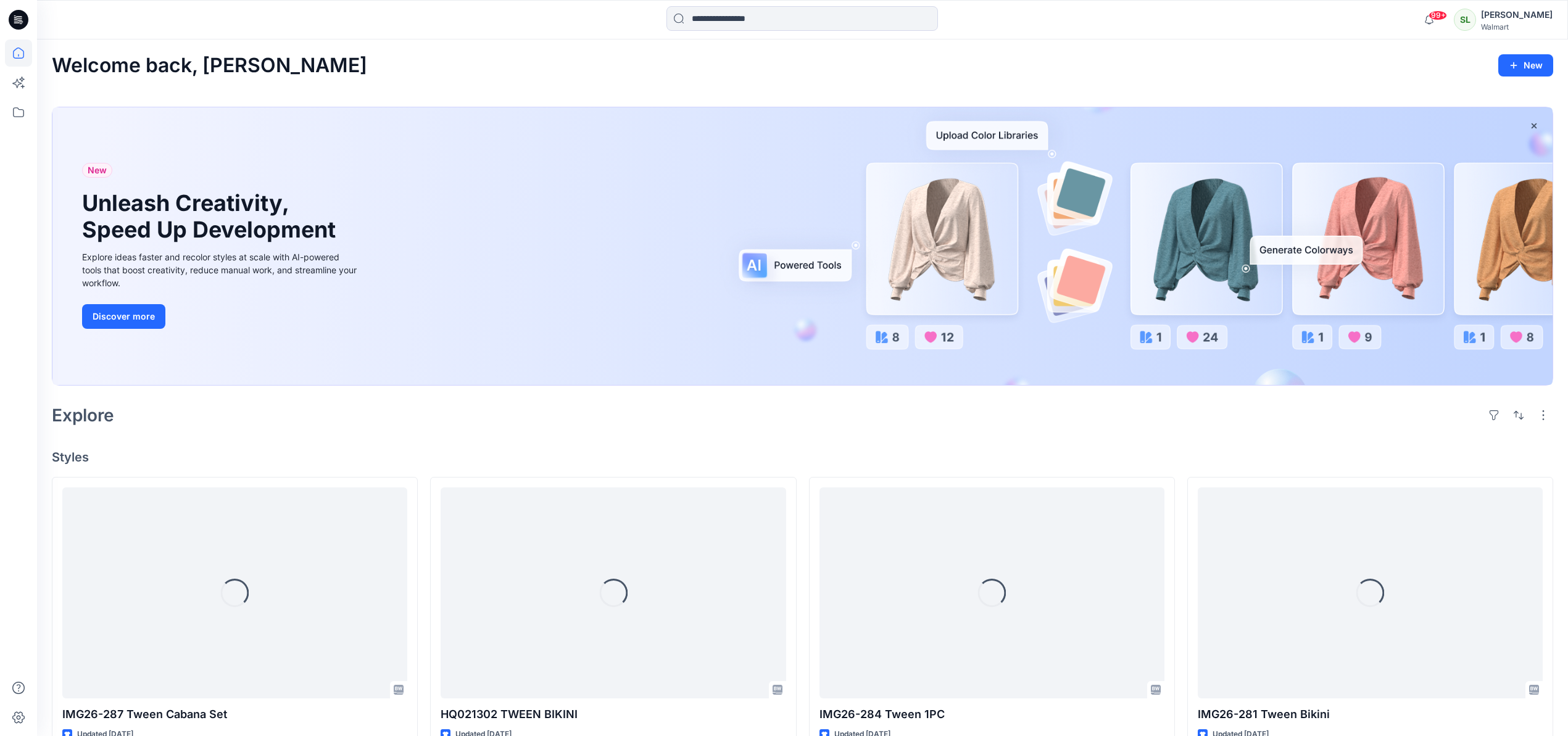
scroll to position [1741, 0]
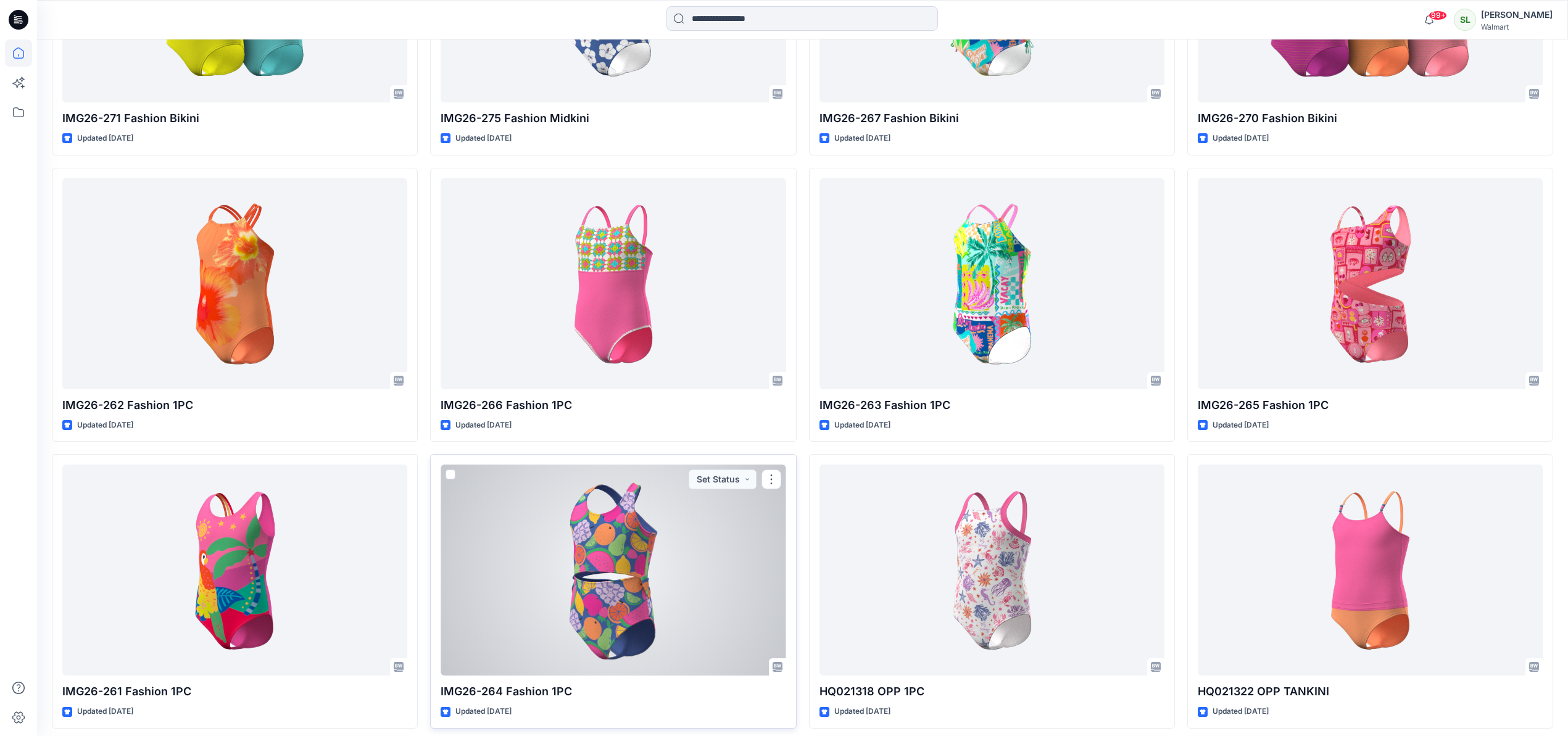
click at [635, 579] on div at bounding box center [613, 569] width 345 height 211
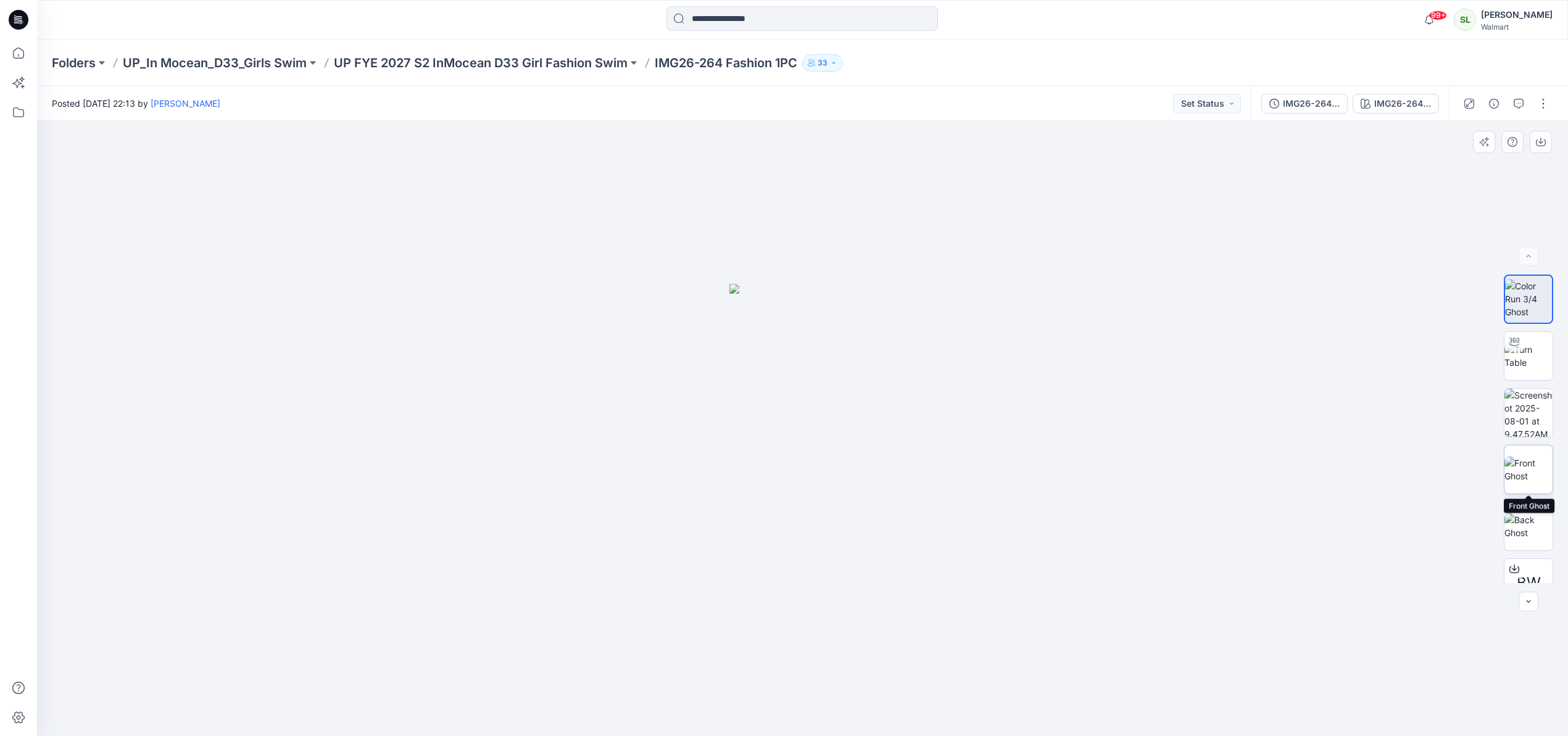
click at [1531, 464] on img at bounding box center [1527, 469] width 48 height 26
drag, startPoint x: 1541, startPoint y: 140, endPoint x: 1504, endPoint y: 156, distance: 40.3
click at [1540, 140] on icon "button" at bounding box center [1540, 140] width 5 height 6
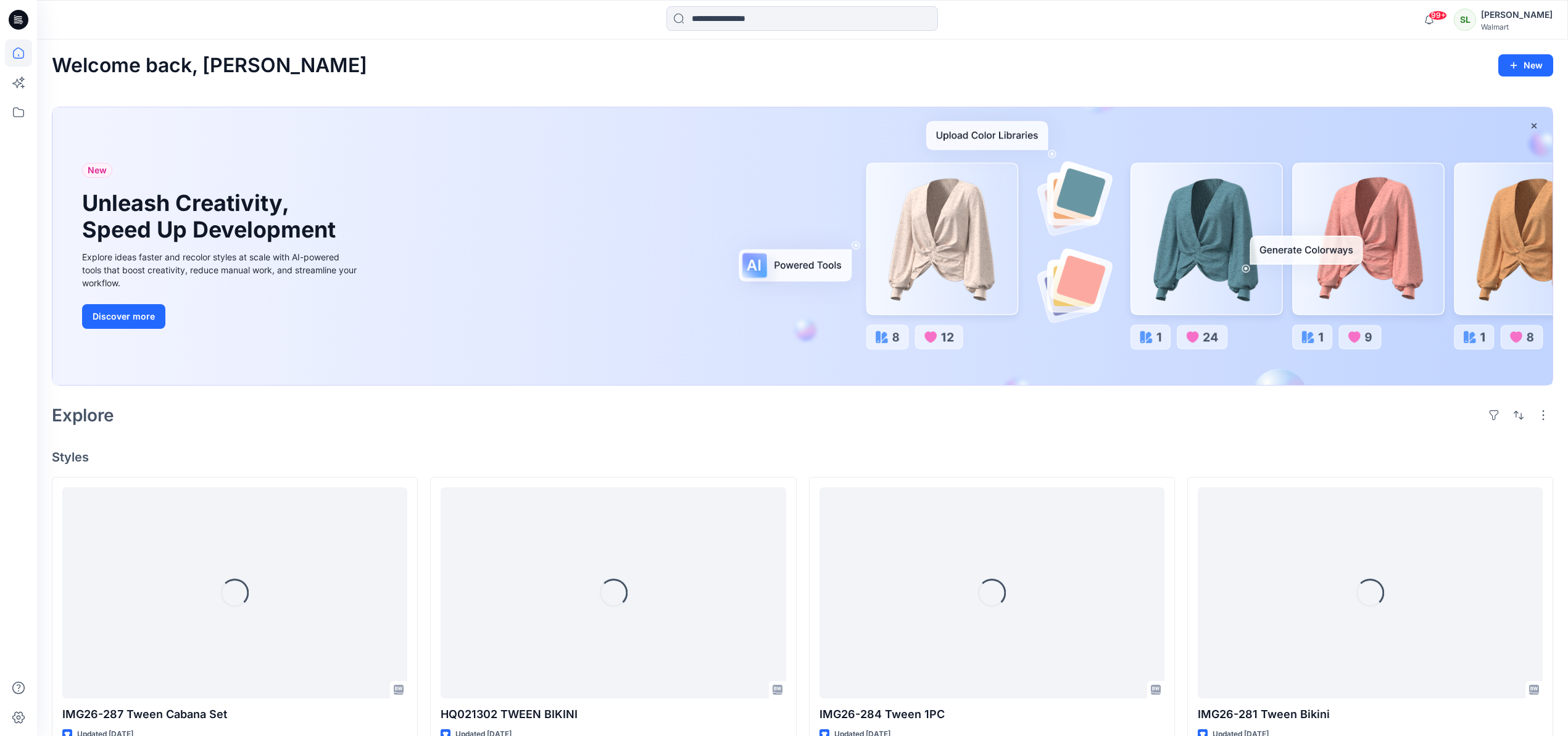
scroll to position [1741, 0]
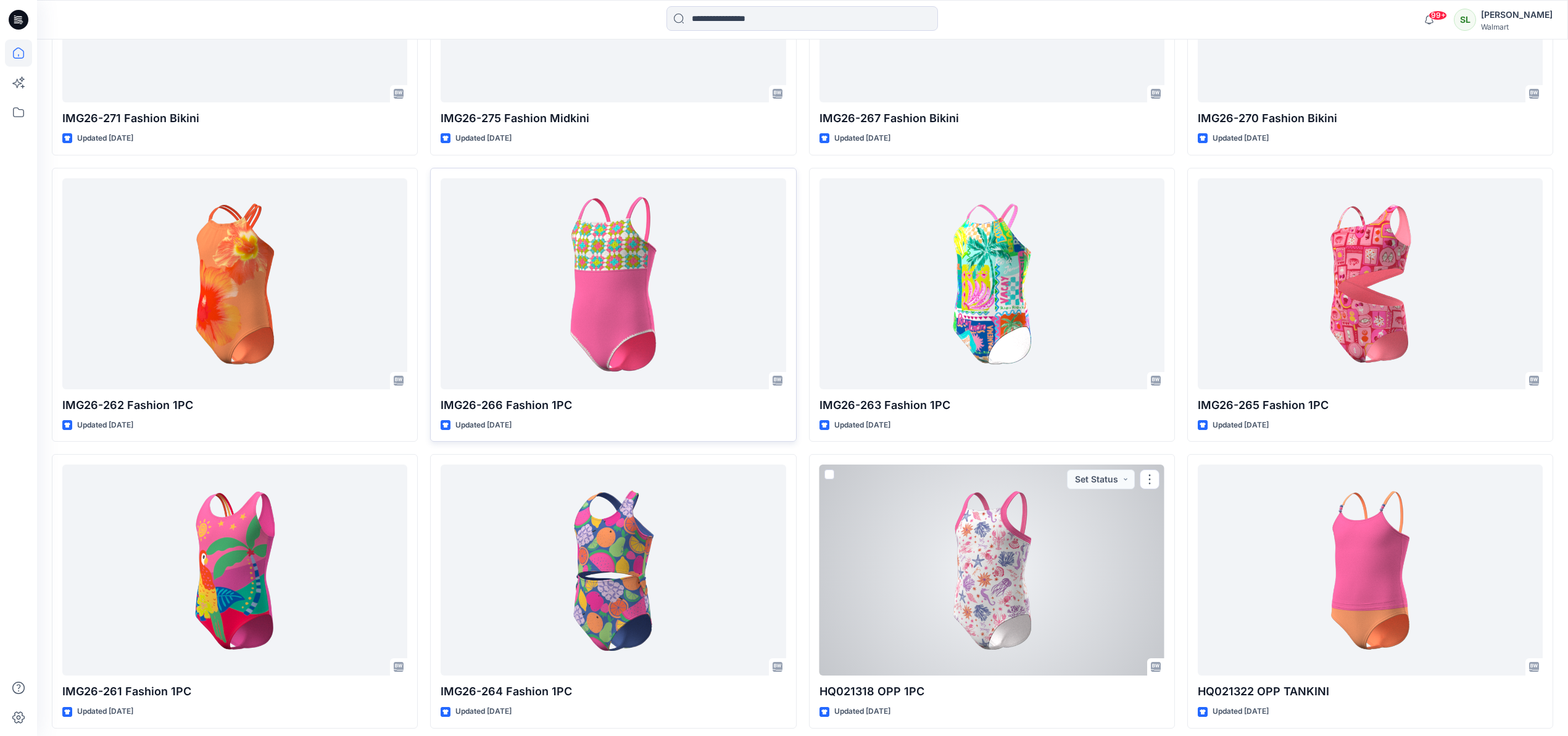
drag, startPoint x: 1046, startPoint y: 589, endPoint x: 1103, endPoint y: 524, distance: 86.5
click at [1046, 589] on div at bounding box center [992, 569] width 345 height 211
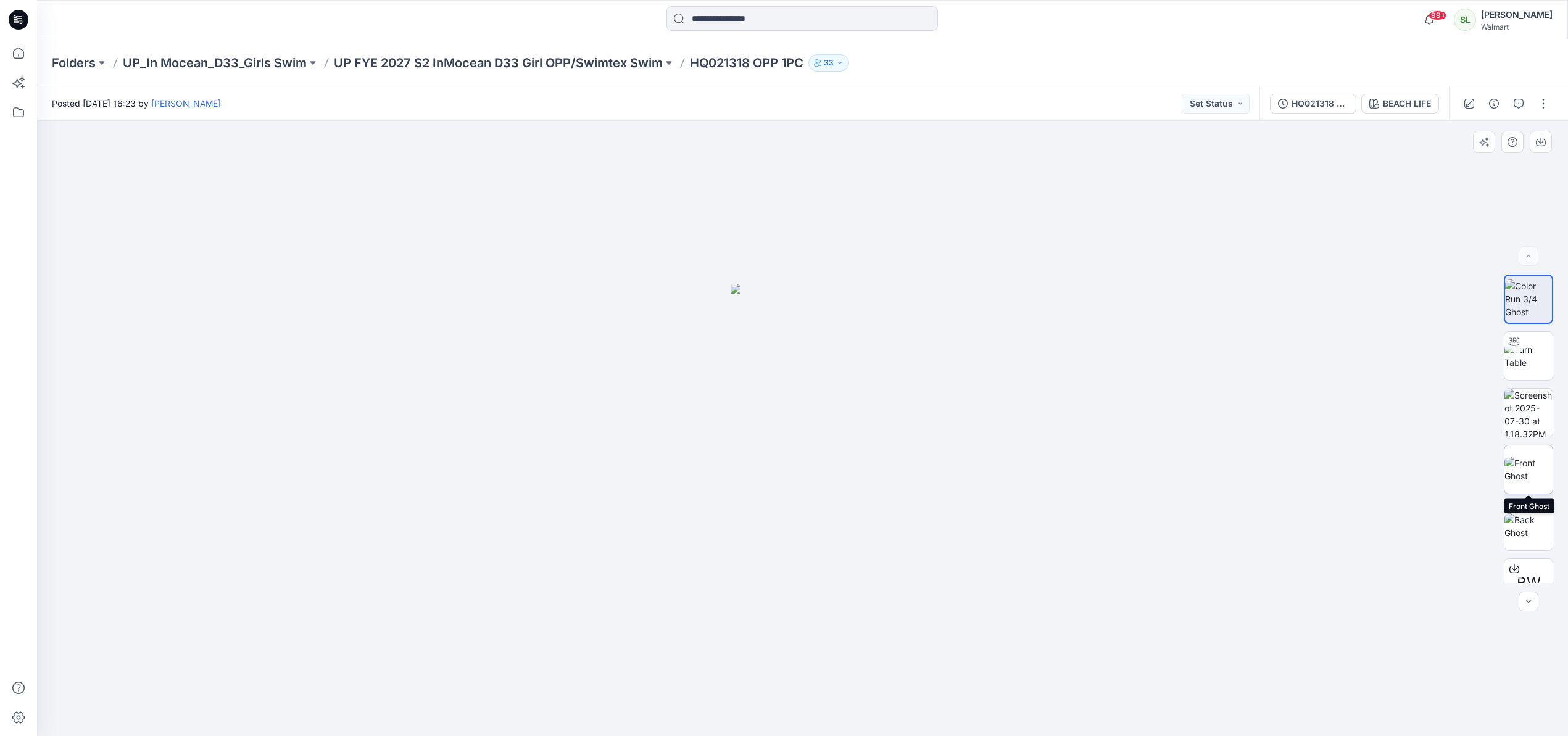
click at [1527, 482] on img at bounding box center [1527, 469] width 48 height 26
click at [1537, 143] on icon "button" at bounding box center [1540, 141] width 10 height 10
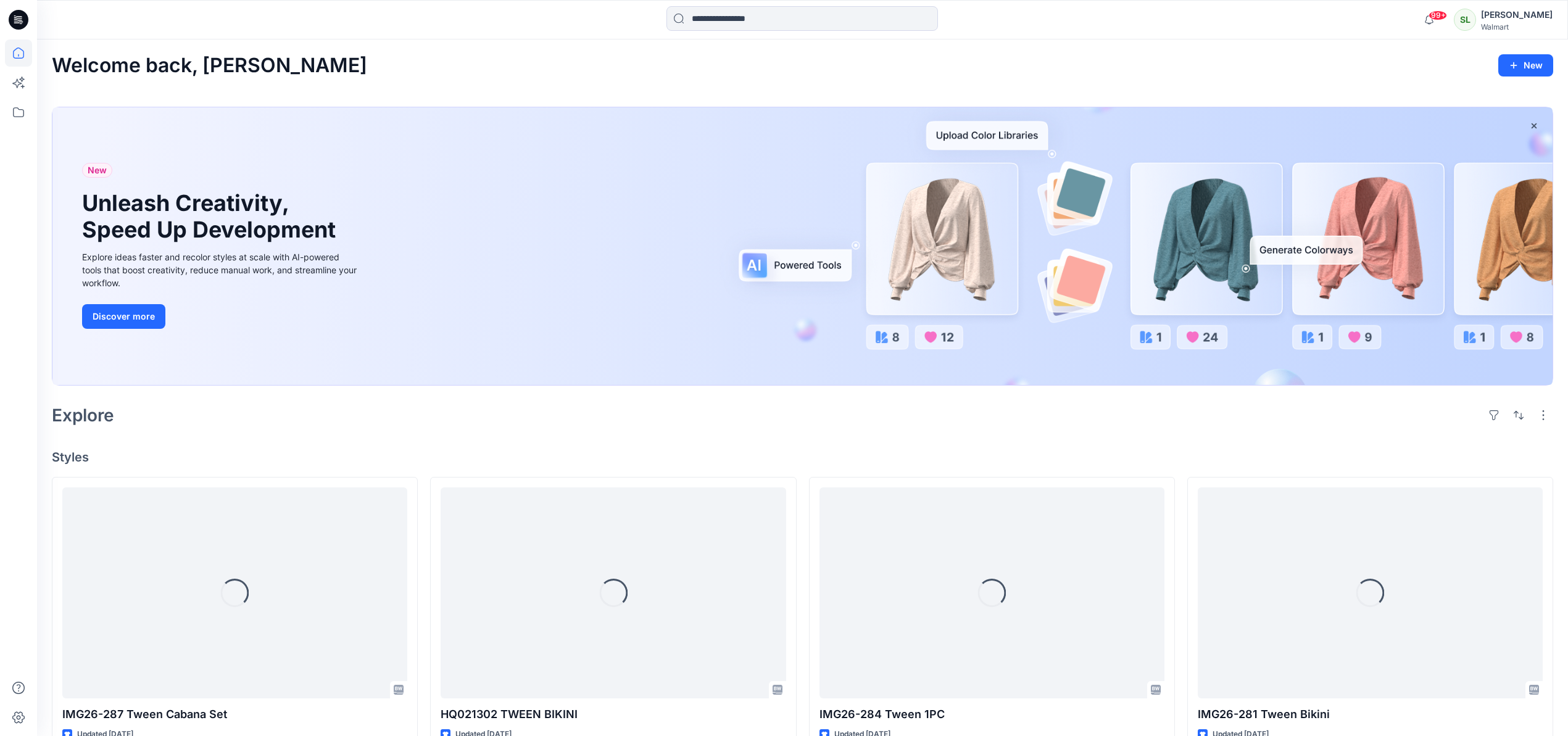
scroll to position [1741, 0]
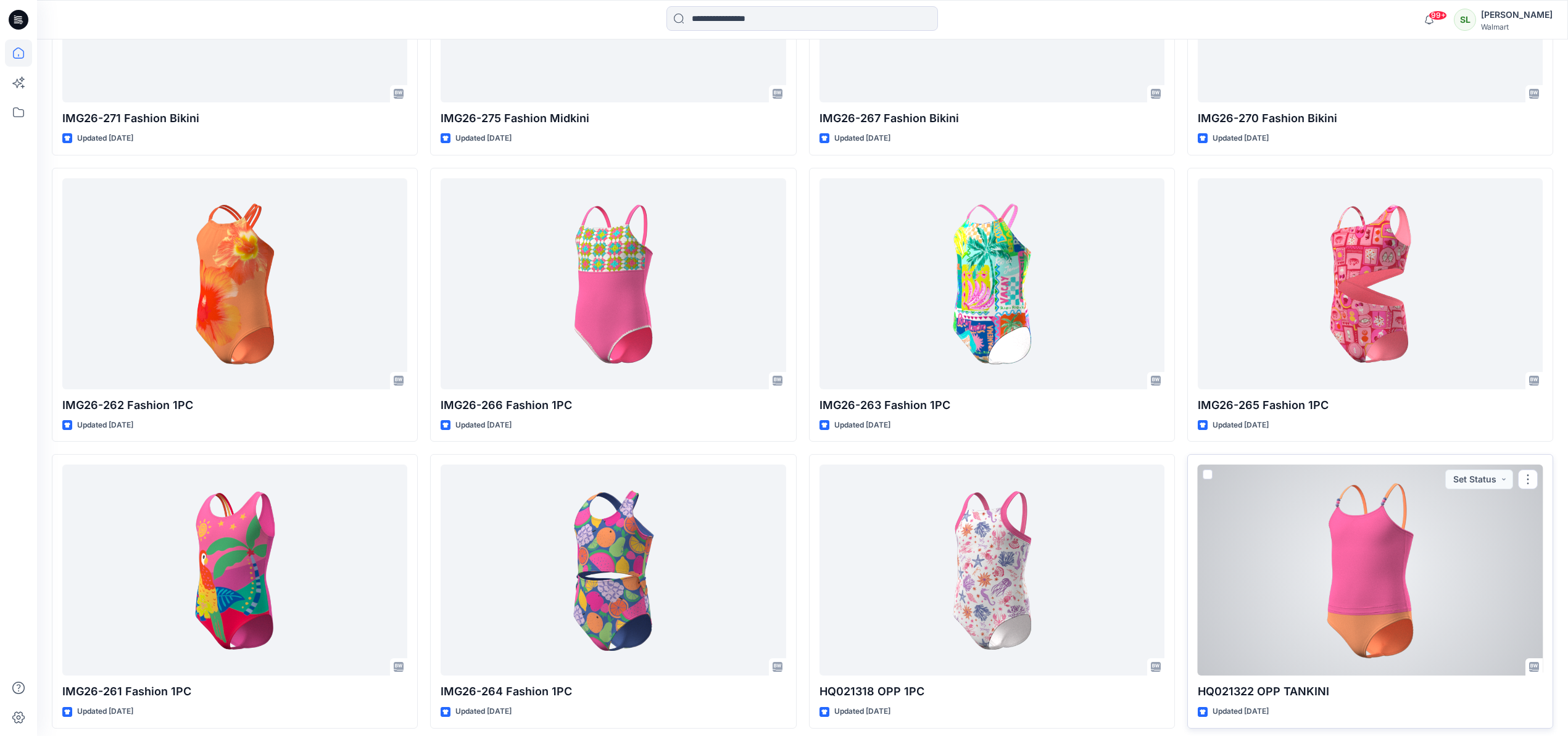
click at [1322, 508] on div at bounding box center [1370, 569] width 345 height 211
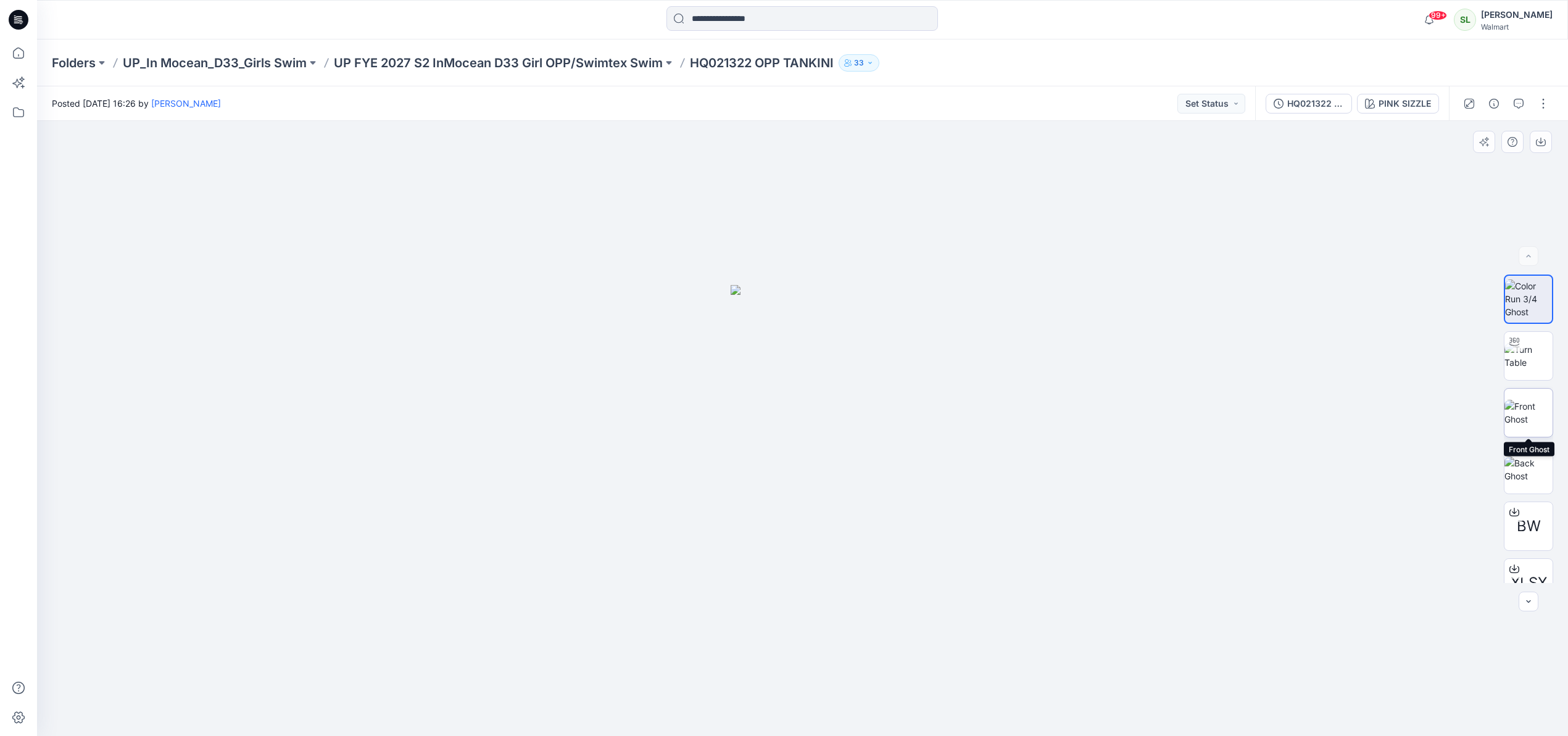
click at [1535, 416] on img at bounding box center [1527, 412] width 48 height 26
drag, startPoint x: 1541, startPoint y: 145, endPoint x: 1531, endPoint y: 146, distance: 10.0
click at [1541, 145] on icon "button" at bounding box center [1540, 141] width 10 height 10
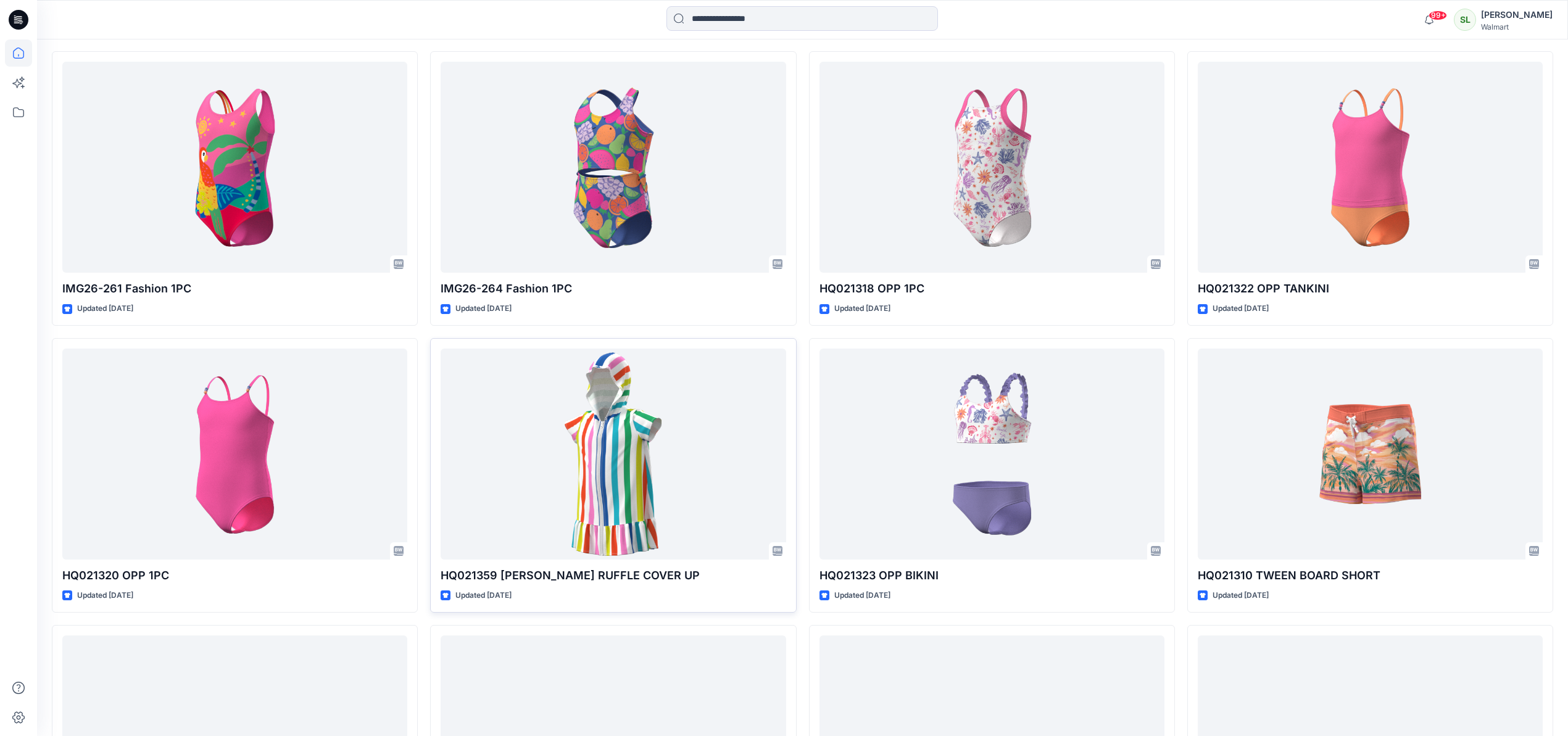
scroll to position [2156, 0]
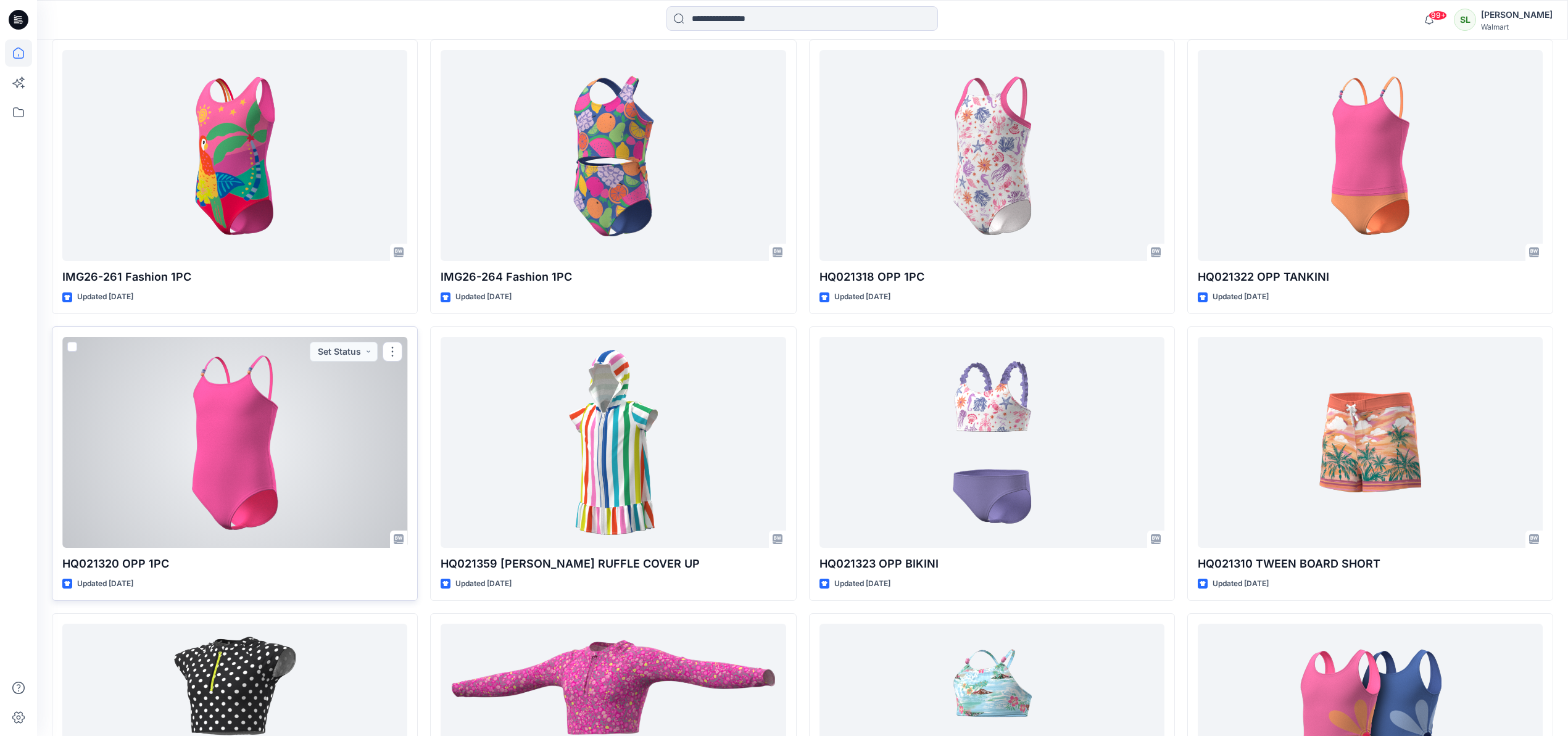
click at [334, 470] on div at bounding box center [234, 441] width 345 height 211
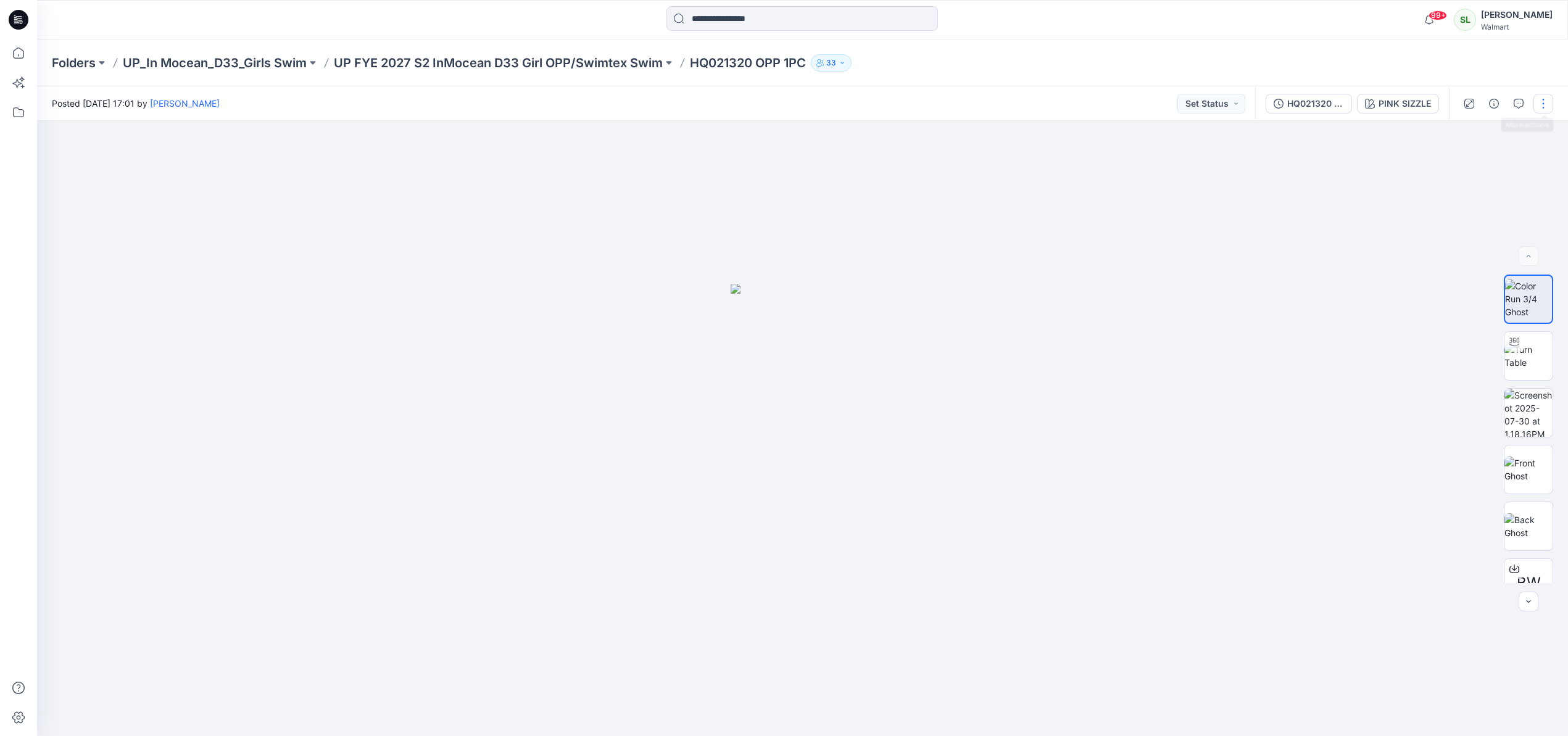
click at [1545, 104] on button "button" at bounding box center [1544, 104] width 20 height 20
click at [1320, 282] on div at bounding box center [803, 429] width 1531 height 615
click at [1536, 459] on img at bounding box center [1527, 469] width 48 height 26
click at [1546, 145] on button "button" at bounding box center [1540, 142] width 23 height 23
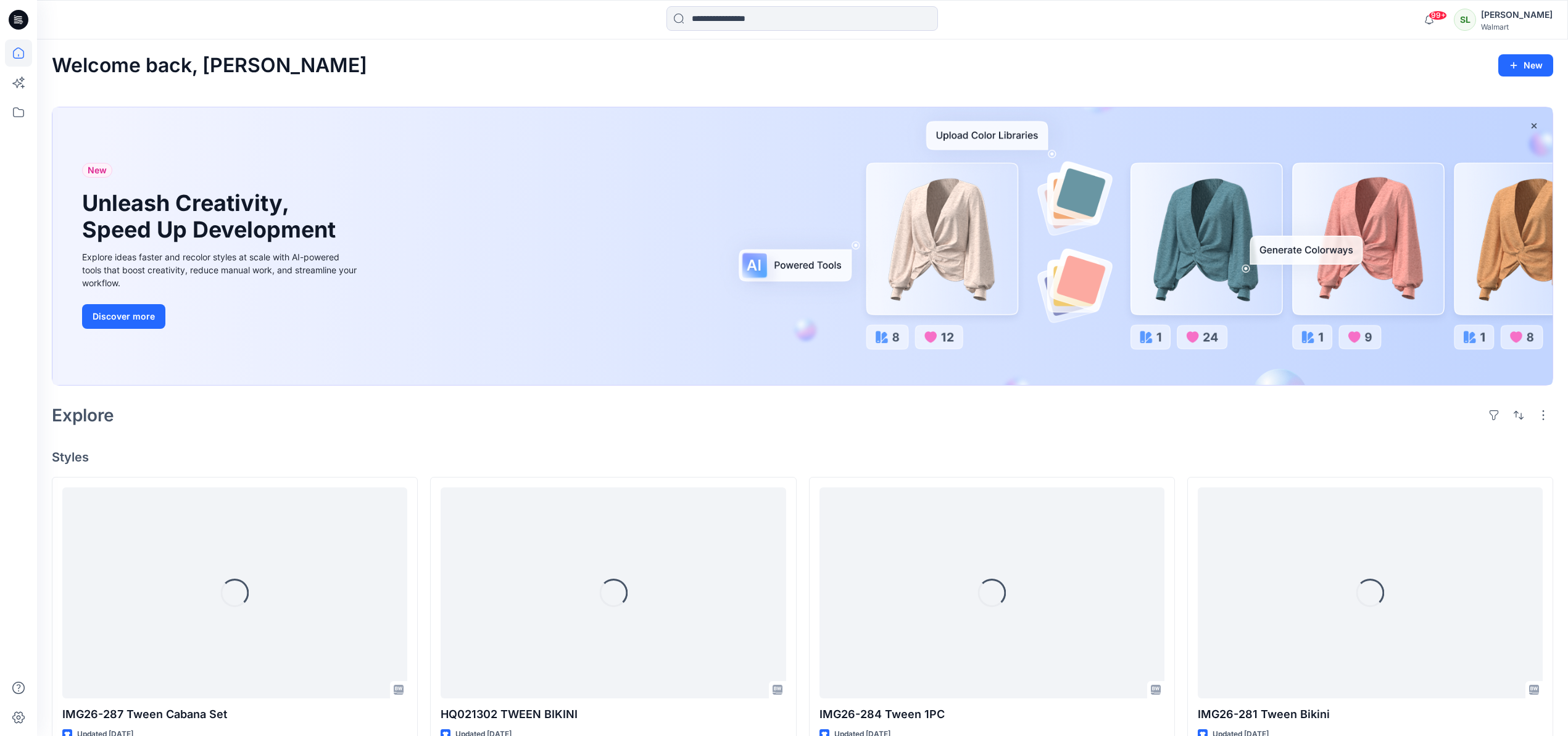
scroll to position [2156, 0]
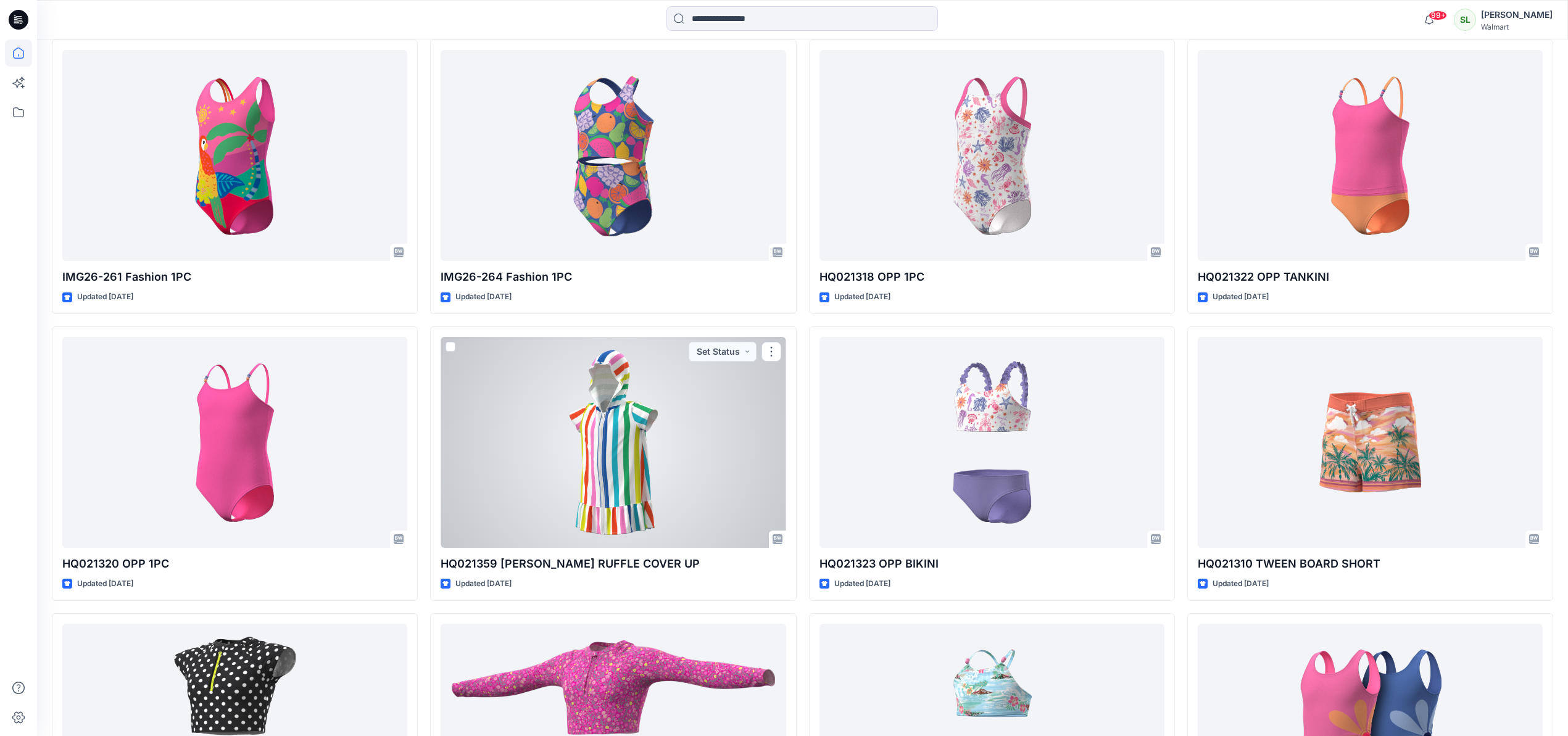
click at [524, 445] on div at bounding box center [613, 441] width 345 height 211
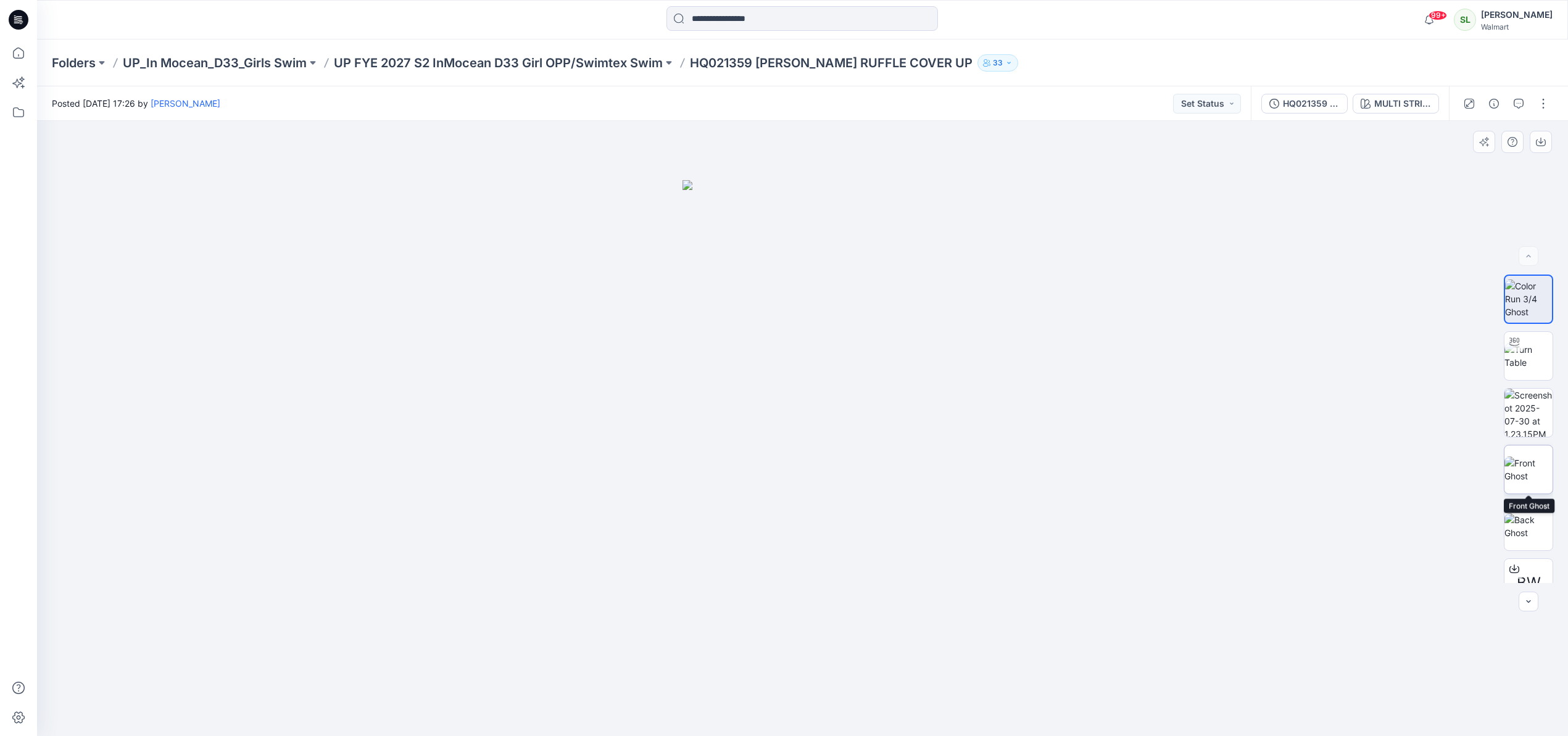
click at [1532, 457] on img at bounding box center [1527, 469] width 48 height 26
click at [1539, 146] on button "button" at bounding box center [1540, 142] width 23 height 23
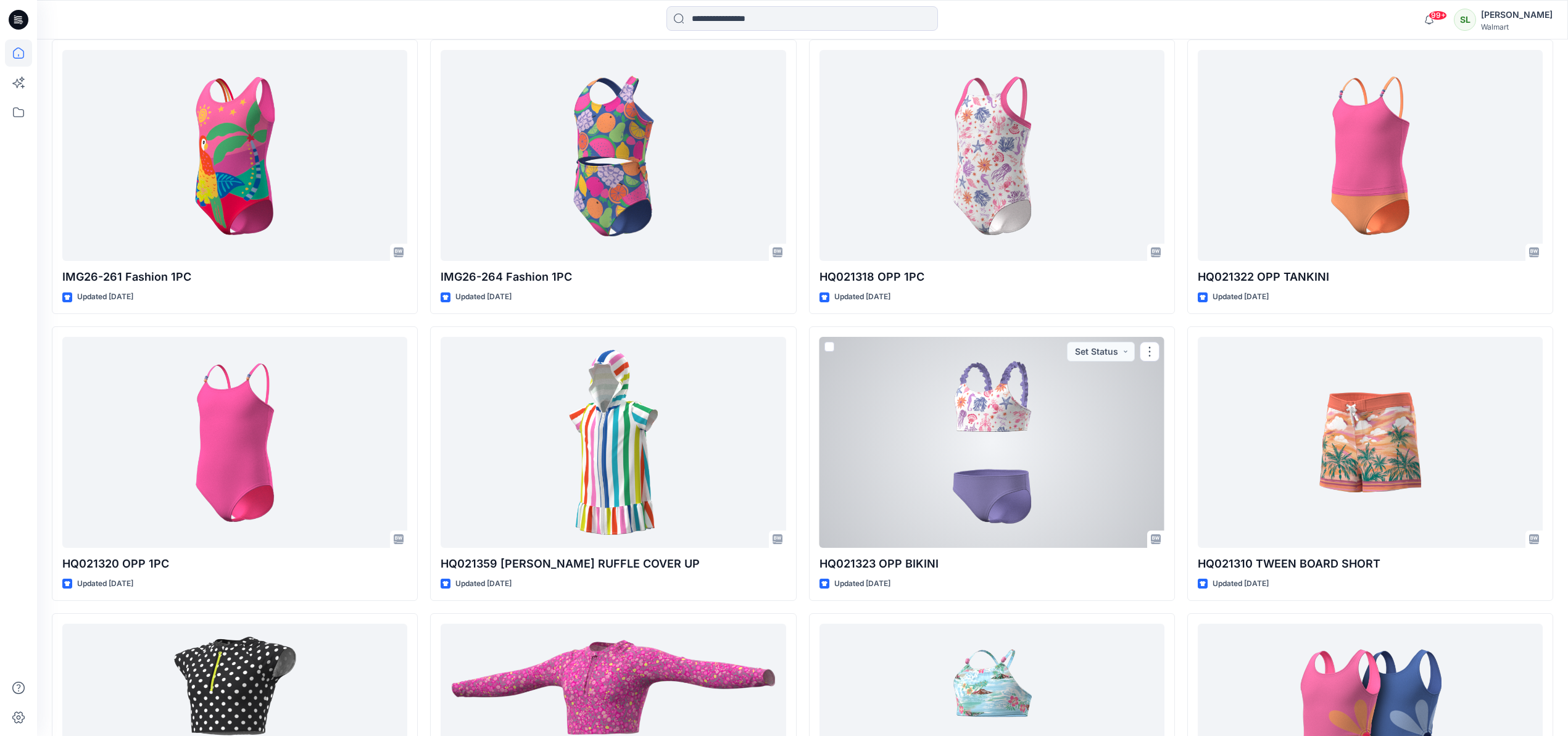
click at [963, 412] on div at bounding box center [992, 441] width 345 height 211
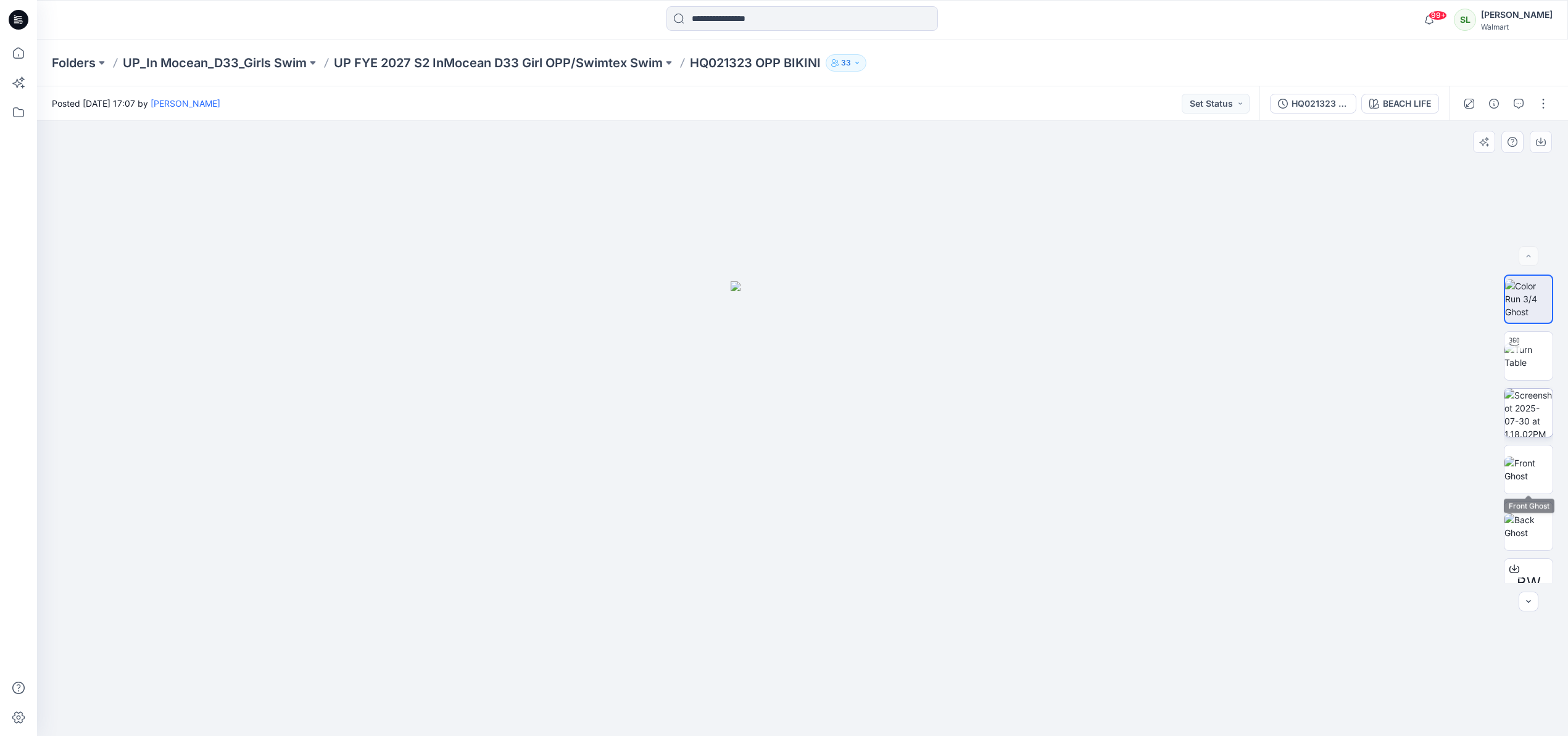
drag, startPoint x: 1541, startPoint y: 468, endPoint x: 1506, endPoint y: 401, distance: 75.6
click at [1541, 468] on img at bounding box center [1527, 469] width 48 height 26
click at [1537, 138] on icon "button" at bounding box center [1540, 141] width 10 height 10
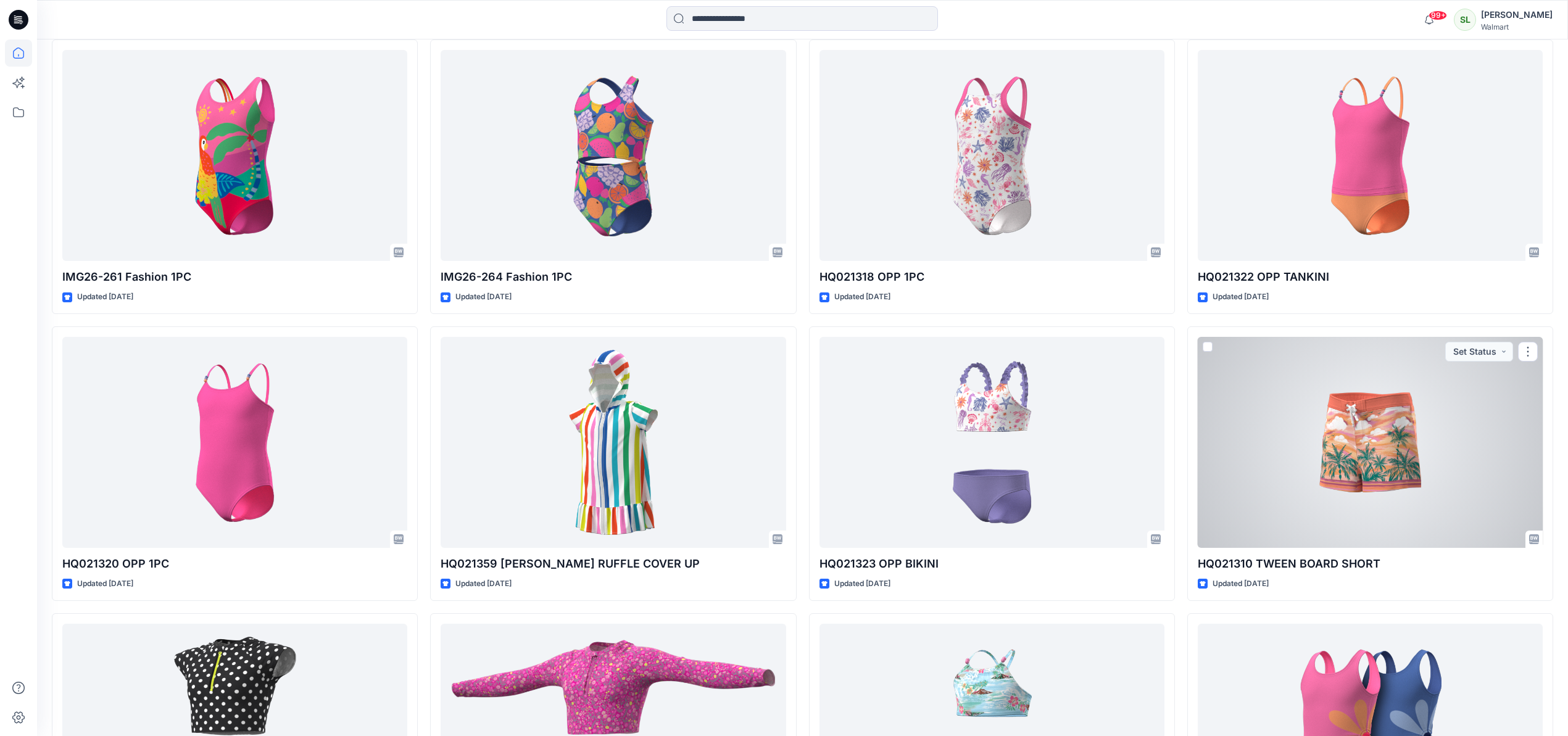
click at [1322, 460] on div at bounding box center [1370, 441] width 345 height 211
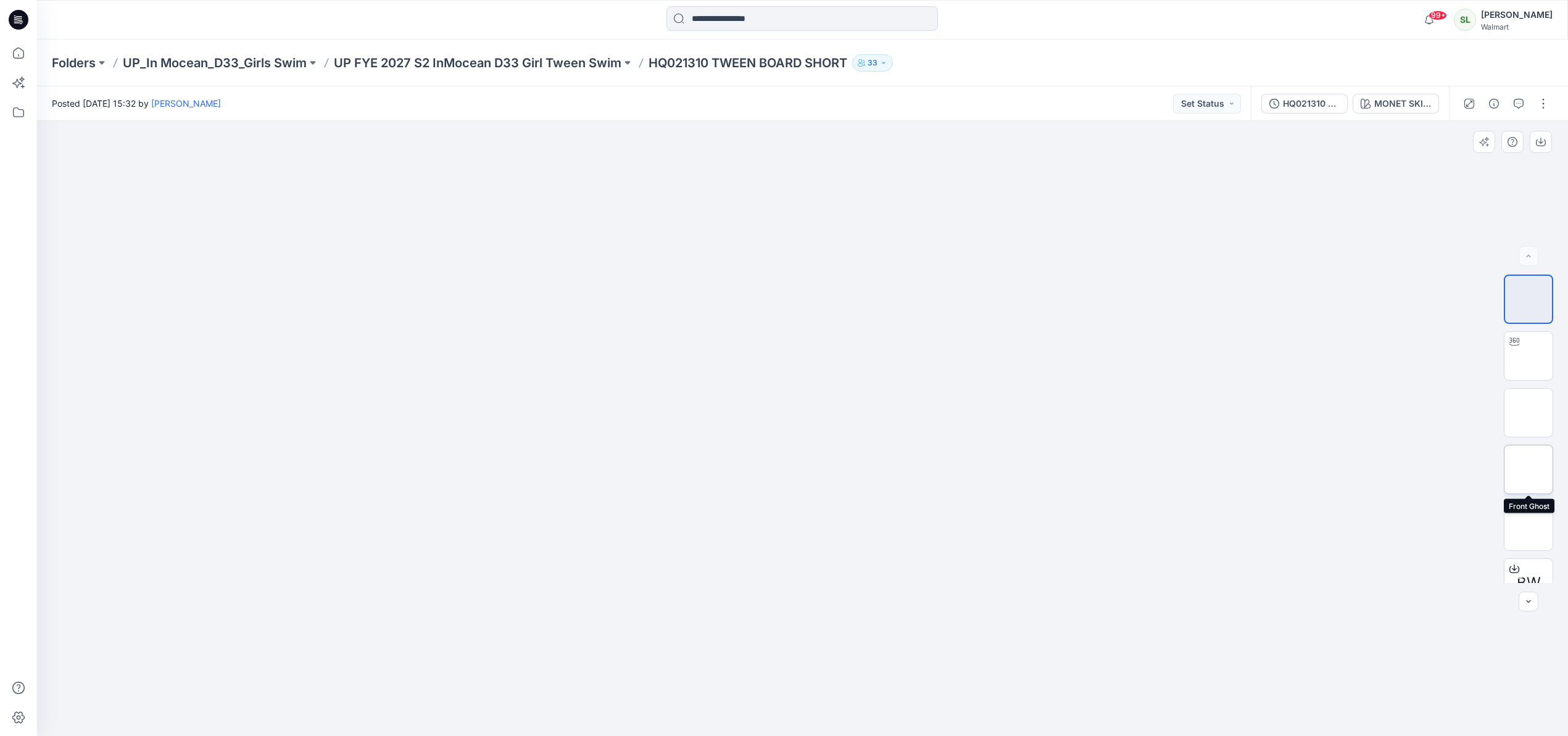
click at [1528, 469] on img at bounding box center [1528, 469] width 0 height 0
click at [1544, 138] on icon "button" at bounding box center [1540, 141] width 10 height 10
click at [13, 57] on icon at bounding box center [18, 53] width 27 height 27
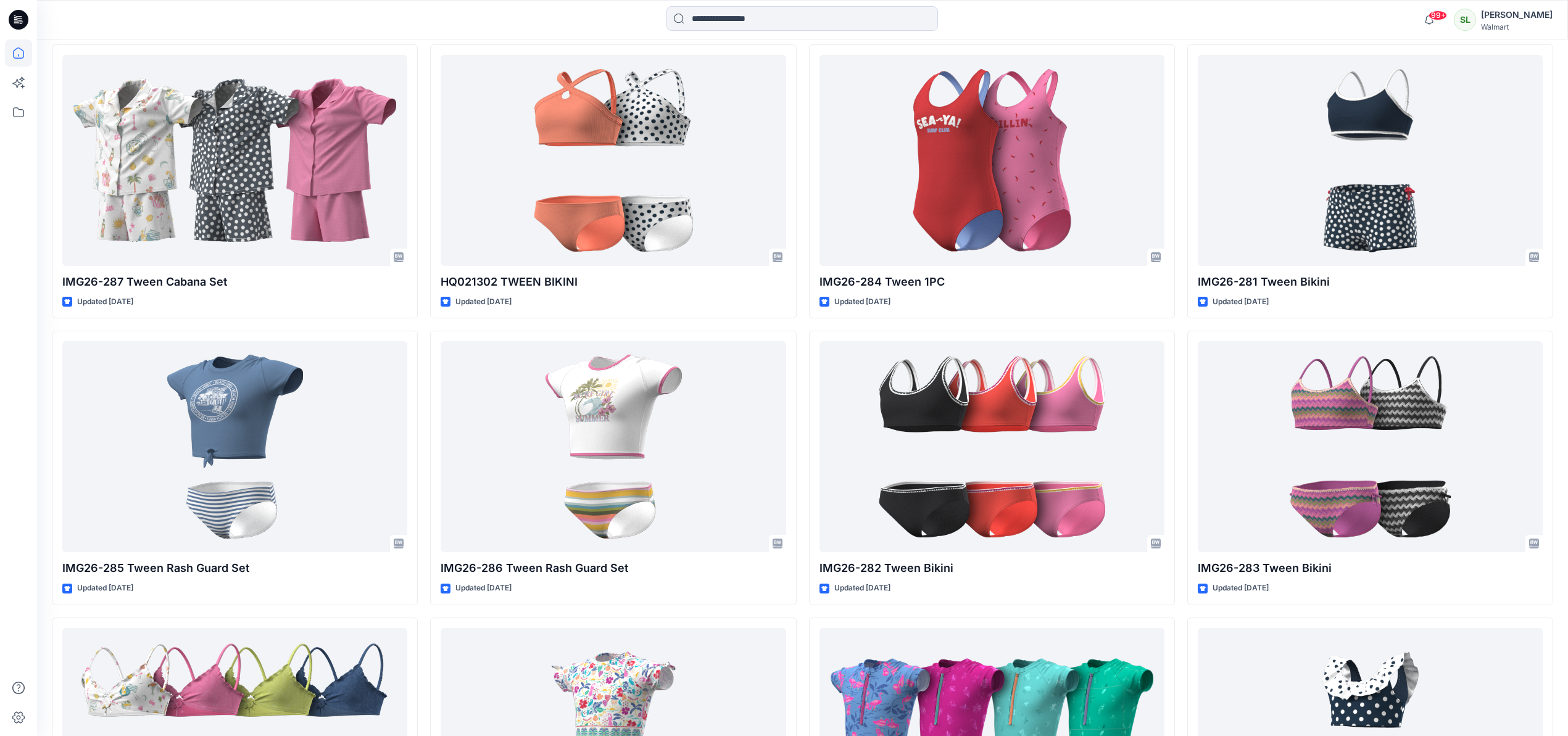
scroll to position [482, 0]
